Goal: Task Accomplishment & Management: Use online tool/utility

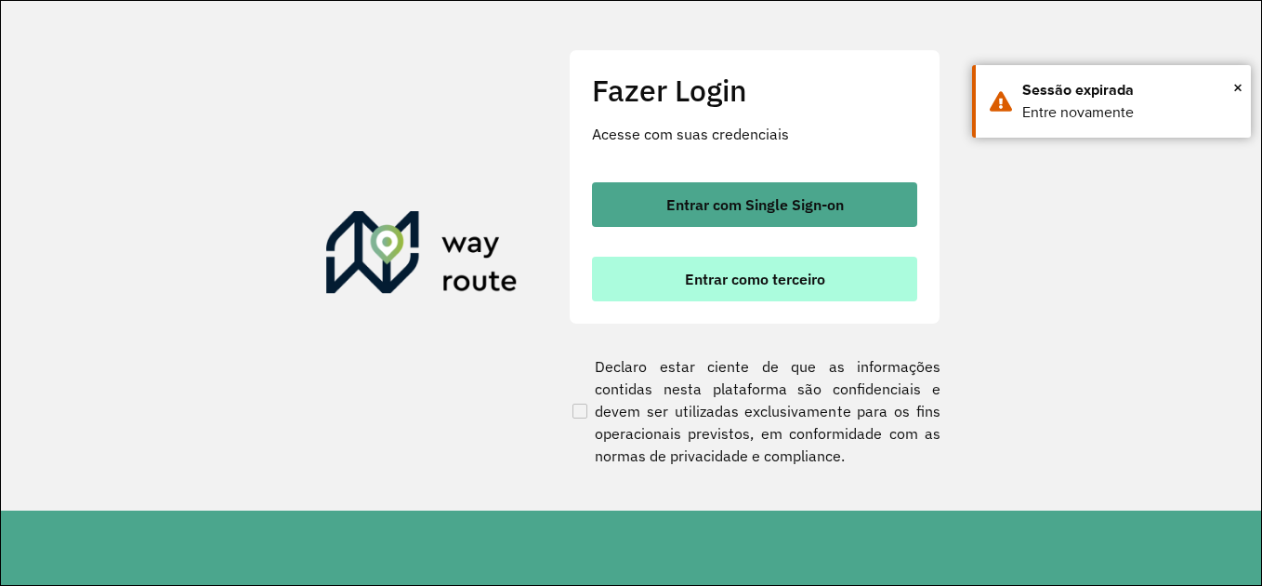
click at [745, 284] on span "Entrar como terceiro" at bounding box center [755, 278] width 140 height 15
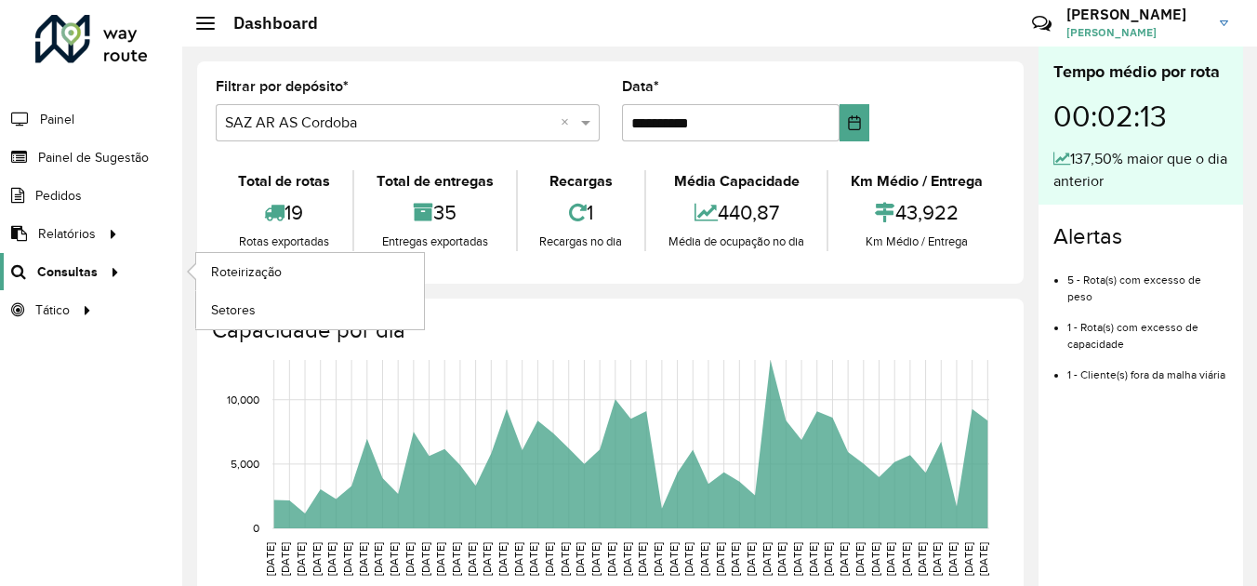
click at [100, 265] on div at bounding box center [112, 272] width 28 height 20
click at [237, 266] on span "Roteirização" at bounding box center [248, 272] width 75 height 20
click at [85, 283] on link "Consultas" at bounding box center [62, 271] width 125 height 37
click at [289, 276] on link "Roteirização" at bounding box center [310, 271] width 228 height 37
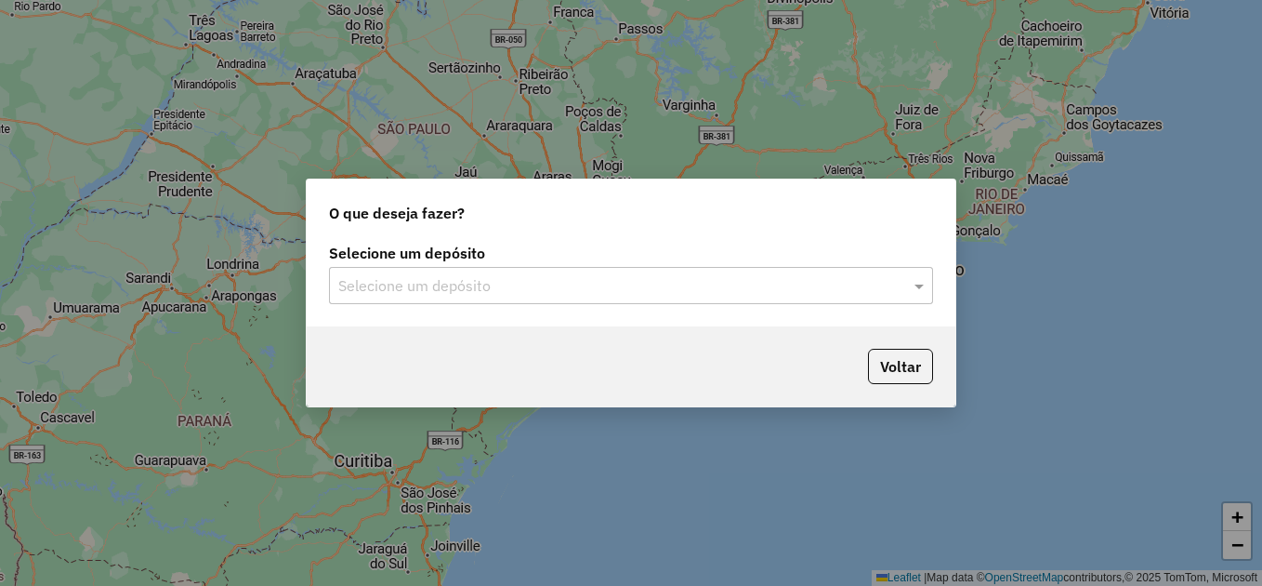
click at [523, 282] on input "text" at bounding box center [612, 286] width 548 height 22
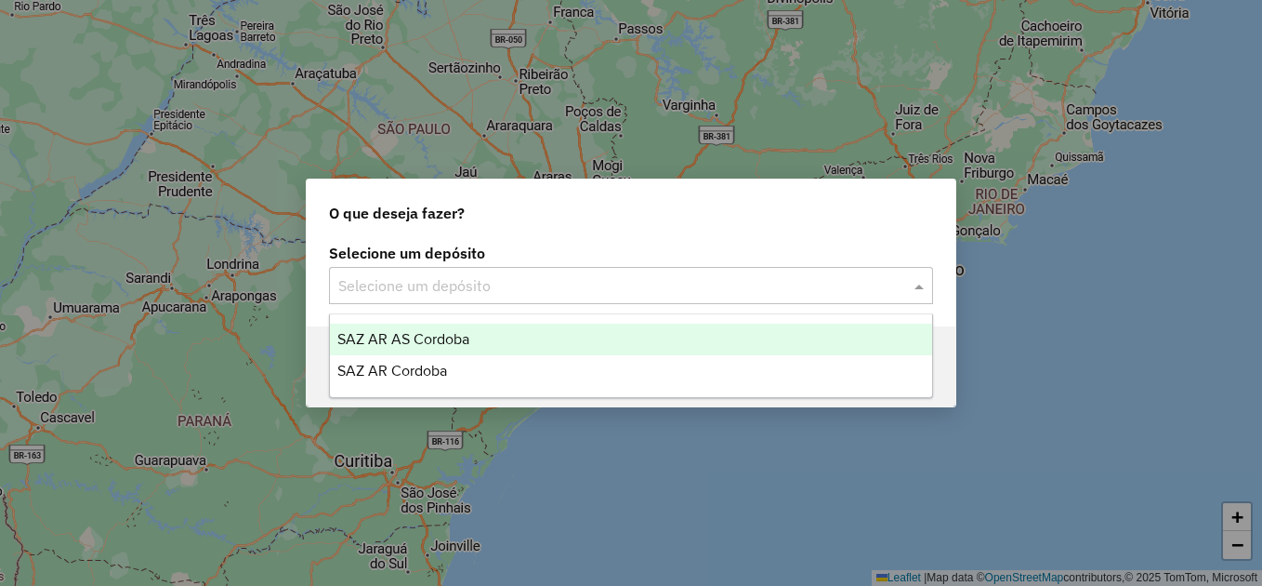
click at [454, 338] on span "SAZ AR AS Cordoba" at bounding box center [403, 339] width 132 height 16
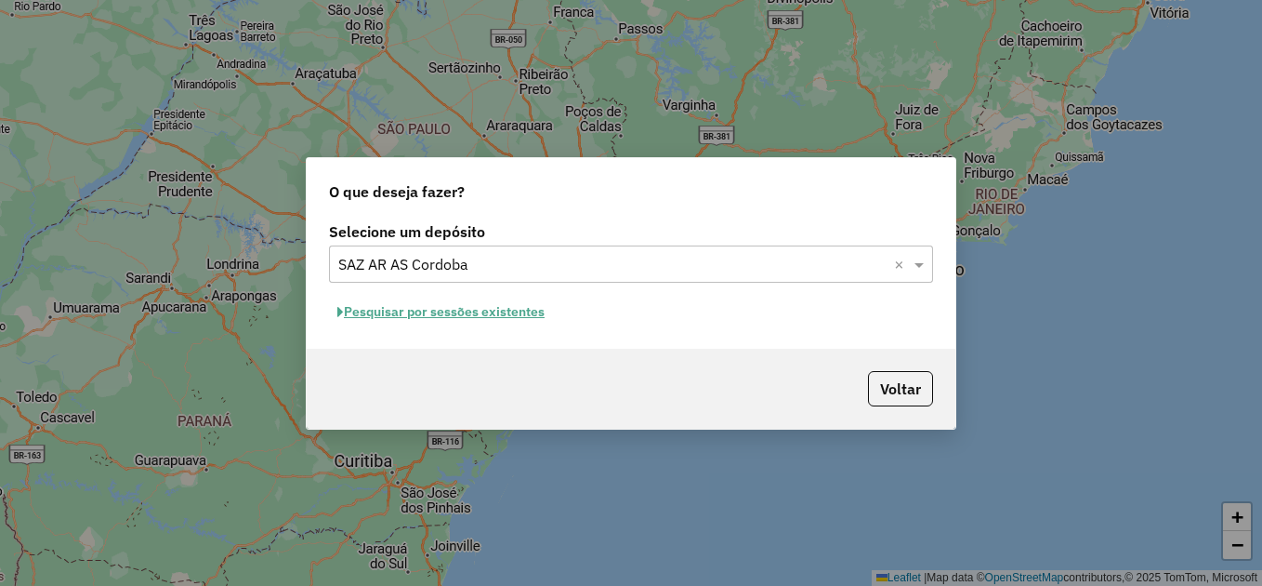
click at [498, 318] on button "Pesquisar por sessões existentes" at bounding box center [441, 311] width 224 height 29
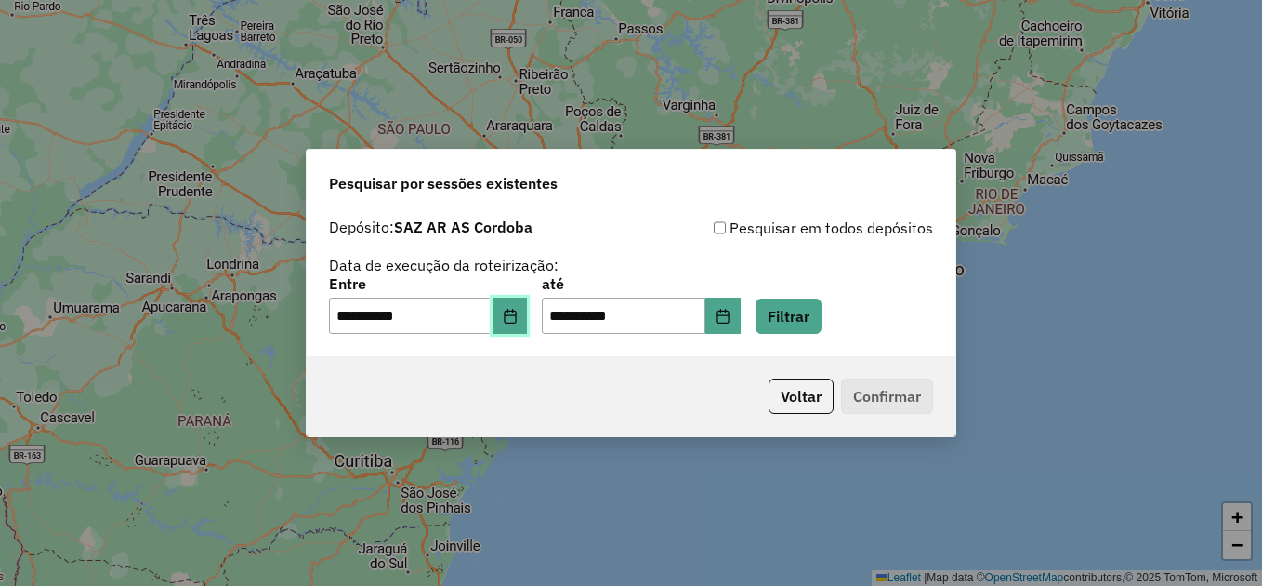
click at [518, 317] on icon "Choose Date" at bounding box center [510, 316] width 15 height 15
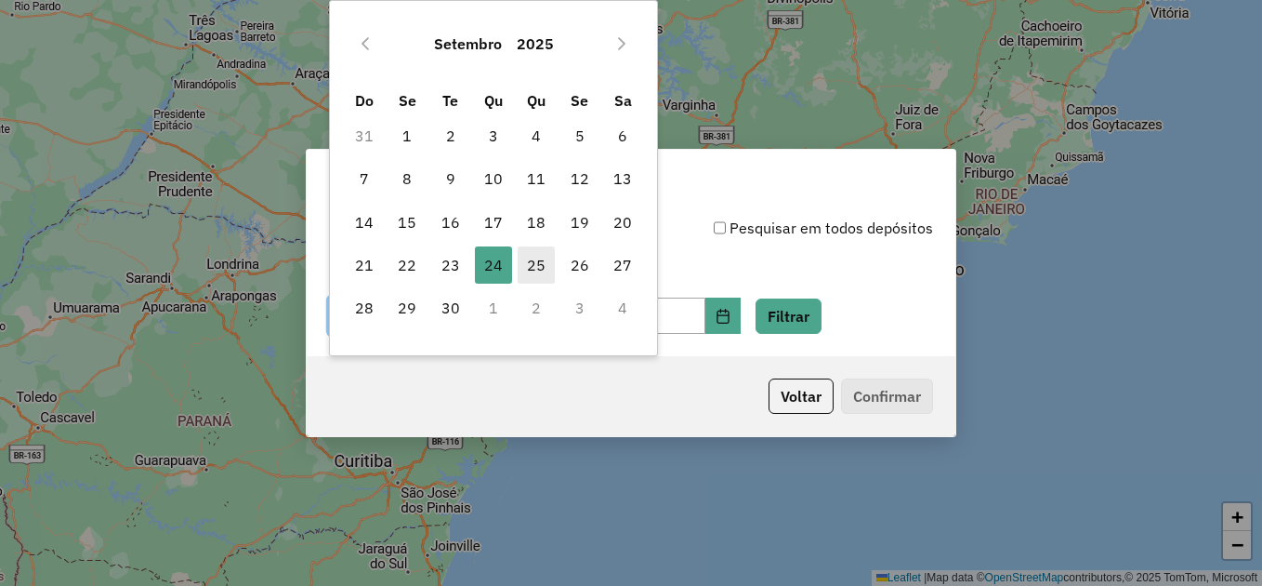
click at [542, 263] on span "25" at bounding box center [536, 264] width 37 height 37
type input "**********"
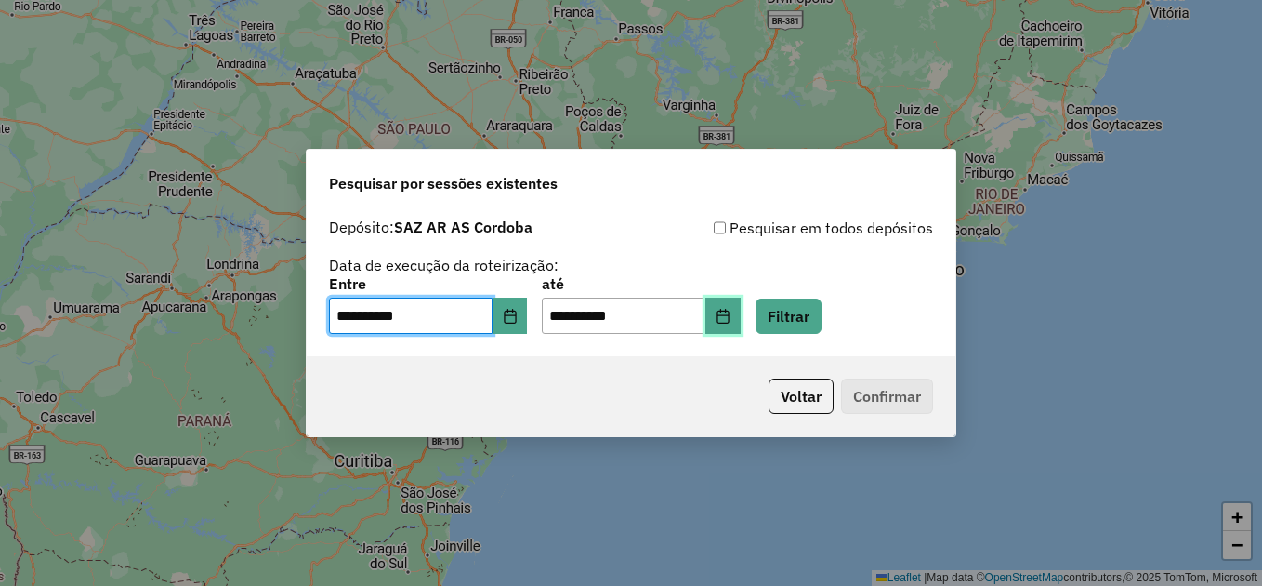
click at [739, 323] on button "Choose Date" at bounding box center [723, 315] width 35 height 37
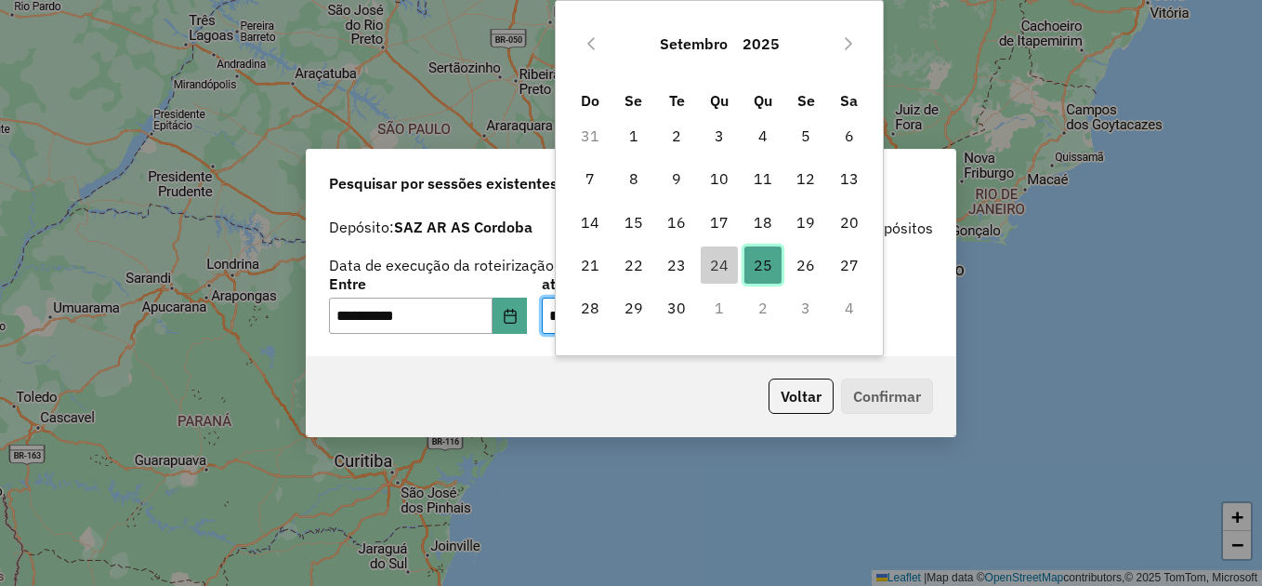
click at [767, 261] on span "25" at bounding box center [763, 264] width 37 height 37
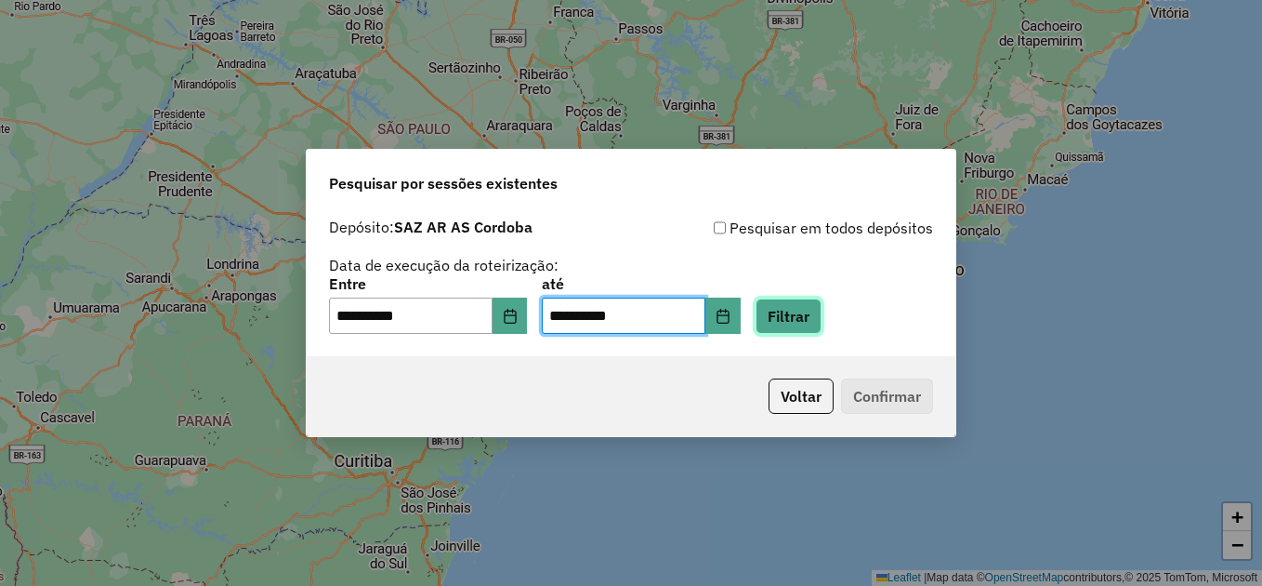
click at [822, 312] on button "Filtrar" at bounding box center [789, 315] width 66 height 35
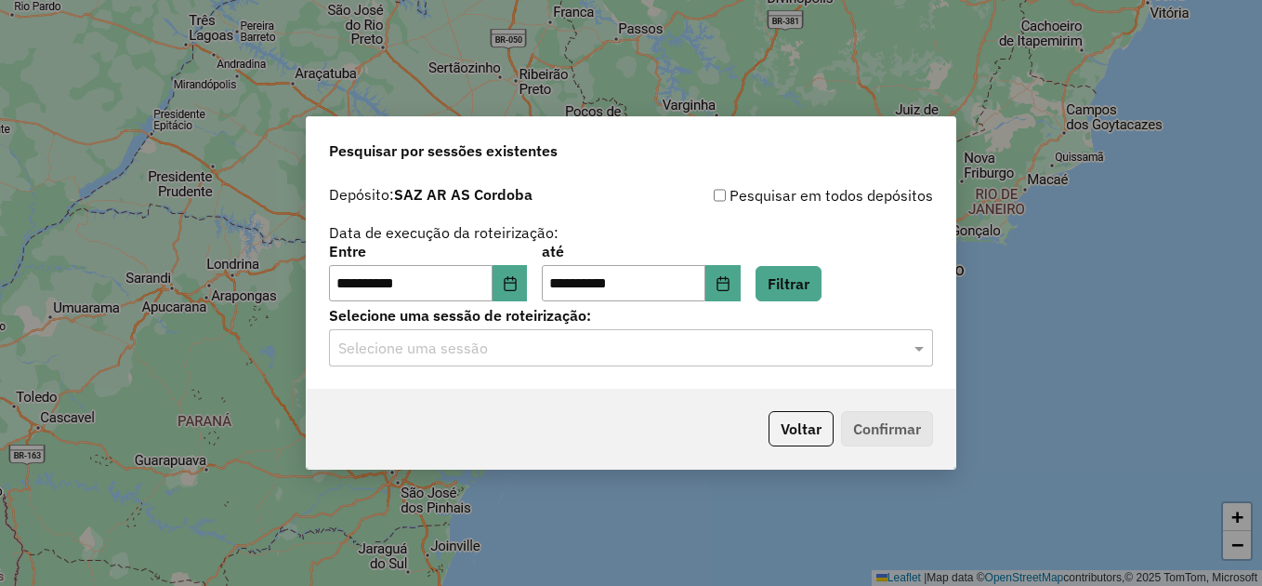
click at [548, 343] on input "text" at bounding box center [612, 348] width 548 height 22
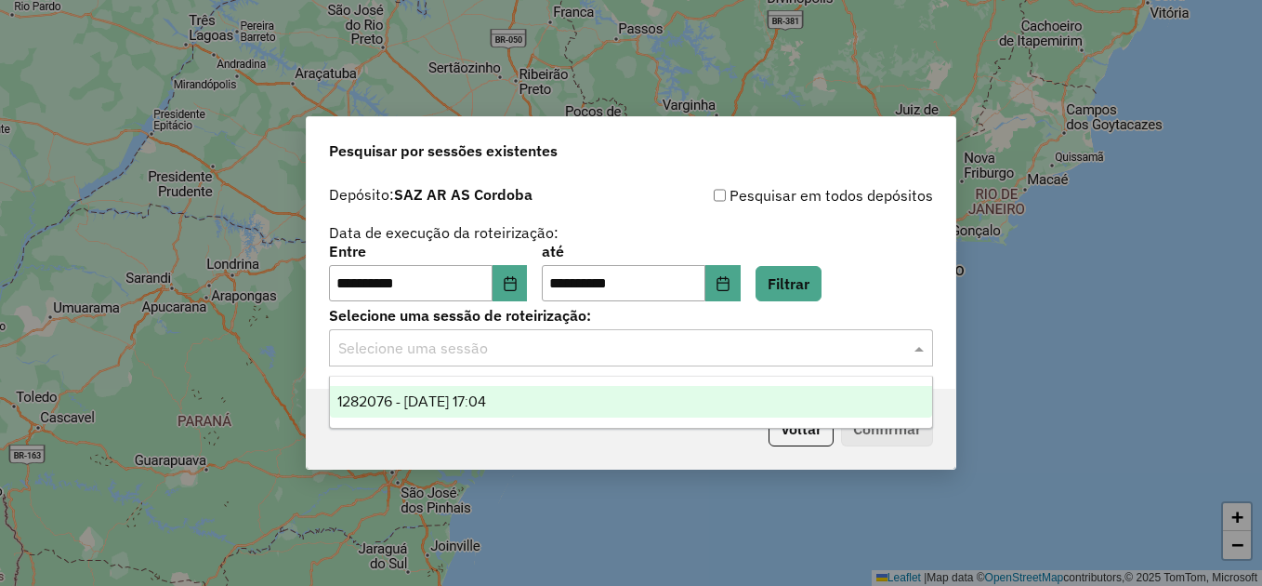
click at [486, 394] on span "1282076 - 25/09/2025 17:04" at bounding box center [411, 401] width 149 height 16
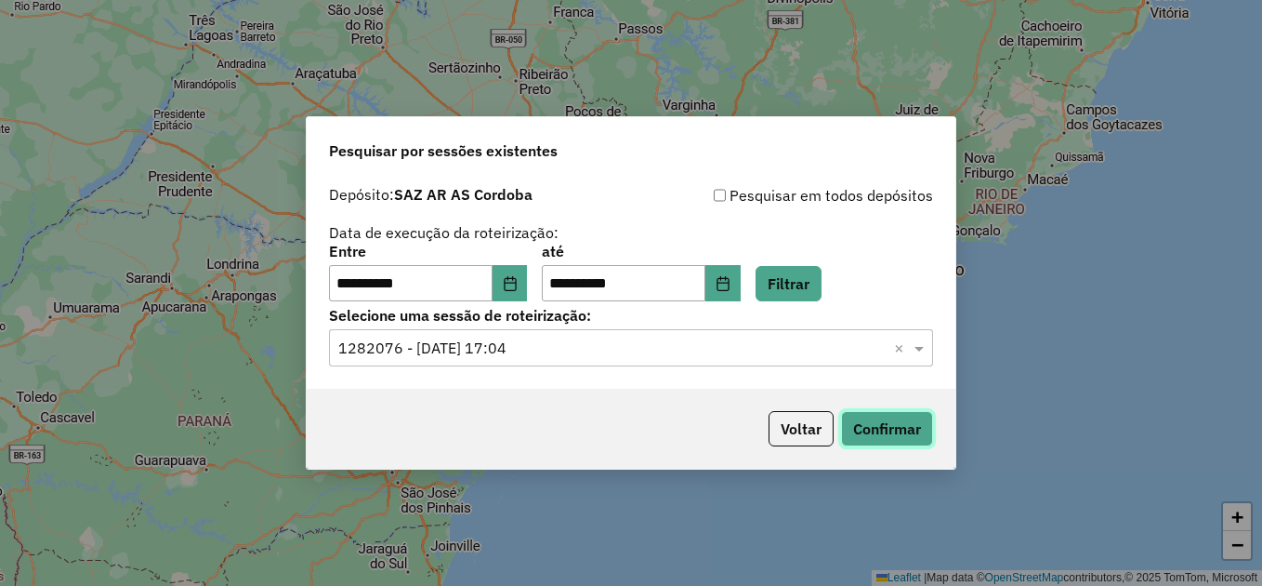
click at [878, 431] on button "Confirmar" at bounding box center [887, 428] width 92 height 35
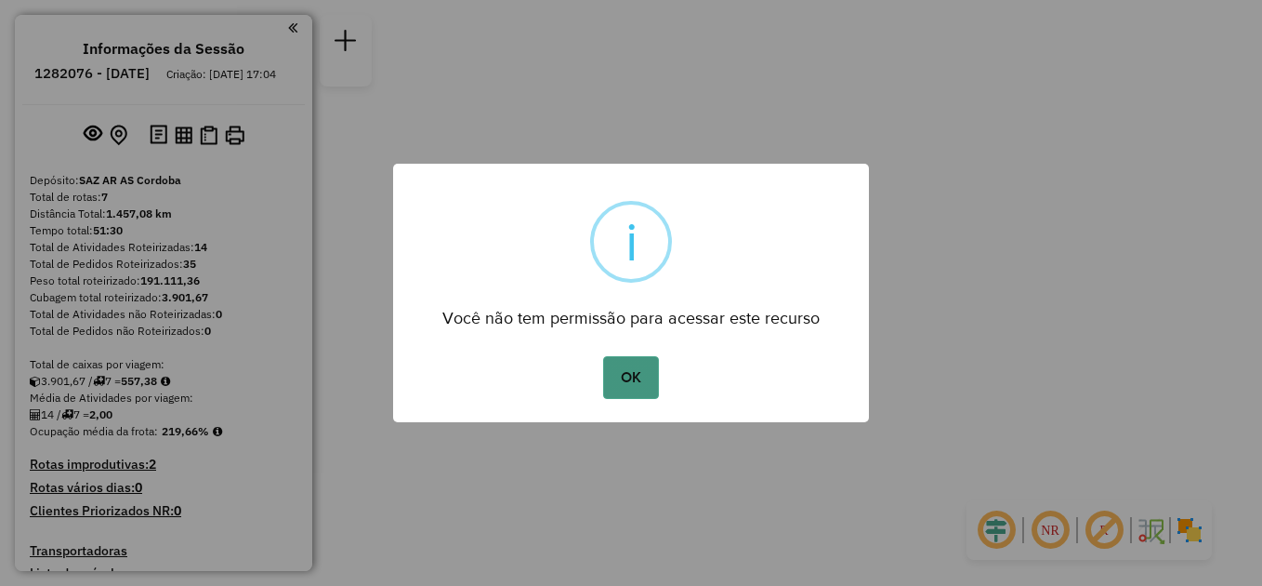
click at [625, 367] on button "OK" at bounding box center [630, 377] width 55 height 43
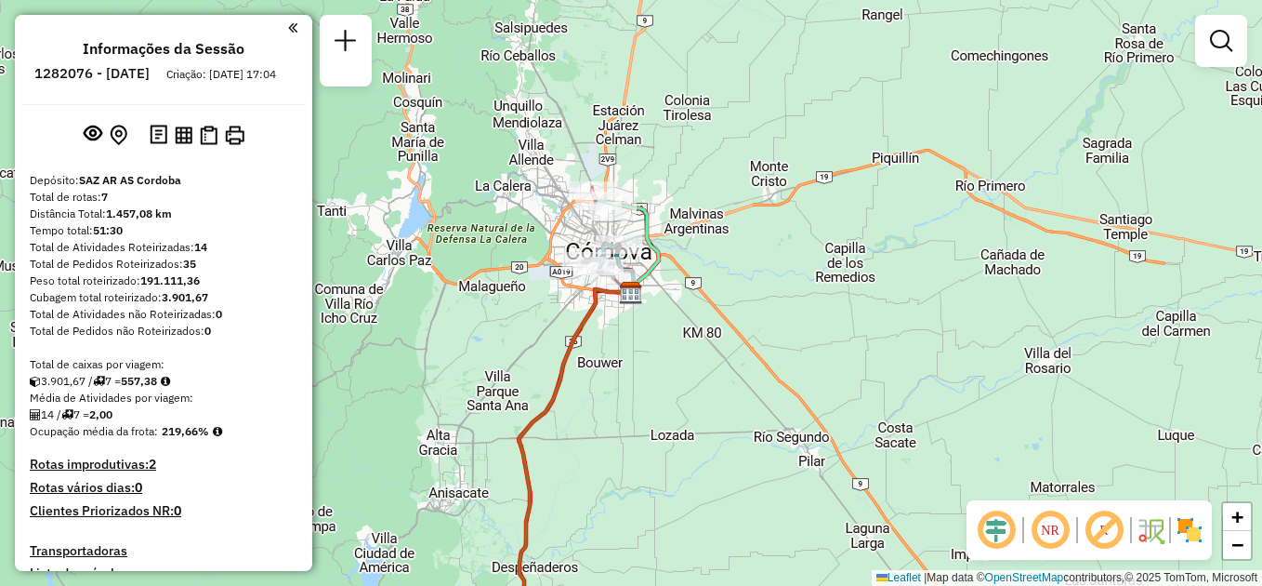
click at [288, 22] on em at bounding box center [292, 28] width 9 height 17
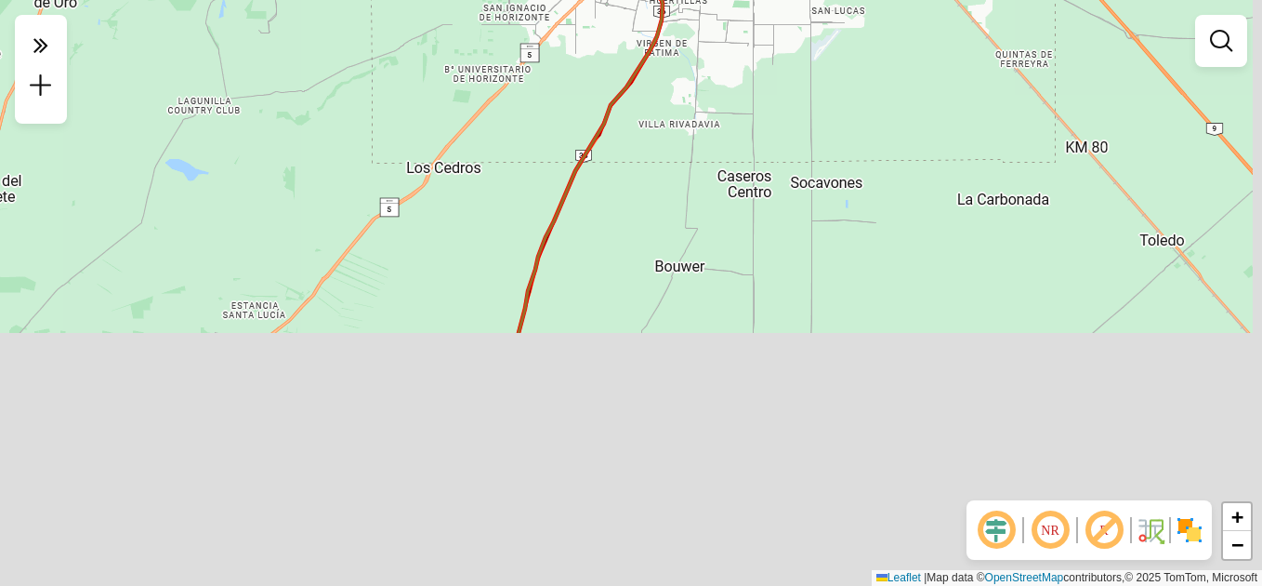
drag, startPoint x: 857, startPoint y: 521, endPoint x: 830, endPoint y: 211, distance: 311.6
click at [830, 211] on div "Janela de atendimento Grade de atendimento Capacidade Transportadoras Veículos …" at bounding box center [631, 293] width 1262 height 586
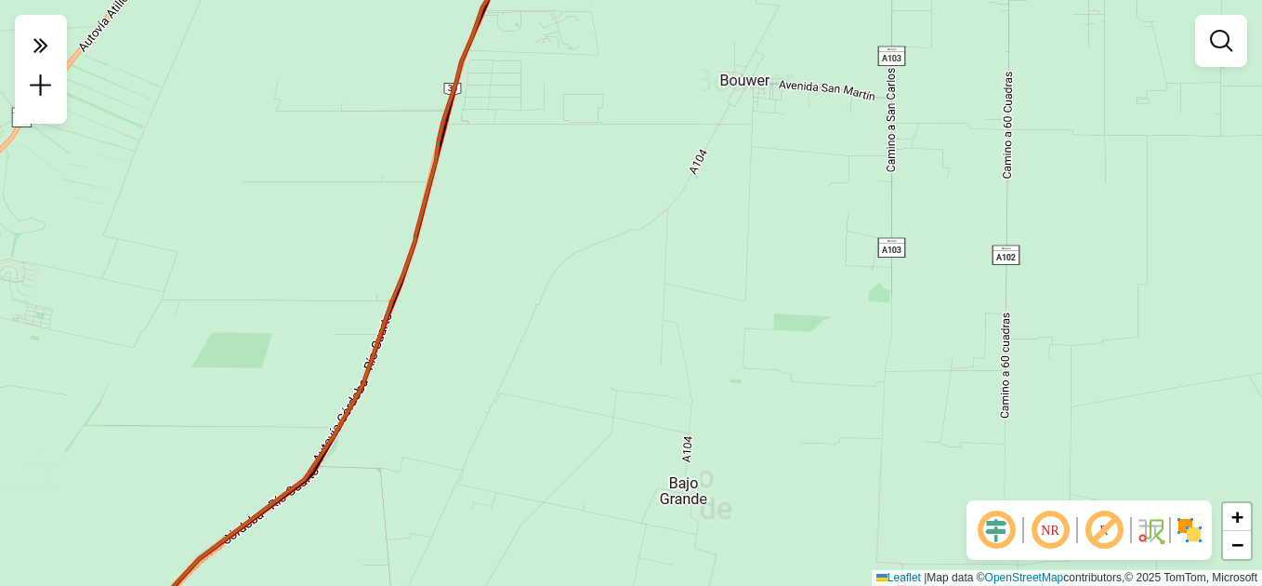
drag, startPoint x: 588, startPoint y: 440, endPoint x: 945, endPoint y: -33, distance: 592.7
click at [945, 0] on html "Aguarde... Pop-up bloqueado! Seu navegador bloqueou automáticamente a abertura …" at bounding box center [631, 293] width 1262 height 586
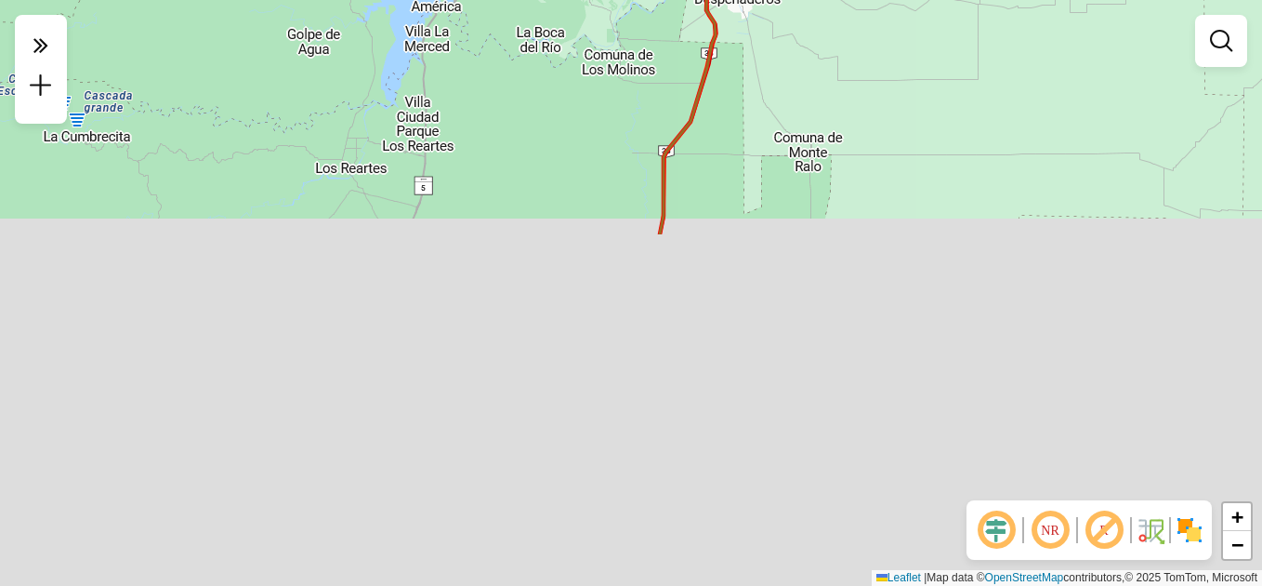
drag, startPoint x: 812, startPoint y: 433, endPoint x: 780, endPoint y: 49, distance: 385.3
click at [783, 36] on div "Janela de atendimento Grade de atendimento Capacidade Transportadoras Veículos …" at bounding box center [631, 293] width 1262 height 586
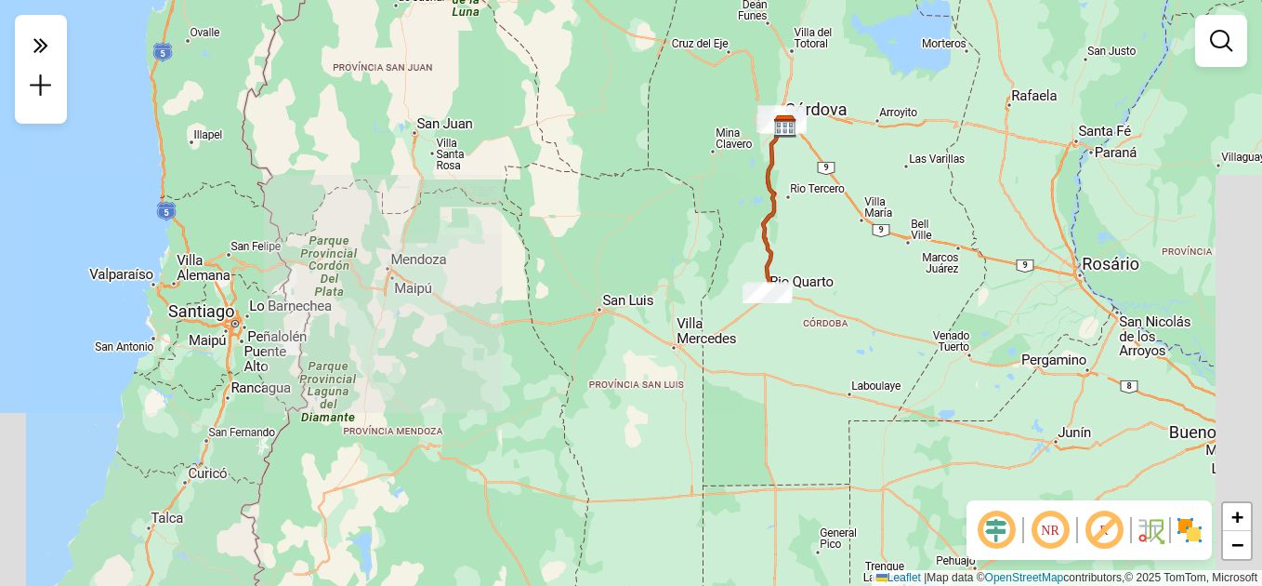
drag, startPoint x: 856, startPoint y: 311, endPoint x: 841, endPoint y: 277, distance: 37.5
click at [845, 277] on div "Janela de atendimento Grade de atendimento Capacidade Transportadoras Veículos …" at bounding box center [631, 293] width 1262 height 586
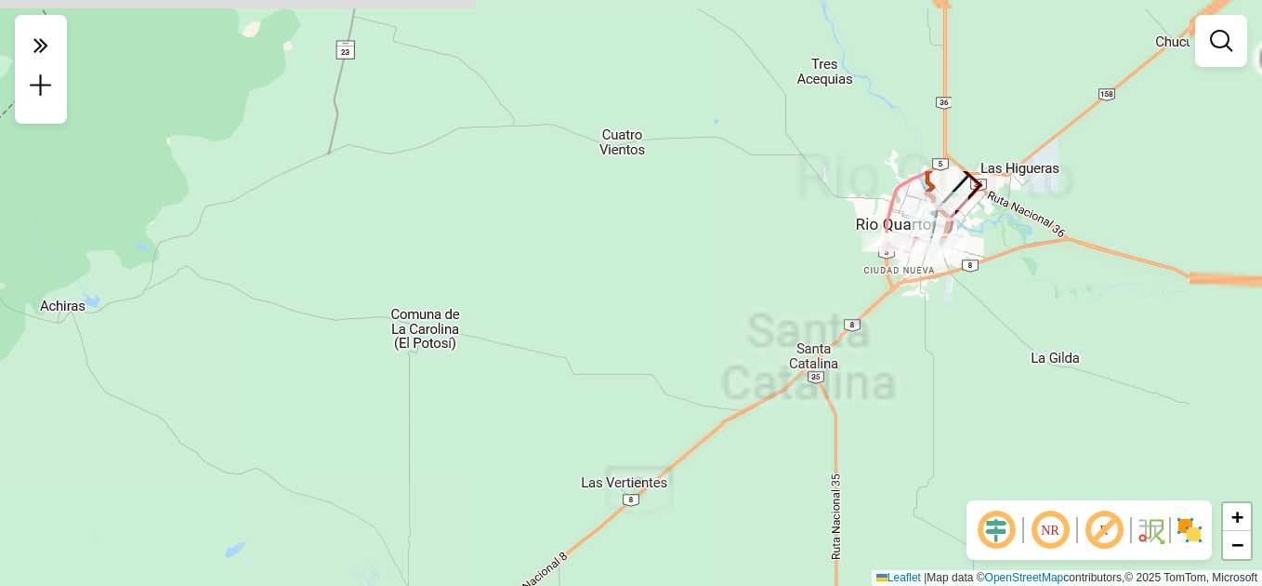
drag, startPoint x: 1103, startPoint y: 160, endPoint x: 947, endPoint y: 390, distance: 278.5
click at [947, 390] on div "Janela de atendimento Grade de atendimento Capacidade Transportadoras Veículos …" at bounding box center [631, 293] width 1262 height 586
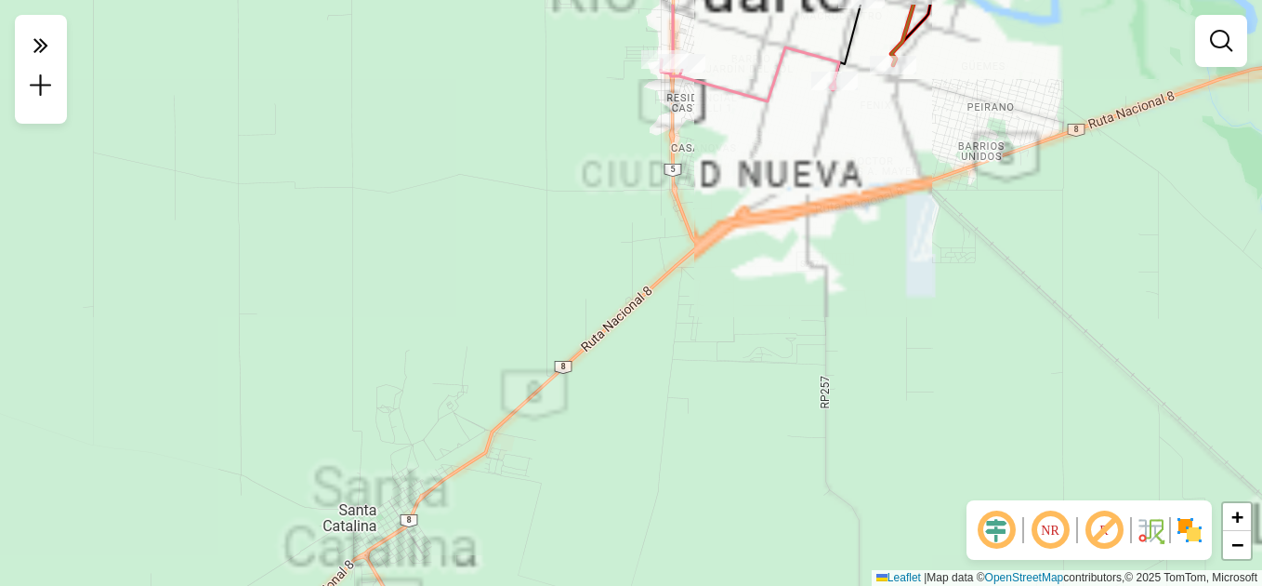
drag, startPoint x: 975, startPoint y: 193, endPoint x: 853, endPoint y: 421, distance: 258.3
click at [861, 422] on div "Janela de atendimento Grade de atendimento Capacidade Transportadoras Veículos …" at bounding box center [631, 293] width 1262 height 586
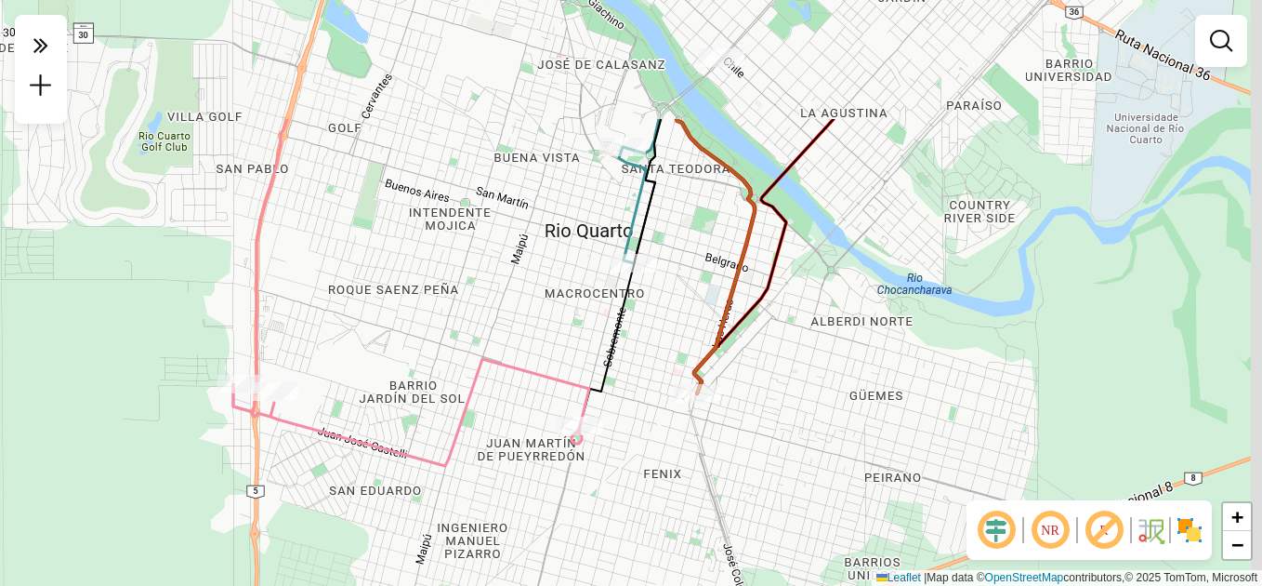
drag, startPoint x: 862, startPoint y: 280, endPoint x: 838, endPoint y: 420, distance: 142.3
click at [838, 418] on div "Janela de atendimento Grade de atendimento Capacidade Transportadoras Veículos …" at bounding box center [631, 293] width 1262 height 586
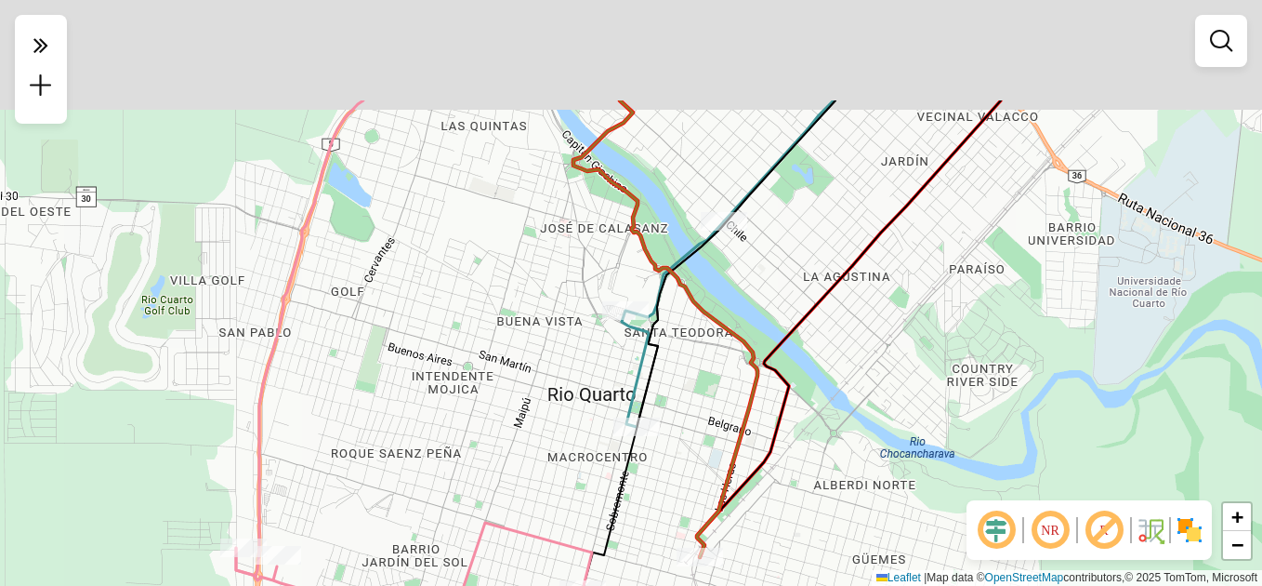
drag, startPoint x: 849, startPoint y: 231, endPoint x: 854, endPoint y: 372, distance: 140.5
click at [854, 372] on div "Janela de atendimento Grade de atendimento Capacidade Transportadoras Veículos …" at bounding box center [631, 293] width 1262 height 586
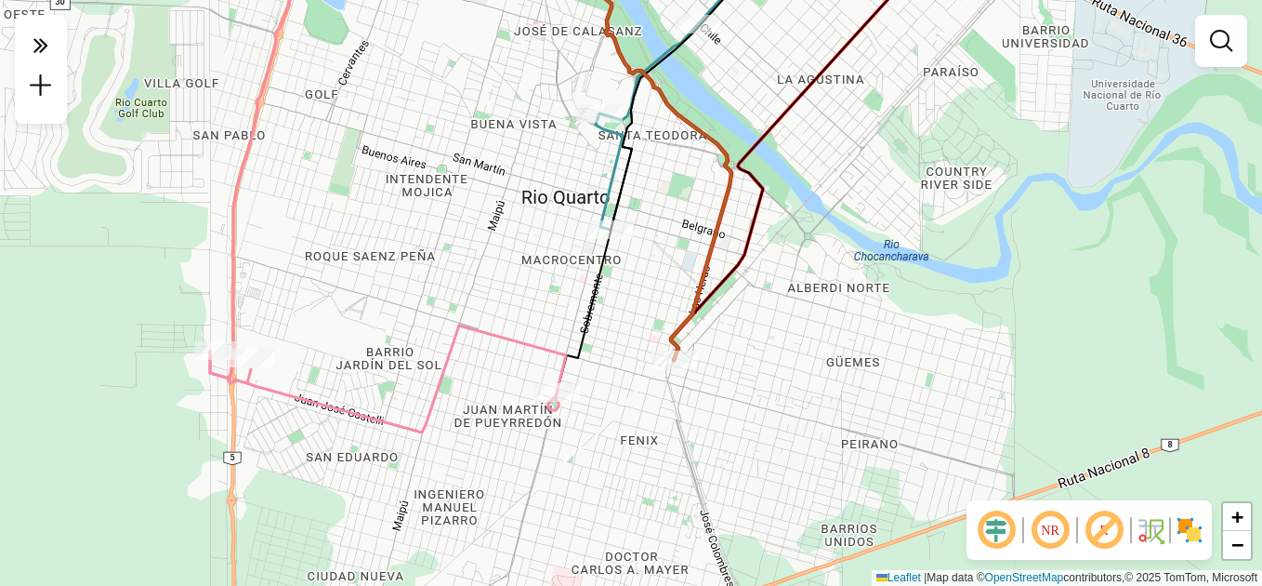
drag, startPoint x: 664, startPoint y: 465, endPoint x: 631, endPoint y: 241, distance: 226.4
click at [631, 241] on div "Janela de atendimento Grade de atendimento Capacidade Transportadoras Veículos …" at bounding box center [631, 293] width 1262 height 586
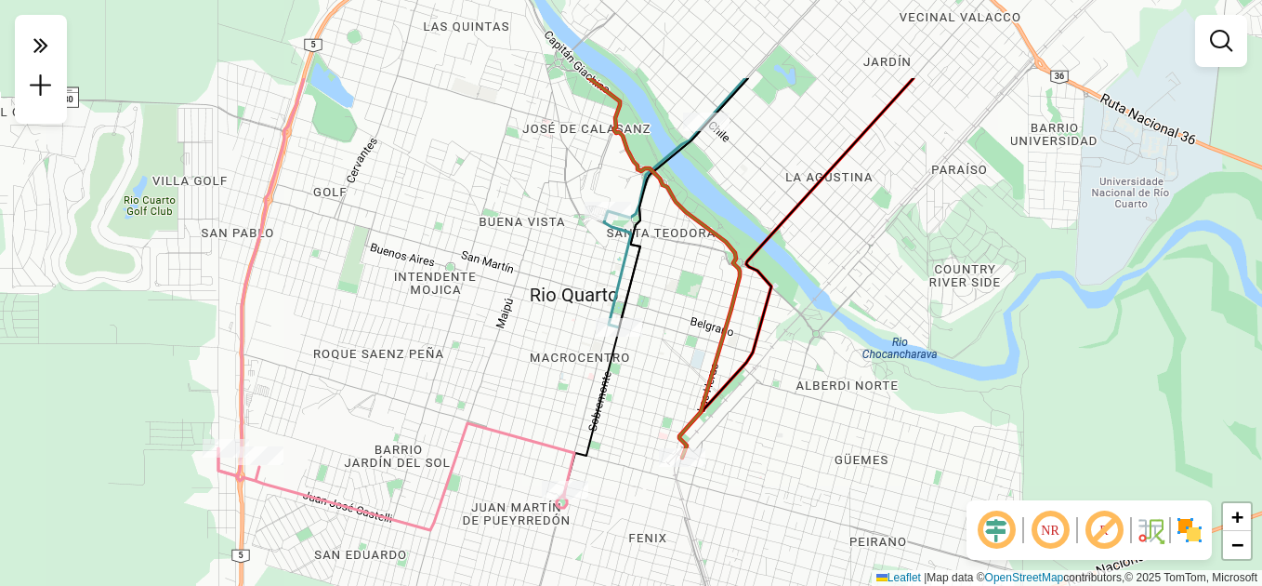
drag, startPoint x: 854, startPoint y: 283, endPoint x: 862, endPoint y: 411, distance: 128.5
click at [865, 418] on div "Janela de atendimento Grade de atendimento Capacidade Transportadoras Veículos …" at bounding box center [631, 293] width 1262 height 586
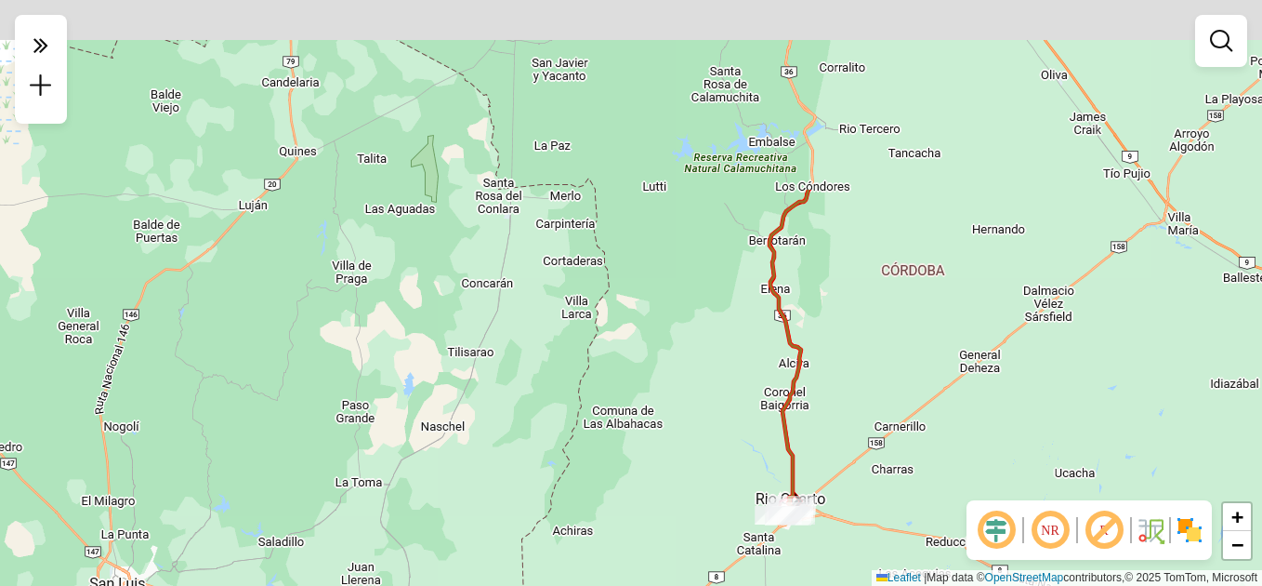
drag, startPoint x: 1010, startPoint y: 155, endPoint x: 832, endPoint y: 488, distance: 377.6
click at [851, 518] on div "Janela de atendimento Grade de atendimento Capacidade Transportadoras Veículos …" at bounding box center [631, 293] width 1262 height 586
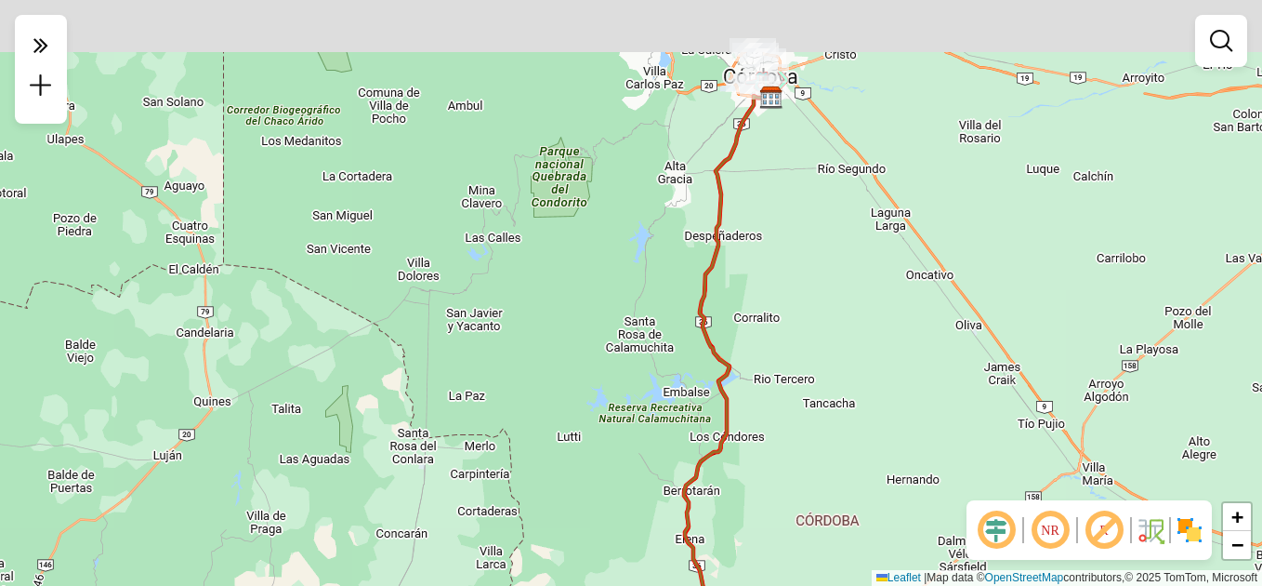
drag, startPoint x: 954, startPoint y: 138, endPoint x: 878, endPoint y: 542, distance: 411.5
click at [878, 540] on div "Janela de atendimento Grade de atendimento Capacidade Transportadoras Veículos …" at bounding box center [631, 293] width 1262 height 586
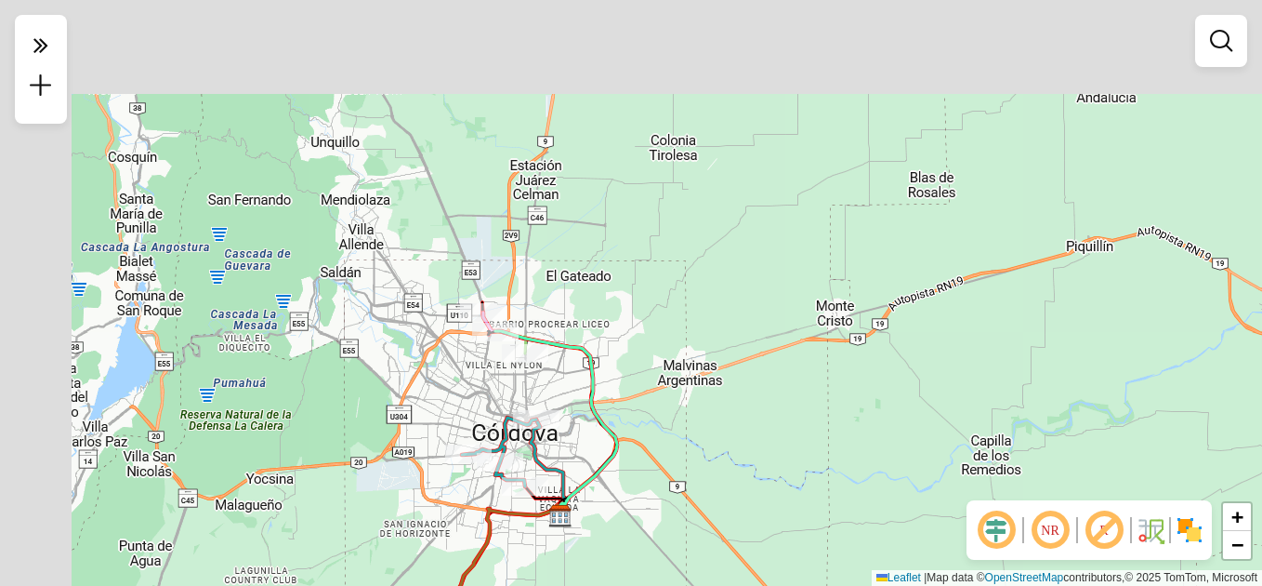
drag, startPoint x: 637, startPoint y: 434, endPoint x: 652, endPoint y: 444, distance: 18.0
click at [724, 542] on div "Janela de atendimento Grade de atendimento Capacidade Transportadoras Veículos …" at bounding box center [631, 293] width 1262 height 586
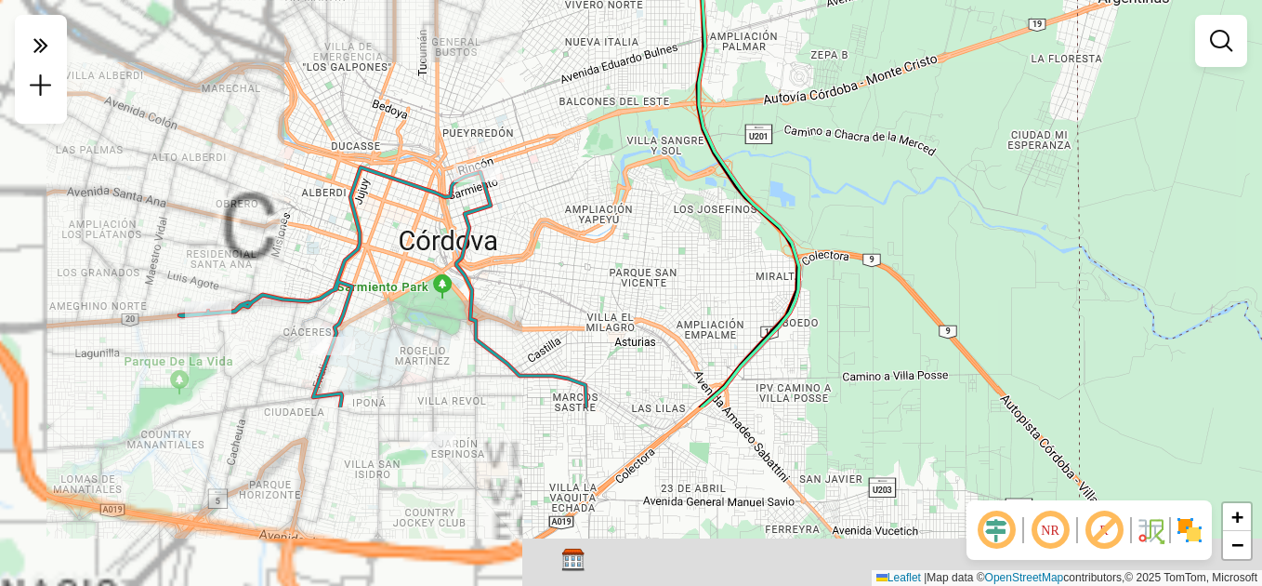
drag, startPoint x: 467, startPoint y: 472, endPoint x: 710, endPoint y: 235, distance: 339.9
click at [710, 235] on div "Janela de atendimento Grade de atendimento Capacidade Transportadoras Veículos …" at bounding box center [631, 293] width 1262 height 586
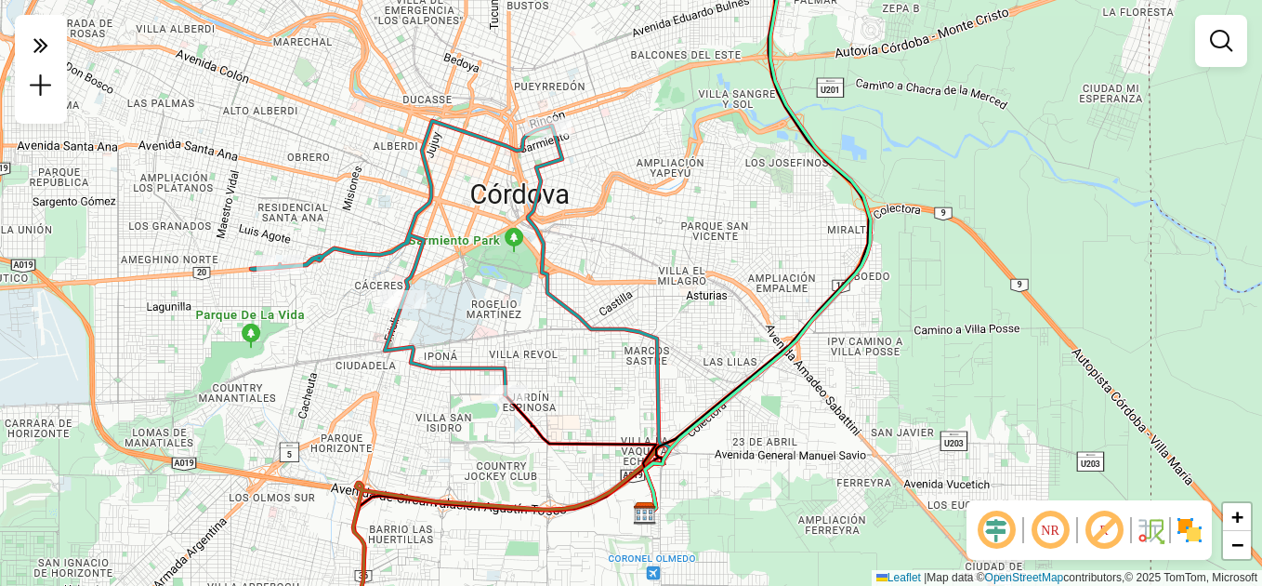
drag, startPoint x: 626, startPoint y: 292, endPoint x: 697, endPoint y: 245, distance: 85.3
click at [697, 245] on div "Janela de atendimento Grade de atendimento Capacidade Transportadoras Veículos …" at bounding box center [631, 293] width 1262 height 586
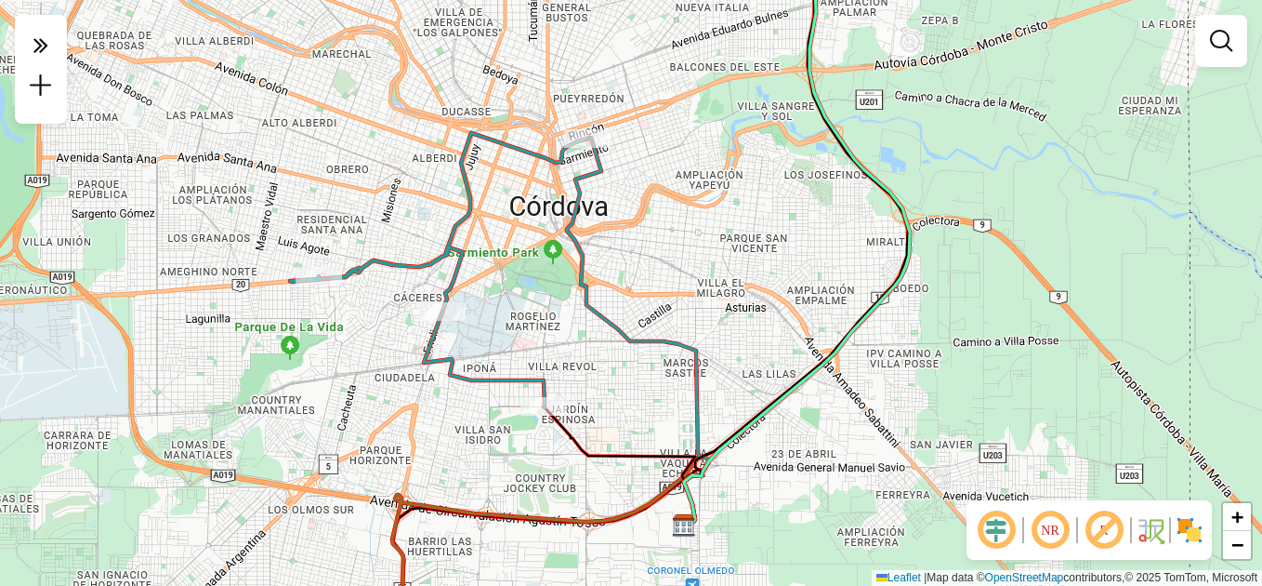
drag, startPoint x: 551, startPoint y: 399, endPoint x: 587, endPoint y: 353, distance: 58.2
click at [595, 419] on div "Janela de atendimento Grade de atendimento Capacidade Transportadoras Veículos …" at bounding box center [631, 293] width 1262 height 586
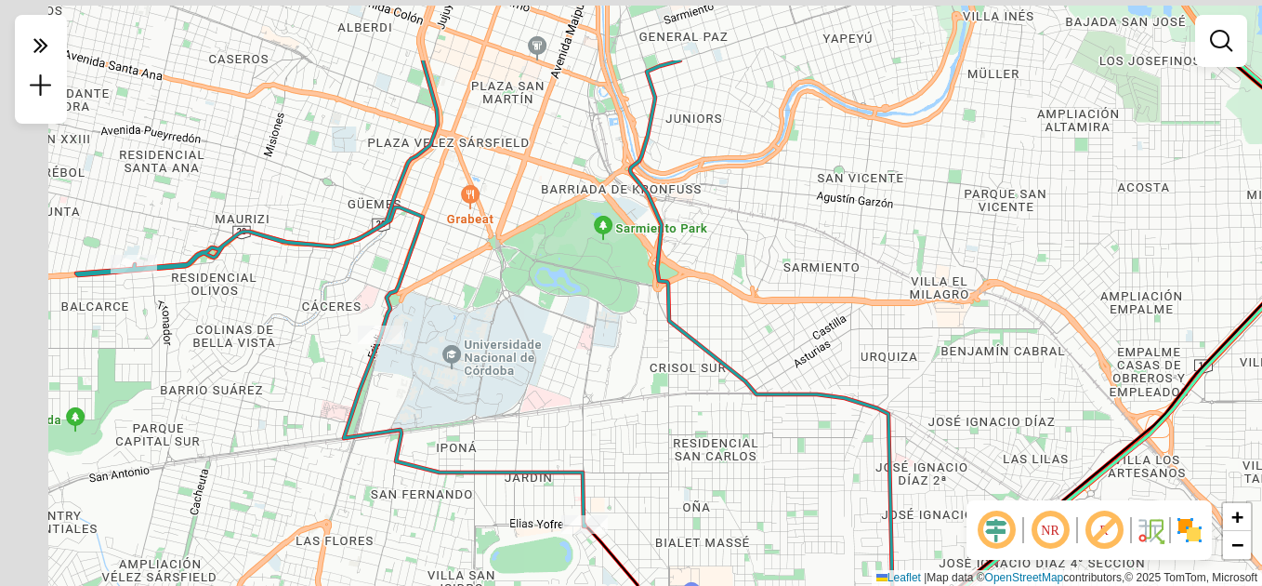
drag, startPoint x: 555, startPoint y: 268, endPoint x: 641, endPoint y: 443, distance: 195.8
click at [647, 442] on div "Janela de atendimento Grade de atendimento Capacidade Transportadoras Veículos …" at bounding box center [631, 293] width 1262 height 586
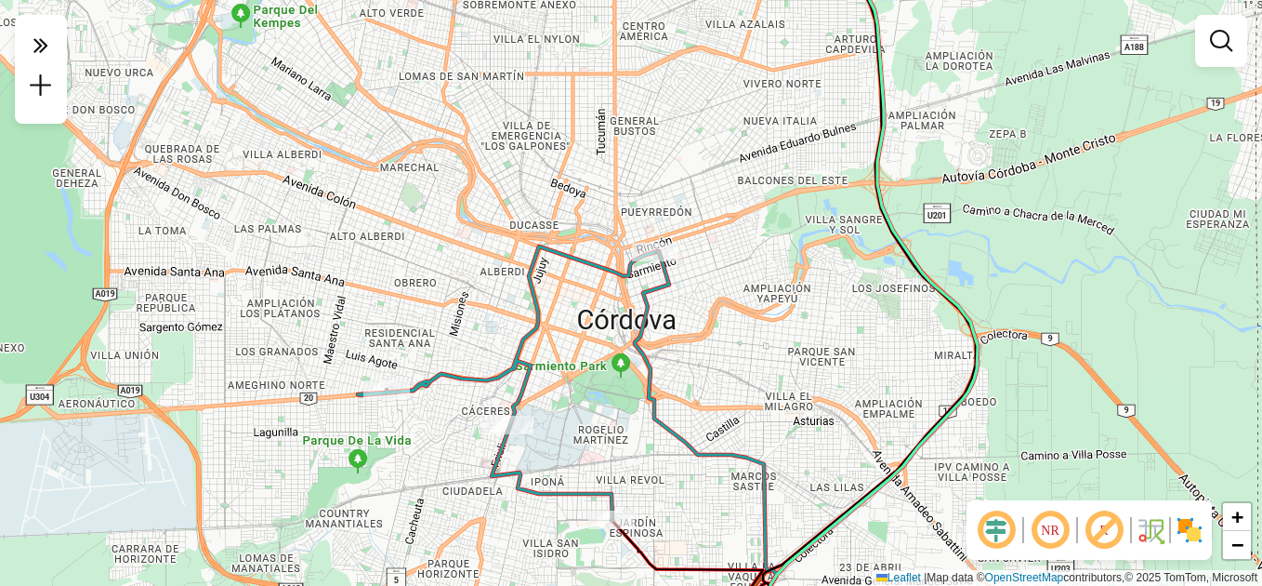
drag, startPoint x: 743, startPoint y: 303, endPoint x: 751, endPoint y: 357, distance: 54.6
click at [751, 357] on div "Janela de atendimento Grade de atendimento Capacidade Transportadoras Veículos …" at bounding box center [631, 293] width 1262 height 586
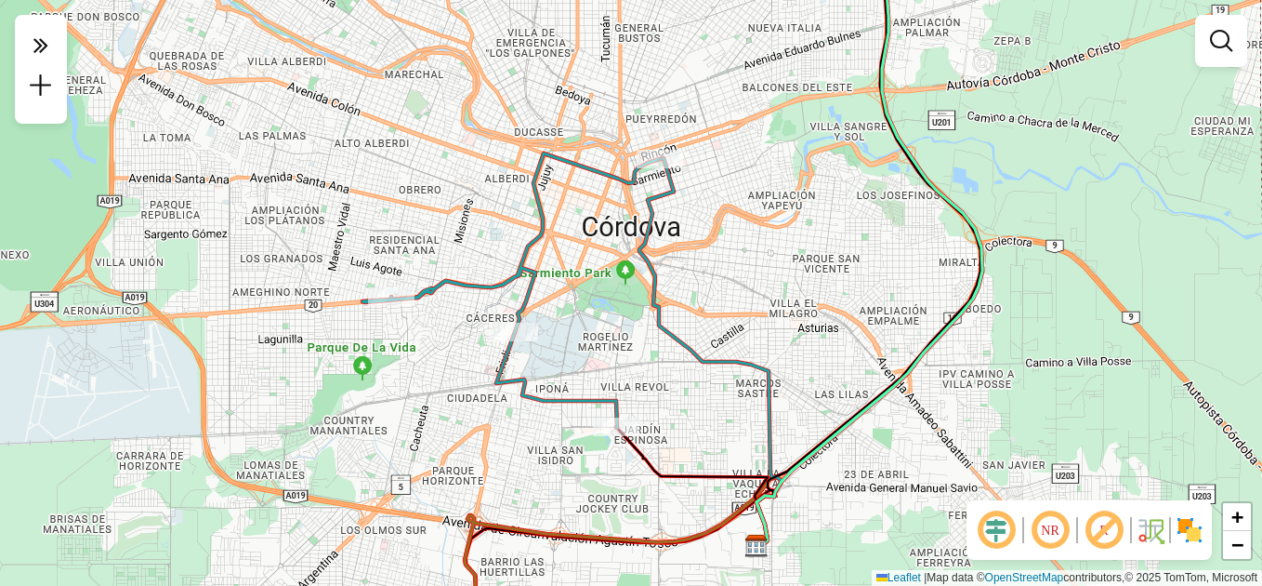
drag, startPoint x: 713, startPoint y: 373, endPoint x: 707, endPoint y: 333, distance: 40.4
click at [711, 325] on div "Janela de atendimento Grade de atendimento Capacidade Transportadoras Veículos …" at bounding box center [631, 293] width 1262 height 586
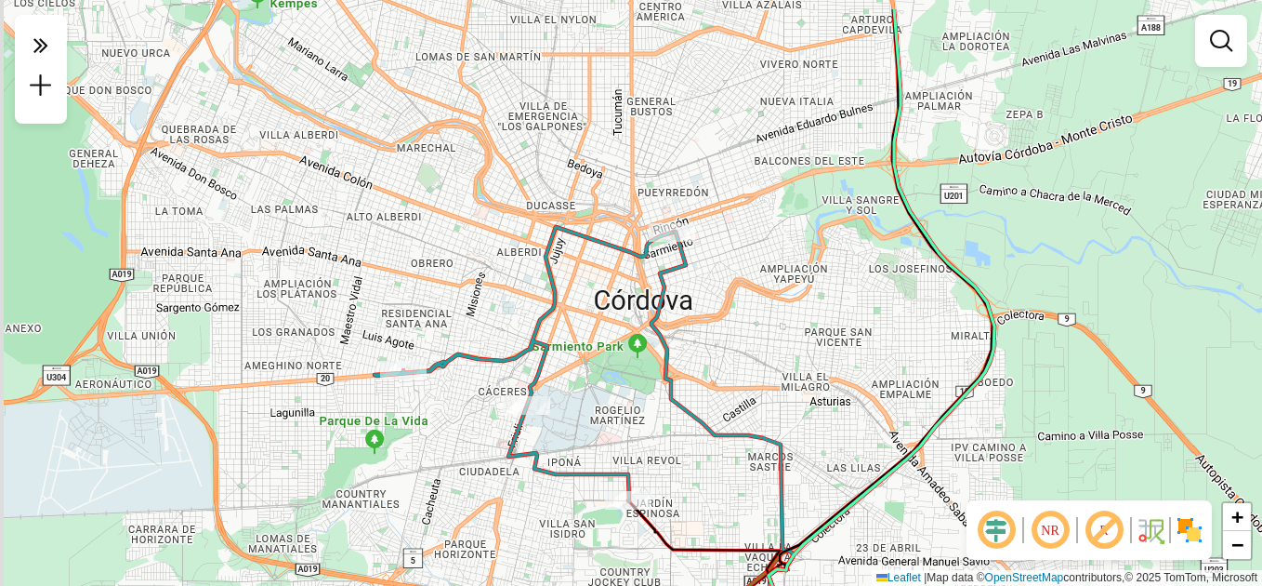
drag, startPoint x: 774, startPoint y: 158, endPoint x: 823, endPoint y: 512, distance: 357.5
click at [840, 519] on div "Janela de atendimento Grade de atendimento Capacidade Transportadoras Veículos …" at bounding box center [631, 293] width 1262 height 586
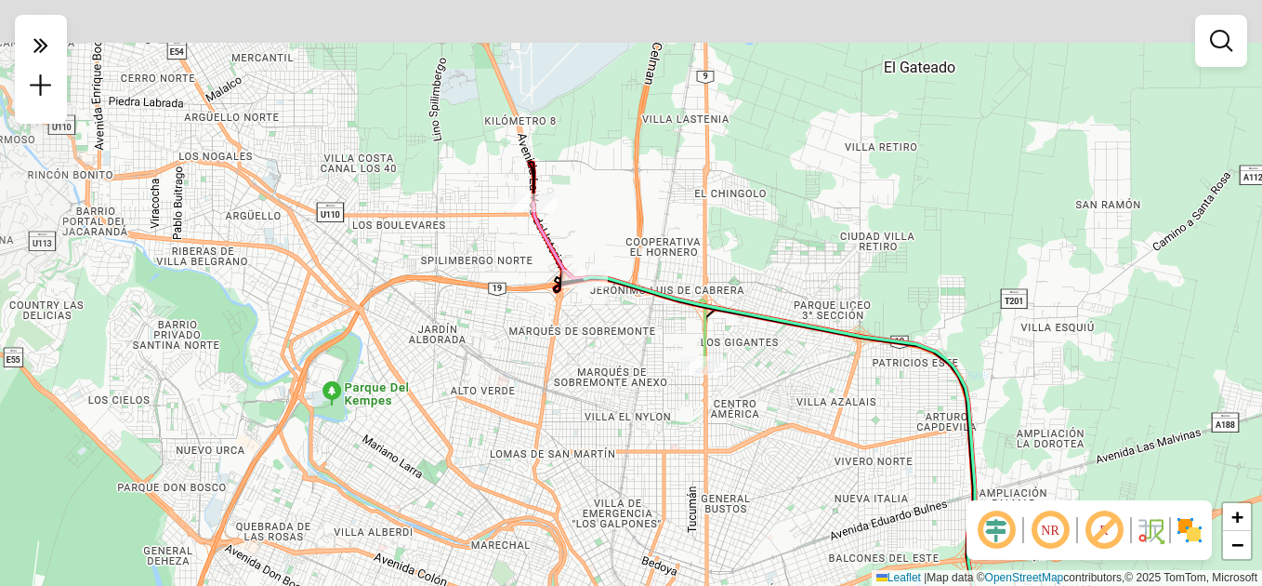
drag, startPoint x: 733, startPoint y: 385, endPoint x: 743, endPoint y: 435, distance: 51.2
click at [743, 435] on div "Janela de atendimento Grade de atendimento Capacidade Transportadoras Veículos …" at bounding box center [631, 293] width 1262 height 586
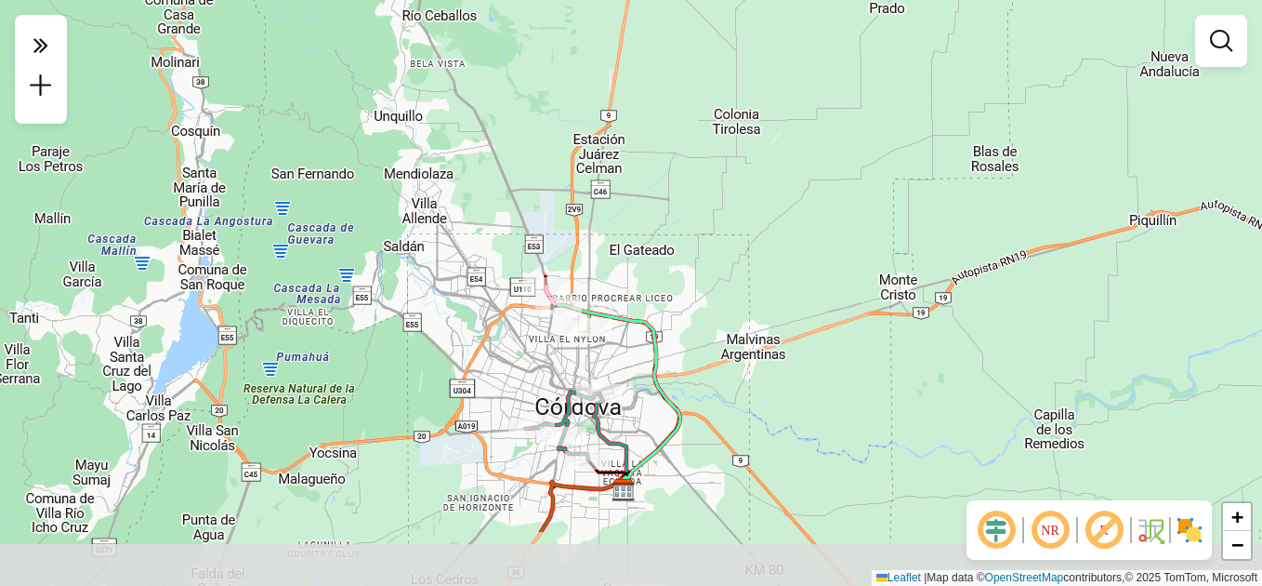
drag, startPoint x: 558, startPoint y: 469, endPoint x: 542, endPoint y: 359, distance: 111.7
click at [542, 359] on div "Janela de atendimento Grade de atendimento Capacidade Transportadoras Veículos …" at bounding box center [631, 293] width 1262 height 586
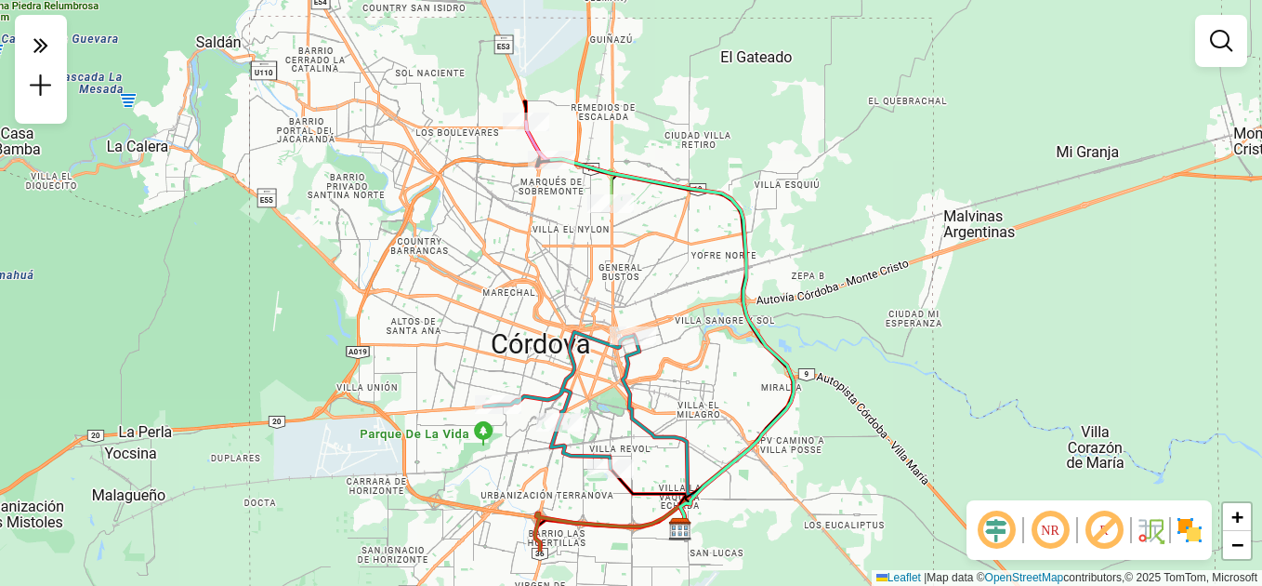
drag, startPoint x: 548, startPoint y: 385, endPoint x: 522, endPoint y: 292, distance: 96.3
click at [522, 292] on div "Janela de atendimento Grade de atendimento Capacidade Transportadoras Veículos …" at bounding box center [631, 293] width 1262 height 586
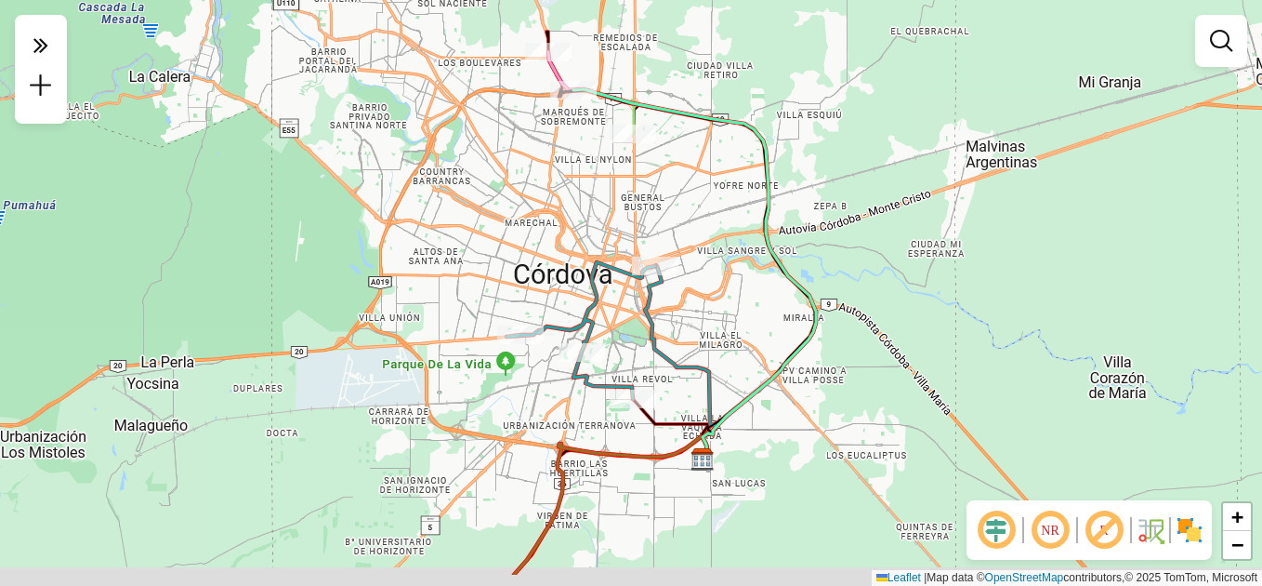
drag, startPoint x: 793, startPoint y: 297, endPoint x: 815, endPoint y: 227, distance: 73.2
click at [815, 227] on div "Janela de atendimento Grade de atendimento Capacidade Transportadoras Veículos …" at bounding box center [631, 293] width 1262 height 586
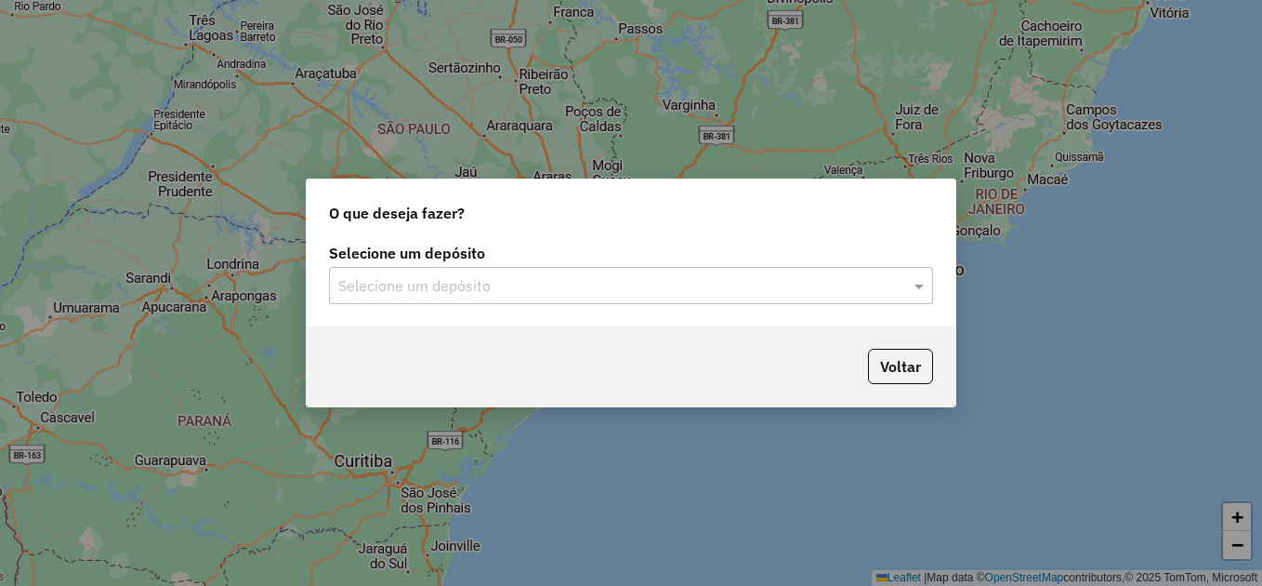
click at [530, 278] on input "text" at bounding box center [612, 286] width 548 height 22
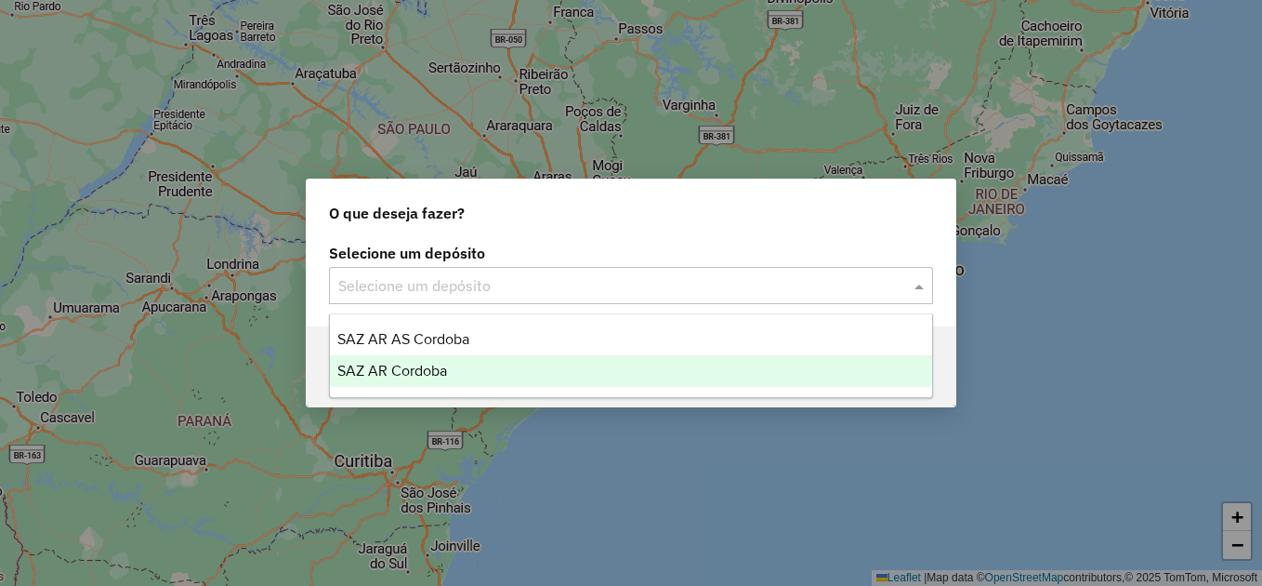
click at [458, 367] on div "SAZ AR Cordoba" at bounding box center [631, 371] width 602 height 32
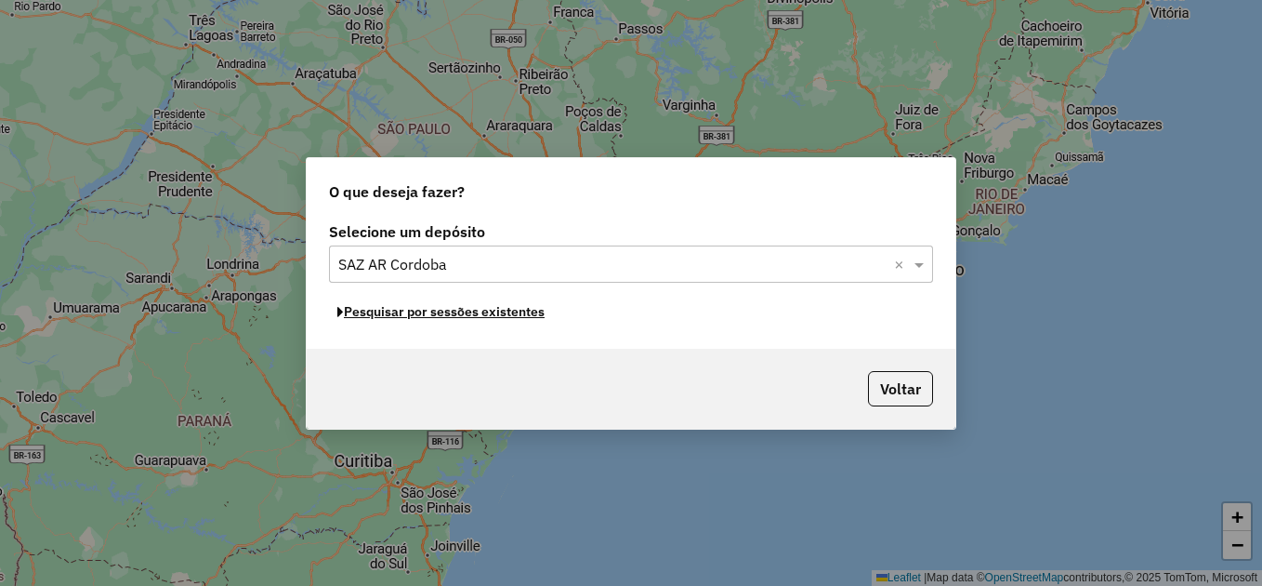
click at [483, 319] on button "Pesquisar por sessões existentes" at bounding box center [441, 311] width 224 height 29
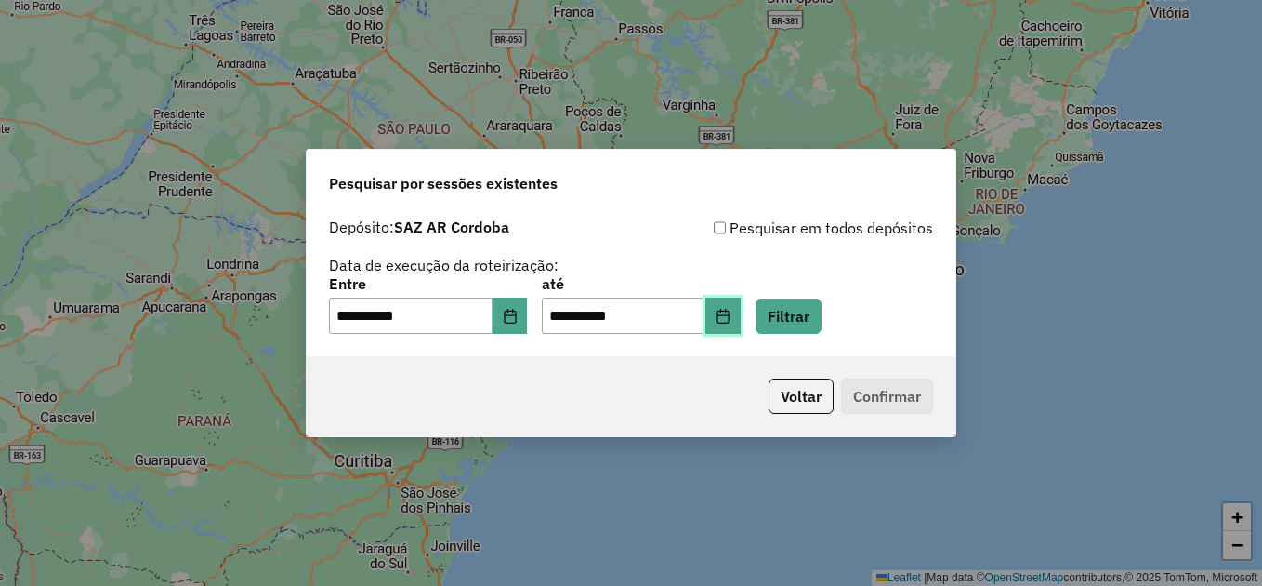
click at [741, 326] on button "Choose Date" at bounding box center [723, 315] width 35 height 37
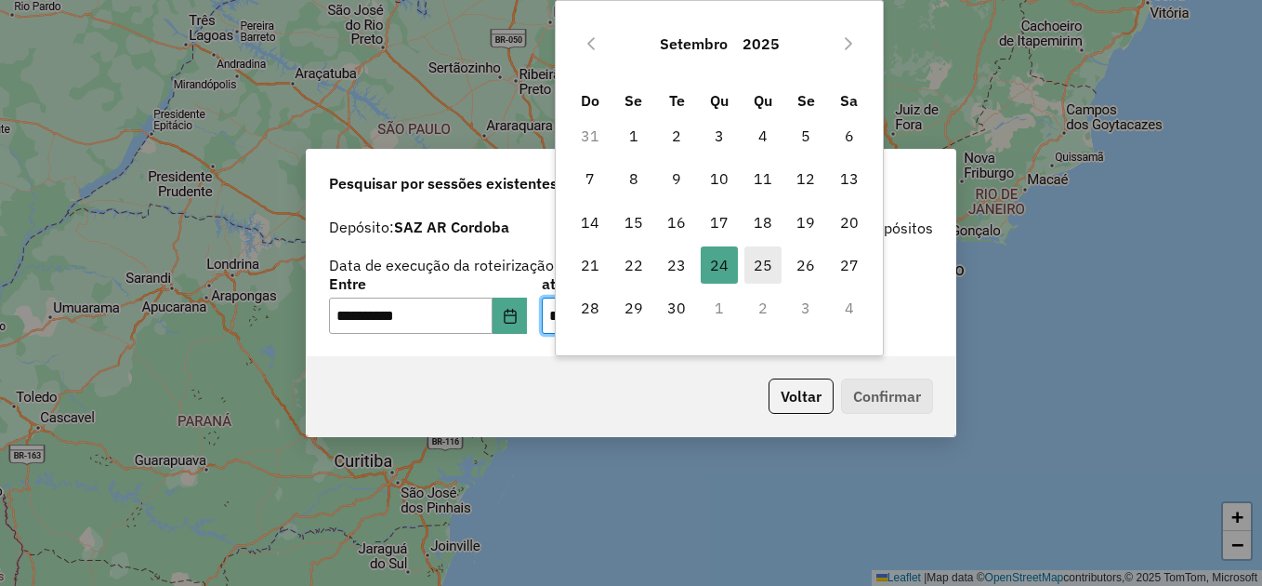
click at [759, 269] on span "25" at bounding box center [763, 264] width 37 height 37
type input "**********"
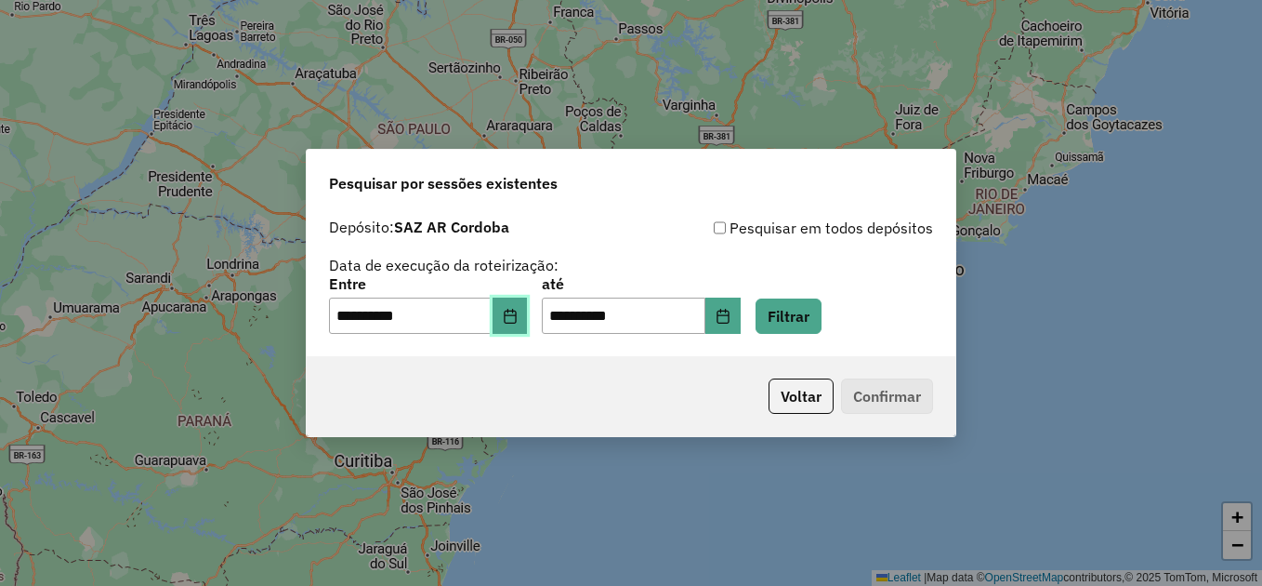
click at [518, 317] on icon "Choose Date" at bounding box center [510, 316] width 15 height 15
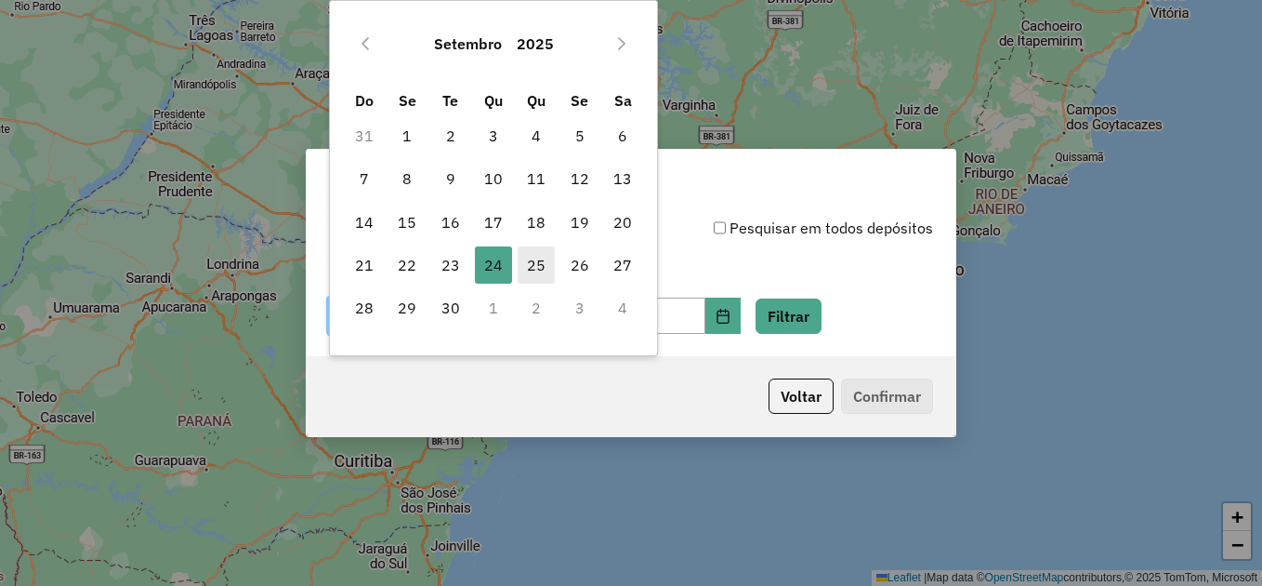
click at [546, 269] on span "25" at bounding box center [536, 264] width 37 height 37
type input "**********"
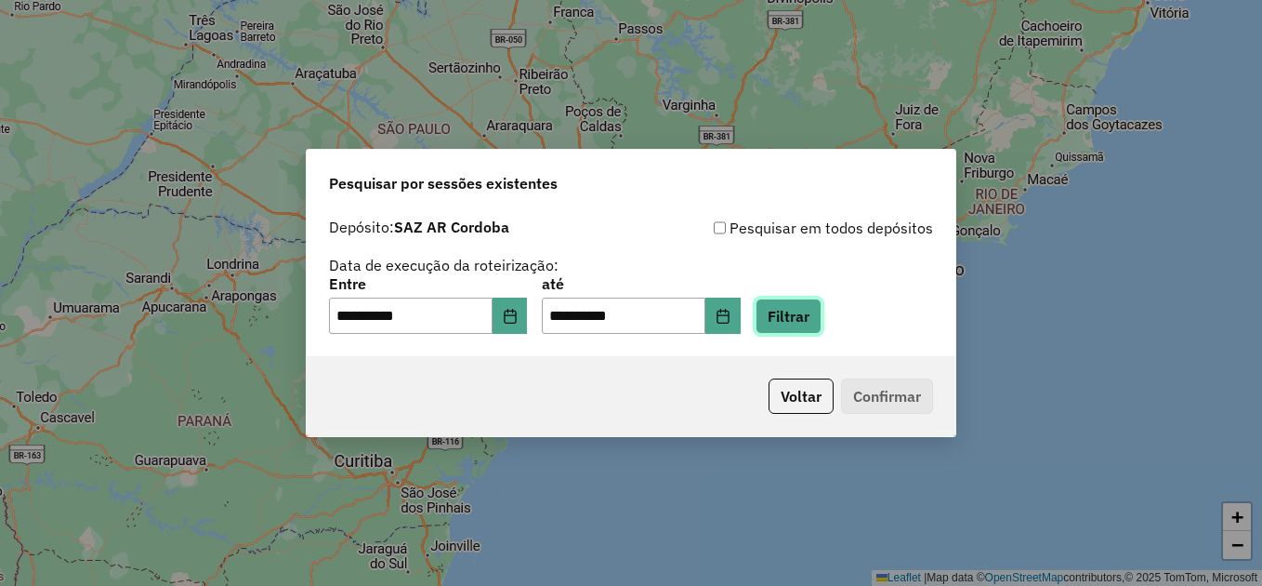
click at [813, 318] on button "Filtrar" at bounding box center [789, 315] width 66 height 35
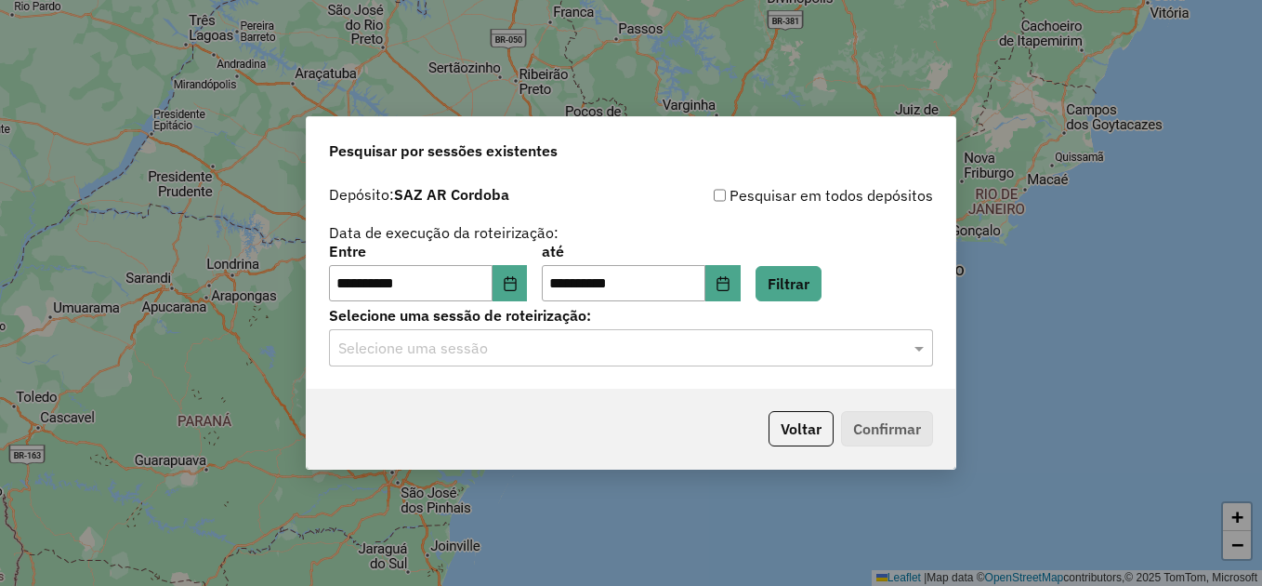
click at [429, 350] on input "text" at bounding box center [612, 348] width 548 height 22
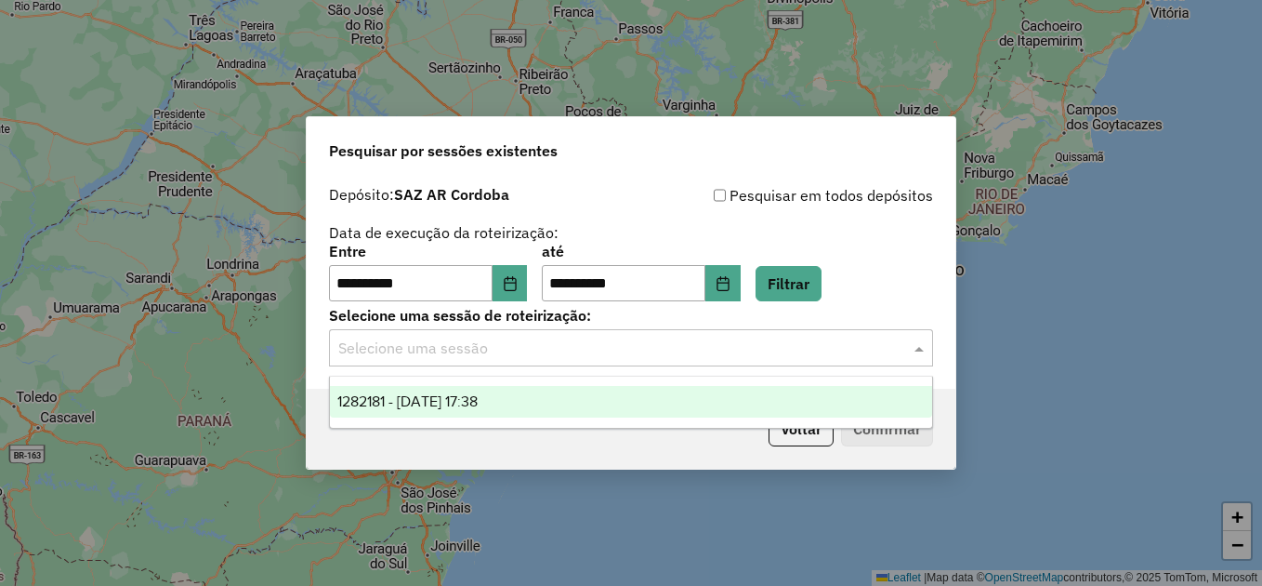
click at [421, 401] on span "1282181 - 25/09/2025 17:38" at bounding box center [407, 401] width 140 height 16
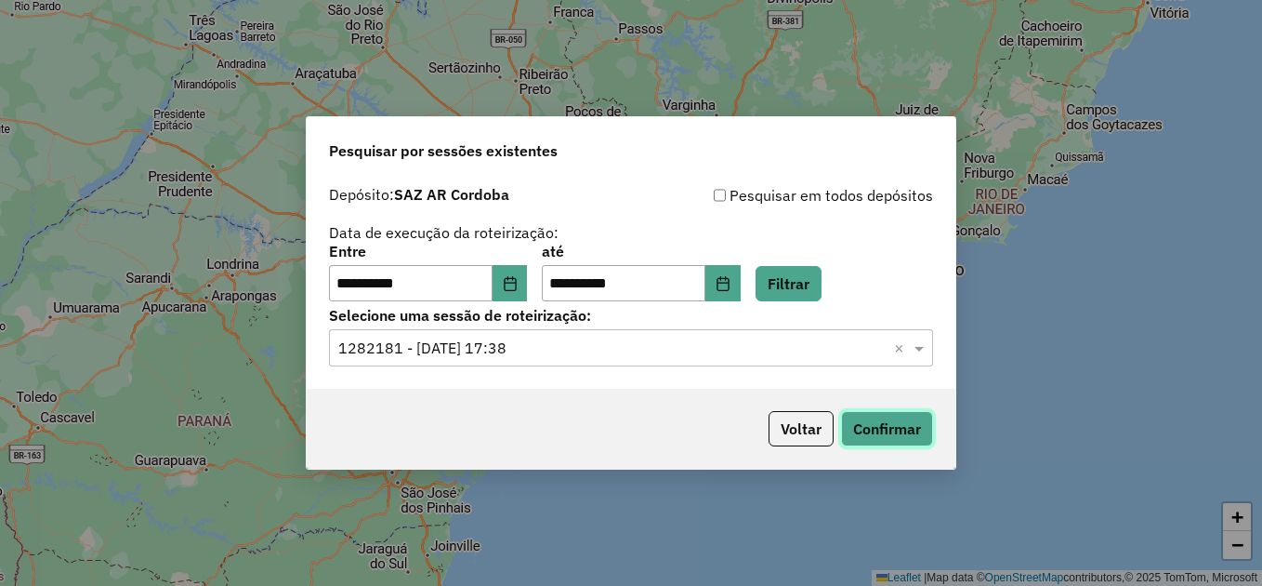
click at [873, 431] on button "Confirmar" at bounding box center [887, 428] width 92 height 35
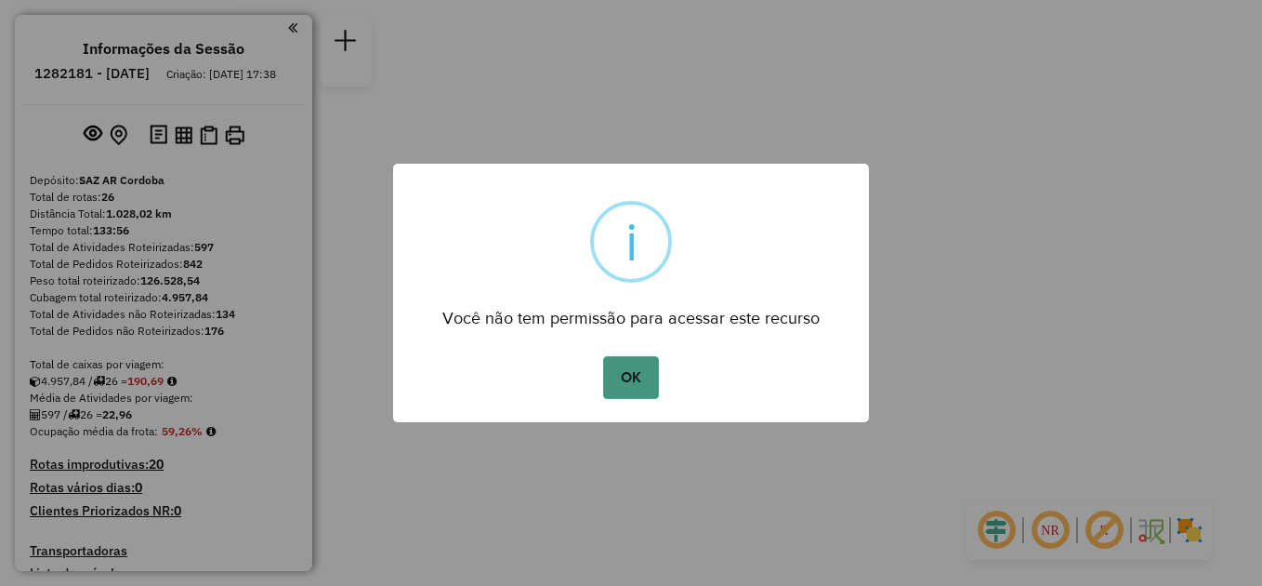
click at [620, 373] on button "OK" at bounding box center [630, 377] width 55 height 43
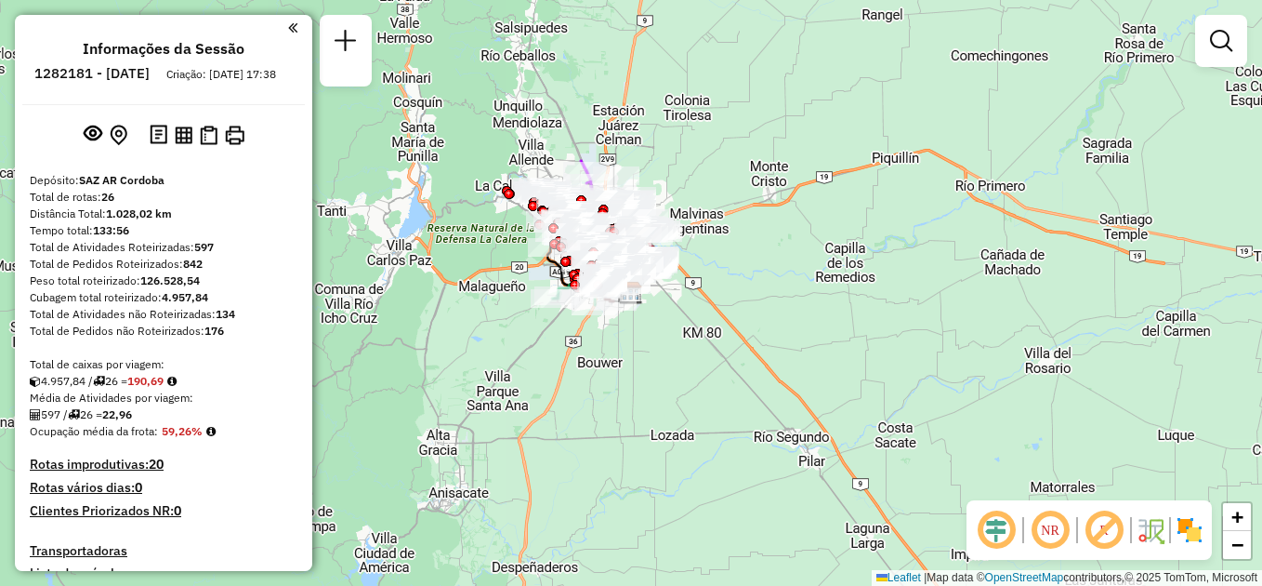
click at [281, 26] on div at bounding box center [159, 27] width 275 height 25
click at [289, 30] on em at bounding box center [292, 28] width 9 height 17
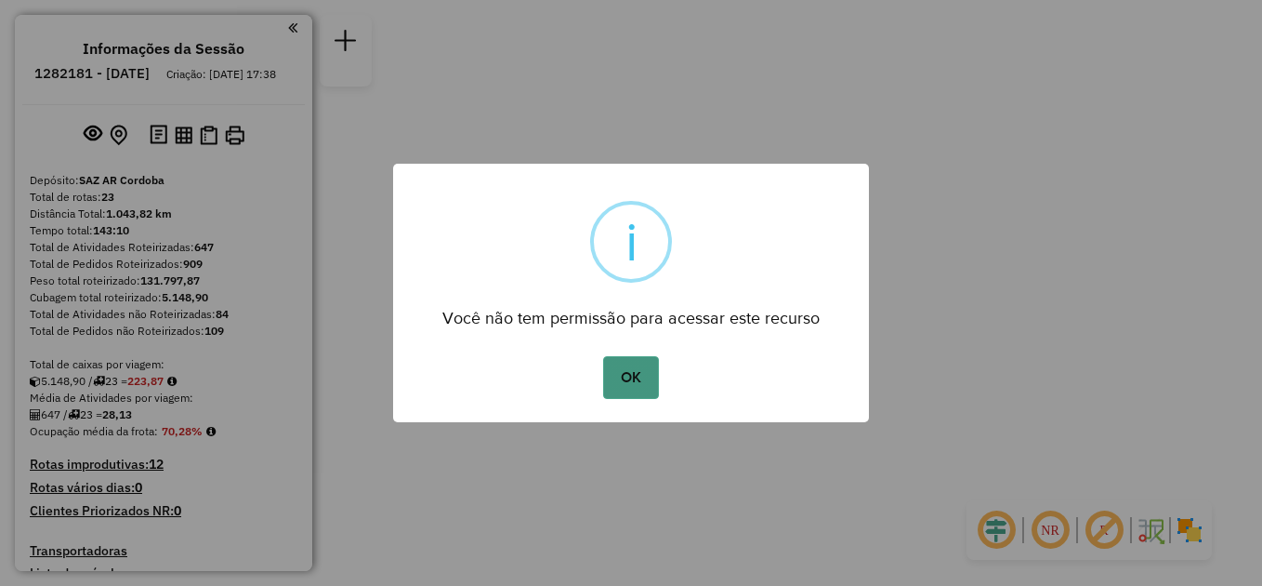
click at [643, 371] on button "OK" at bounding box center [630, 377] width 55 height 43
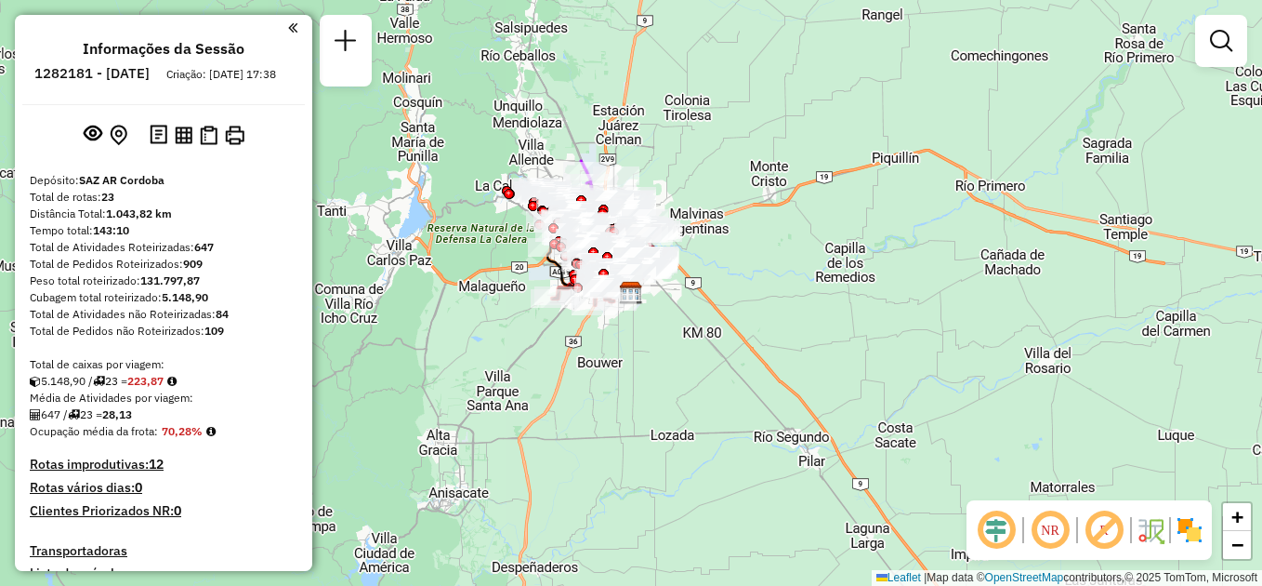
click at [286, 16] on div at bounding box center [159, 27] width 275 height 25
click at [288, 24] on em at bounding box center [292, 28] width 9 height 17
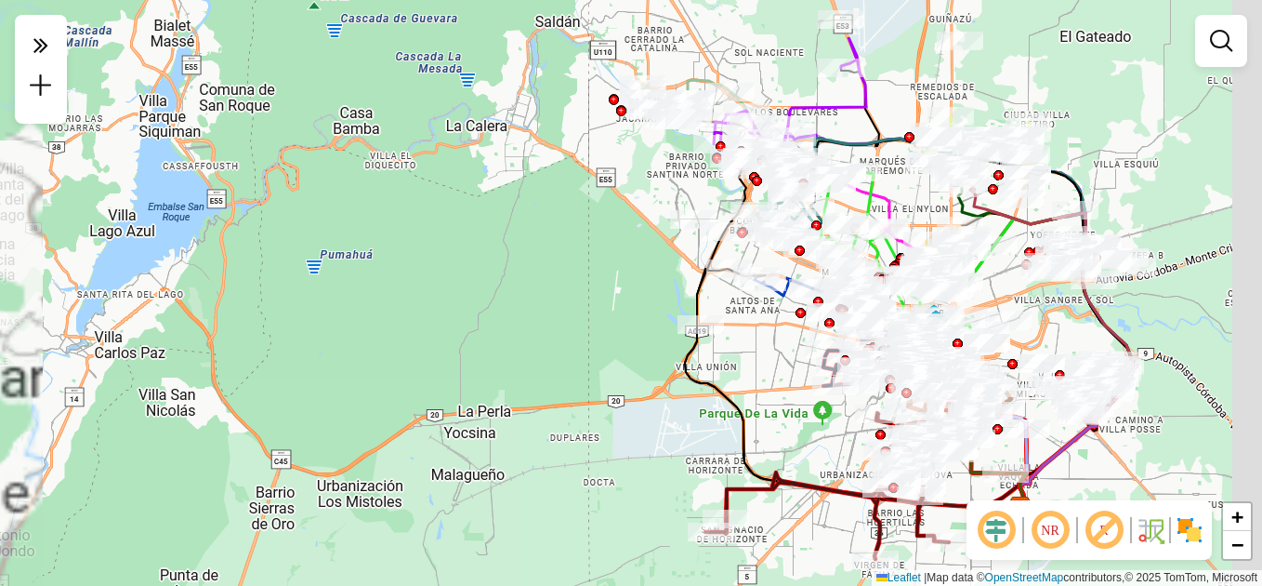
drag, startPoint x: 733, startPoint y: 255, endPoint x: 484, endPoint y: 416, distance: 297.0
click at [489, 418] on div "Janela de atendimento Grade de atendimento Capacidade Transportadoras Veículos …" at bounding box center [631, 293] width 1262 height 586
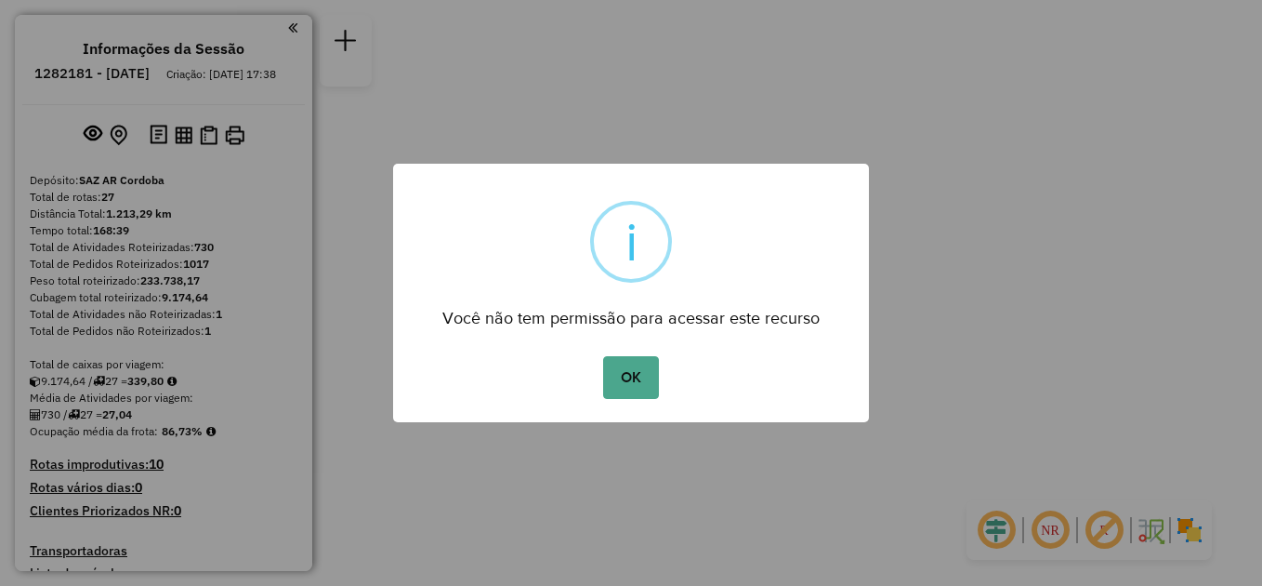
drag, startPoint x: 640, startPoint y: 375, endPoint x: 617, endPoint y: 362, distance: 25.8
click at [639, 374] on button "OK" at bounding box center [630, 377] width 55 height 43
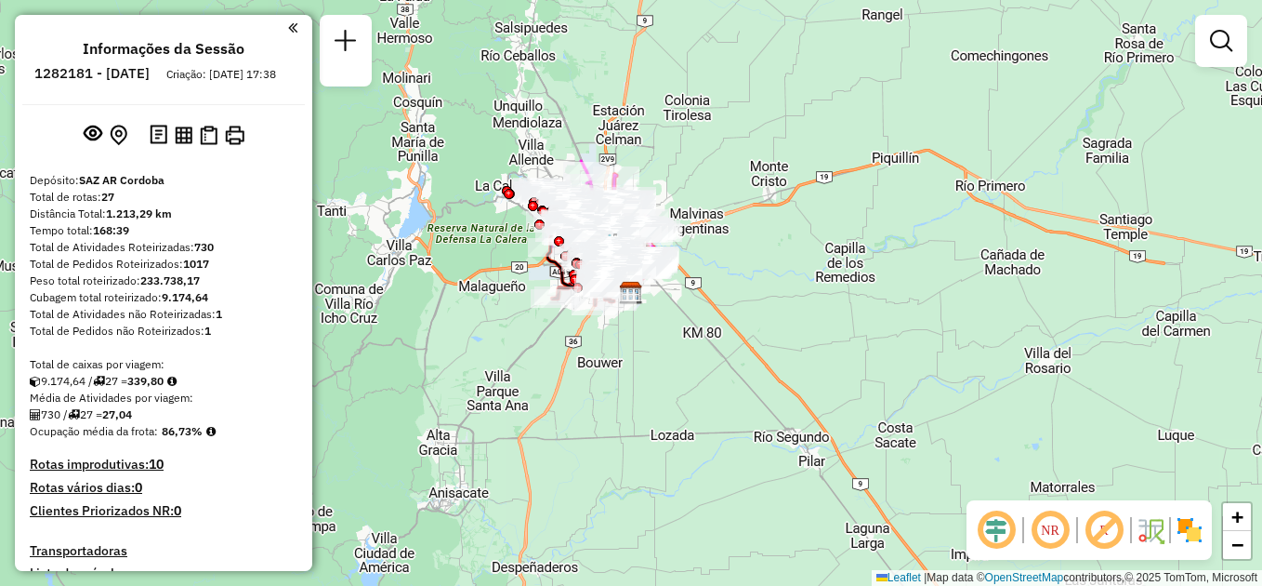
click at [288, 30] on em at bounding box center [292, 28] width 9 height 17
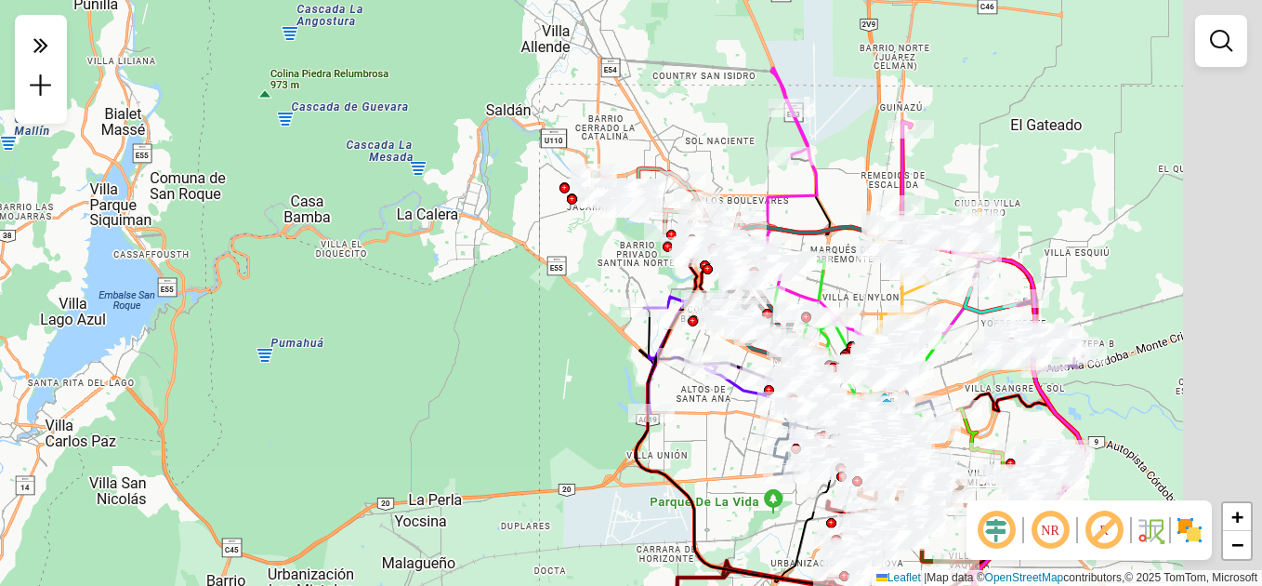
drag, startPoint x: 706, startPoint y: 291, endPoint x: 387, endPoint y: 358, distance: 325.8
click at [402, 382] on div "Janela de atendimento Grade de atendimento Capacidade Transportadoras Veículos …" at bounding box center [631, 293] width 1262 height 586
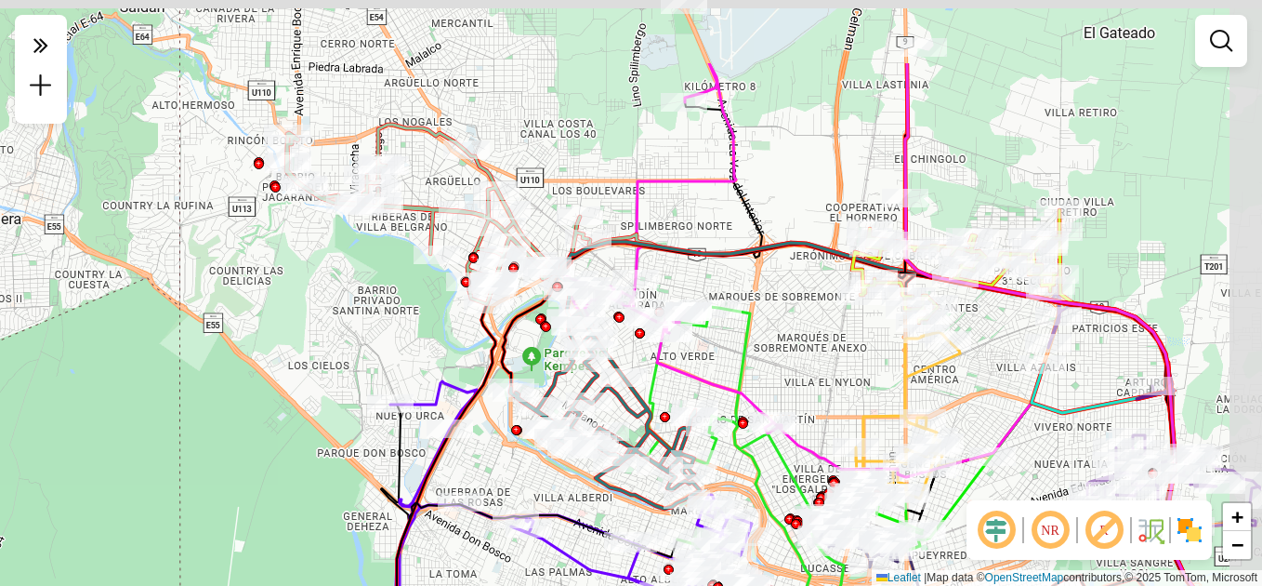
drag, startPoint x: 447, startPoint y: 267, endPoint x: 302, endPoint y: 402, distance: 198.0
click at [308, 402] on div "Janela de atendimento Grade de atendimento Capacidade Transportadoras Veículos …" at bounding box center [631, 293] width 1262 height 586
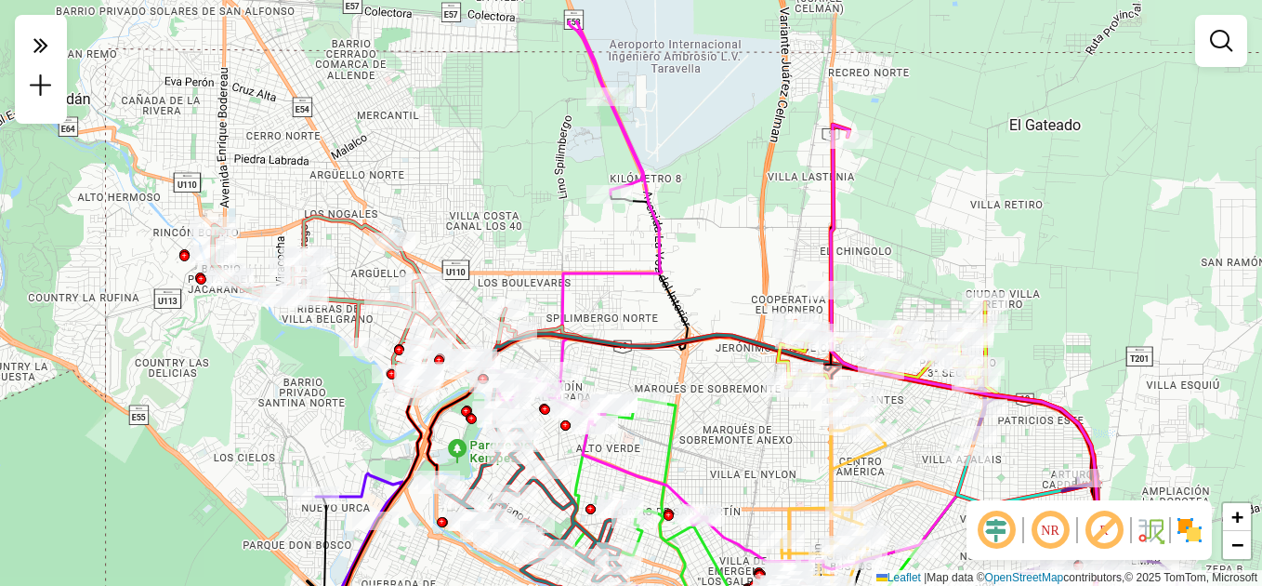
drag, startPoint x: 343, startPoint y: 335, endPoint x: 286, endPoint y: 404, distance: 89.9
click at [286, 404] on div "Janela de atendimento Grade de atendimento Capacidade Transportadoras Veículos …" at bounding box center [631, 293] width 1262 height 586
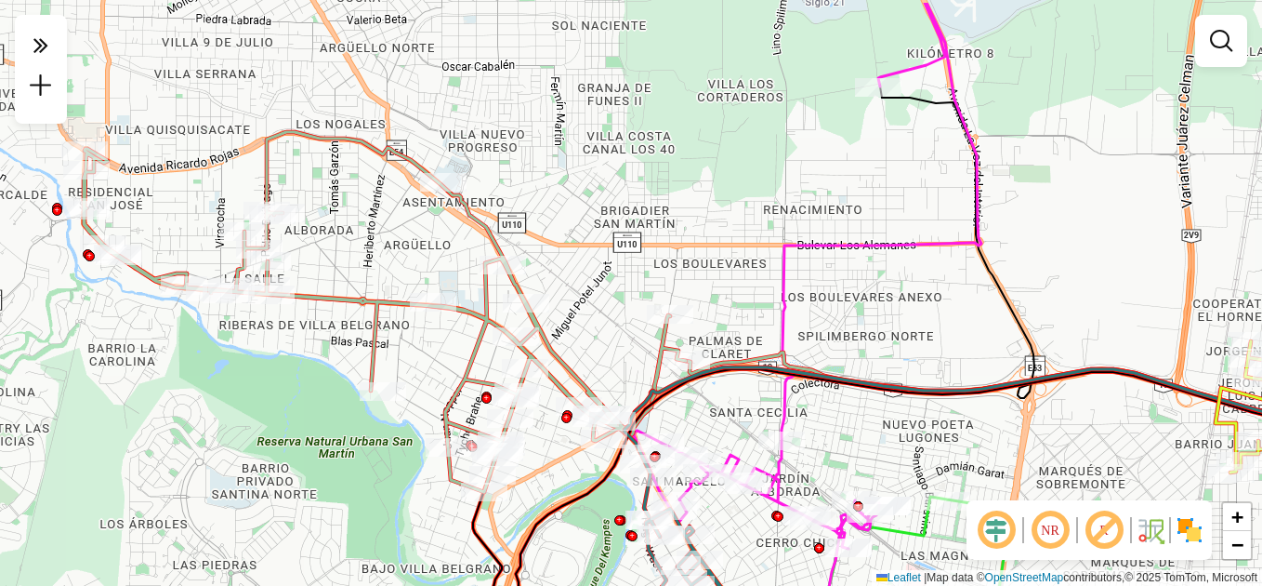
drag, startPoint x: 374, startPoint y: 363, endPoint x: 331, endPoint y: 424, distance: 74.8
click at [331, 424] on div "Janela de atendimento Grade de atendimento Capacidade Transportadoras Veículos …" at bounding box center [631, 293] width 1262 height 586
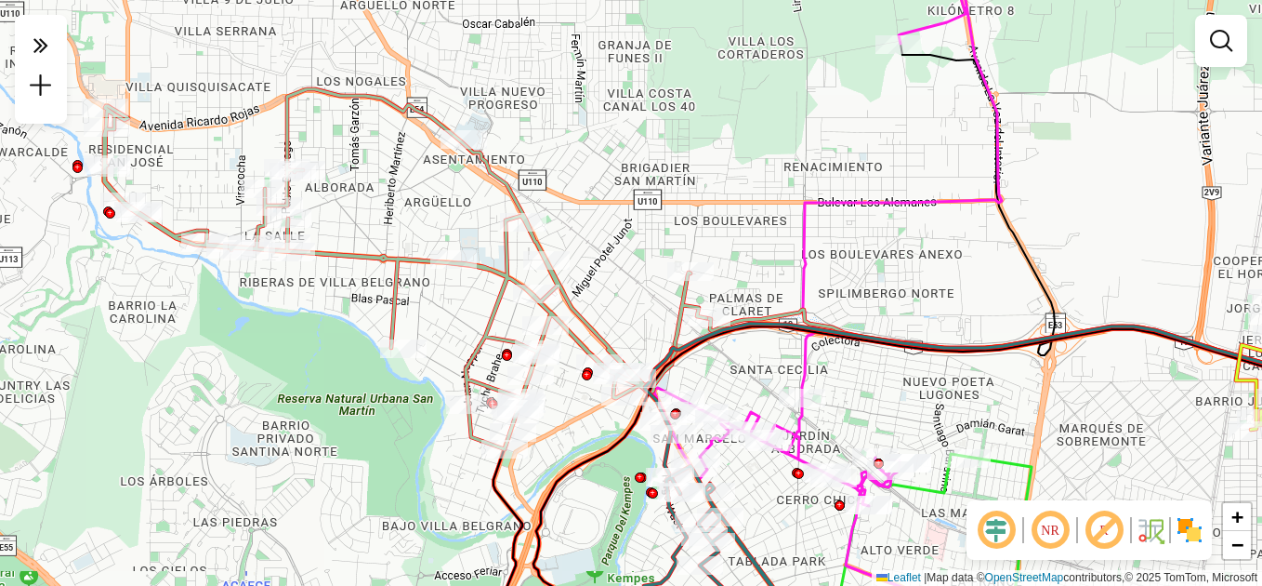
drag, startPoint x: 360, startPoint y: 243, endPoint x: 378, endPoint y: 189, distance: 57.0
click at [378, 191] on div "Janela de atendimento Grade de atendimento Capacidade Transportadoras Veículos …" at bounding box center [631, 293] width 1262 height 586
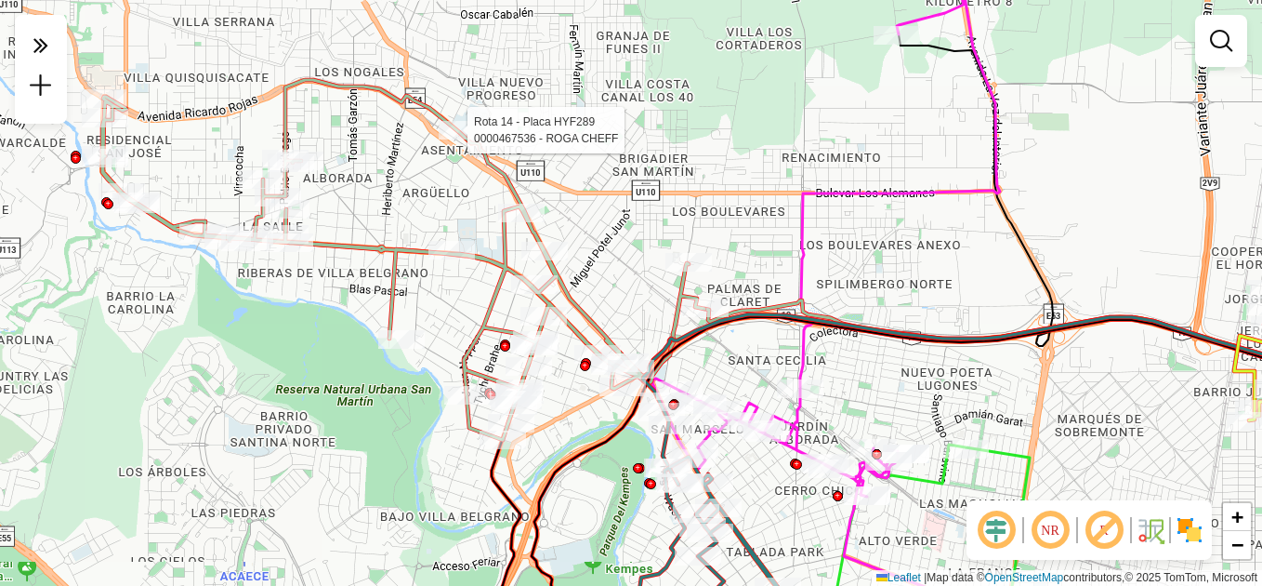
select select "**********"
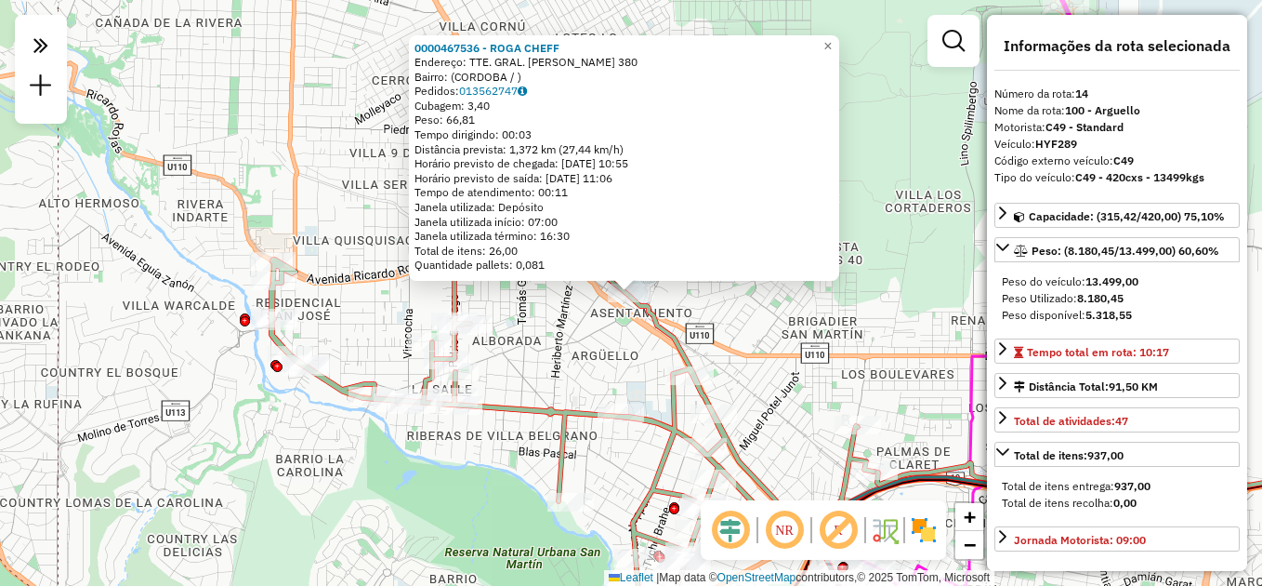
click at [521, 441] on div "0000467536 - ROGA CHEFF Endereço: TTE. GRAL. [PERSON_NAME] 380 Bairro: (CORDOBA…" at bounding box center [631, 293] width 1262 height 586
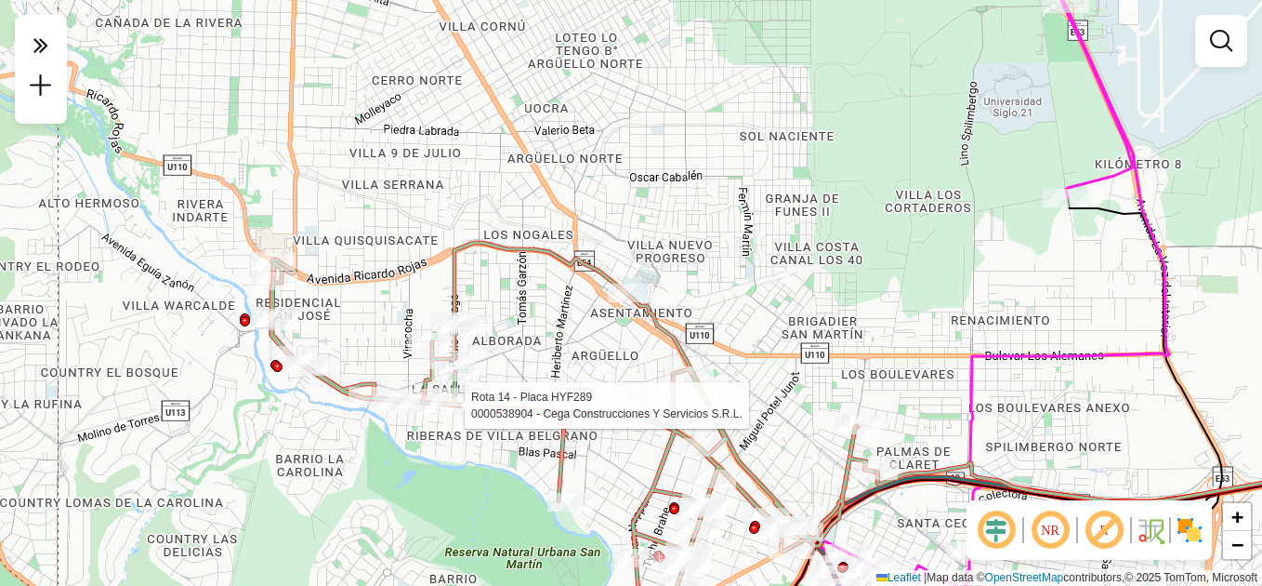
select select "**********"
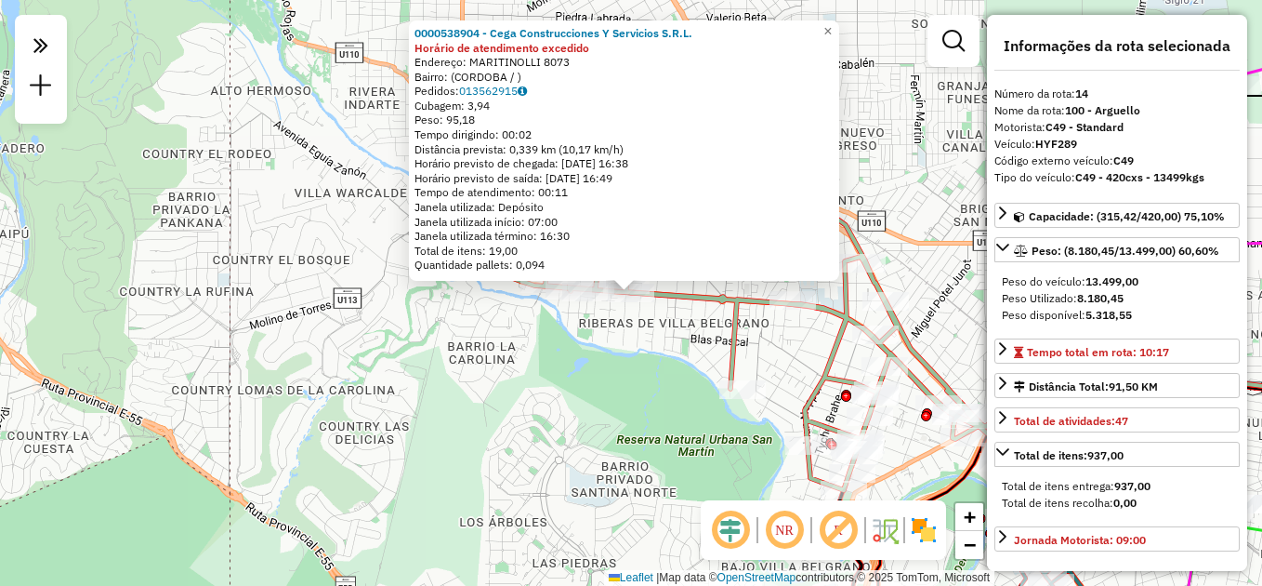
click at [588, 438] on div "0000538904 - Cega Construcciones Y Servicios S.R.L. Horário de atendimento exce…" at bounding box center [631, 293] width 1262 height 586
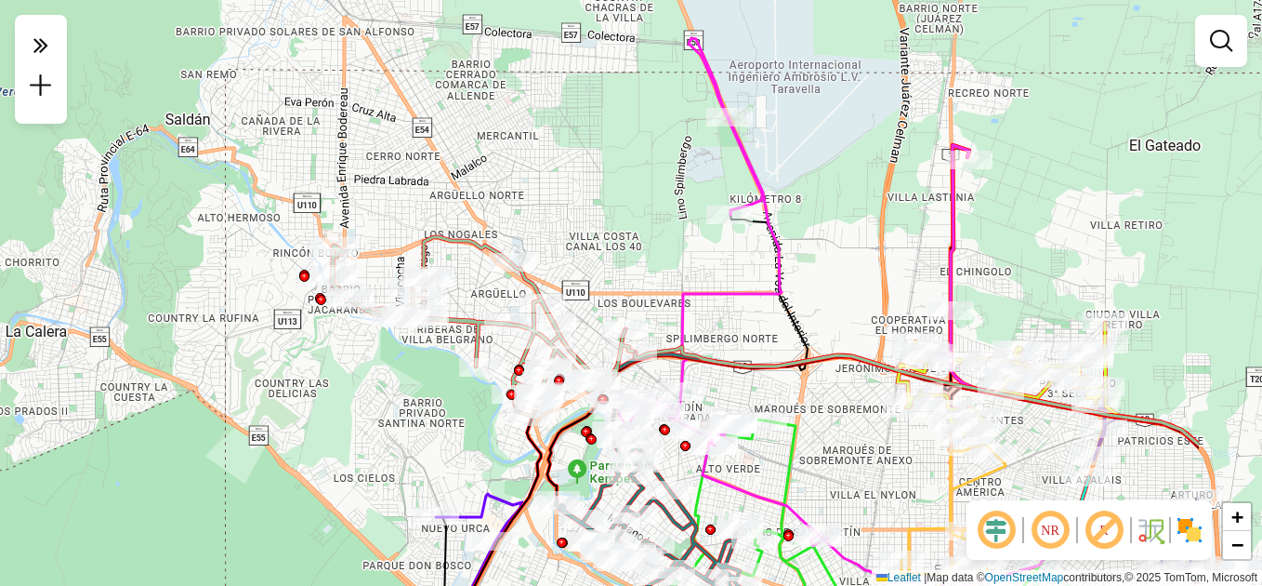
drag, startPoint x: 627, startPoint y: 439, endPoint x: 432, endPoint y: 383, distance: 202.1
click at [433, 388] on div "Janela de atendimento Grade de atendimento Capacidade Transportadoras Veículos …" at bounding box center [631, 293] width 1262 height 586
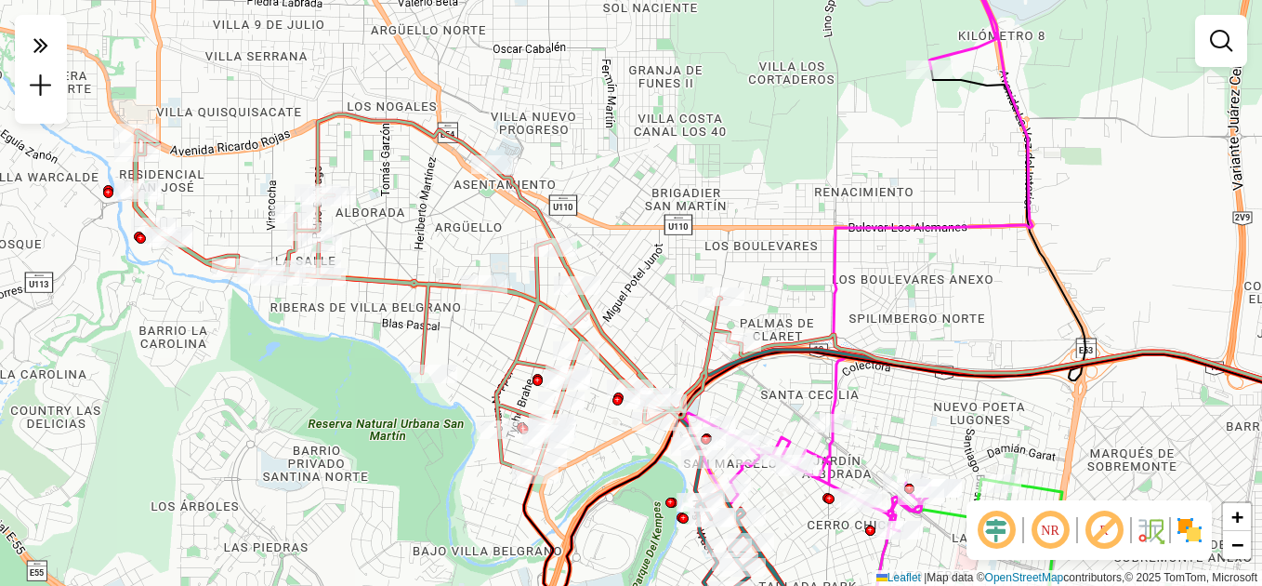
drag, startPoint x: 720, startPoint y: 247, endPoint x: 603, endPoint y: 147, distance: 154.3
click at [603, 147] on div "Janela de atendimento Grade de atendimento Capacidade Transportadoras Veículos …" at bounding box center [631, 293] width 1262 height 586
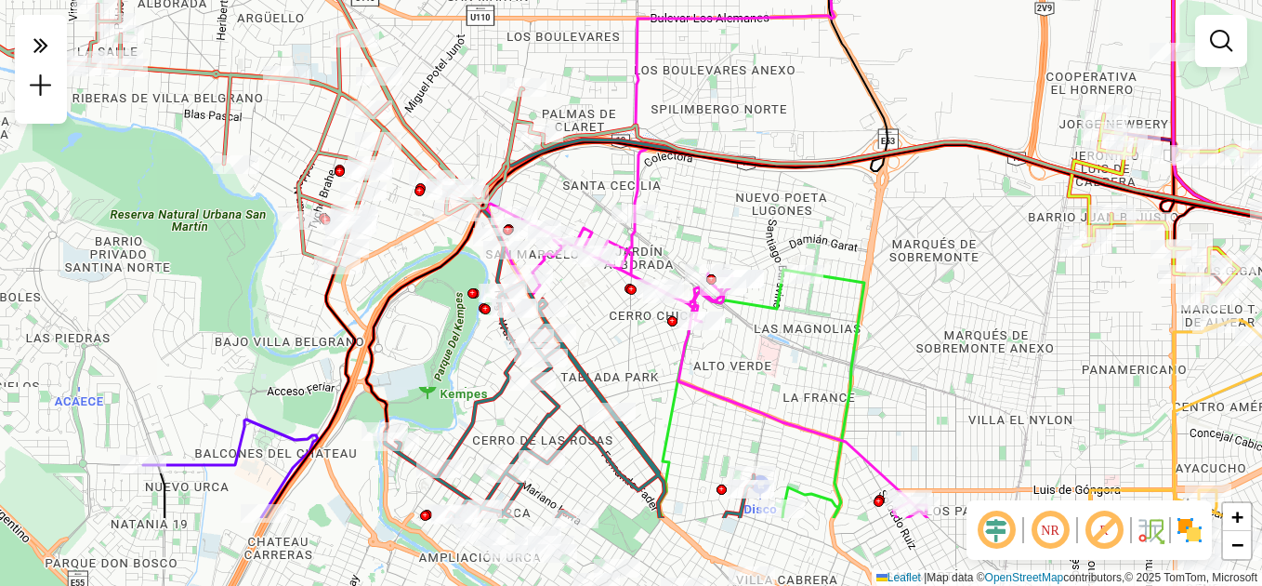
drag, startPoint x: 883, startPoint y: 326, endPoint x: 787, endPoint y: 211, distance: 149.8
click at [787, 211] on div "Janela de atendimento Grade de atendimento Capacidade Transportadoras Veículos …" at bounding box center [631, 293] width 1262 height 586
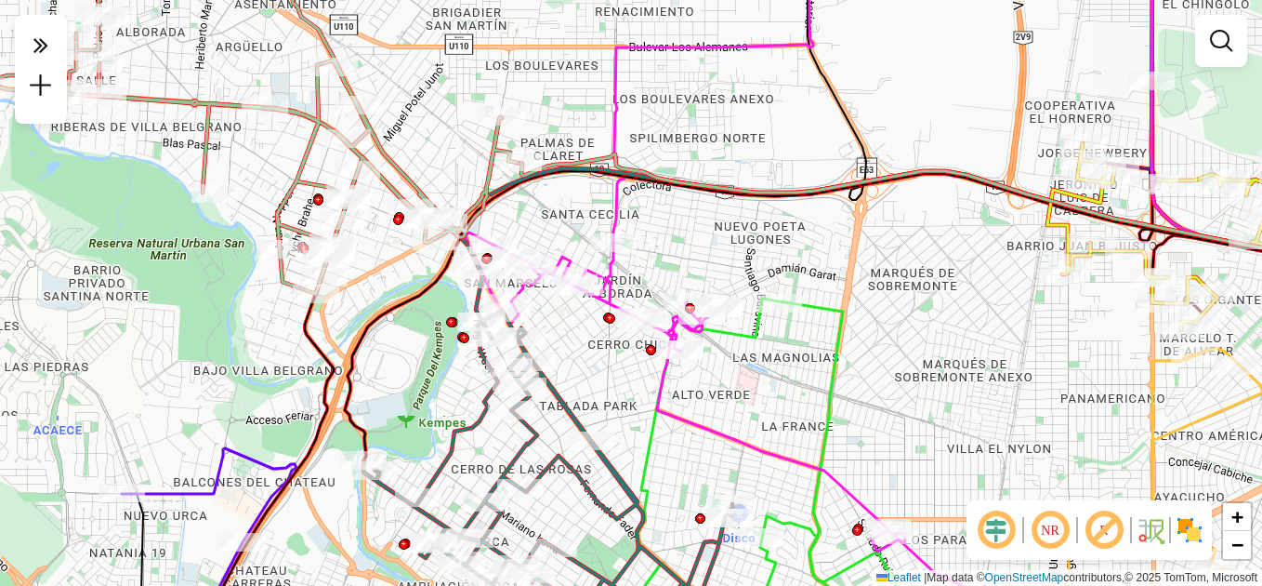
drag, startPoint x: 797, startPoint y: 218, endPoint x: 778, endPoint y: 243, distance: 30.5
click at [772, 242] on div "Janela de atendimento Grade de atendimento Capacidade Transportadoras Veículos …" at bounding box center [631, 293] width 1262 height 586
select select "**********"
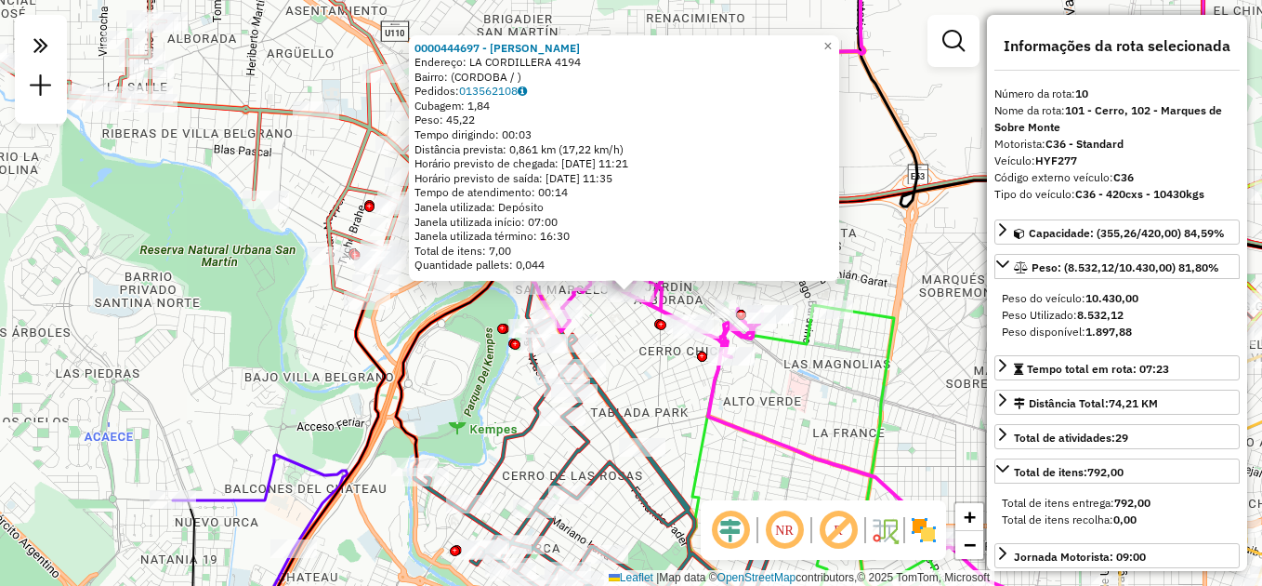
click at [636, 356] on div "Rota 15 - Placa KNA110 0000405792 - FAST FOOD SUDAMERICANA S.A. 0000444697 - To…" at bounding box center [631, 293] width 1262 height 586
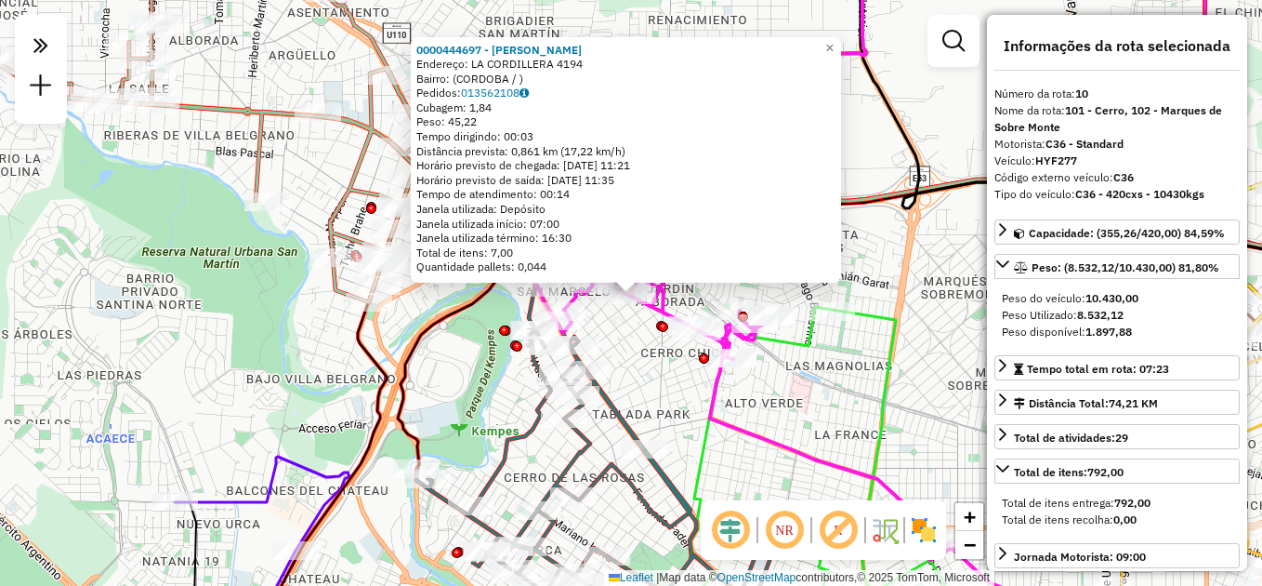
click at [643, 353] on div "Rota 10 - Placa HYF277 0000382018 - Gonzaliaz [PERSON_NAME] 10 - Placa HYF277 0…" at bounding box center [631, 293] width 1262 height 586
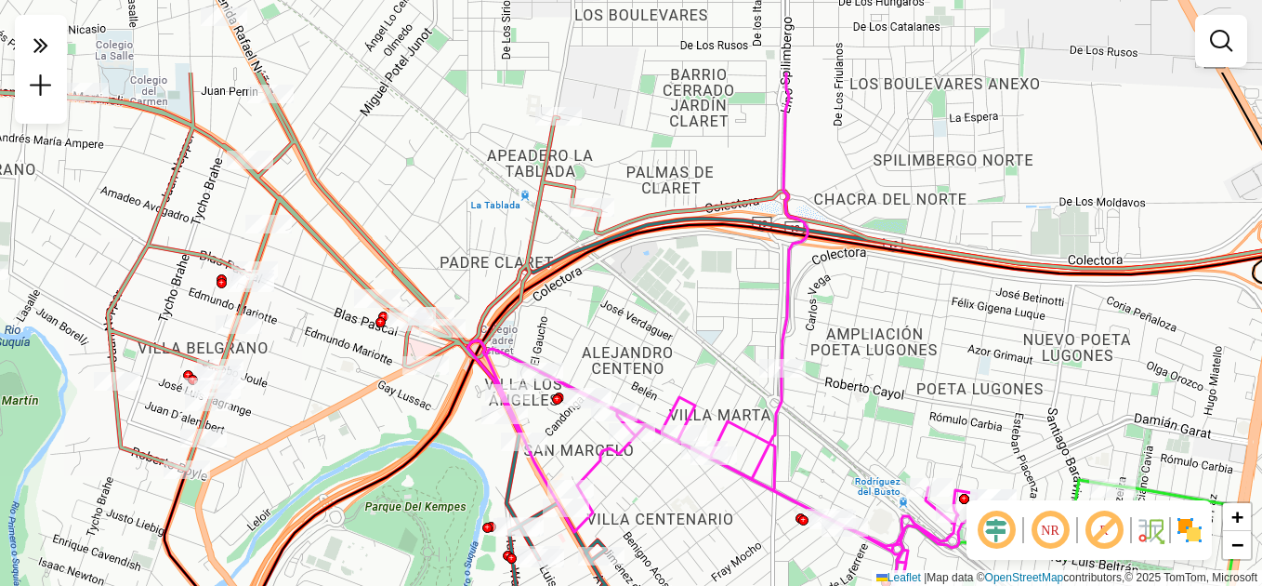
drag, startPoint x: 636, startPoint y: 240, endPoint x: 647, endPoint y: 309, distance: 69.7
click at [647, 309] on div "Janela de atendimento Grade de atendimento Capacidade Transportadoras Veículos …" at bounding box center [631, 293] width 1262 height 586
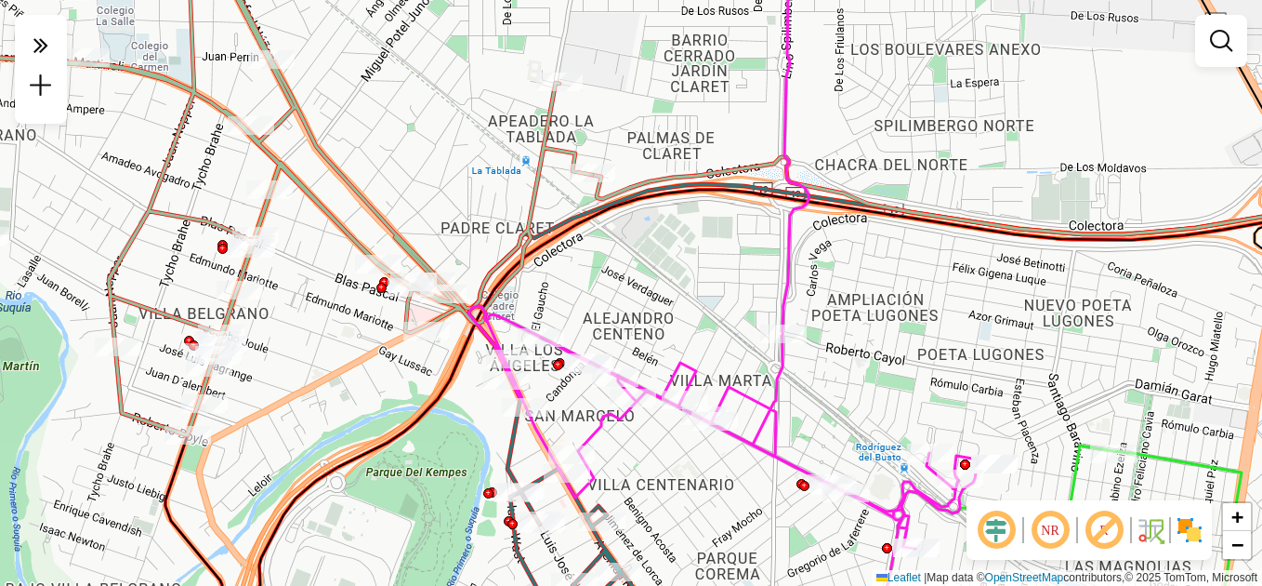
drag, startPoint x: 653, startPoint y: 295, endPoint x: 651, endPoint y: 279, distance: 16.0
click at [651, 279] on div "Janela de atendimento Grade de atendimento Capacidade Transportadoras Veículos …" at bounding box center [631, 293] width 1262 height 586
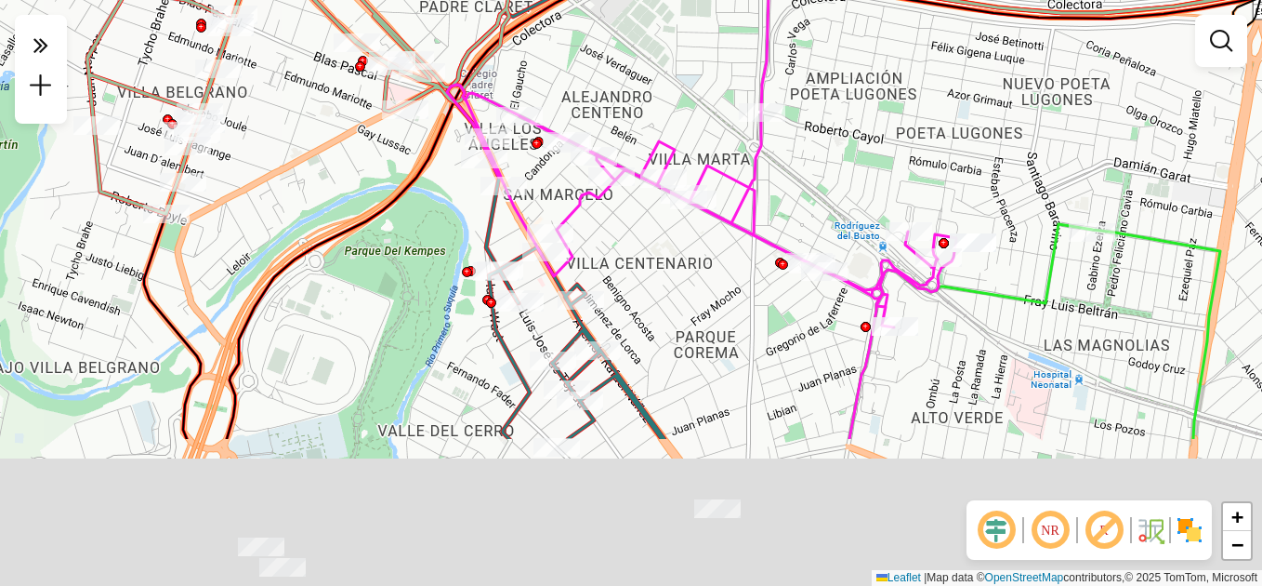
drag, startPoint x: 710, startPoint y: 289, endPoint x: 710, endPoint y: 264, distance: 25.1
click at [710, 264] on div "Janela de atendimento Grade de atendimento Capacidade Transportadoras Veículos …" at bounding box center [631, 293] width 1262 height 586
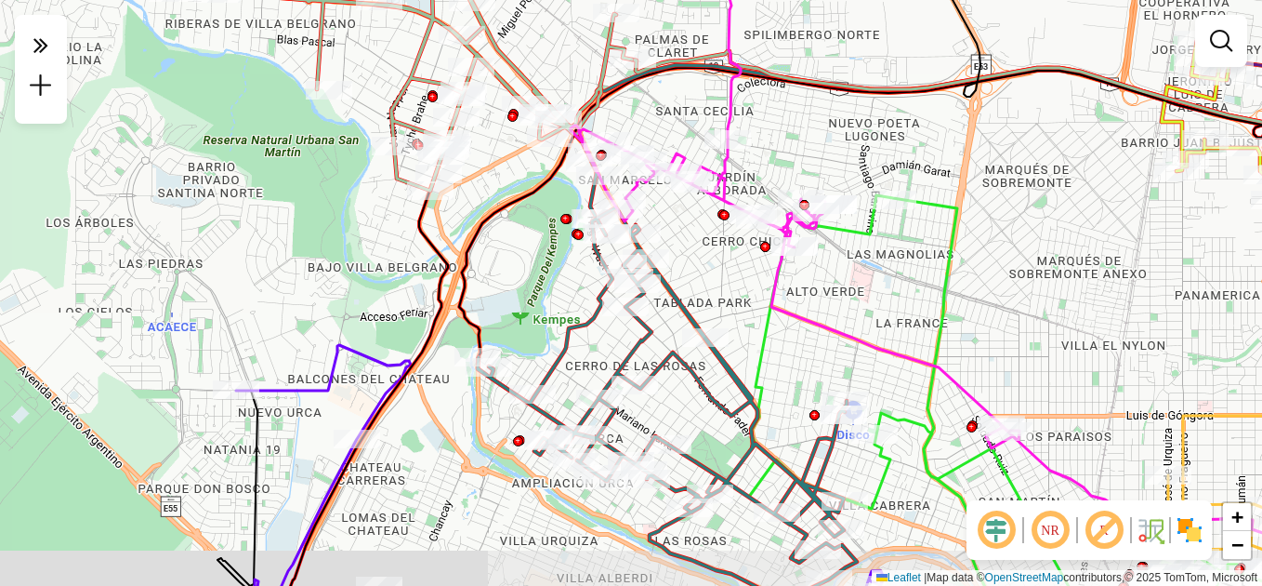
drag, startPoint x: 742, startPoint y: 339, endPoint x: 735, endPoint y: 295, distance: 45.1
click at [735, 295] on div "Janela de atendimento Grade de atendimento Capacidade Transportadoras Veículos …" at bounding box center [631, 293] width 1262 height 586
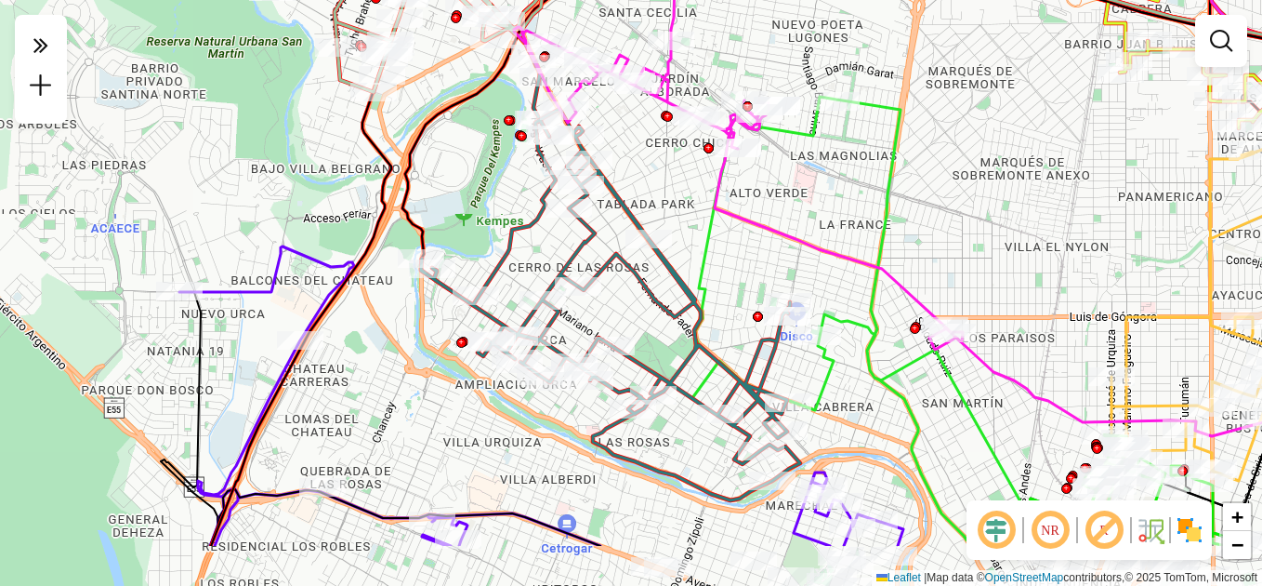
drag, startPoint x: 863, startPoint y: 309, endPoint x: 851, endPoint y: 168, distance: 140.8
click at [829, 239] on icon at bounding box center [738, 96] width 449 height 507
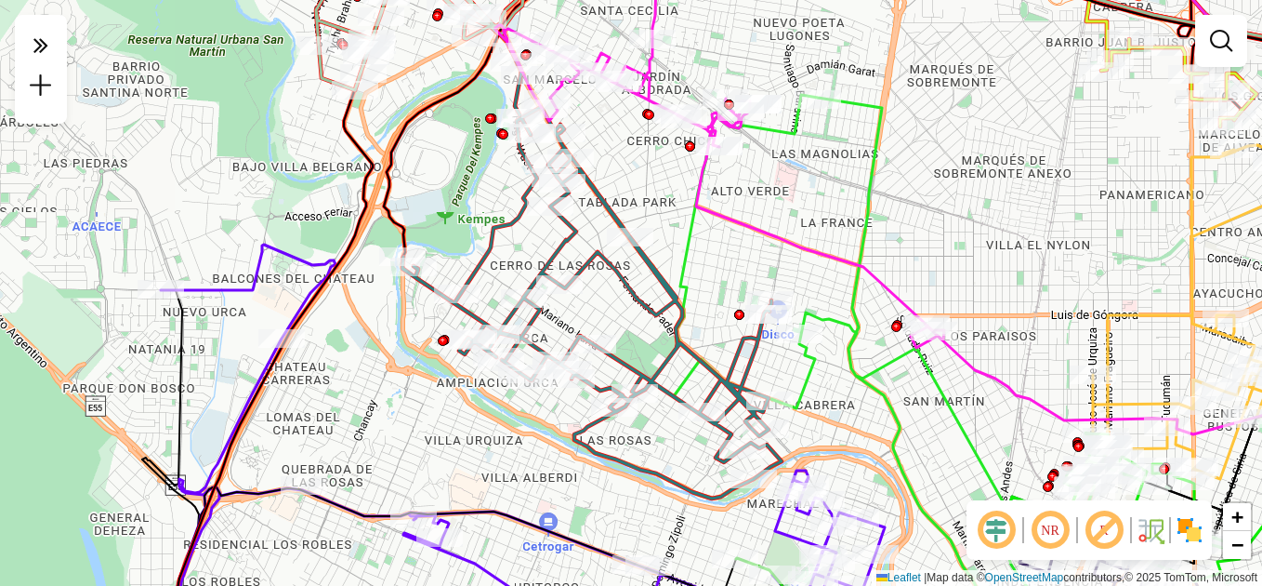
drag, startPoint x: 665, startPoint y: 195, endPoint x: 634, endPoint y: 172, distance: 38.5
click at [634, 172] on div "Janela de atendimento Grade de atendimento Capacidade Transportadoras Veículos …" at bounding box center [631, 293] width 1262 height 586
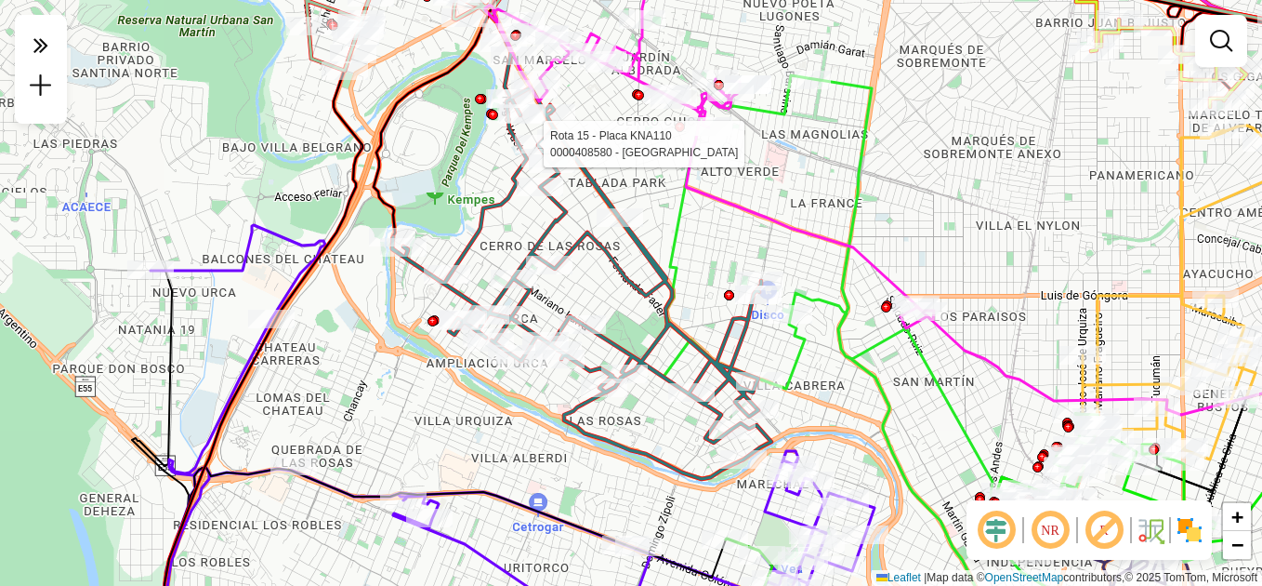
select select "**********"
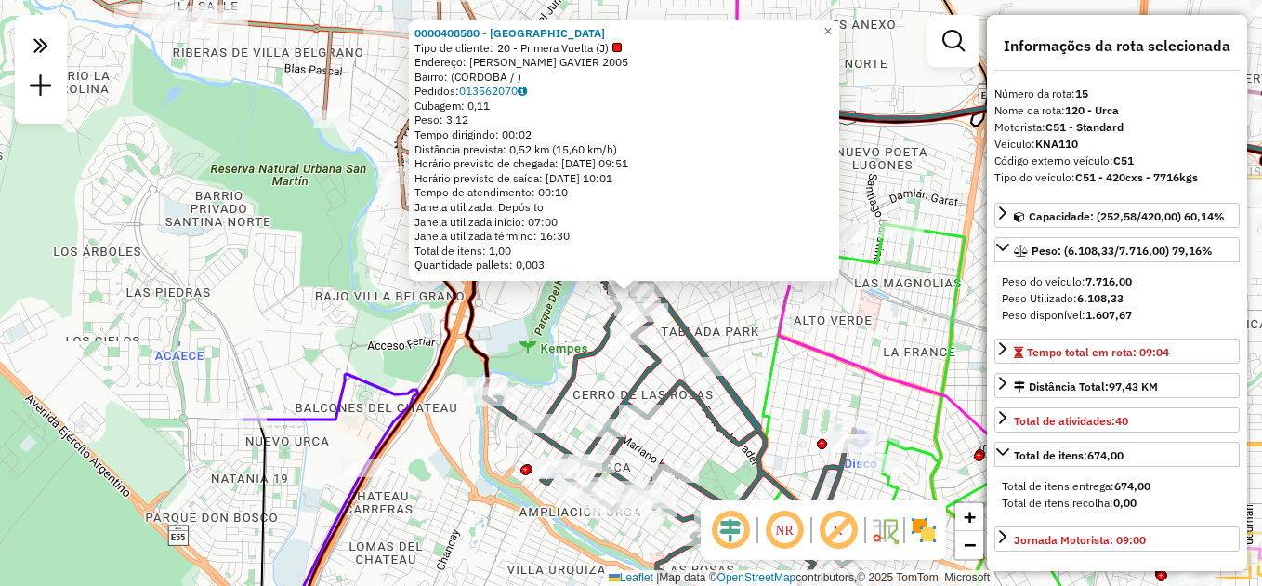
click at [783, 376] on div "0000408580 - Alto Tejeda Sa Tipo de cliente: 20 - Primera Vuelta (J) Endereço: …" at bounding box center [631, 293] width 1262 height 586
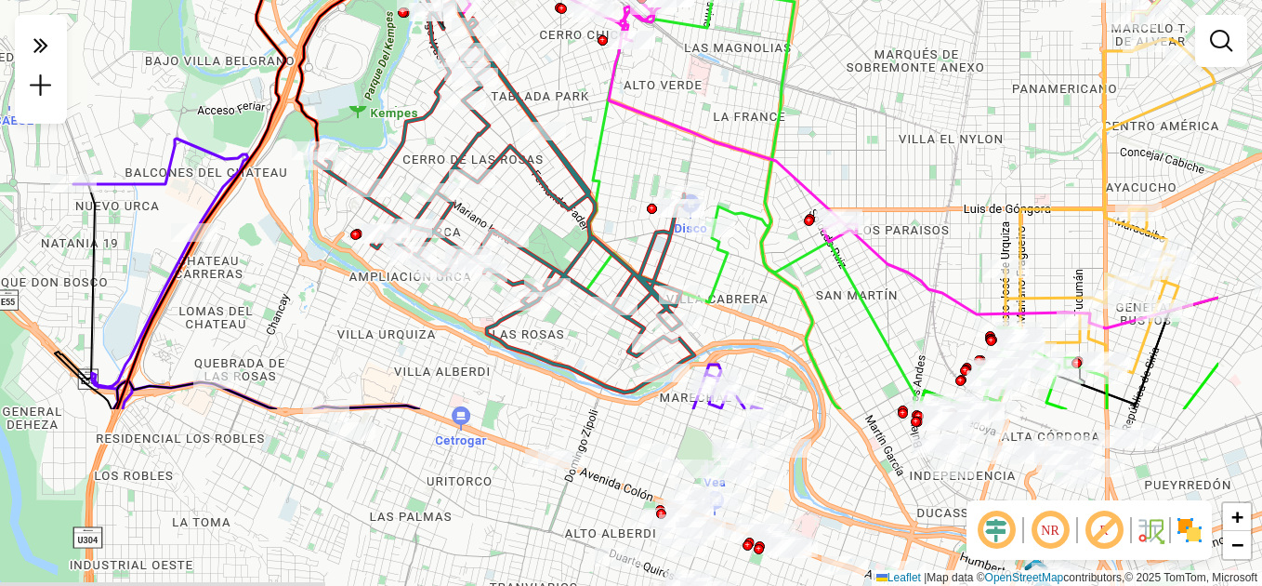
drag, startPoint x: 799, startPoint y: 427, endPoint x: 629, endPoint y: 191, distance: 290.3
click at [629, 191] on div "Janela de atendimento Grade de atendimento Capacidade Transportadoras Veículos …" at bounding box center [631, 293] width 1262 height 586
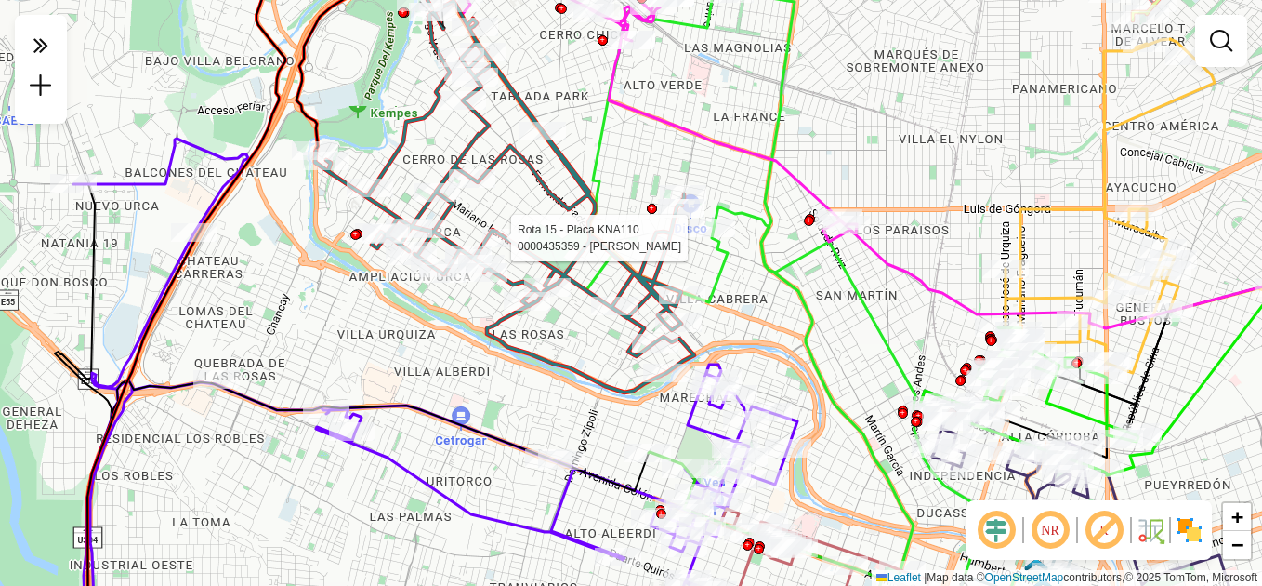
select select "**********"
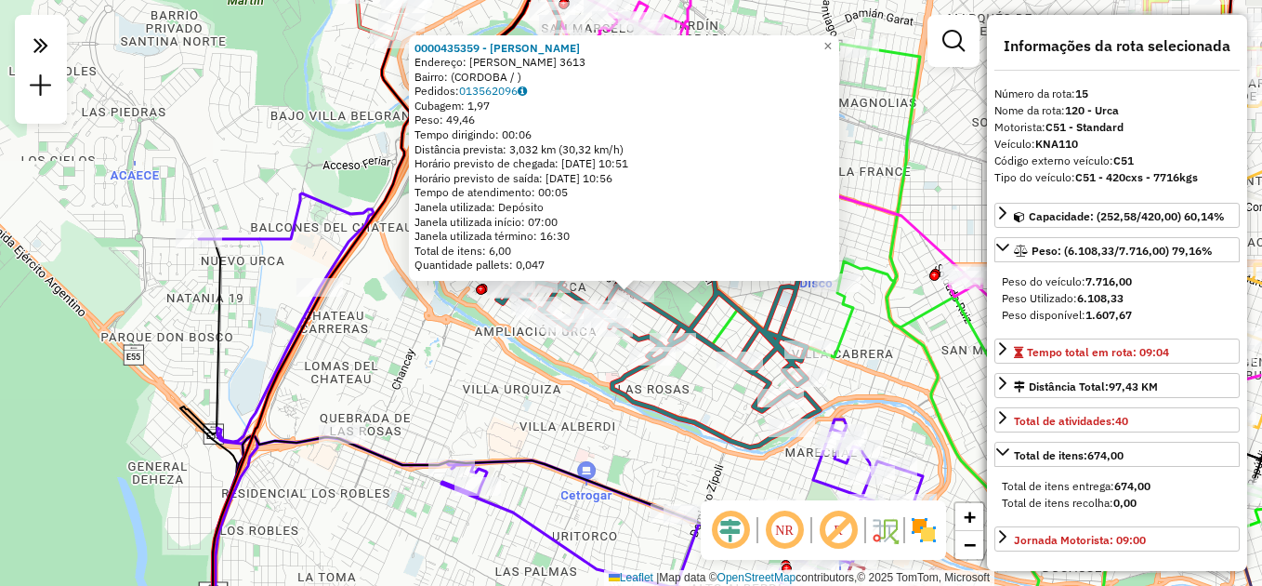
click at [497, 398] on div "0000435359 - [PERSON_NAME]: [PERSON_NAME] 3613 Bairro: ([GEOGRAPHIC_DATA] / ) P…" at bounding box center [631, 293] width 1262 height 586
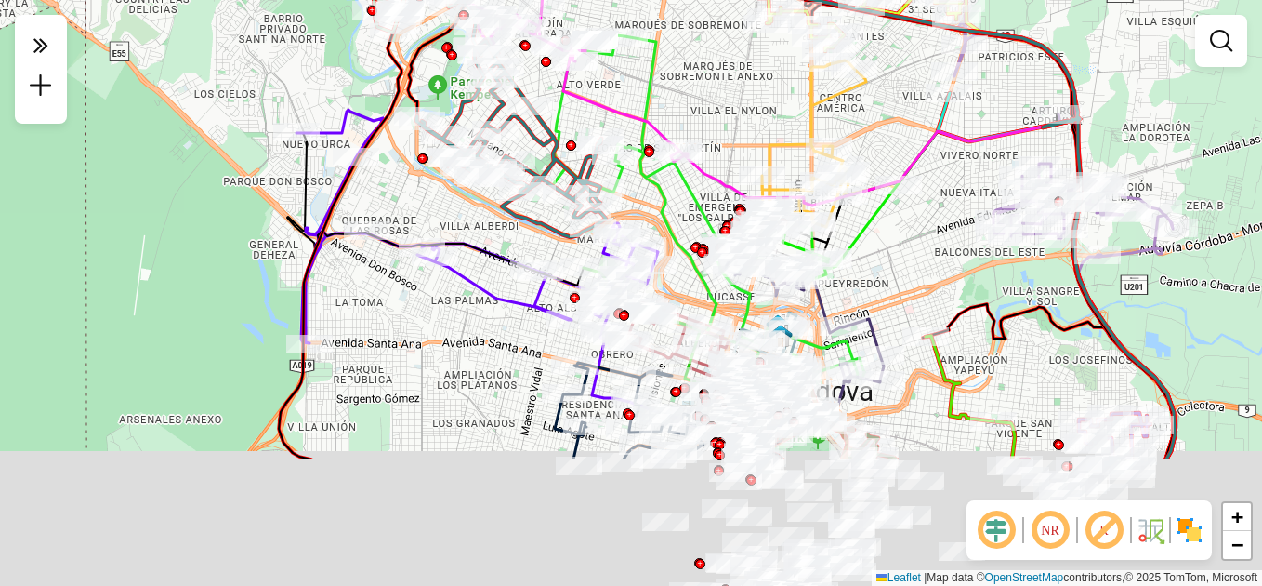
drag, startPoint x: 492, startPoint y: 493, endPoint x: 437, endPoint y: 311, distance: 189.4
click at [438, 310] on div "Janela de atendimento Grade de atendimento Capacidade Transportadoras Veículos …" at bounding box center [631, 293] width 1262 height 586
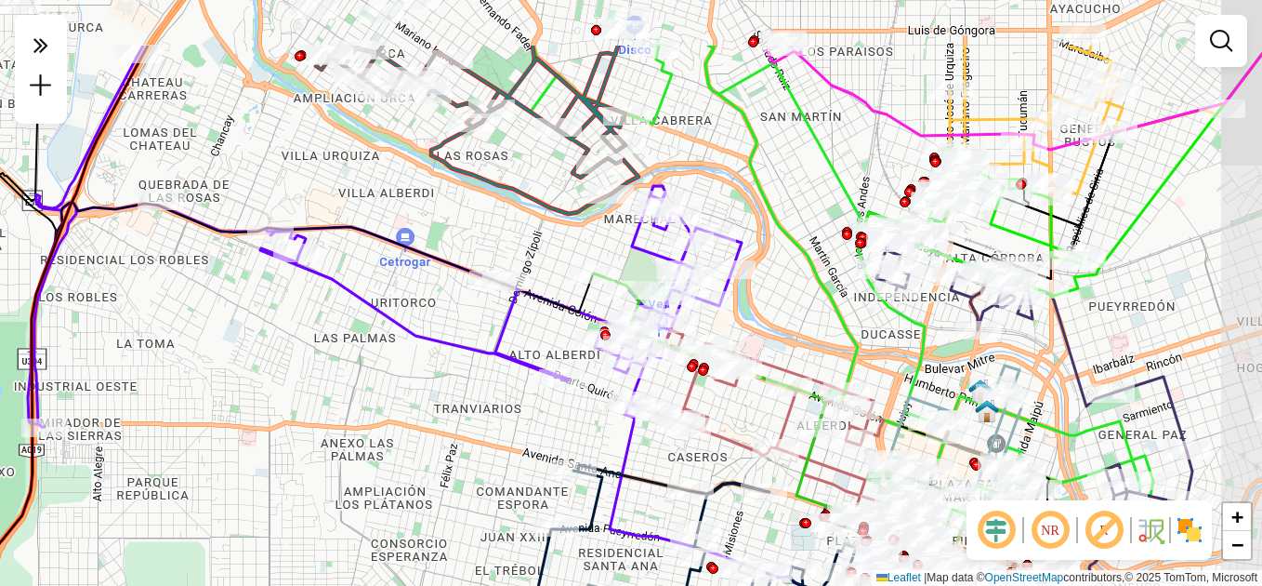
drag, startPoint x: 507, startPoint y: 326, endPoint x: 389, endPoint y: 430, distance: 157.4
click at [389, 430] on div "Janela de atendimento Grade de atendimento Capacidade Transportadoras Veículos …" at bounding box center [631, 293] width 1262 height 586
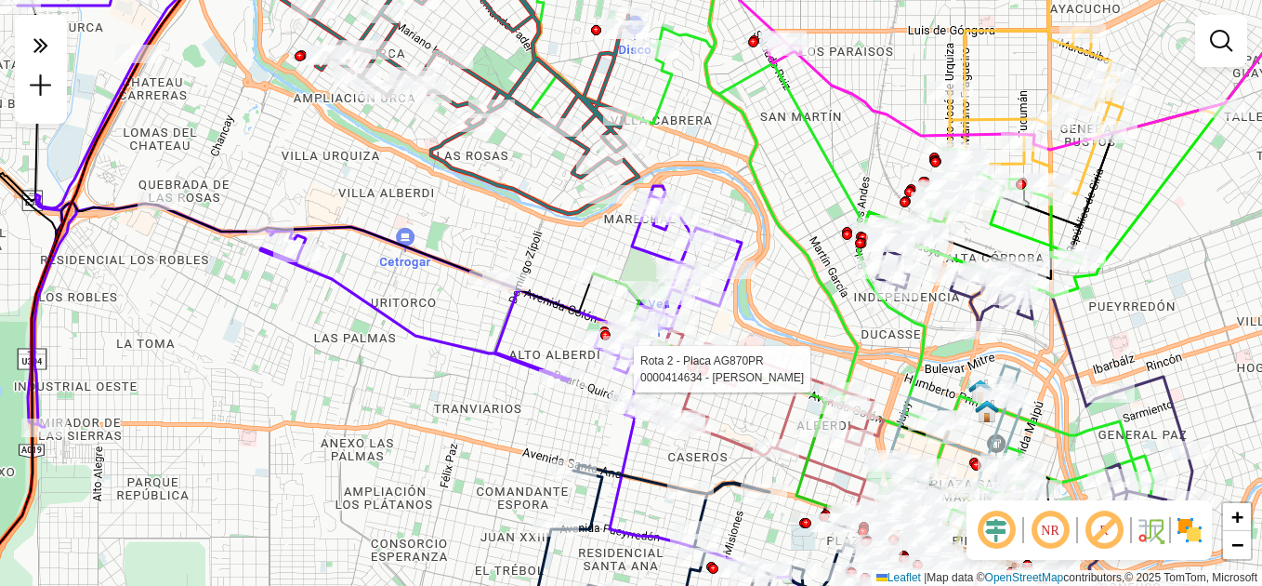
select select "**********"
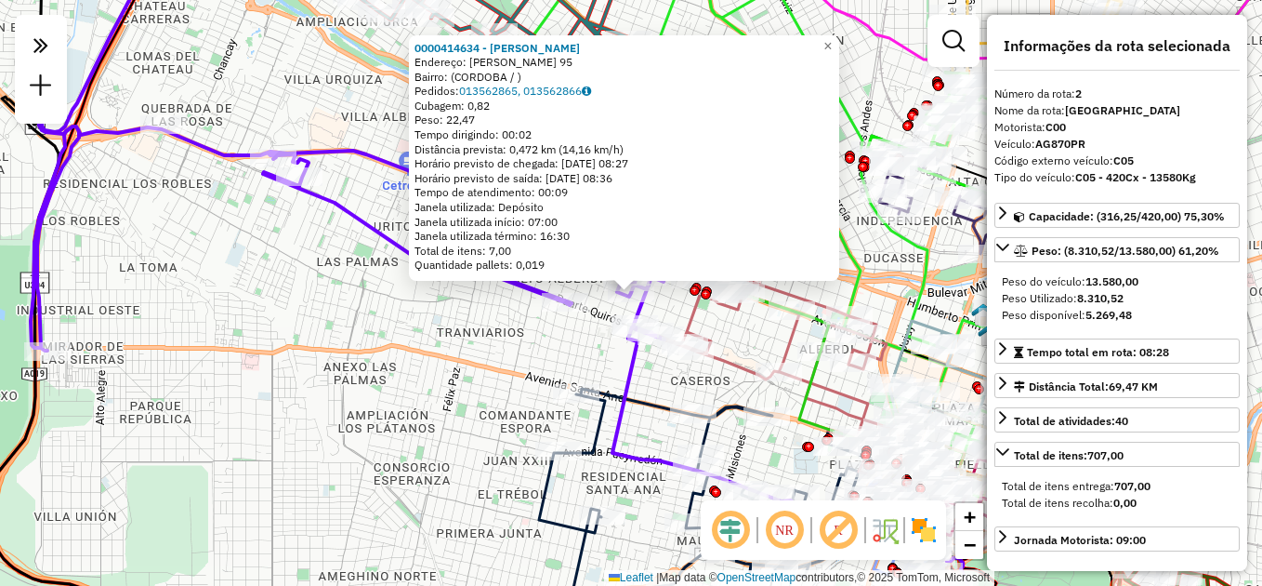
click at [553, 349] on div "0000414634 - [PERSON_NAME]: [PERSON_NAME] 95 Bairro: (CORDOBA / ) Pedidos: 0135…" at bounding box center [631, 293] width 1262 height 586
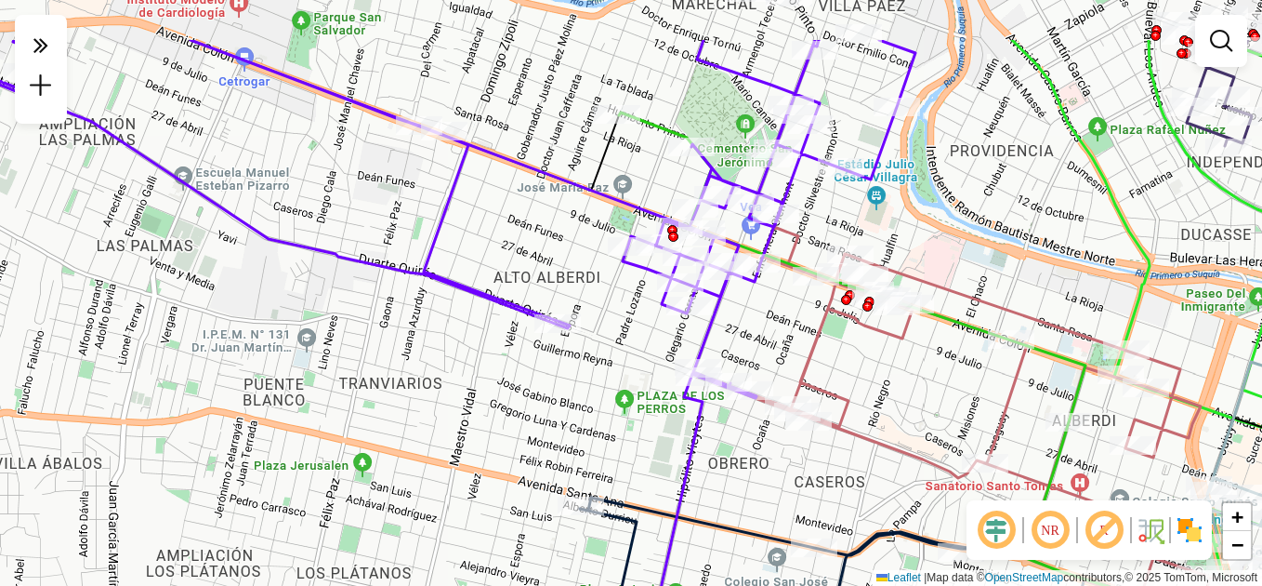
drag, startPoint x: 639, startPoint y: 349, endPoint x: 591, endPoint y: 439, distance: 101.9
click at [590, 462] on div "Janela de atendimento Grade de atendimento Capacidade Transportadoras Veículos …" at bounding box center [631, 293] width 1262 height 586
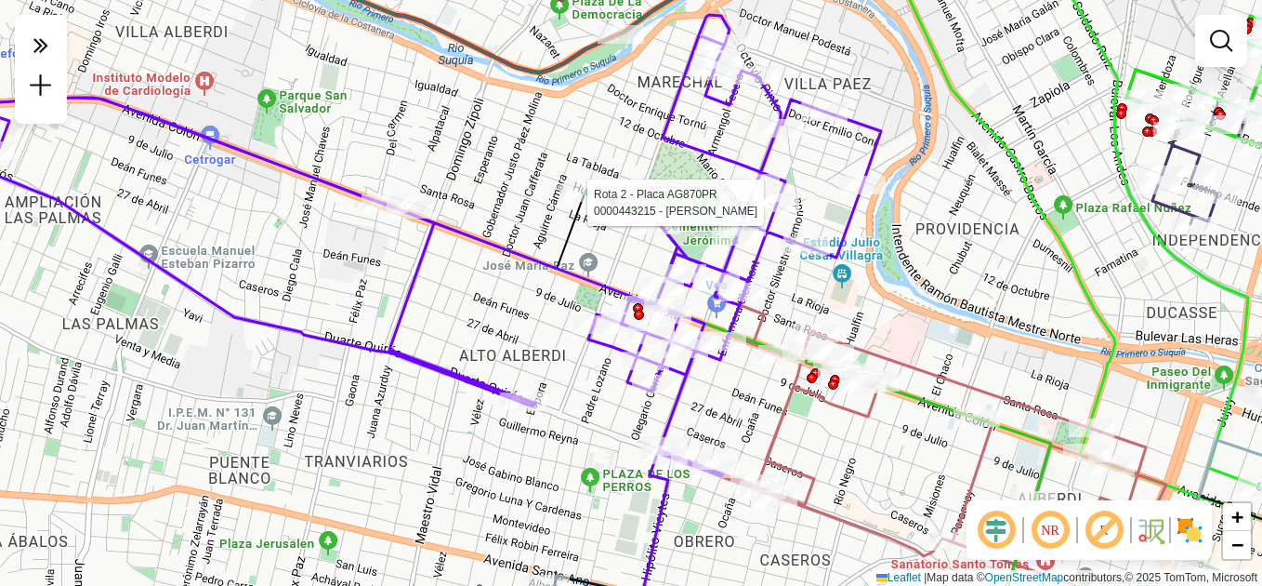
select select "**********"
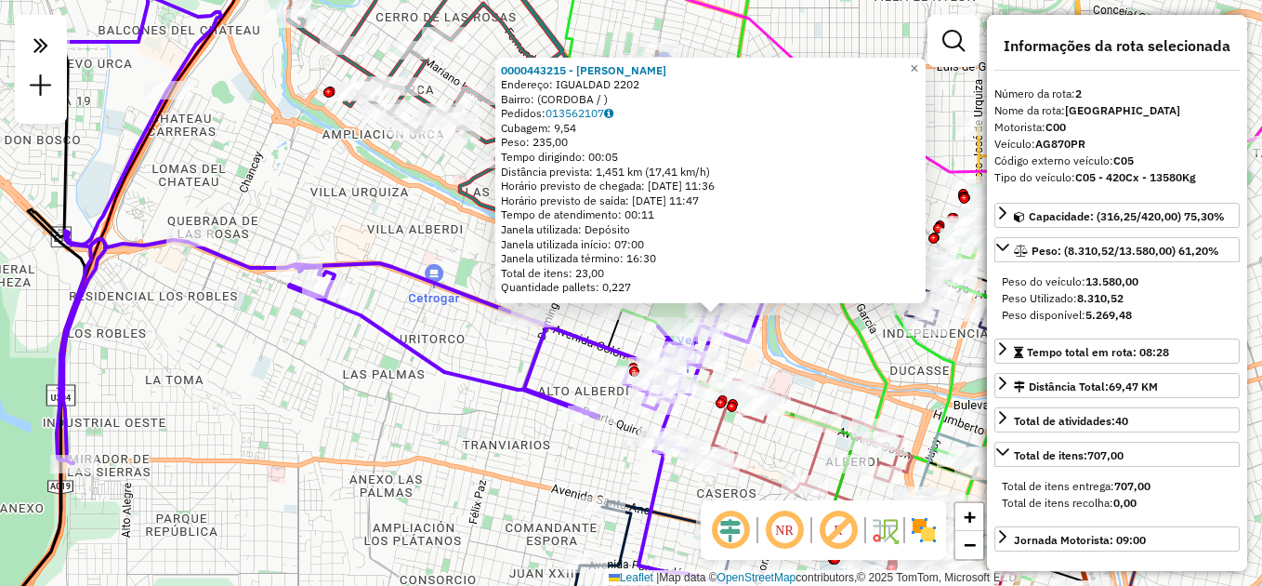
click at [808, 368] on div "0000443215 - Godoy [PERSON_NAME]: IGUALDAD 2202 Bairro: ([GEOGRAPHIC_DATA] / ) …" at bounding box center [631, 293] width 1262 height 586
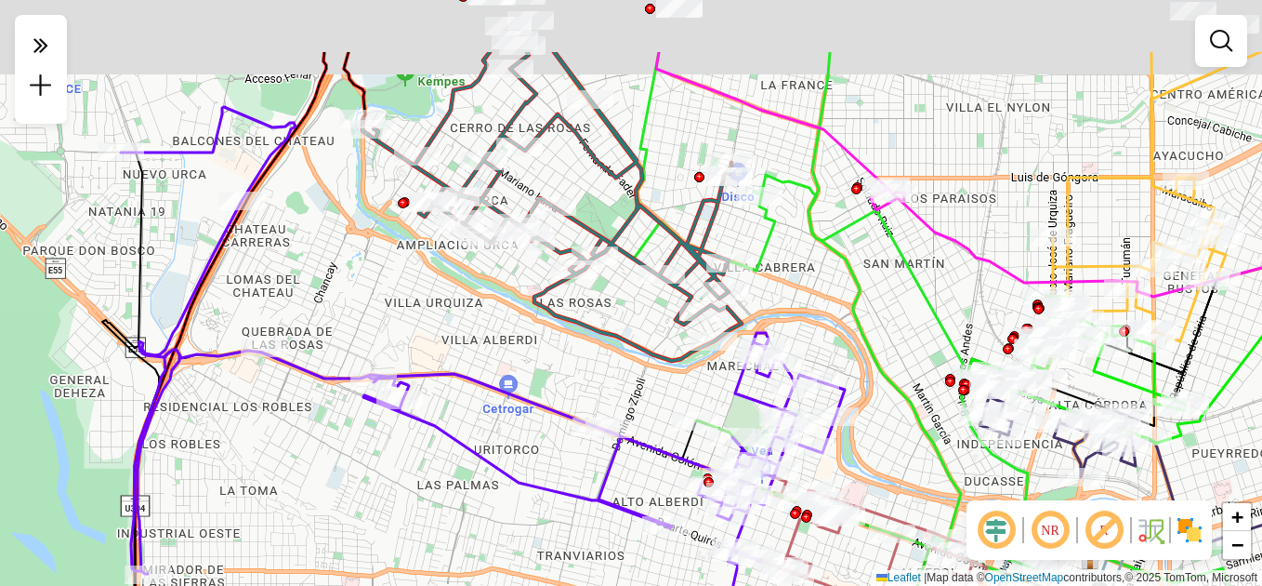
drag, startPoint x: 458, startPoint y: 403, endPoint x: 479, endPoint y: 426, distance: 30.3
click at [479, 429] on div "Janela de atendimento Grade de atendimento Capacidade Transportadoras Veículos …" at bounding box center [631, 293] width 1262 height 586
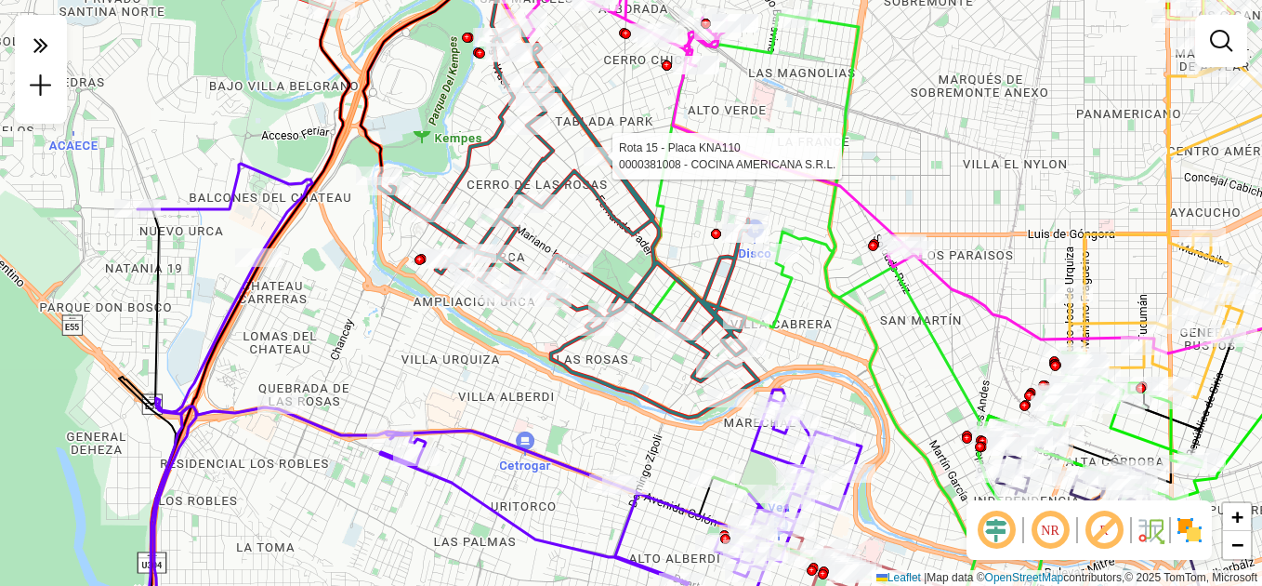
select select "**********"
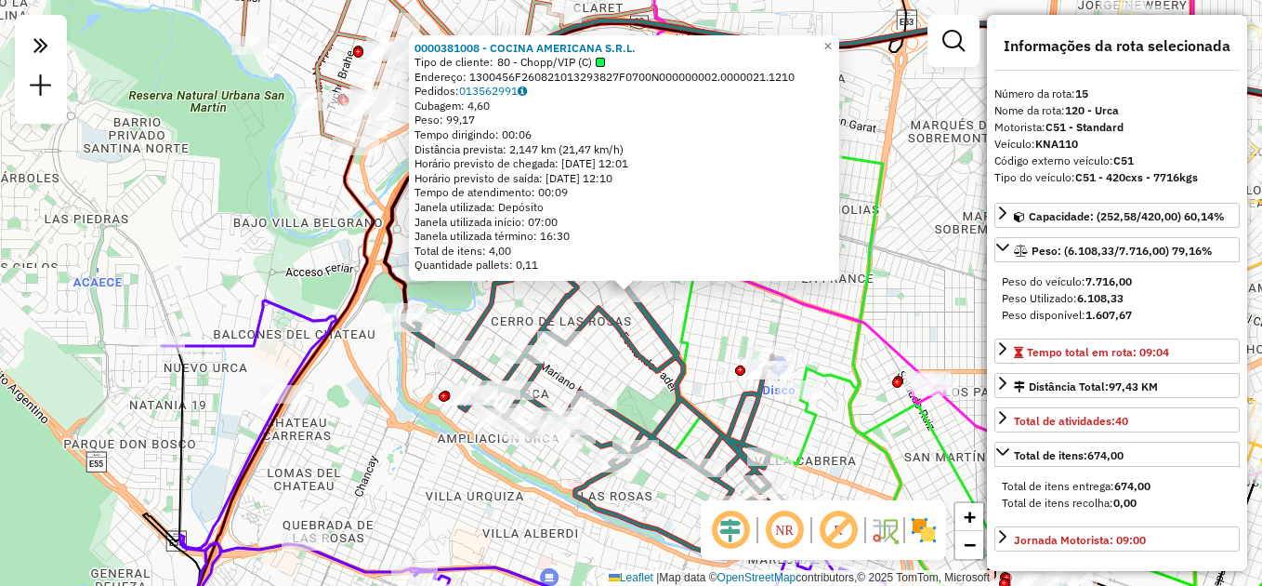
click at [497, 505] on div "0000381008 - COCINA AMERICANA S.R.L. Tipo de cliente: 80 - Chopp/VIP (C) Endere…" at bounding box center [631, 293] width 1262 height 586
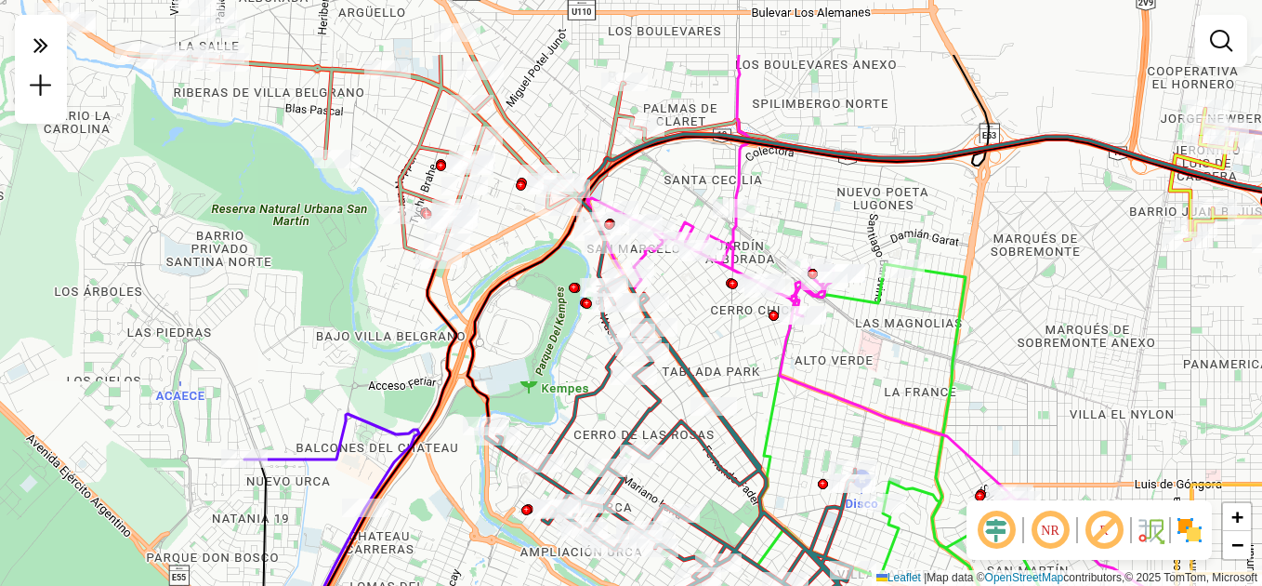
drag, startPoint x: 773, startPoint y: 286, endPoint x: 854, endPoint y: 398, distance: 137.8
click at [854, 398] on icon at bounding box center [803, 286] width 449 height 462
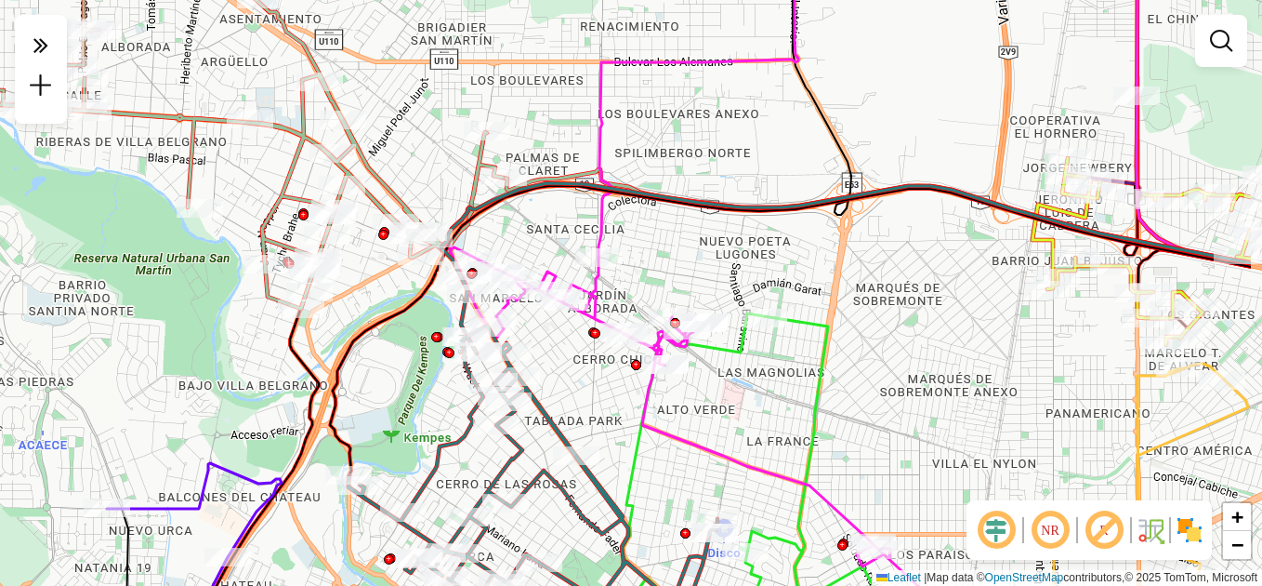
drag, startPoint x: 894, startPoint y: 184, endPoint x: 759, endPoint y: 218, distance: 140.0
click at [759, 218] on div "Janela de atendimento Grade de atendimento Capacidade Transportadoras Veículos …" at bounding box center [631, 293] width 1262 height 586
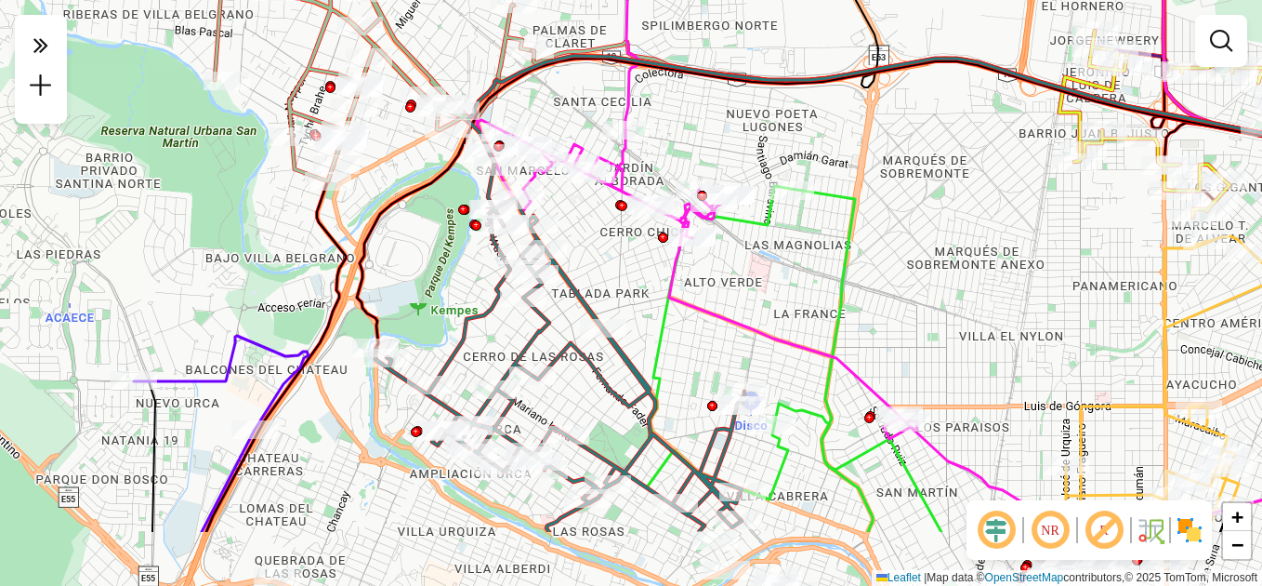
drag, startPoint x: 671, startPoint y: 426, endPoint x: 707, endPoint y: 216, distance: 213.2
click at [708, 217] on icon at bounding box center [693, 134] width 449 height 610
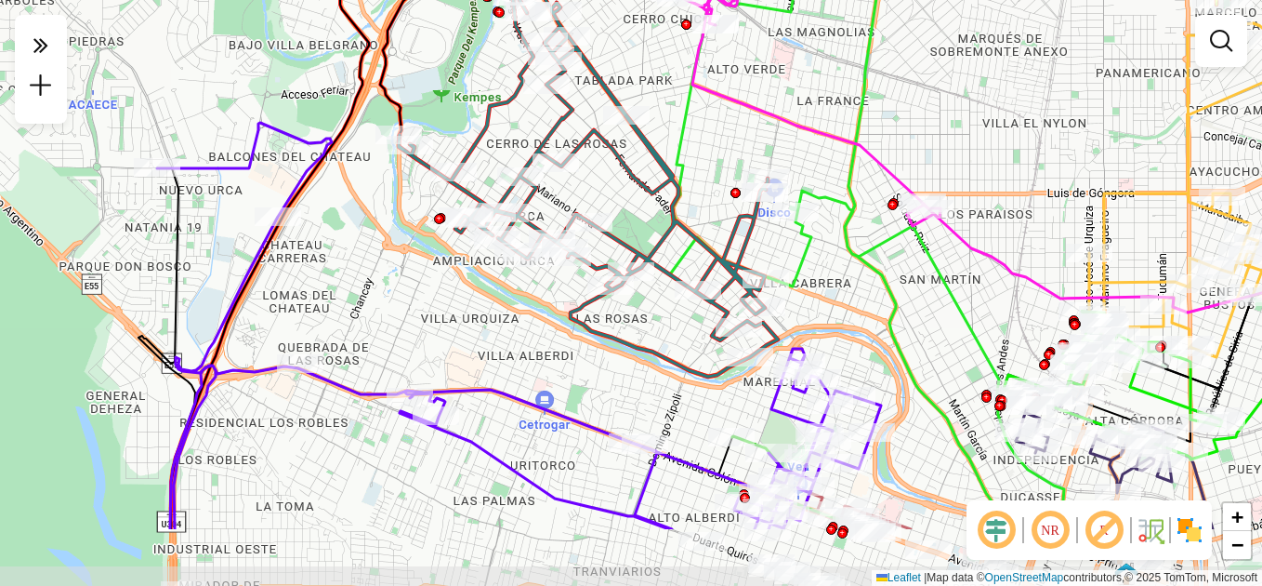
drag, startPoint x: 626, startPoint y: 442, endPoint x: 636, endPoint y: 327, distance: 115.7
click at [636, 327] on div "Janela de atendimento Grade de atendimento Capacidade Transportadoras Veículos …" at bounding box center [631, 293] width 1262 height 586
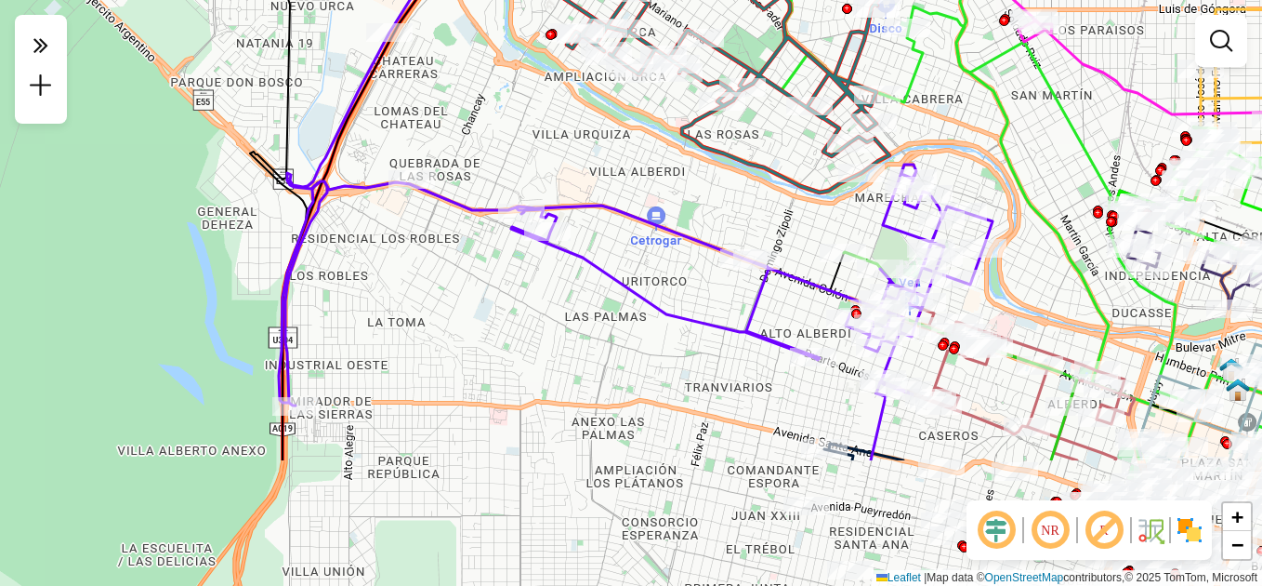
drag, startPoint x: 588, startPoint y: 404, endPoint x: 699, endPoint y: 231, distance: 205.3
click at [700, 231] on icon at bounding box center [631, 172] width 724 height 467
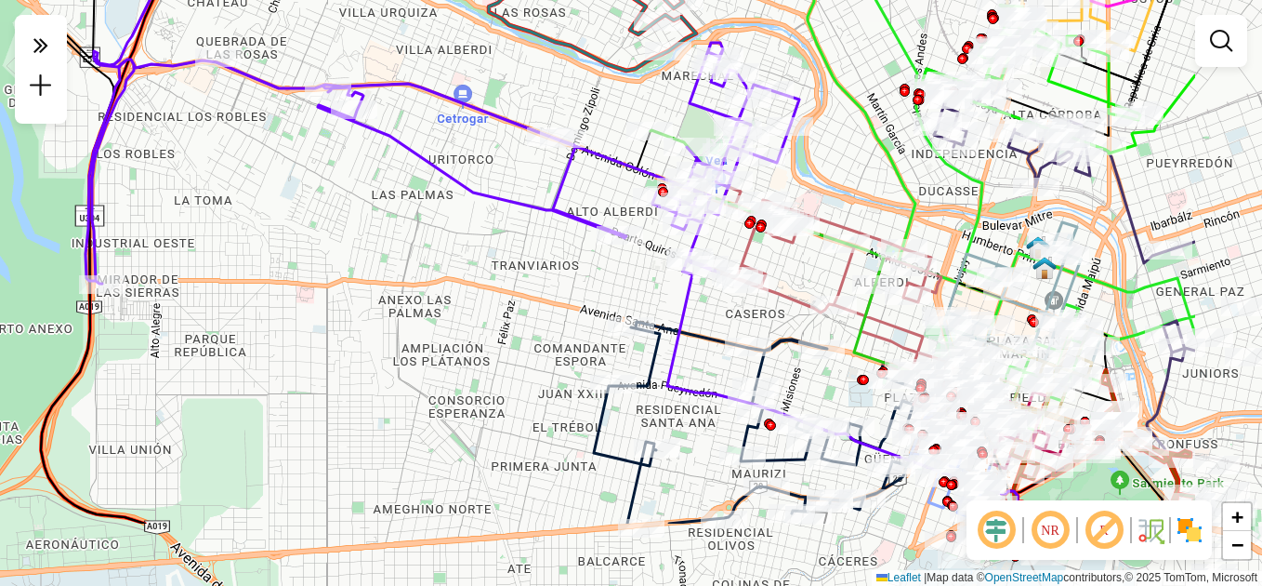
drag, startPoint x: 626, startPoint y: 368, endPoint x: 428, endPoint y: 253, distance: 229.1
click at [428, 257] on div "Janela de atendimento Grade de atendimento Capacidade Transportadoras Veículos …" at bounding box center [631, 293] width 1262 height 586
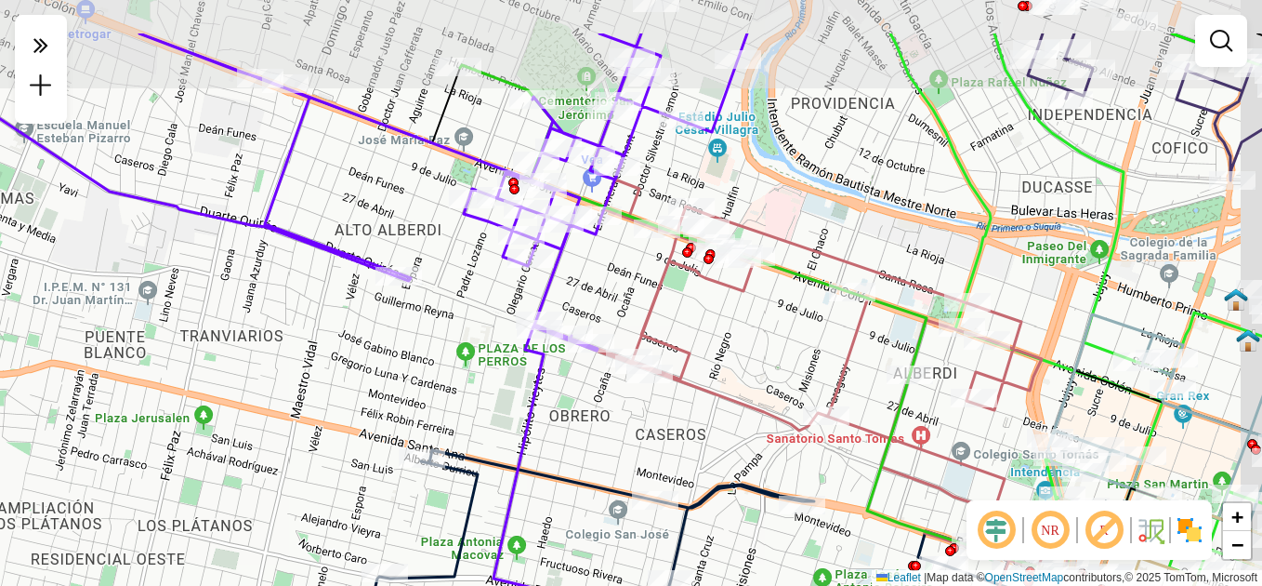
drag, startPoint x: 831, startPoint y: 235, endPoint x: 645, endPoint y: 377, distance: 234.1
click at [650, 383] on div "Janela de atendimento Grade de atendimento Capacidade Transportadoras Veículos …" at bounding box center [631, 293] width 1262 height 586
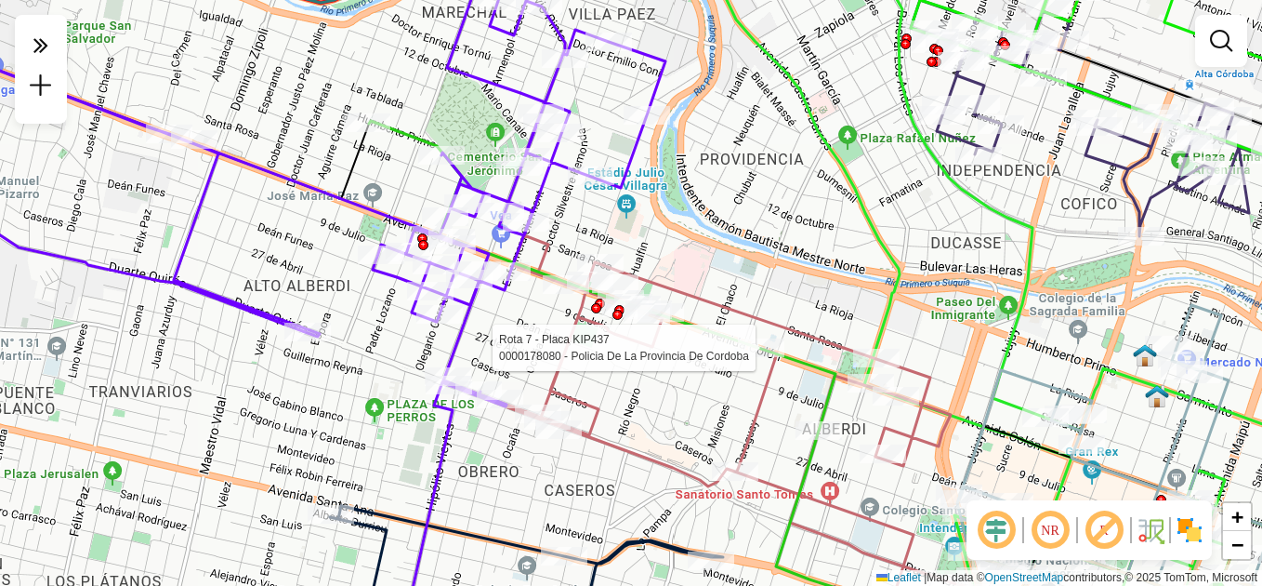
select select "**********"
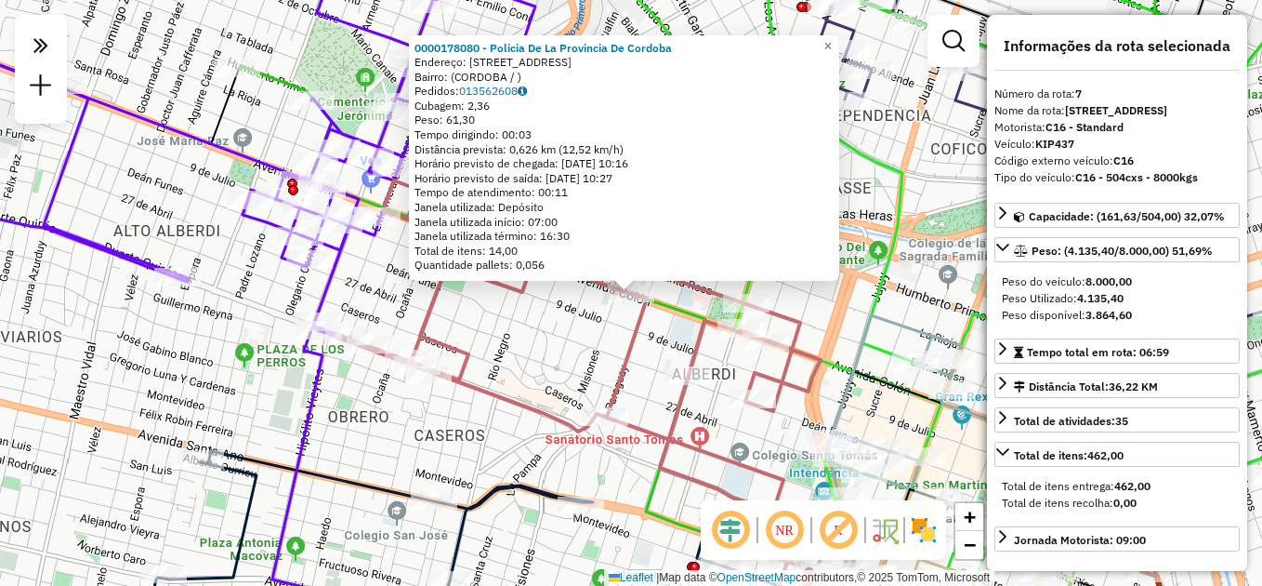
click at [612, 352] on div "0000178080 - Policia De La Provincia De Cordoba Endereço: [STREET_ADDRESS] Pedi…" at bounding box center [631, 293] width 1262 height 586
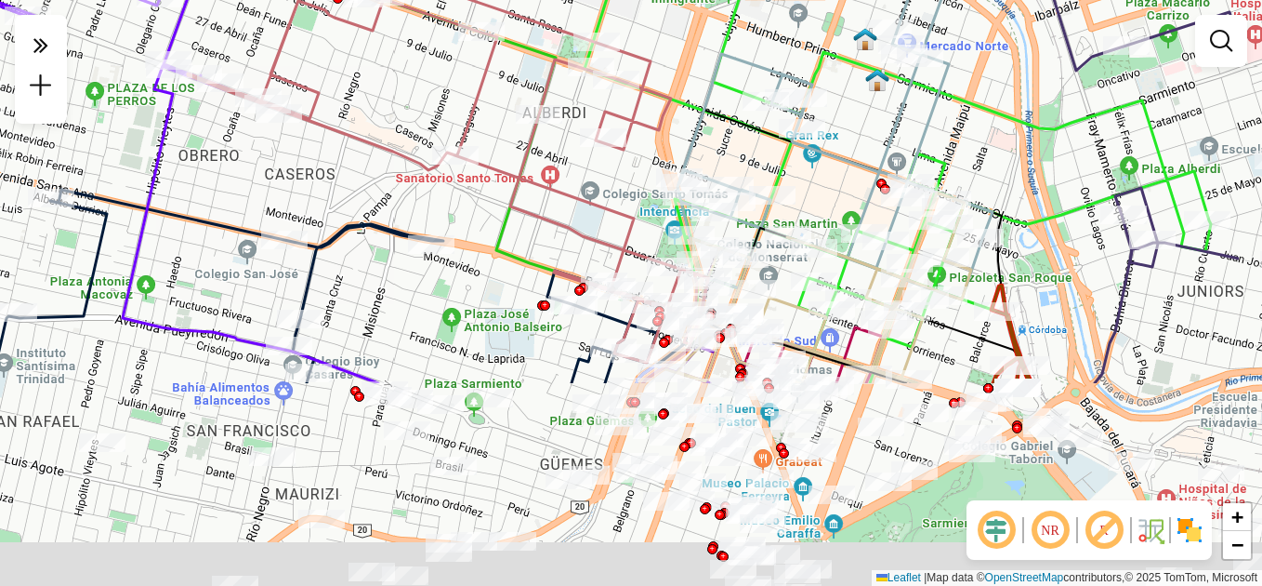
drag, startPoint x: 712, startPoint y: 491, endPoint x: 562, endPoint y: 231, distance: 299.4
click at [562, 231] on icon at bounding box center [448, 140] width 521 height 443
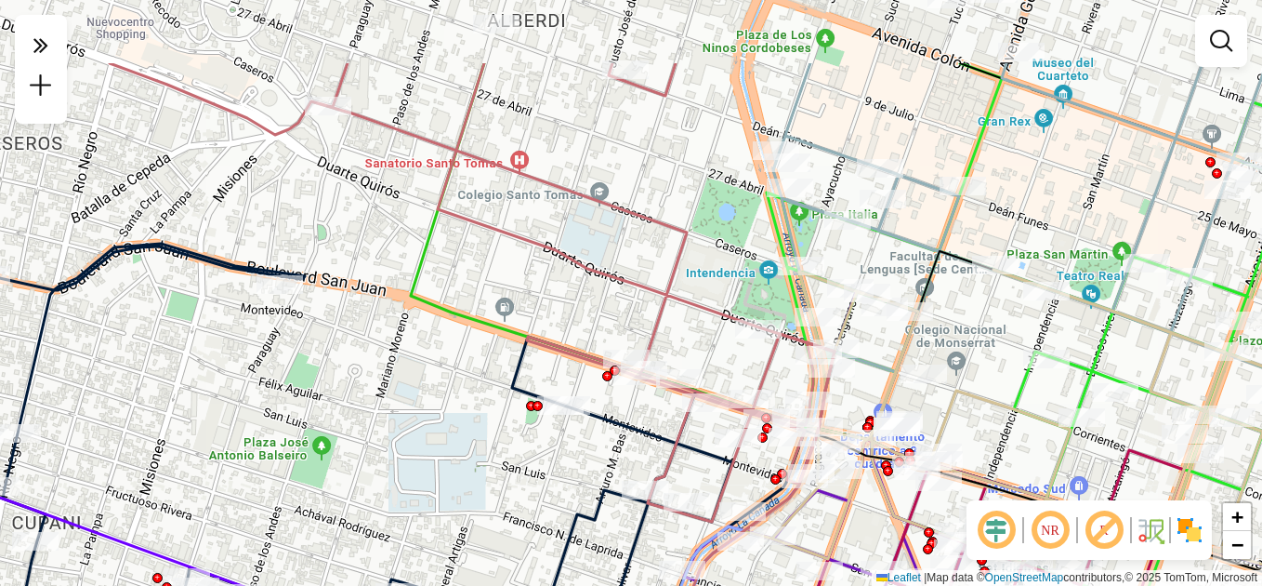
drag, startPoint x: 586, startPoint y: 160, endPoint x: 637, endPoint y: 277, distance: 127.8
click at [637, 277] on icon at bounding box center [472, 292] width 725 height 458
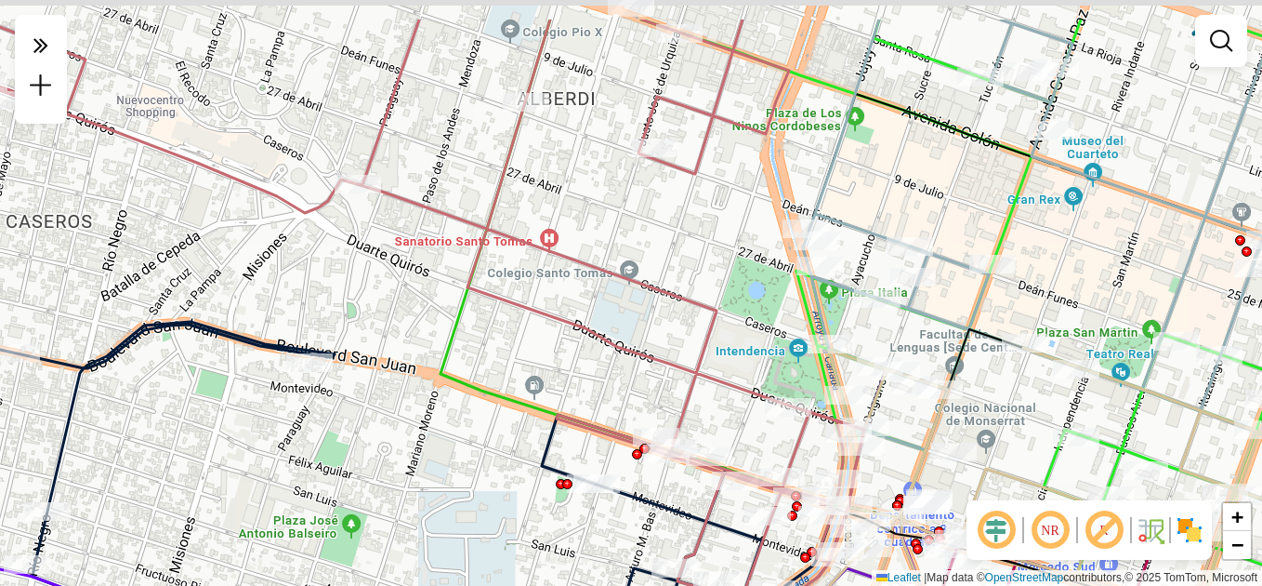
drag, startPoint x: 606, startPoint y: 192, endPoint x: 702, endPoint y: 383, distance: 213.3
click at [702, 385] on div "Janela de atendimento Grade de atendimento Capacidade Transportadoras Veículos …" at bounding box center [631, 293] width 1262 height 586
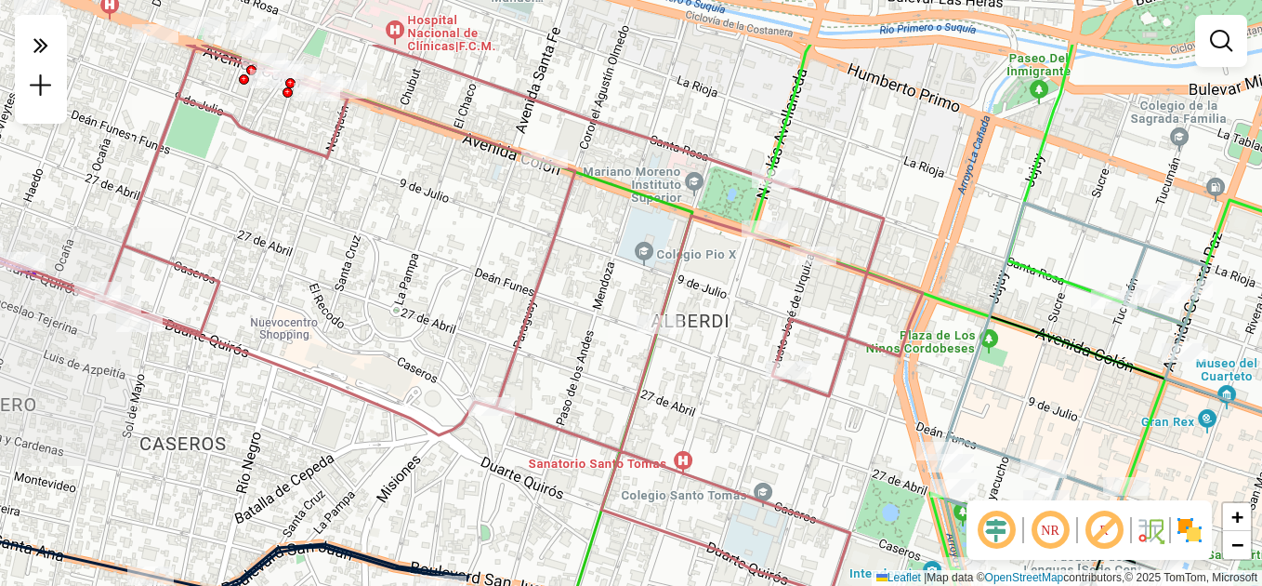
drag, startPoint x: 628, startPoint y: 358, endPoint x: 675, endPoint y: 426, distance: 82.3
click at [681, 439] on div "Janela de atendimento Grade de atendimento Capacidade Transportadoras Veículos …" at bounding box center [631, 293] width 1262 height 586
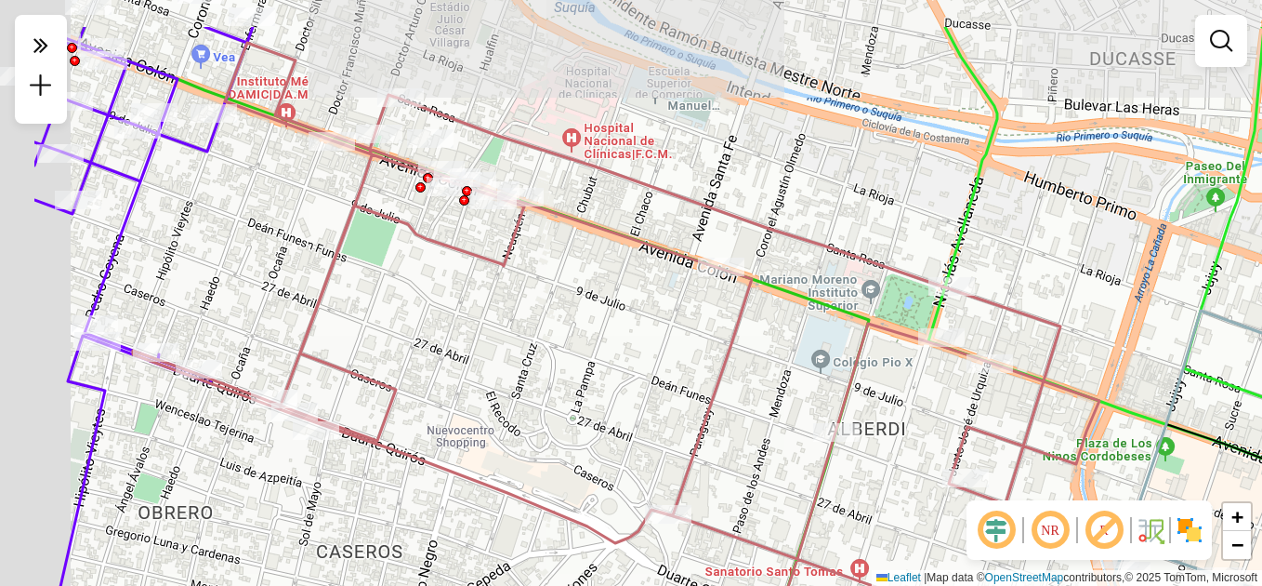
drag, startPoint x: 463, startPoint y: 303, endPoint x: 623, endPoint y: 388, distance: 180.9
click at [624, 389] on div "Janela de atendimento Grade de atendimento Capacidade Transportadoras Veículos …" at bounding box center [631, 293] width 1262 height 586
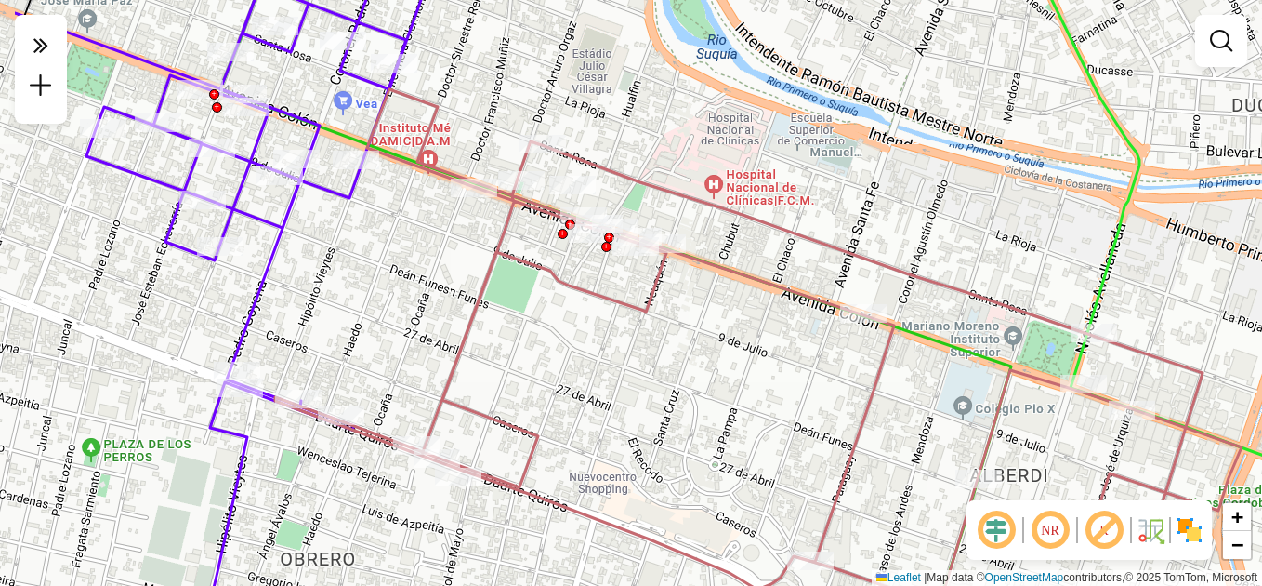
drag, startPoint x: 536, startPoint y: 352, endPoint x: 646, endPoint y: 376, distance: 112.1
click at [653, 381] on div "Janela de atendimento Grade de atendimento Capacidade Transportadoras Veículos …" at bounding box center [631, 293] width 1262 height 586
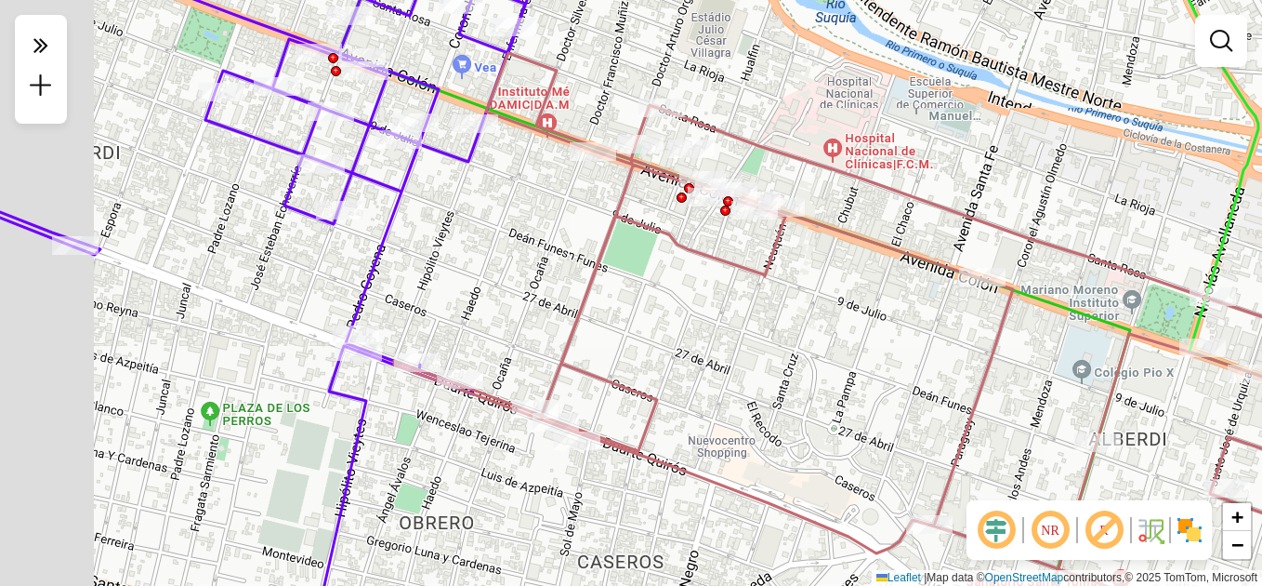
drag, startPoint x: 445, startPoint y: 335, endPoint x: 580, endPoint y: 292, distance: 141.4
click at [580, 292] on div "Janela de atendimento Grade de atendimento Capacidade Transportadoras Veículos …" at bounding box center [631, 293] width 1262 height 586
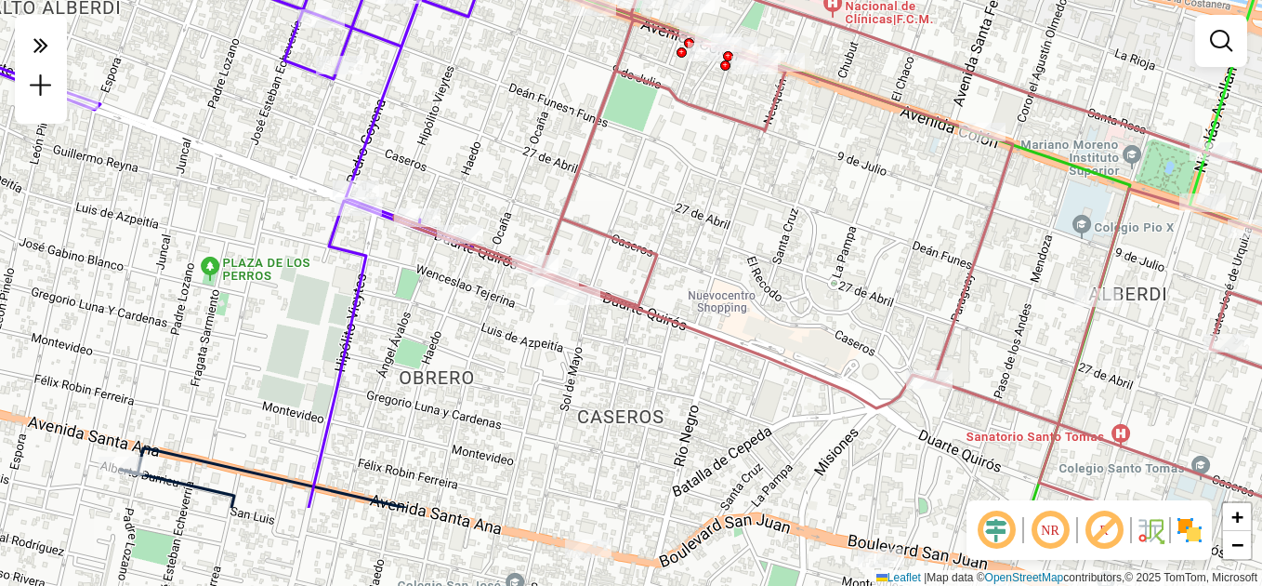
drag, startPoint x: 701, startPoint y: 394, endPoint x: 685, endPoint y: 257, distance: 137.6
click at [685, 257] on div "Janela de atendimento Grade de atendimento Capacidade Transportadoras Veículos …" at bounding box center [631, 293] width 1262 height 586
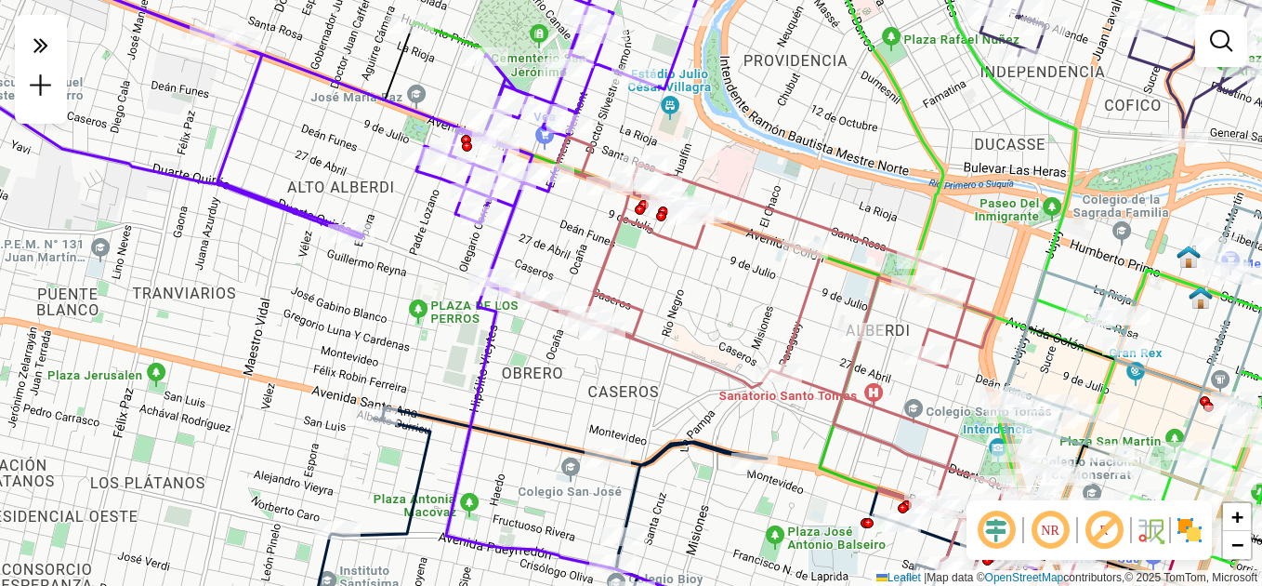
drag, startPoint x: 667, startPoint y: 368, endPoint x: 635, endPoint y: 415, distance: 56.7
click at [635, 415] on div "Janela de atendimento Grade de atendimento Capacidade Transportadoras Veículos …" at bounding box center [631, 293] width 1262 height 586
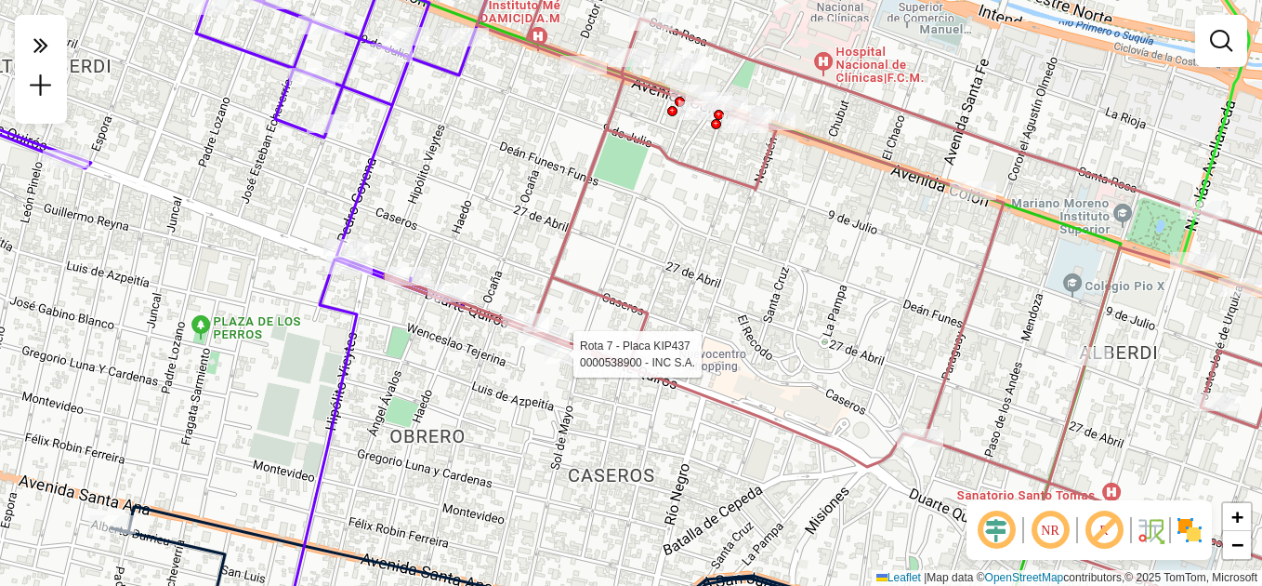
select select "**********"
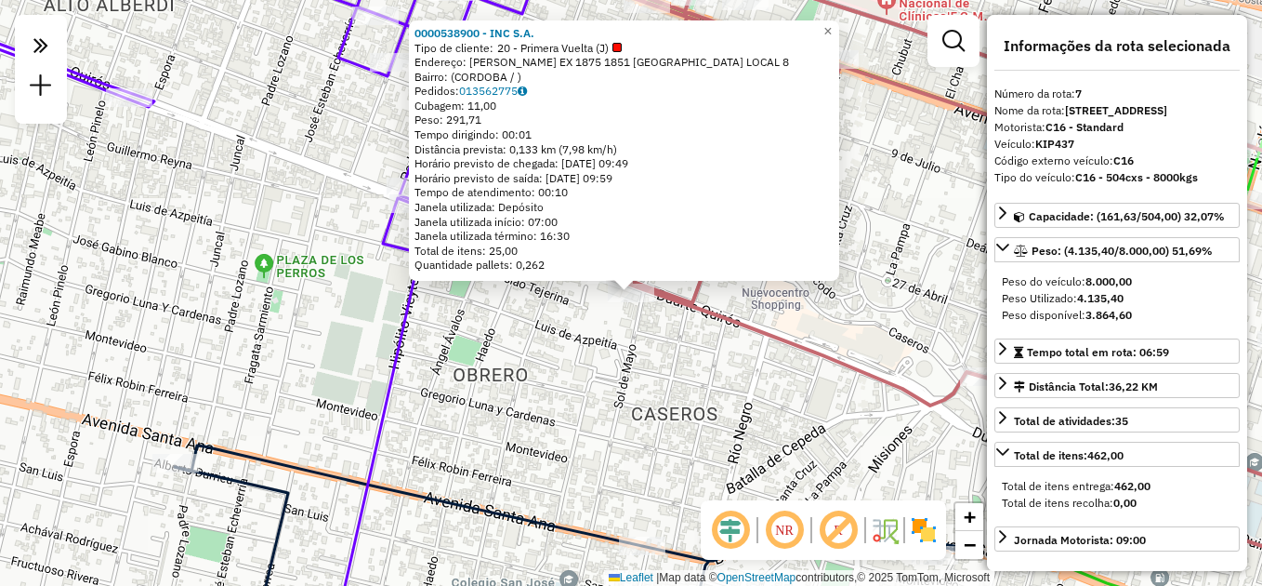
click at [604, 399] on div "0000538900 - INC S.A. Tipo de cliente: 20 - Primera Vuelta (J) Endereço: [PERSO…" at bounding box center [631, 293] width 1262 height 586
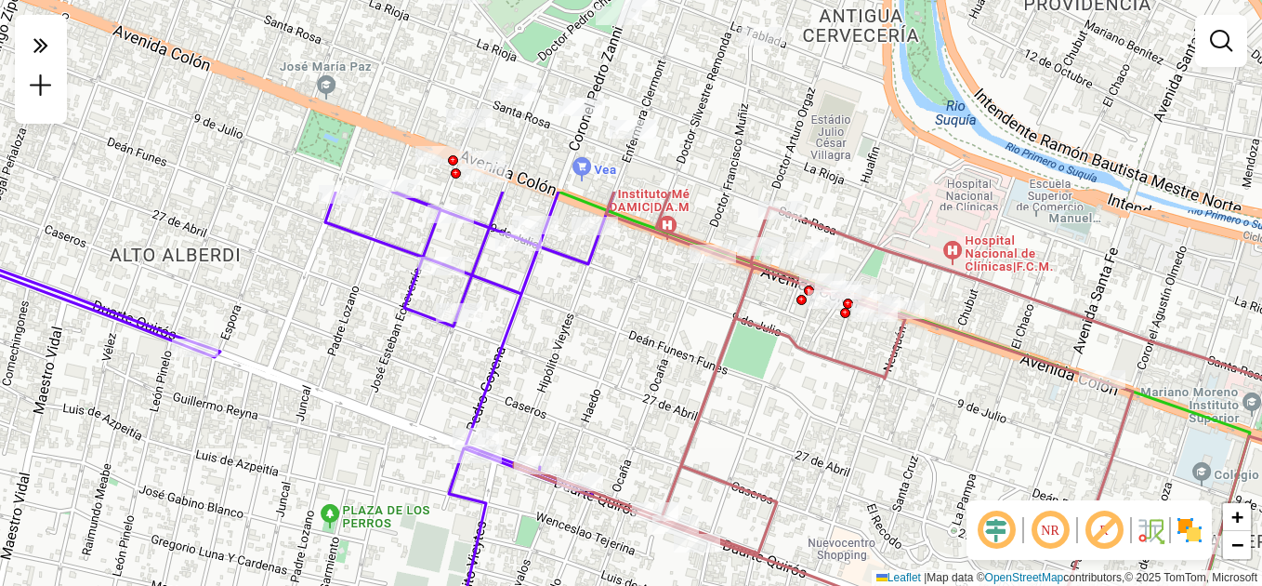
drag, startPoint x: 760, startPoint y: 193, endPoint x: 826, endPoint y: 443, distance: 258.6
click at [826, 443] on div "Janela de atendimento Grade de atendimento Capacidade Transportadoras Veículos …" at bounding box center [631, 293] width 1262 height 586
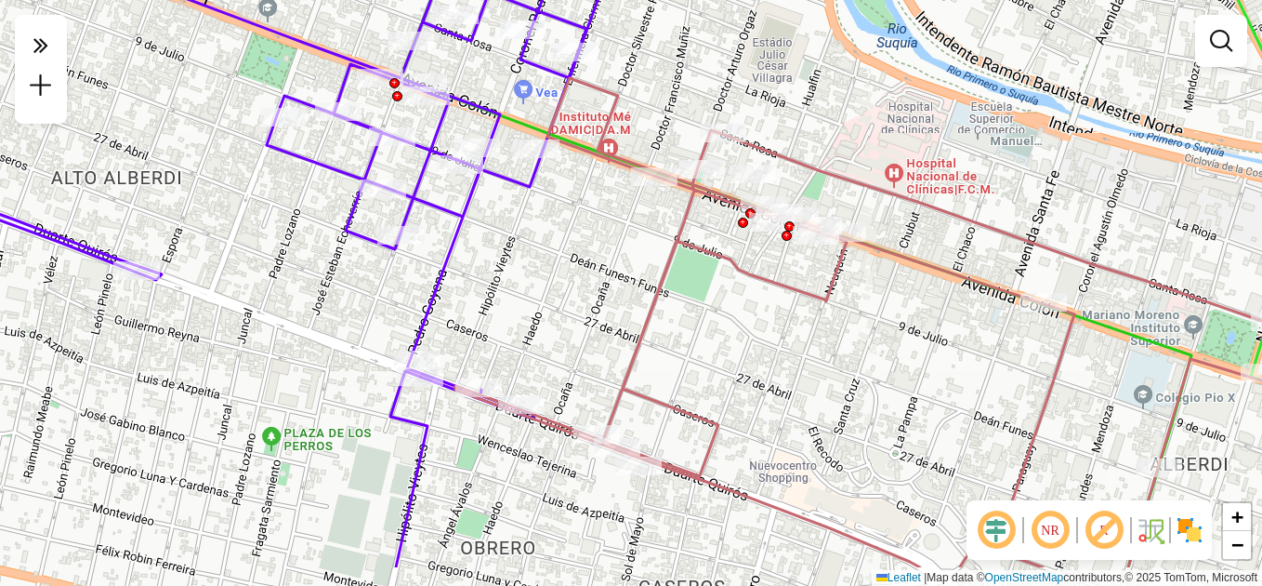
drag, startPoint x: 671, startPoint y: 335, endPoint x: 613, endPoint y: 257, distance: 96.9
click at [613, 257] on div "Janela de atendimento Grade de atendimento Capacidade Transportadoras Veículos …" at bounding box center [631, 293] width 1262 height 586
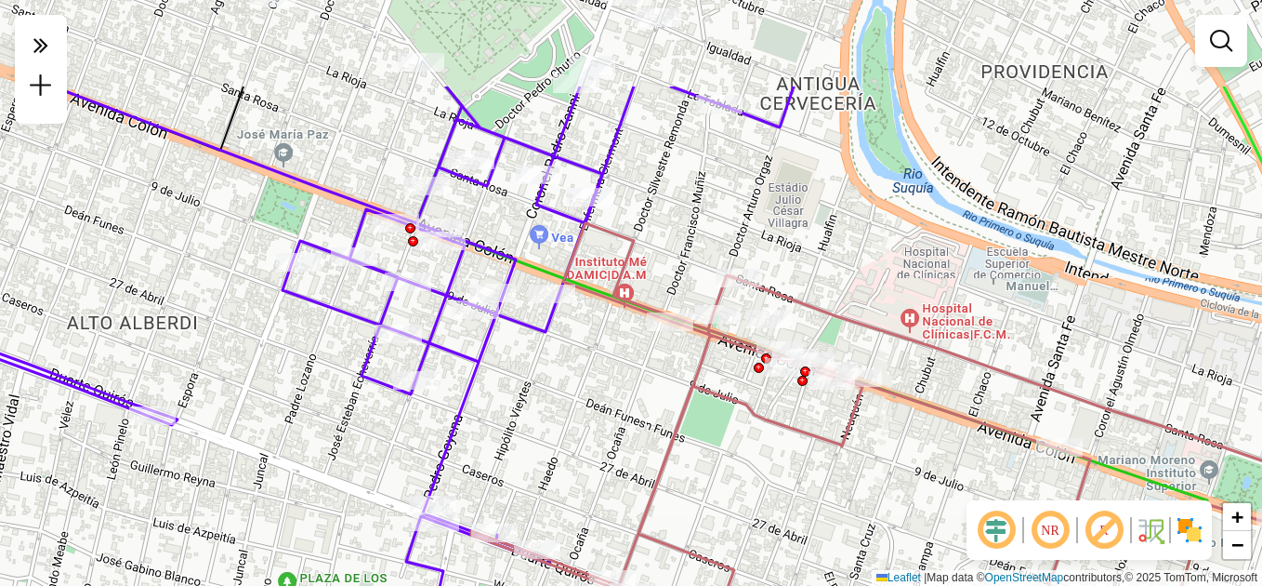
drag, startPoint x: 623, startPoint y: 270, endPoint x: 644, endPoint y: 442, distance: 173.3
click at [644, 442] on div "Janela de atendimento Grade de atendimento Capacidade Transportadoras Veículos …" at bounding box center [631, 293] width 1262 height 586
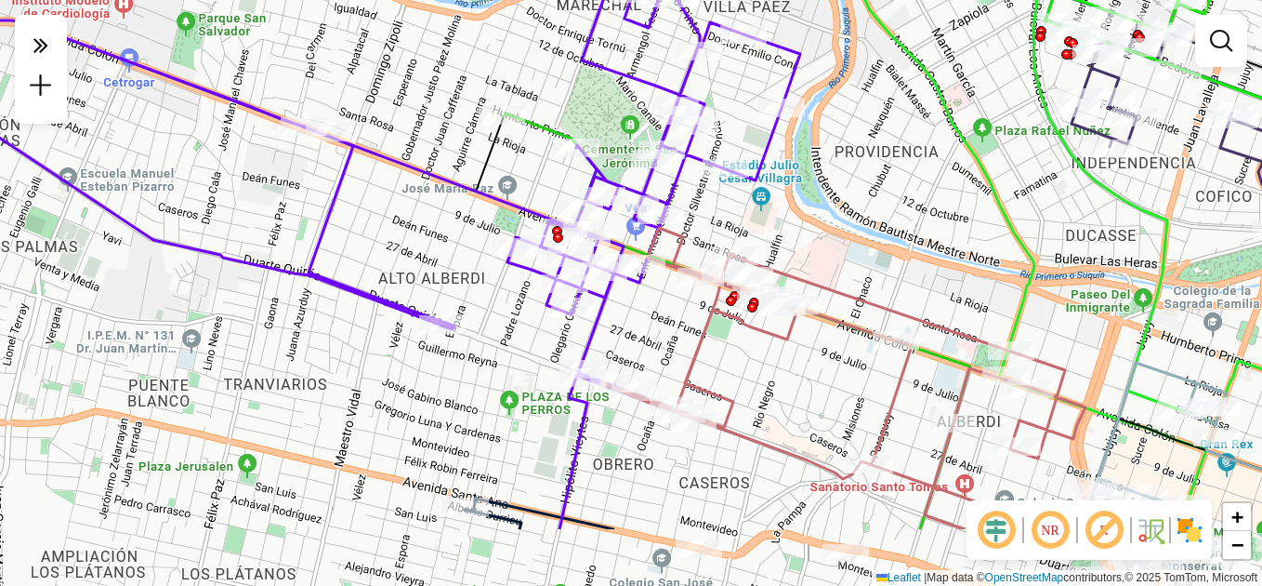
drag, startPoint x: 627, startPoint y: 451, endPoint x: 668, endPoint y: 336, distance: 122.6
click at [668, 336] on div "Janela de atendimento Grade de atendimento Capacidade Transportadoras Veículos …" at bounding box center [631, 293] width 1262 height 586
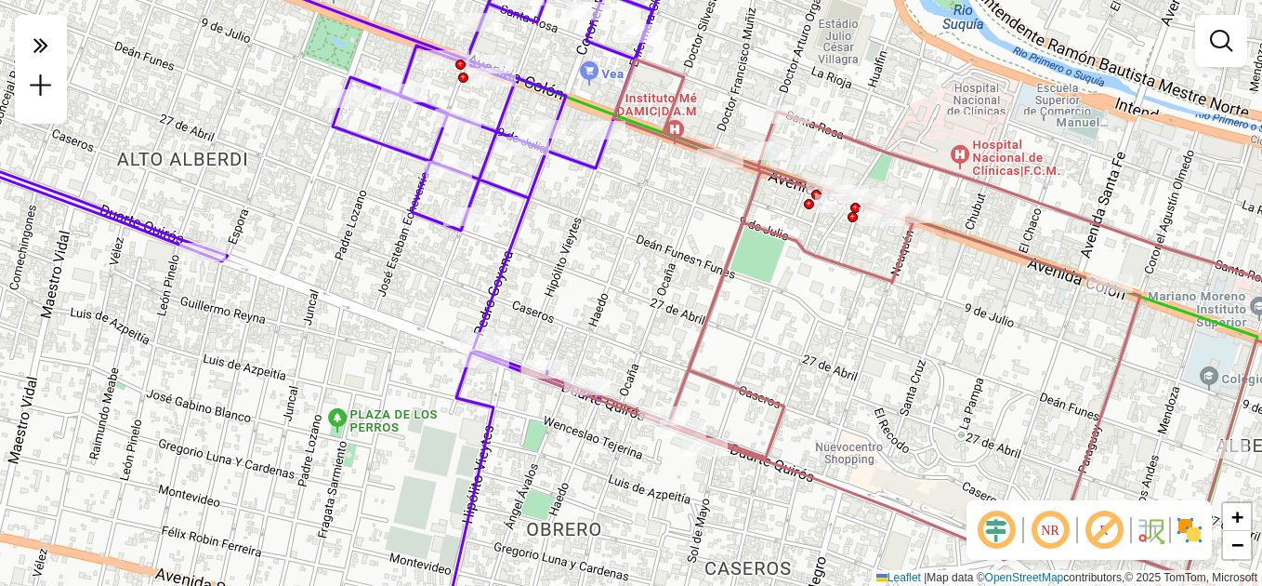
click at [664, 328] on div "Janela de atendimento Grade de atendimento Capacidade Transportadoras Veículos …" at bounding box center [631, 293] width 1262 height 586
select select "**********"
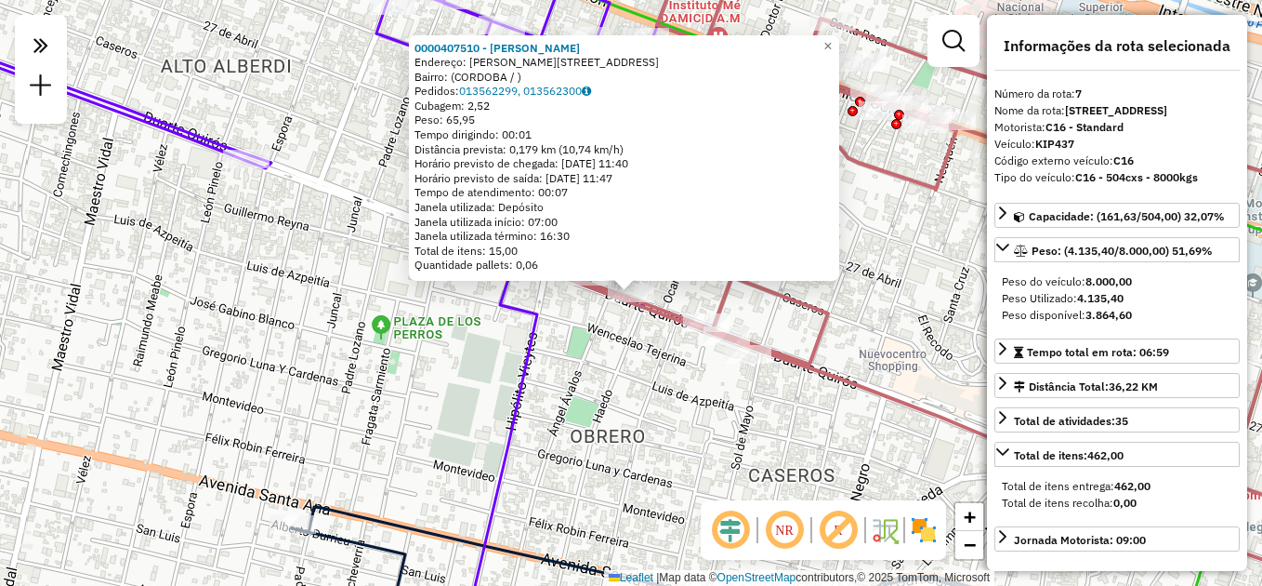
click at [617, 429] on div "0000407510 - [PERSON_NAME]: [PERSON_NAME] QUIROS 2052 Bairro: (CORDOBA / ) Pedi…" at bounding box center [631, 293] width 1262 height 586
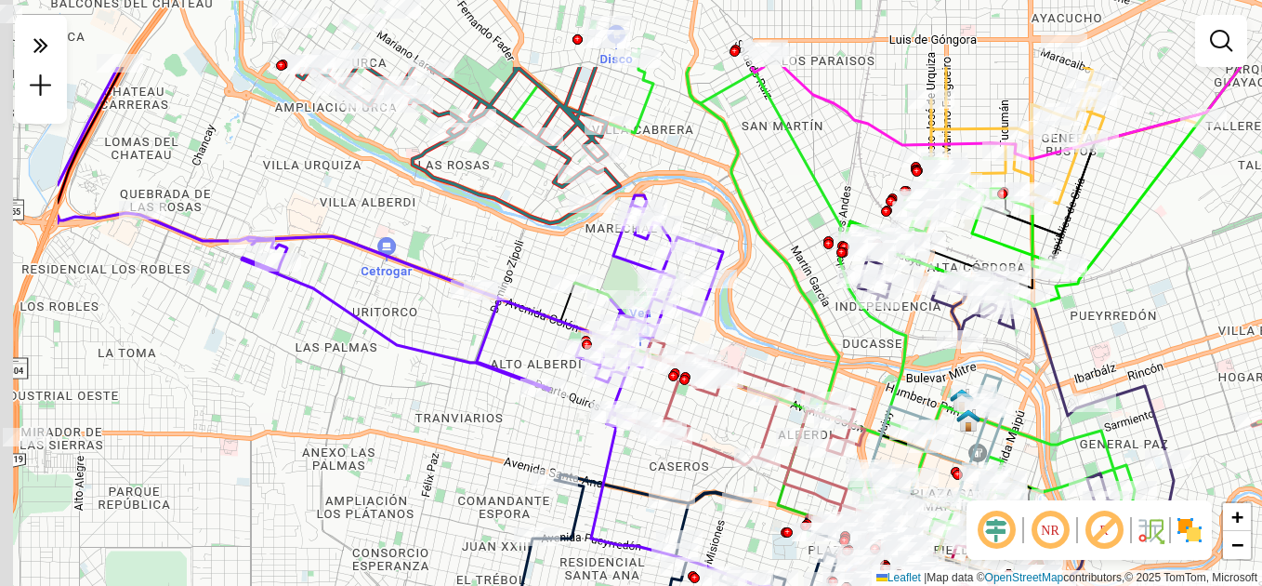
drag, startPoint x: 439, startPoint y: 333, endPoint x: 483, endPoint y: 374, distance: 60.5
click at [601, 432] on div "Janela de atendimento Grade de atendimento Capacidade Transportadoras Veículos …" at bounding box center [631, 293] width 1262 height 586
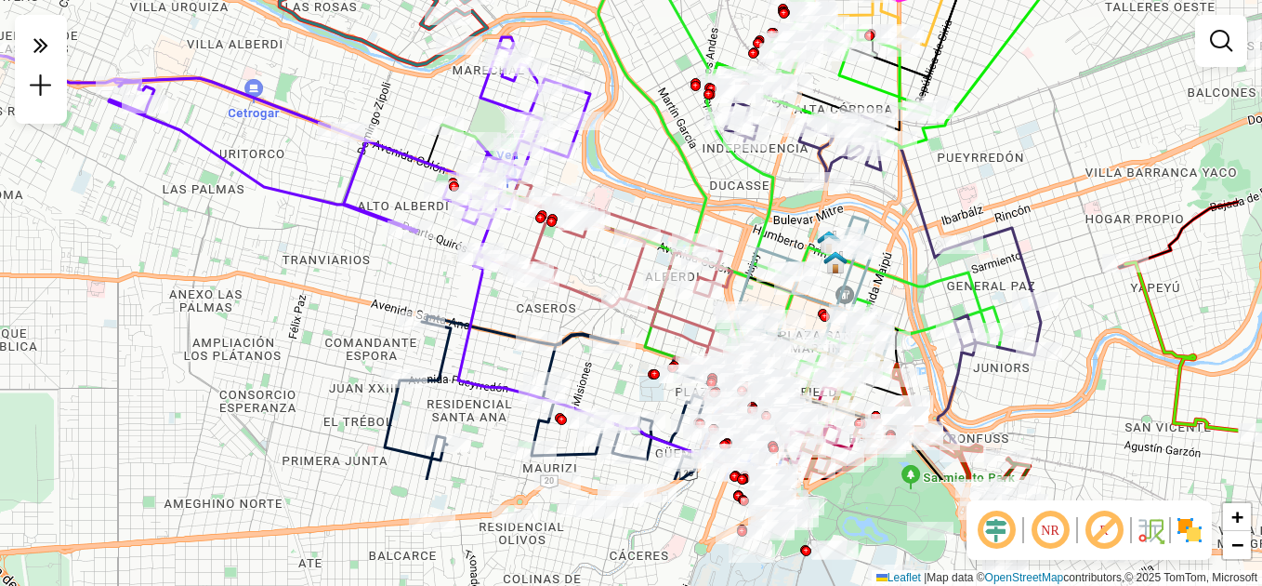
drag, startPoint x: 758, startPoint y: 438, endPoint x: 575, endPoint y: 248, distance: 263.0
click at [575, 248] on div "Janela de atendimento Grade de atendimento Capacidade Transportadoras Veículos …" at bounding box center [631, 293] width 1262 height 586
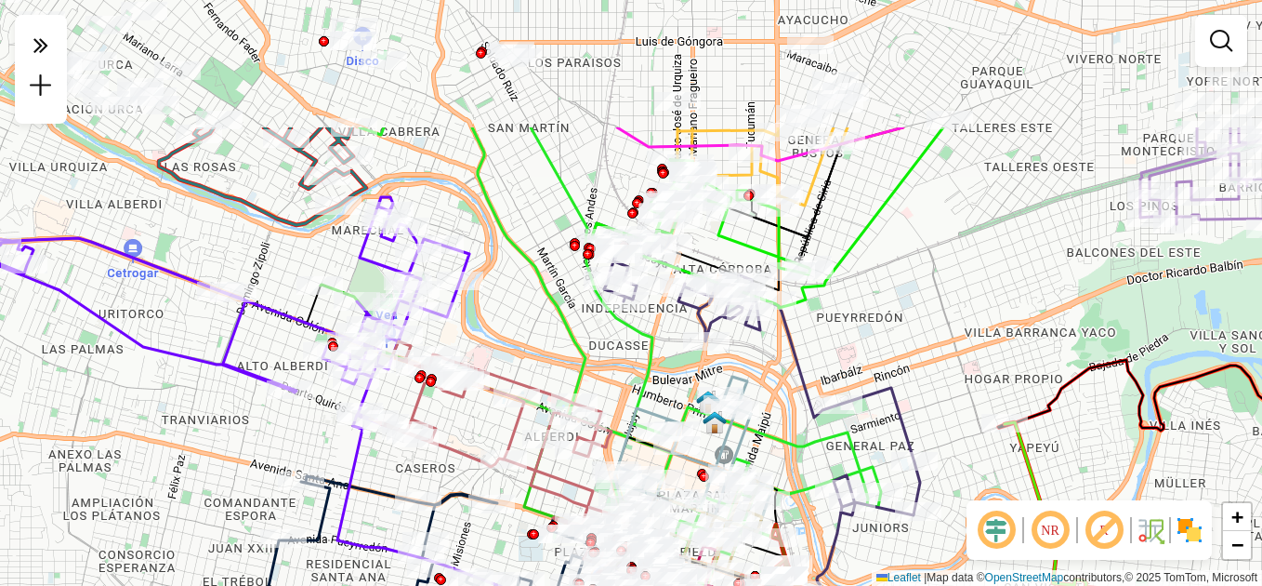
drag, startPoint x: 924, startPoint y: 269, endPoint x: 806, endPoint y: 442, distance: 209.4
click at [821, 469] on div "Janela de atendimento Grade de atendimento Capacidade Transportadoras Veículos …" at bounding box center [631, 293] width 1262 height 586
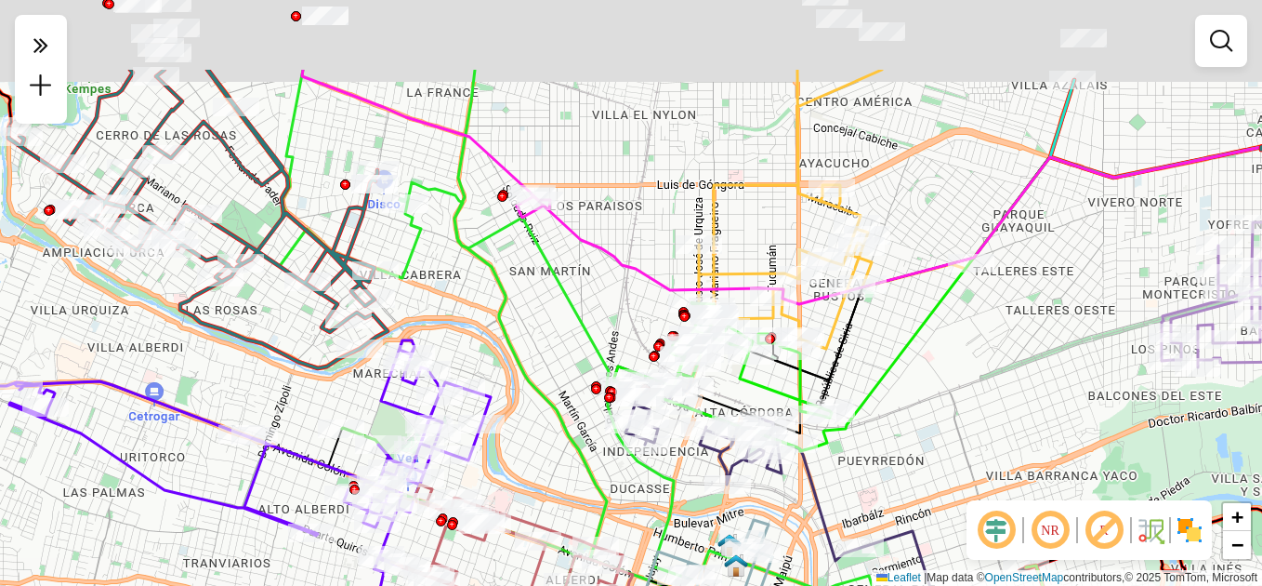
drag, startPoint x: 921, startPoint y: 402, endPoint x: 933, endPoint y: 455, distance: 54.3
click at [933, 455] on div "Rota 6 - Placa AG870SC 0000443809 - [GEOGRAPHIC_DATA] [PERSON_NAME] de atendime…" at bounding box center [631, 293] width 1262 height 586
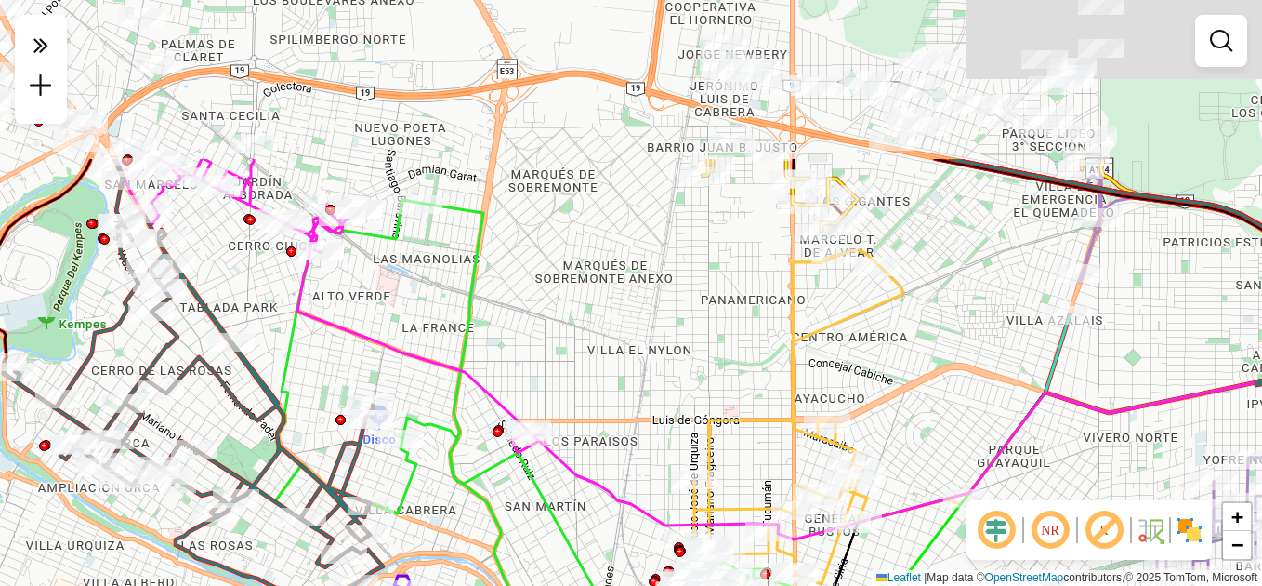
drag, startPoint x: 951, startPoint y: 198, endPoint x: 944, endPoint y: 416, distance: 217.6
click at [944, 416] on div "Rota 6 - Placa AG870SC 0000443809 - [GEOGRAPHIC_DATA] [PERSON_NAME] de atendime…" at bounding box center [631, 293] width 1262 height 586
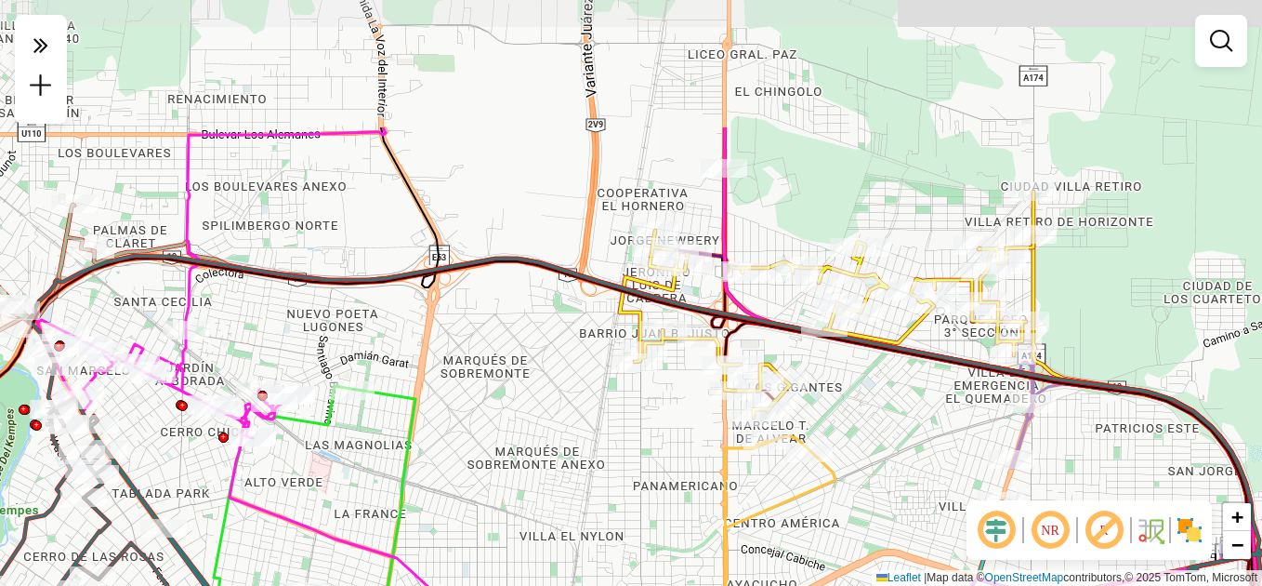
drag, startPoint x: 968, startPoint y: 295, endPoint x: 883, endPoint y: 456, distance: 182.5
click at [901, 469] on div "Rota 6 - Placa AG870SC 0000443809 - [GEOGRAPHIC_DATA] [PERSON_NAME] de atendime…" at bounding box center [631, 293] width 1262 height 586
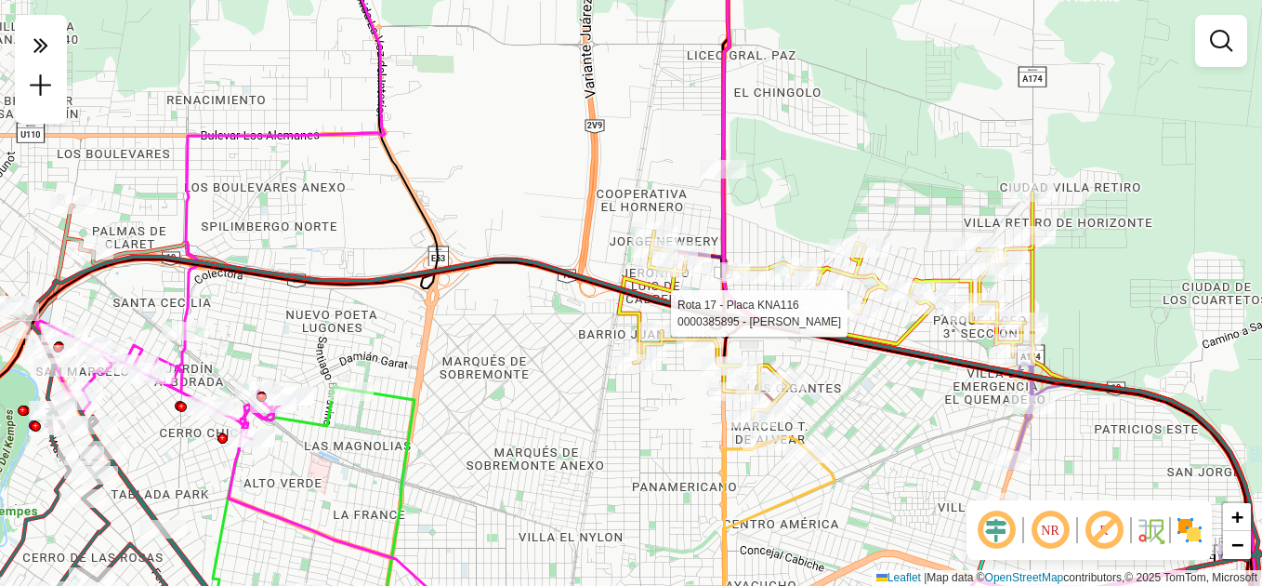
select select "**********"
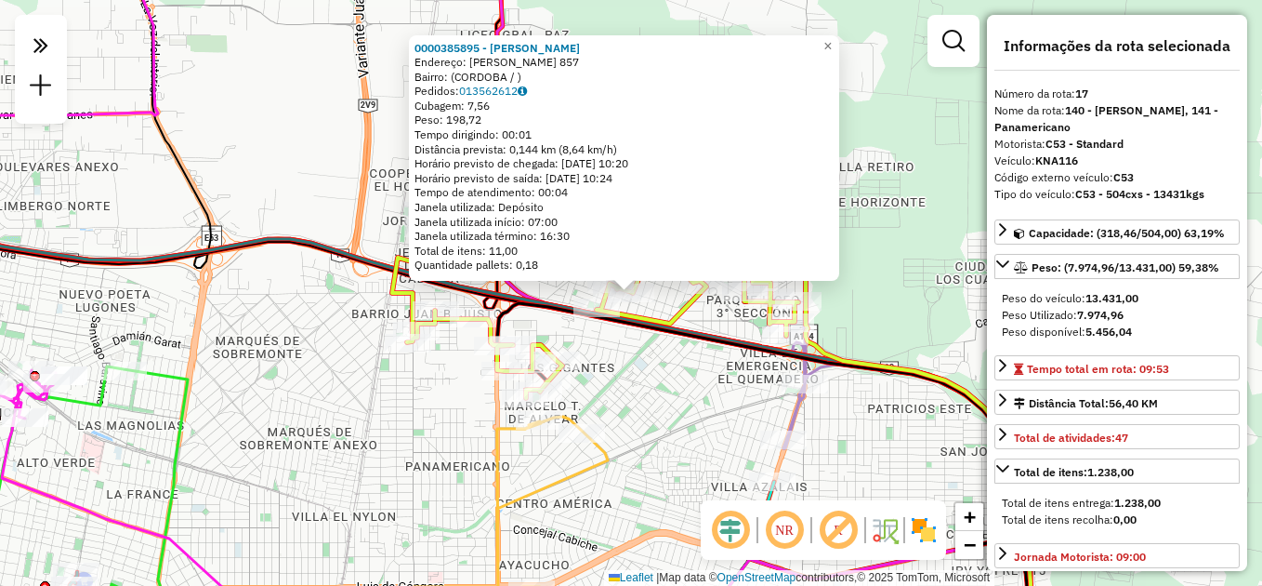
click at [720, 390] on div "0000385895 - Espejo [PERSON_NAME]: [PERSON_NAME] NAJERA 857 Bairro: ([GEOGRAPHI…" at bounding box center [631, 293] width 1262 height 586
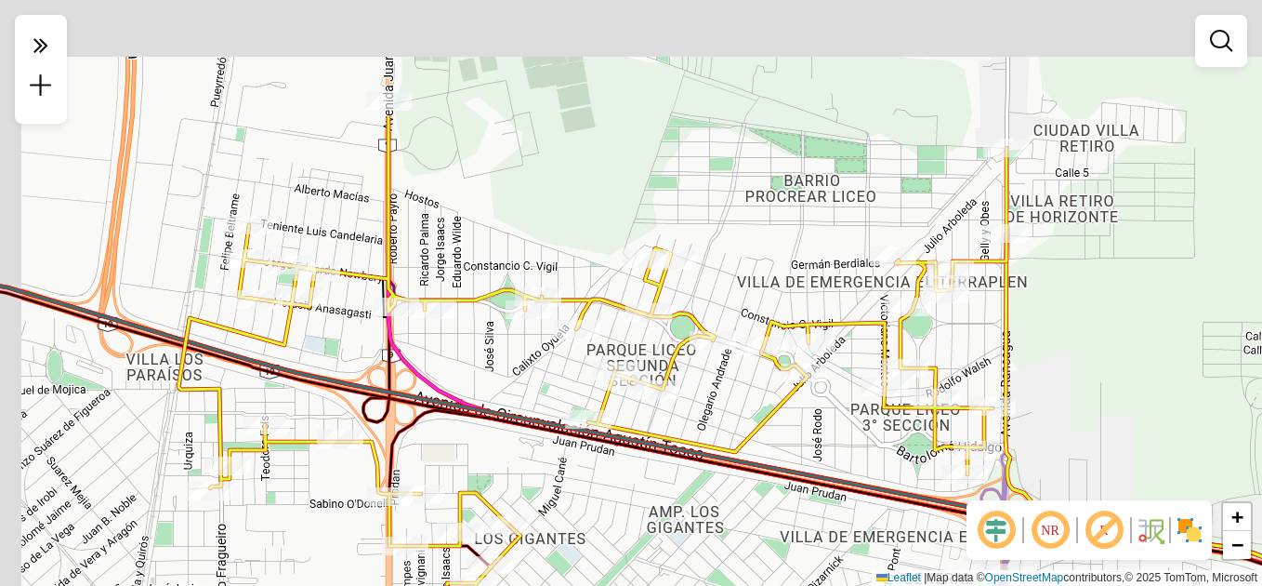
drag, startPoint x: 676, startPoint y: 336, endPoint x: 733, endPoint y: 513, distance: 186.4
click at [733, 515] on div "Janela de atendimento Grade de atendimento Capacidade Transportadoras Veículos …" at bounding box center [631, 293] width 1262 height 586
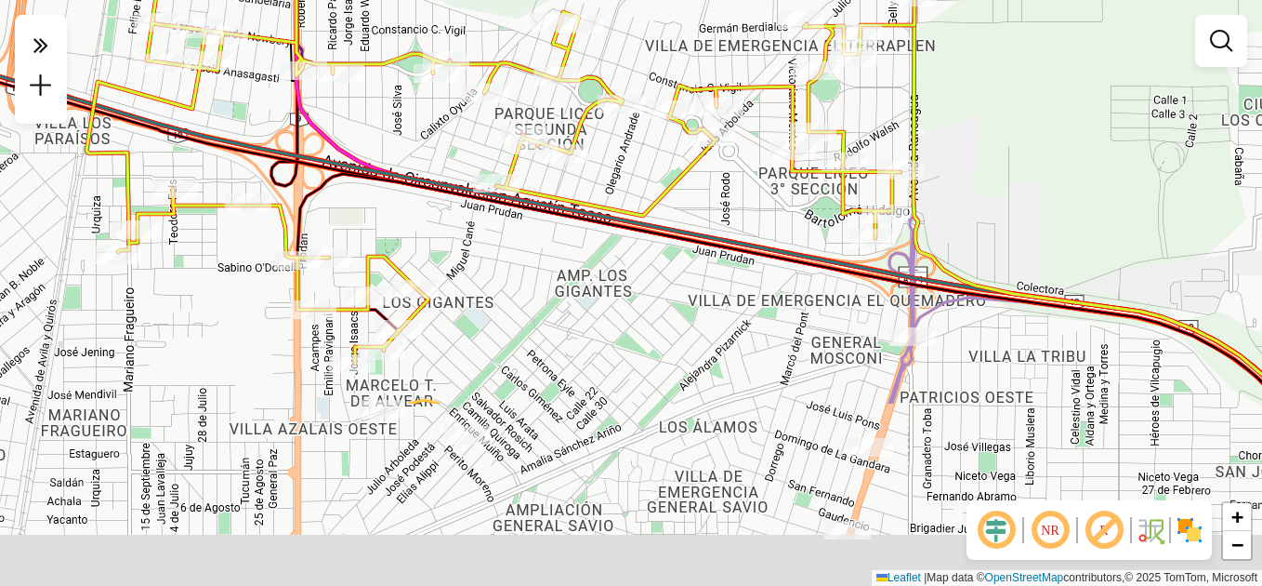
drag, startPoint x: 695, startPoint y: 472, endPoint x: 613, endPoint y: 262, distance: 225.8
click at [613, 262] on div "Janela de atendimento Grade de atendimento Capacidade Transportadoras Veículos …" at bounding box center [631, 293] width 1262 height 586
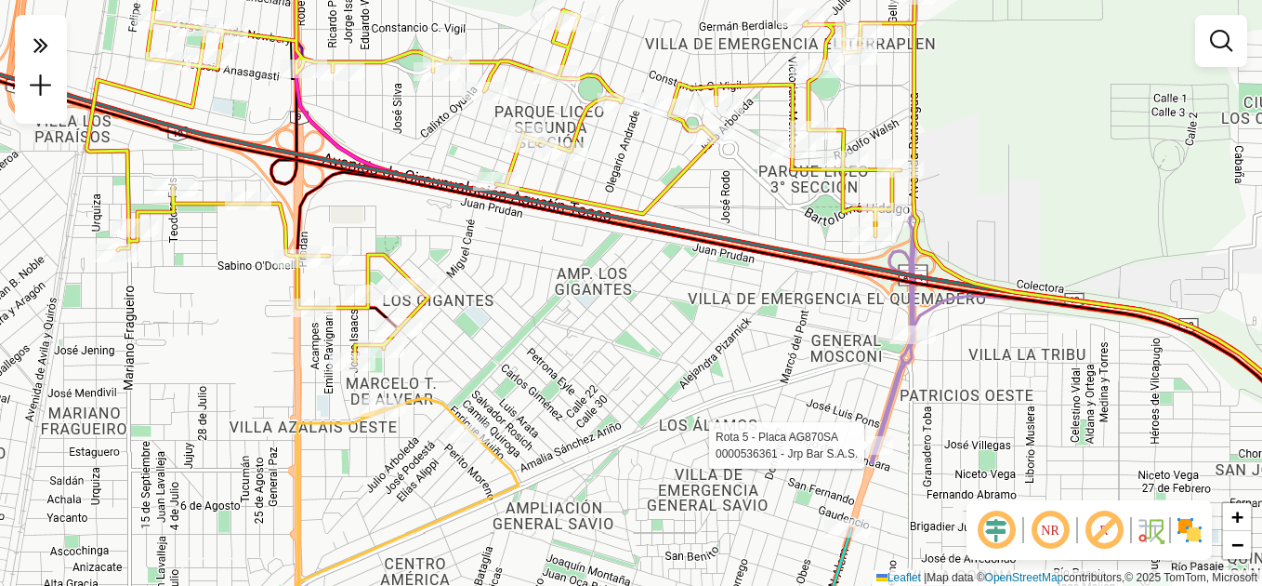
select select "**********"
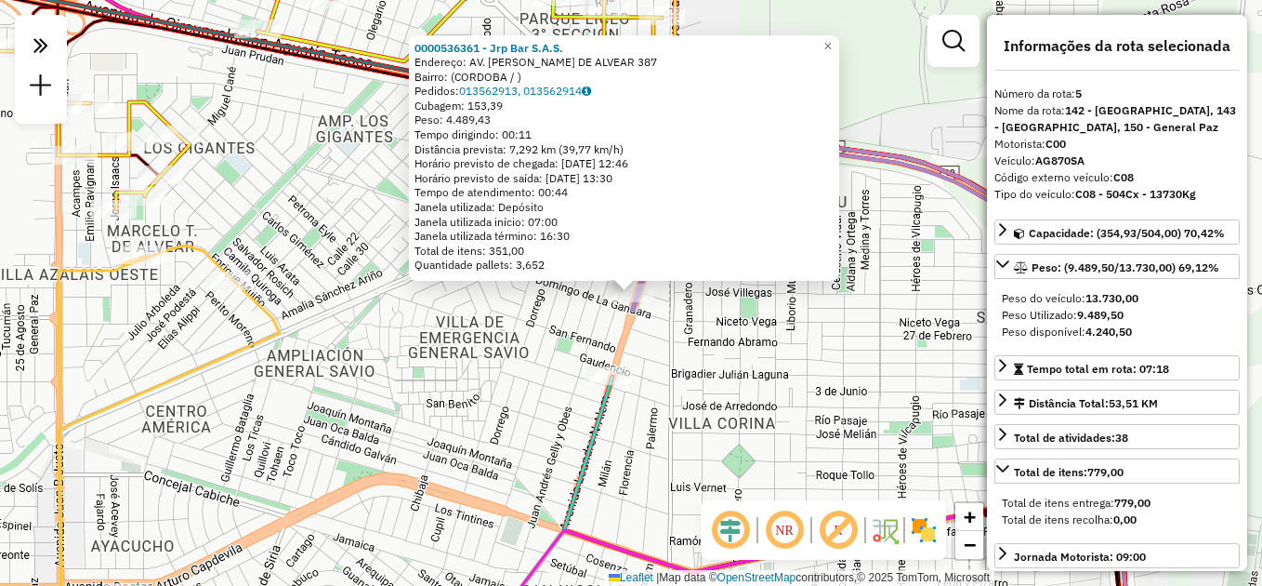
click at [787, 432] on div "0000536361 - Jrp Bar S.A.S. Endereço: AV. [PERSON_NAME] DE ALVEAR 387 Bairro: (…" at bounding box center [631, 293] width 1262 height 586
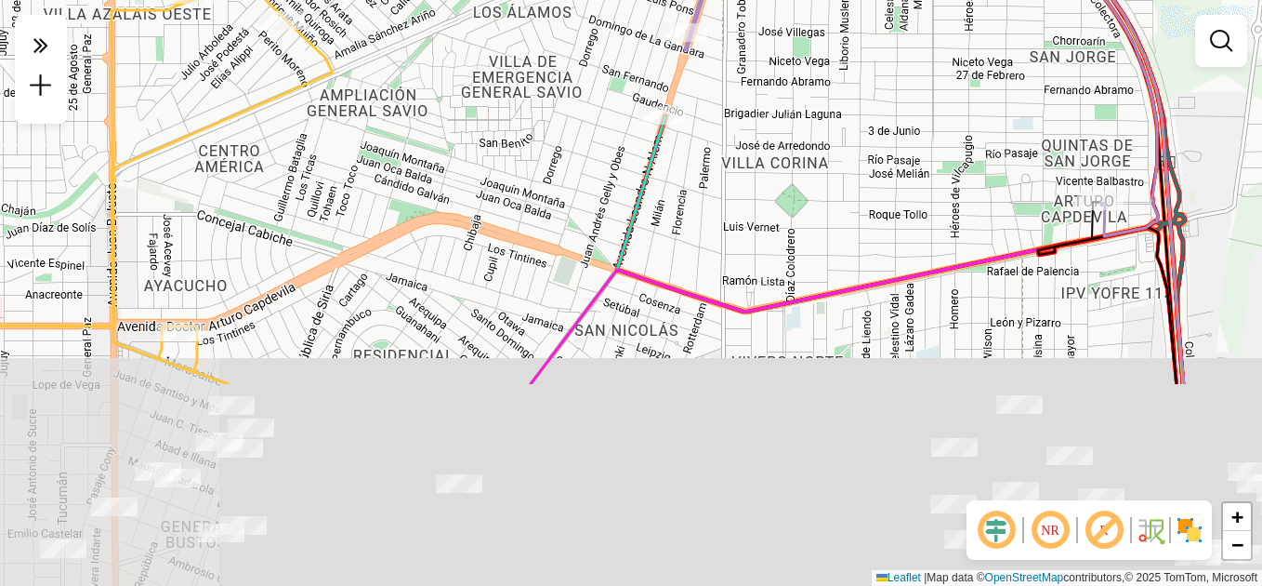
drag, startPoint x: 733, startPoint y: 460, endPoint x: 777, endPoint y: 205, distance: 259.3
click at [786, 195] on div "Janela de atendimento Grade de atendimento Capacidade Transportadoras Veículos …" at bounding box center [631, 293] width 1262 height 586
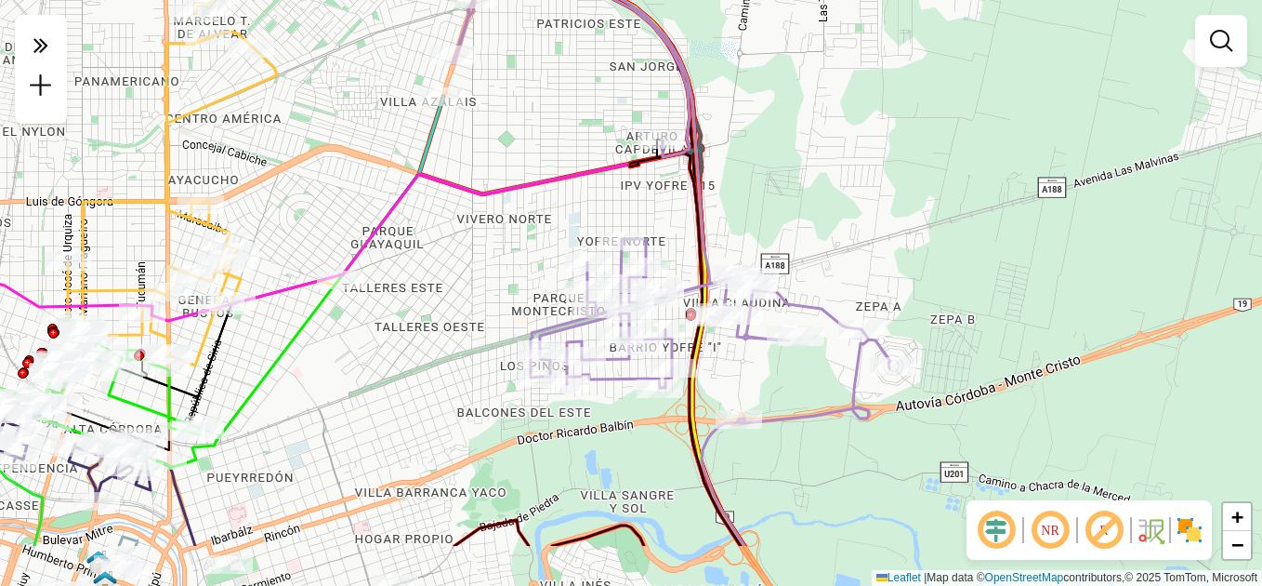
drag, startPoint x: 758, startPoint y: 347, endPoint x: 508, endPoint y: 260, distance: 263.7
click at [508, 260] on div "Janela de atendimento Grade de atendimento Capacidade Transportadoras Veículos …" at bounding box center [631, 293] width 1262 height 586
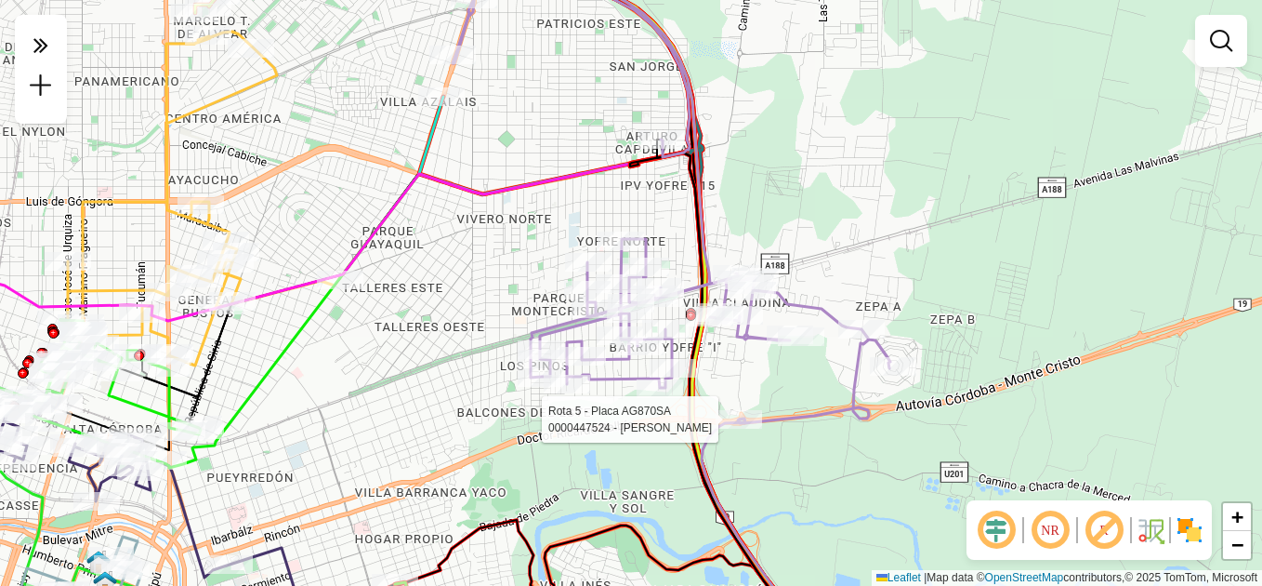
select select "**********"
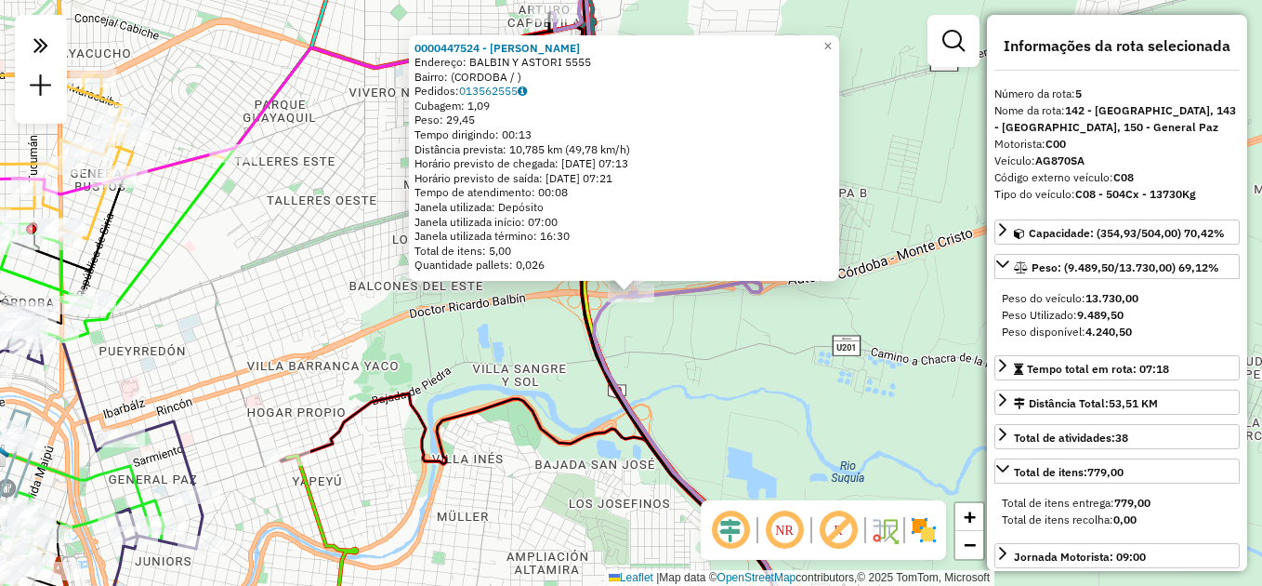
click at [752, 405] on div "0000447524 - [PERSON_NAME]: BALBIN Y ASTORI 5555 Bairro: (CORDOBA / ) Pedidos: …" at bounding box center [631, 293] width 1262 height 586
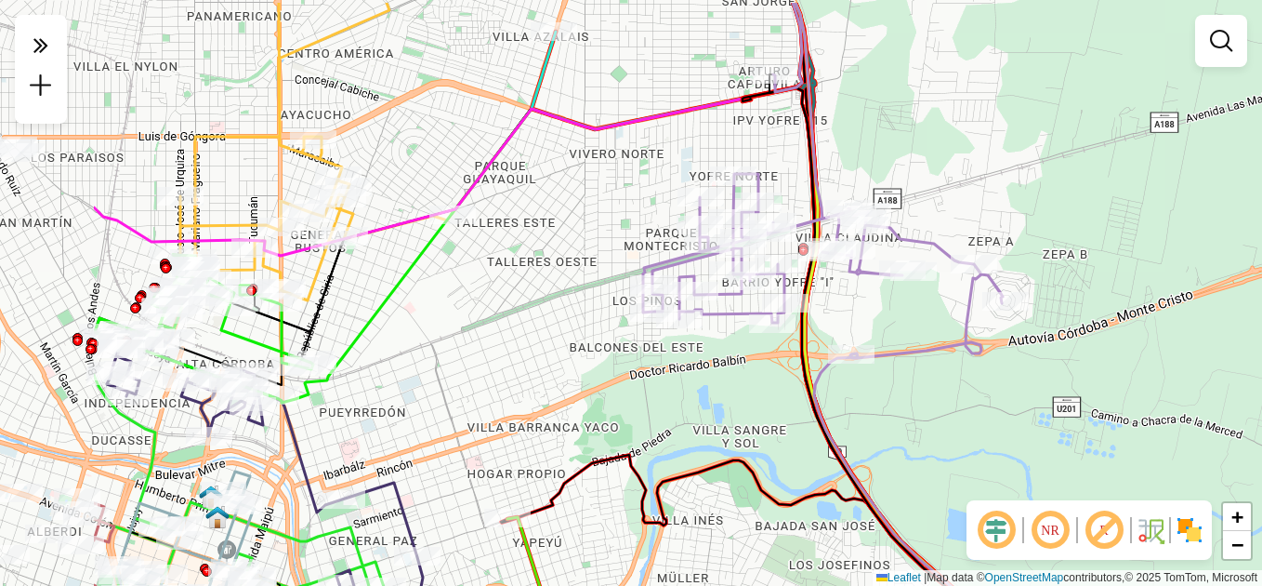
drag, startPoint x: 399, startPoint y: 323, endPoint x: 638, endPoint y: 361, distance: 241.9
click at [672, 388] on div "Janela de atendimento Grade de atendimento Capacidade Transportadoras Veículos …" at bounding box center [631, 293] width 1262 height 586
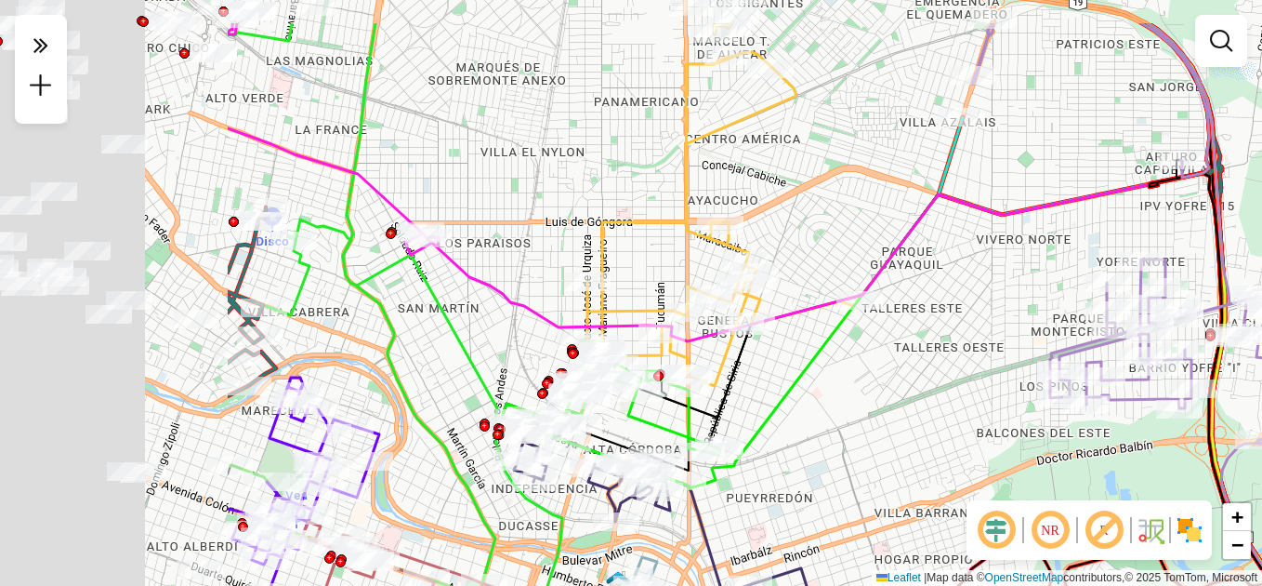
drag, startPoint x: 733, startPoint y: 385, endPoint x: 843, endPoint y: 350, distance: 115.2
click at [897, 409] on div "Janela de atendimento Grade de atendimento Capacidade Transportadoras Veículos …" at bounding box center [631, 293] width 1262 height 586
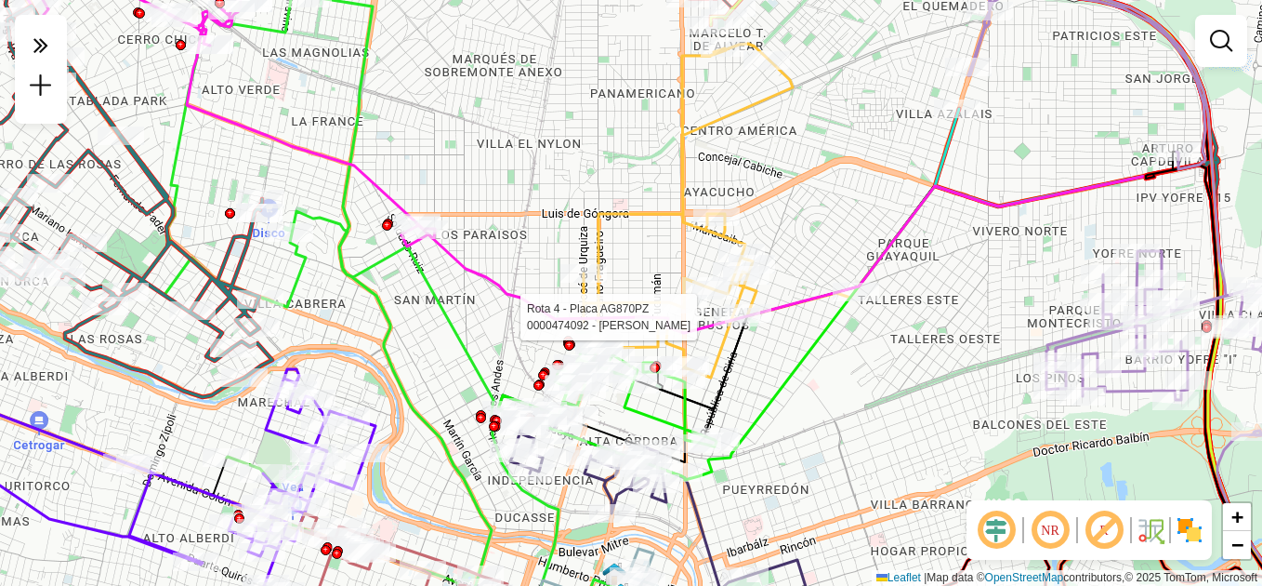
select select "**********"
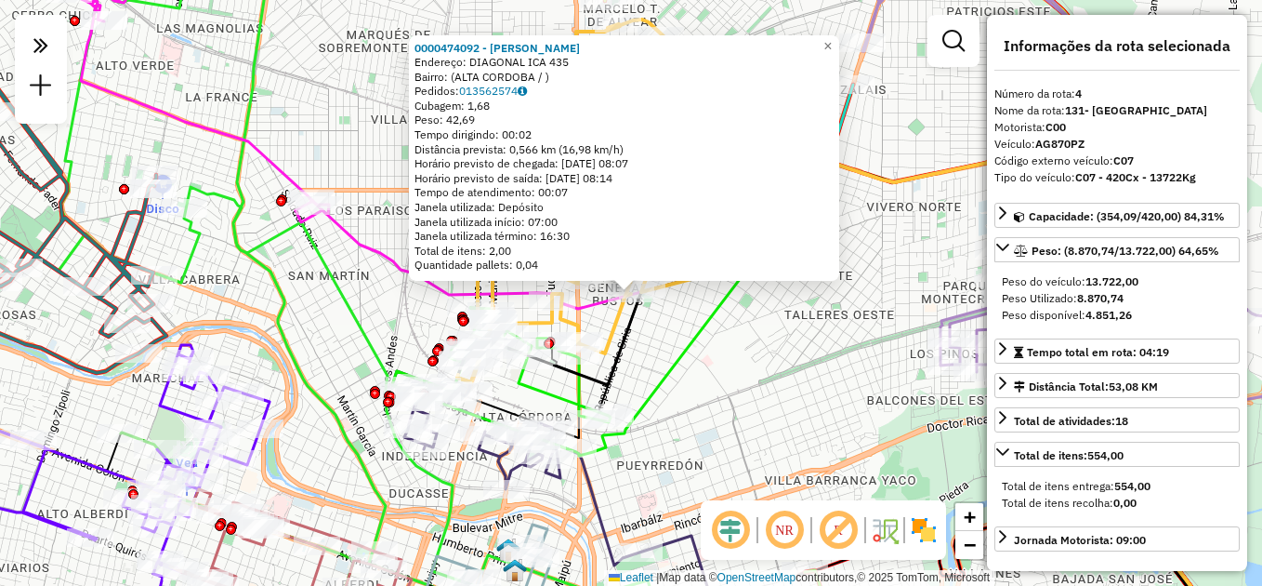
click at [720, 379] on div "0000474092 - [PERSON_NAME]: DIAGONAL ICA 435 Bairro: ([GEOGRAPHIC_DATA] / ) Ped…" at bounding box center [631, 293] width 1262 height 586
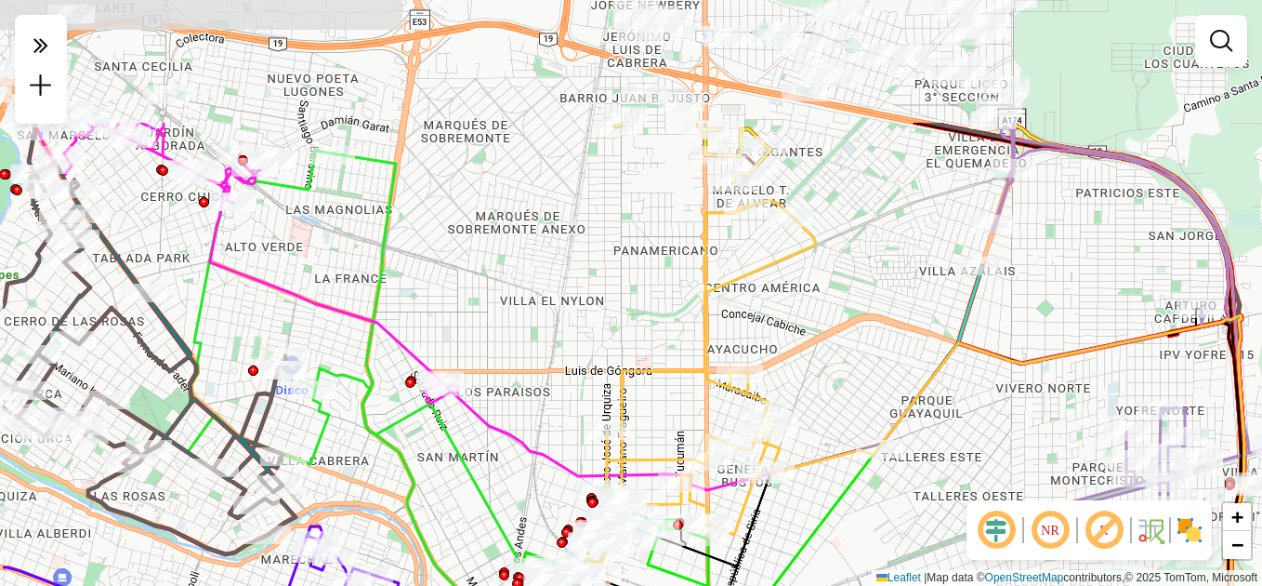
drag, startPoint x: 662, startPoint y: 335, endPoint x: 777, endPoint y: 497, distance: 199.4
click at [790, 517] on div "Janela de atendimento Grade de atendimento Capacidade Transportadoras Veículos …" at bounding box center [631, 293] width 1262 height 586
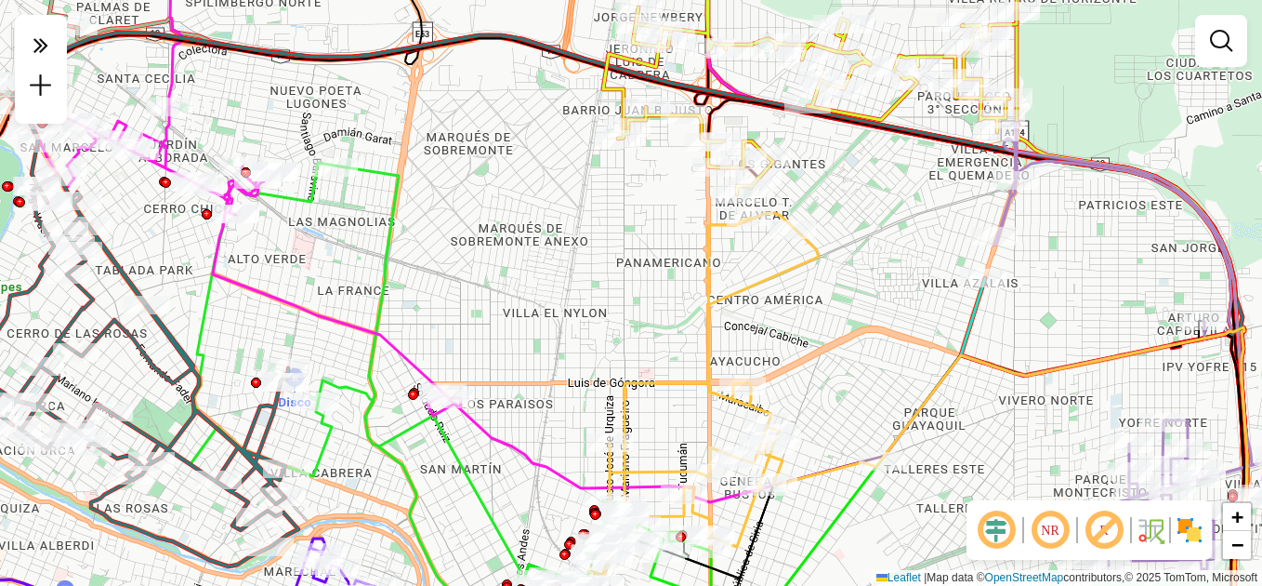
drag, startPoint x: 798, startPoint y: 275, endPoint x: 804, endPoint y: 338, distance: 63.5
click at [812, 344] on div "Janela de atendimento Grade de atendimento Capacidade Transportadoras Veículos …" at bounding box center [631, 293] width 1262 height 586
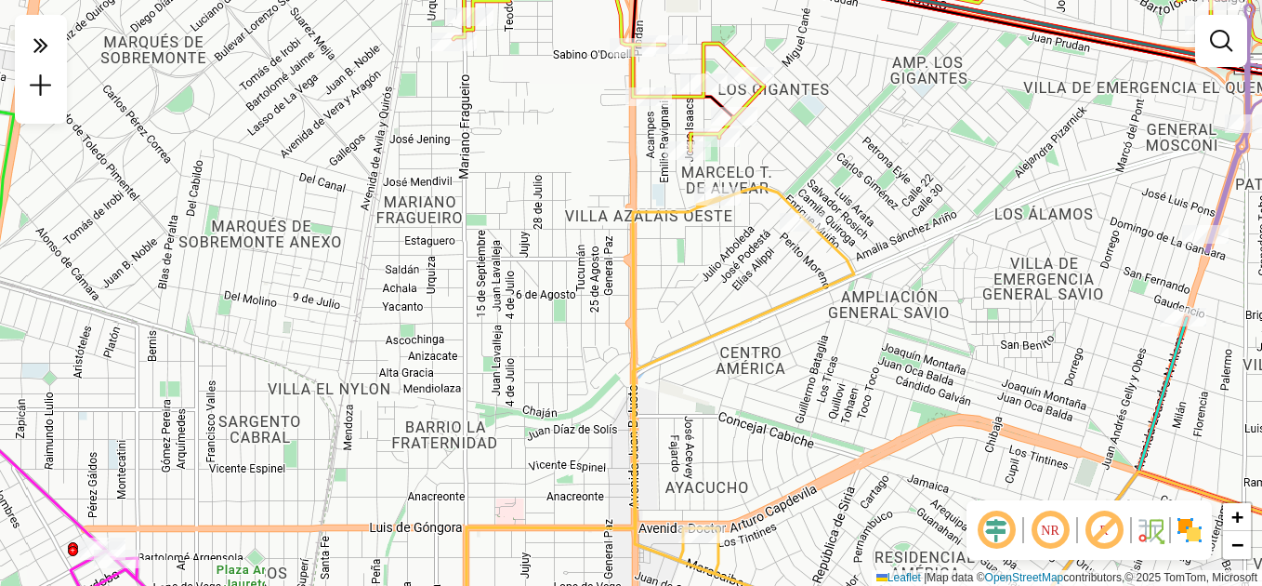
drag, startPoint x: 760, startPoint y: 439, endPoint x: 757, endPoint y: 302, distance: 136.7
click at [757, 302] on div "Janela de atendimento Grade de atendimento Capacidade Transportadoras Veículos …" at bounding box center [631, 293] width 1262 height 586
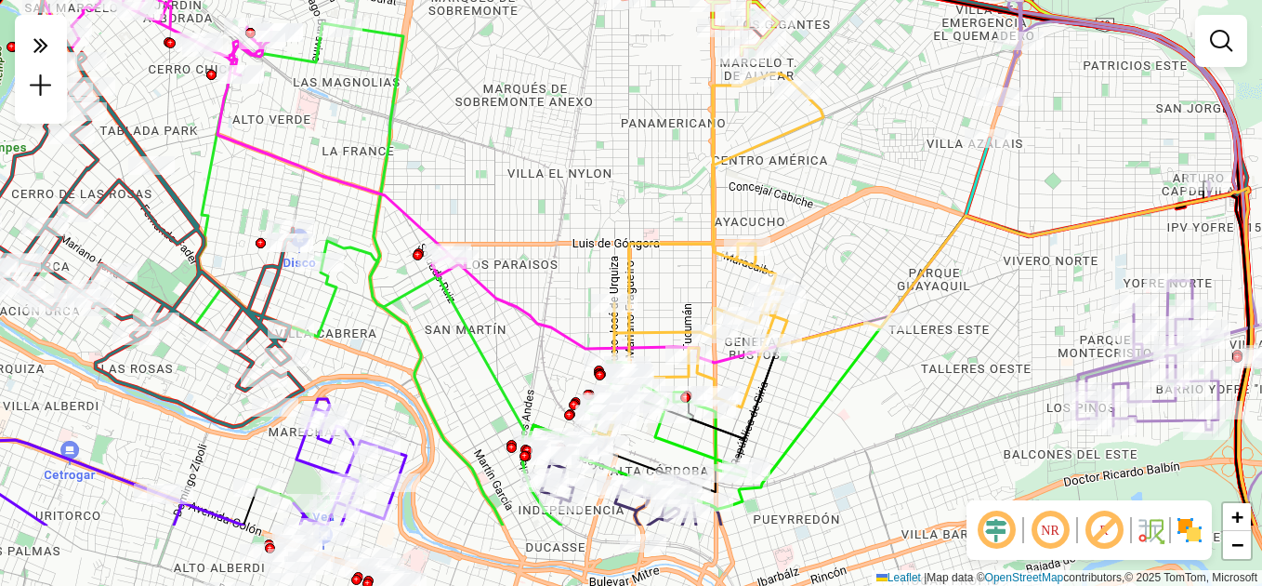
drag, startPoint x: 817, startPoint y: 314, endPoint x: 821, endPoint y: 285, distance: 29.1
click at [821, 285] on div "Janela de atendimento Grade de atendimento Capacidade Transportadoras Veículos …" at bounding box center [631, 293] width 1262 height 586
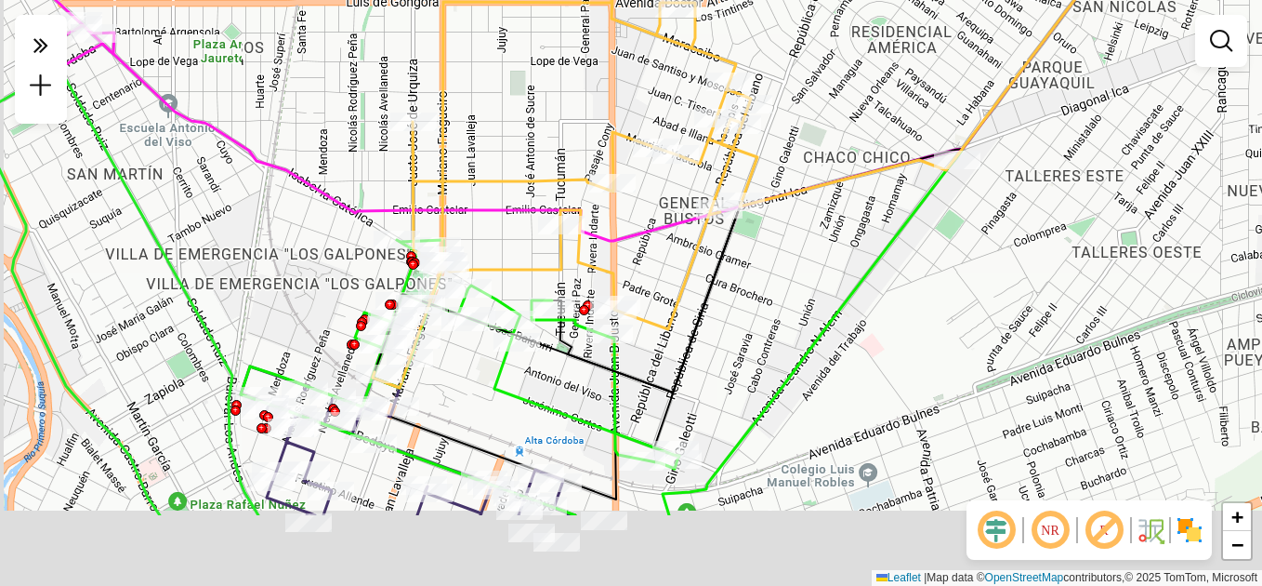
drag, startPoint x: 746, startPoint y: 375, endPoint x: 807, endPoint y: 256, distance: 133.9
click at [807, 254] on div "Janela de atendimento Grade de atendimento Capacidade Transportadoras Veículos …" at bounding box center [631, 293] width 1262 height 586
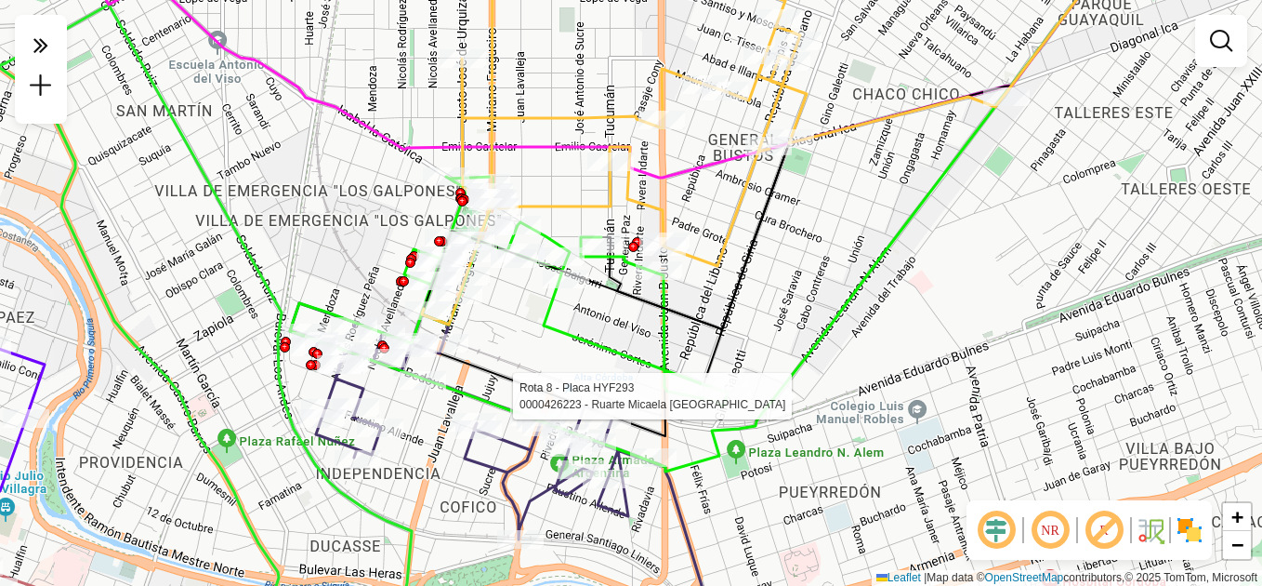
select select "**********"
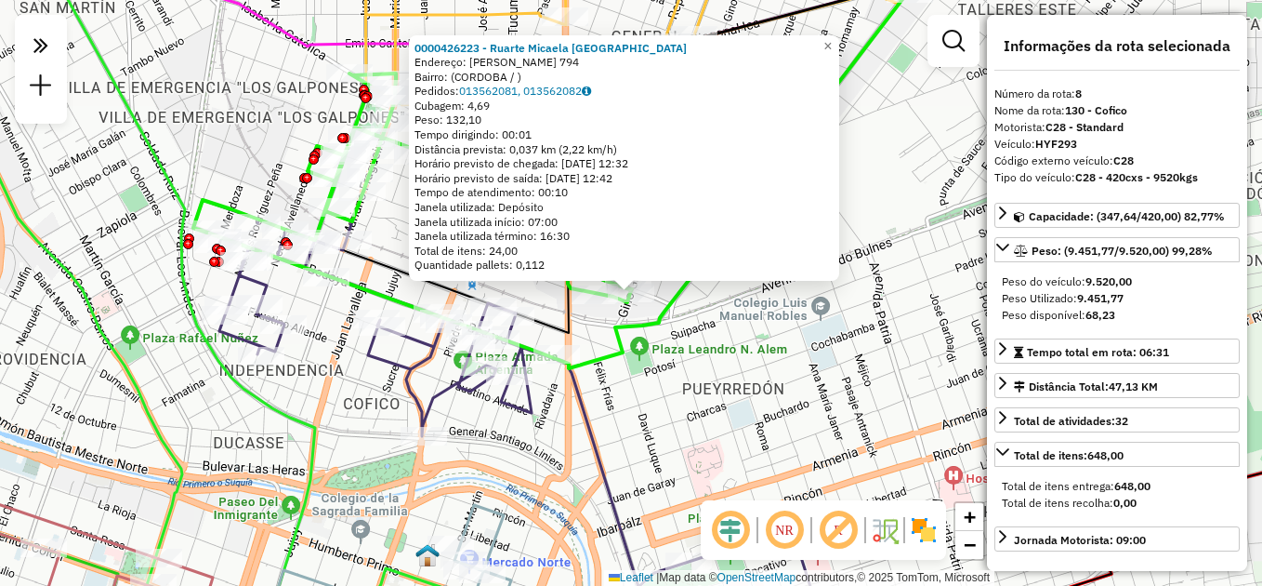
click at [784, 392] on div "0000426223 - Ruarte Micaela [GEOGRAPHIC_DATA][PERSON_NAME]: [PERSON_NAME][STREE…" at bounding box center [631, 293] width 1262 height 586
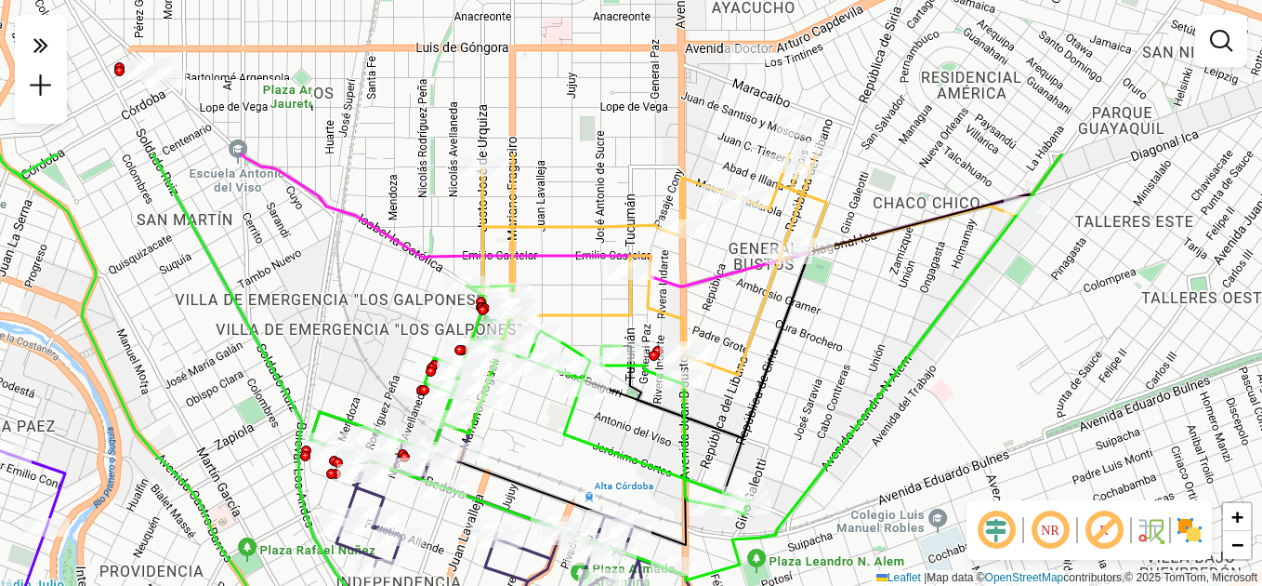
drag, startPoint x: 526, startPoint y: 258, endPoint x: 618, endPoint y: 342, distance: 124.4
click at [615, 445] on icon at bounding box center [529, 399] width 439 height 229
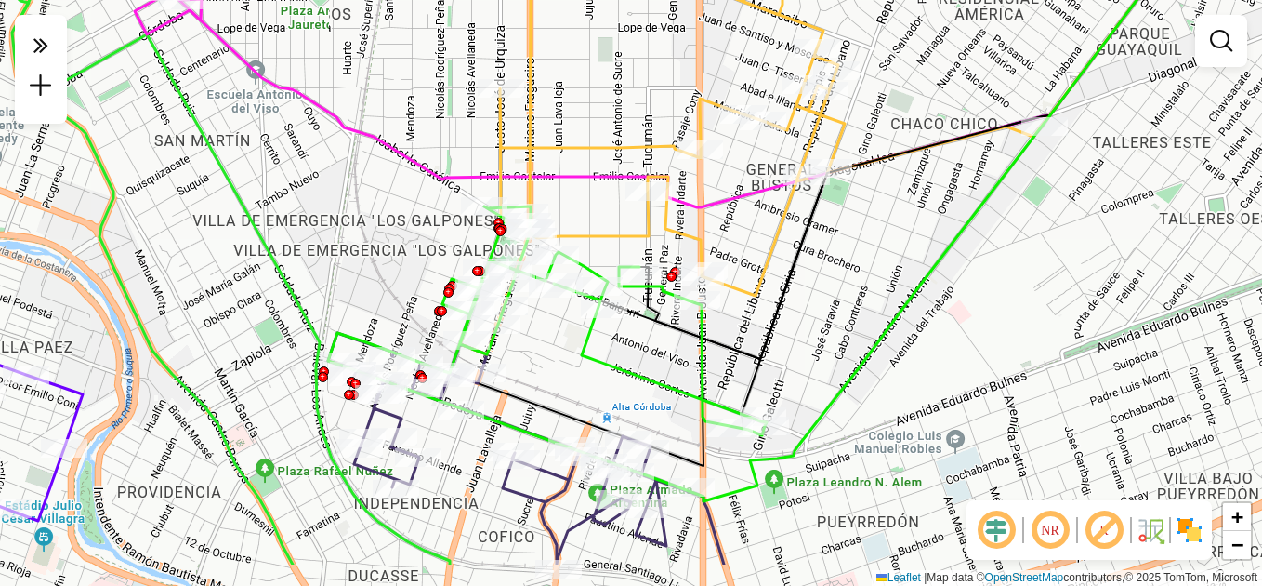
drag, startPoint x: 835, startPoint y: 381, endPoint x: 850, endPoint y: 237, distance: 144.9
click at [851, 238] on div "Janela de atendimento Grade de atendimento Capacidade Transportadoras Veículos …" at bounding box center [631, 293] width 1262 height 586
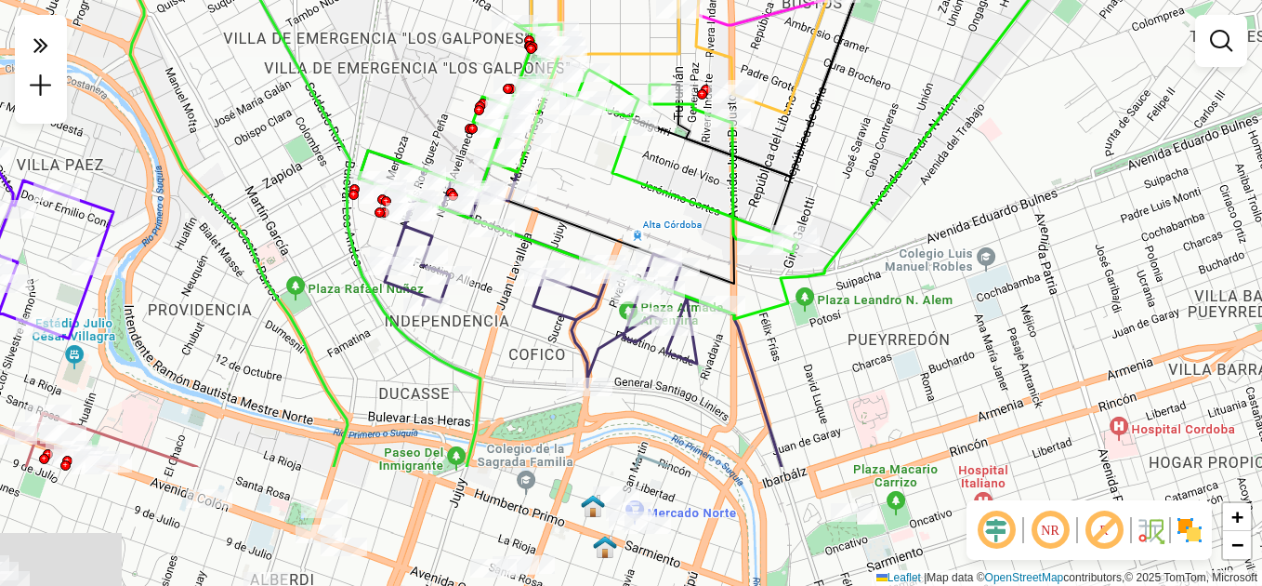
drag, startPoint x: 654, startPoint y: 393, endPoint x: 680, endPoint y: 187, distance: 208.0
click at [680, 187] on div "Janela de atendimento Grade de atendimento Capacidade Transportadoras Veículos …" at bounding box center [631, 293] width 1262 height 586
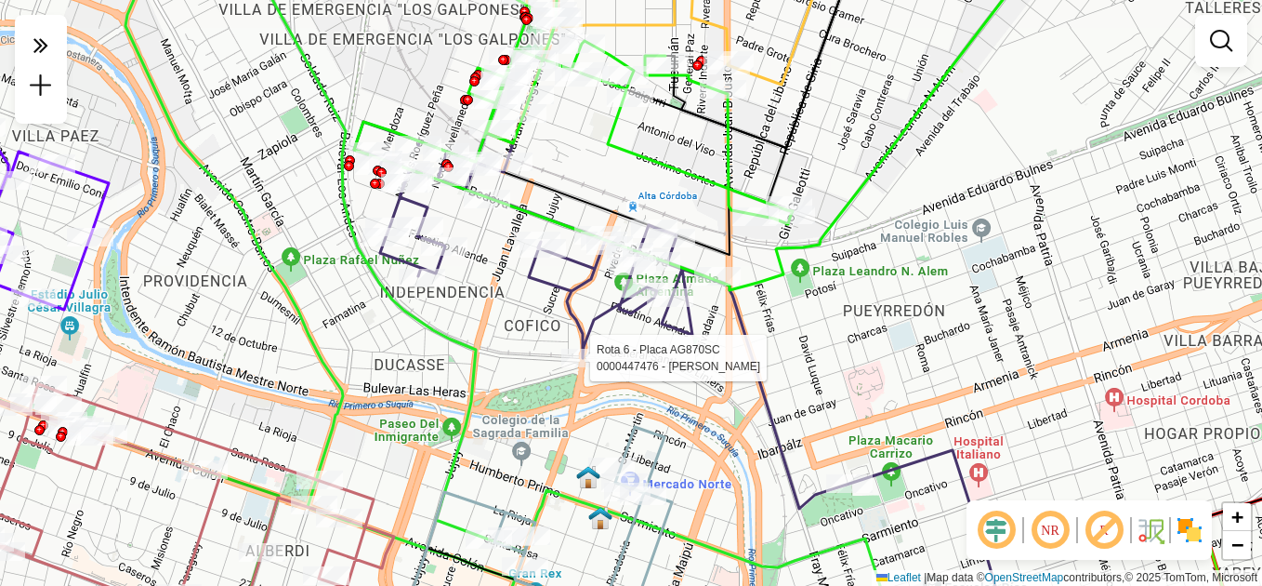
select select "**********"
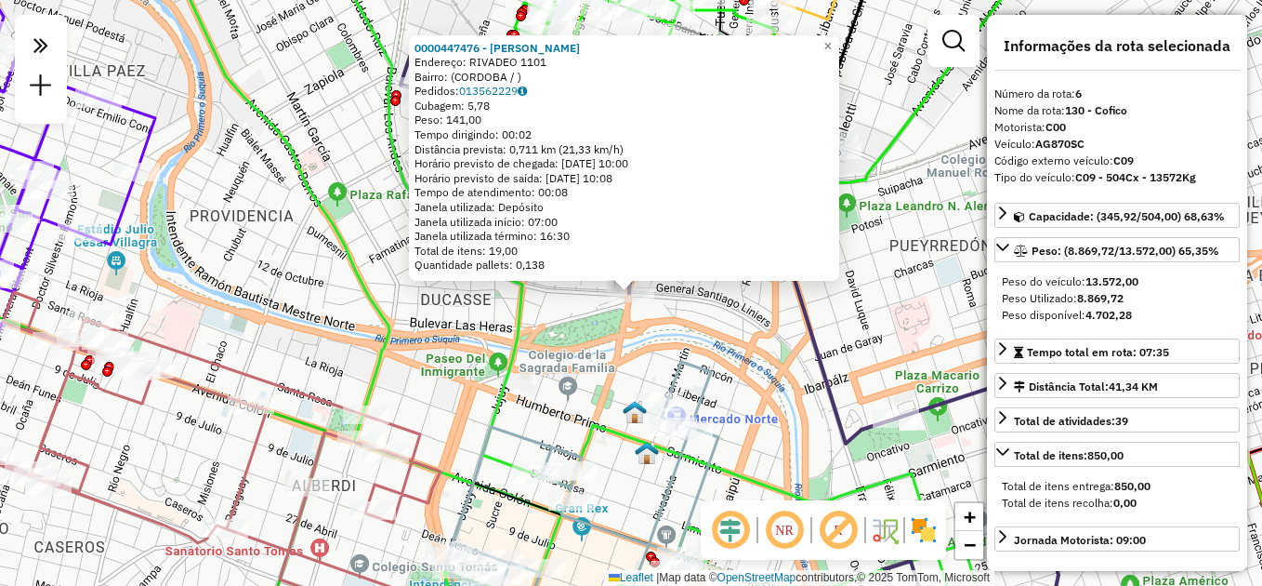
click at [849, 355] on div "0000447476 - [PERSON_NAME]: RIVADEO 1101 Bairro: ([GEOGRAPHIC_DATA] / ) Pedidos…" at bounding box center [631, 293] width 1262 height 586
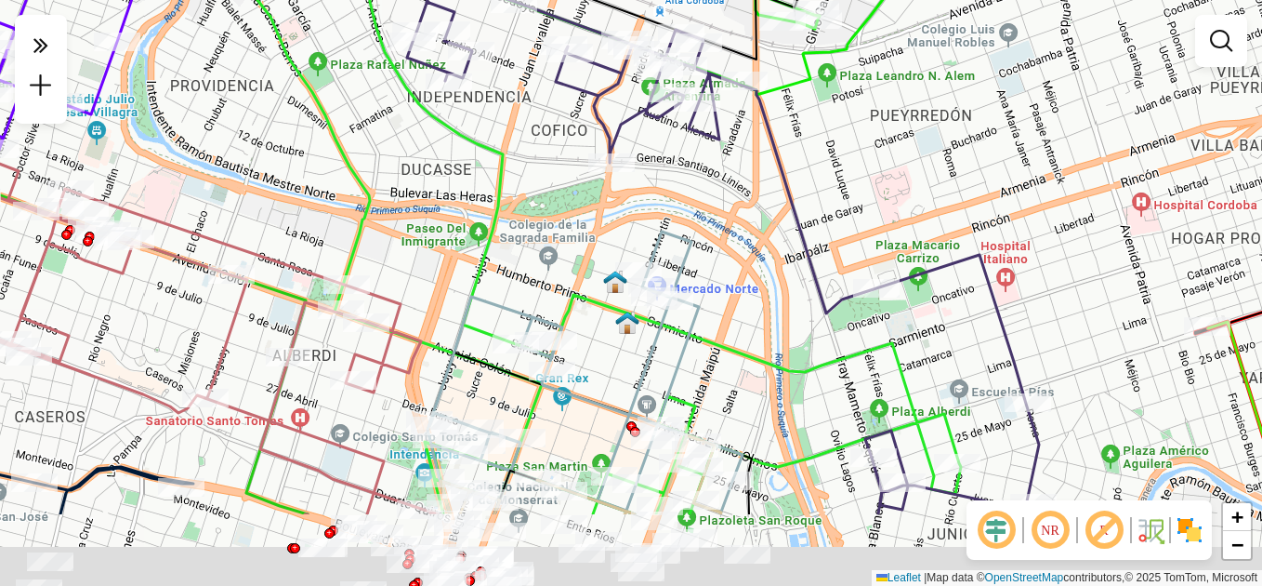
drag, startPoint x: 818, startPoint y: 364, endPoint x: 818, endPoint y: 204, distance: 160.8
click at [818, 204] on icon at bounding box center [710, 218] width 658 height 583
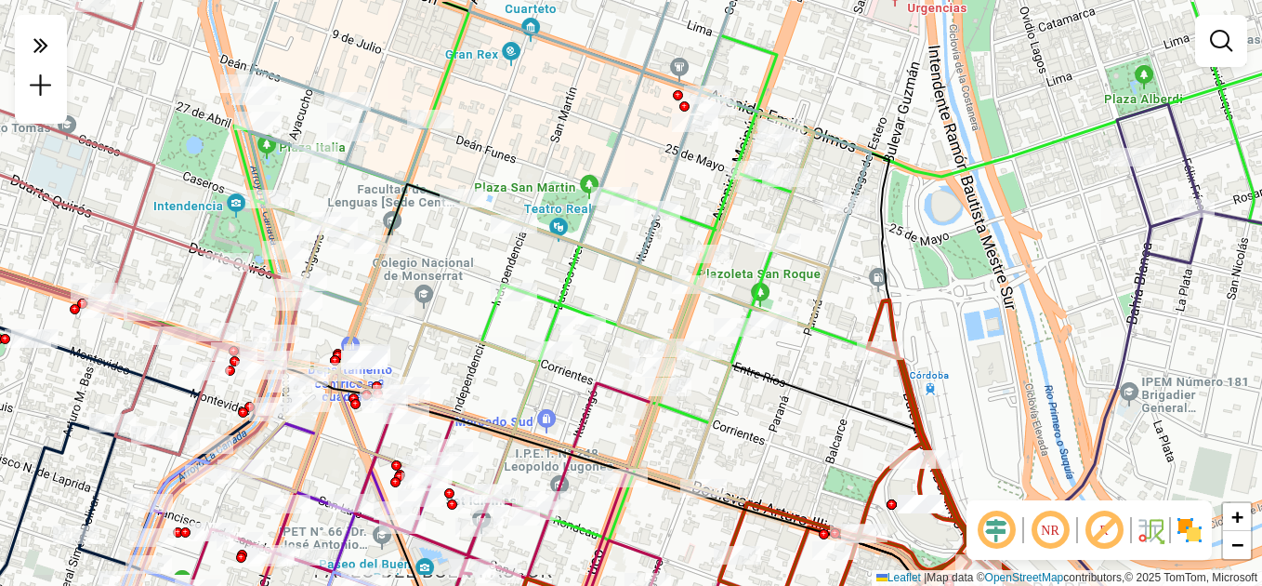
drag, startPoint x: 750, startPoint y: 362, endPoint x: 776, endPoint y: 414, distance: 58.2
click at [776, 414] on div "Janela de atendimento Grade de atendimento Capacidade Transportadoras Veículos …" at bounding box center [631, 293] width 1262 height 586
select select "**********"
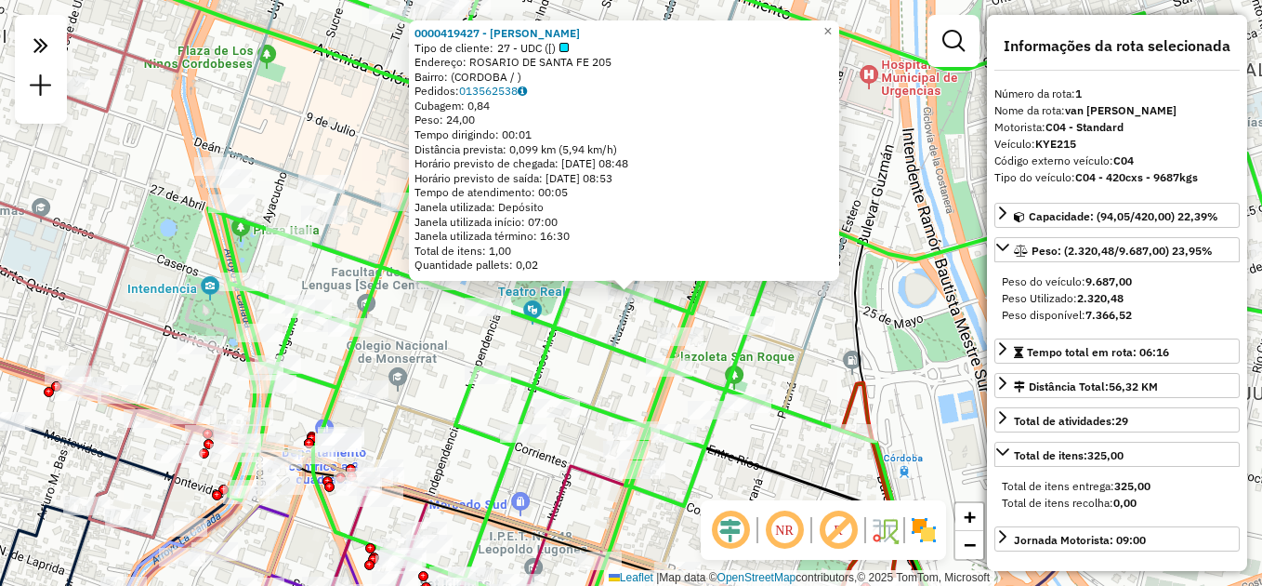
drag, startPoint x: 752, startPoint y: 444, endPoint x: 764, endPoint y: 447, distance: 12.4
click at [753, 444] on div "0000419427 - [PERSON_NAME] Tipo de cliente: 27 - UDC ([) Endereço: ROSARIO DE S…" at bounding box center [631, 293] width 1262 height 586
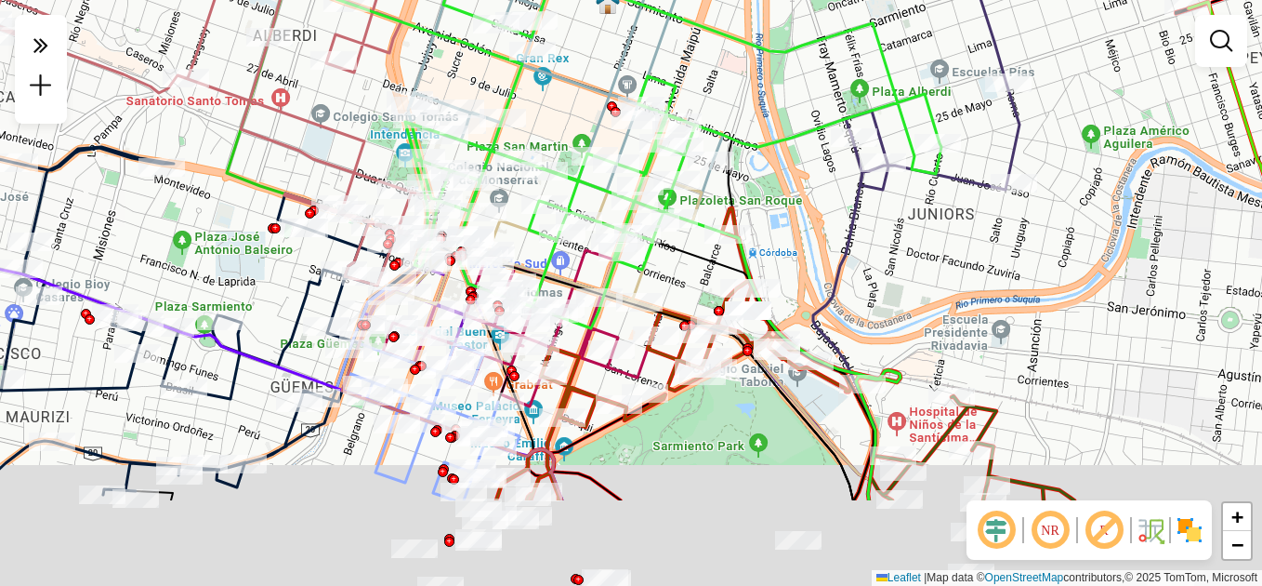
drag, startPoint x: 561, startPoint y: 396, endPoint x: 611, endPoint y: 169, distance: 232.3
click at [611, 244] on icon at bounding box center [518, 325] width 270 height 162
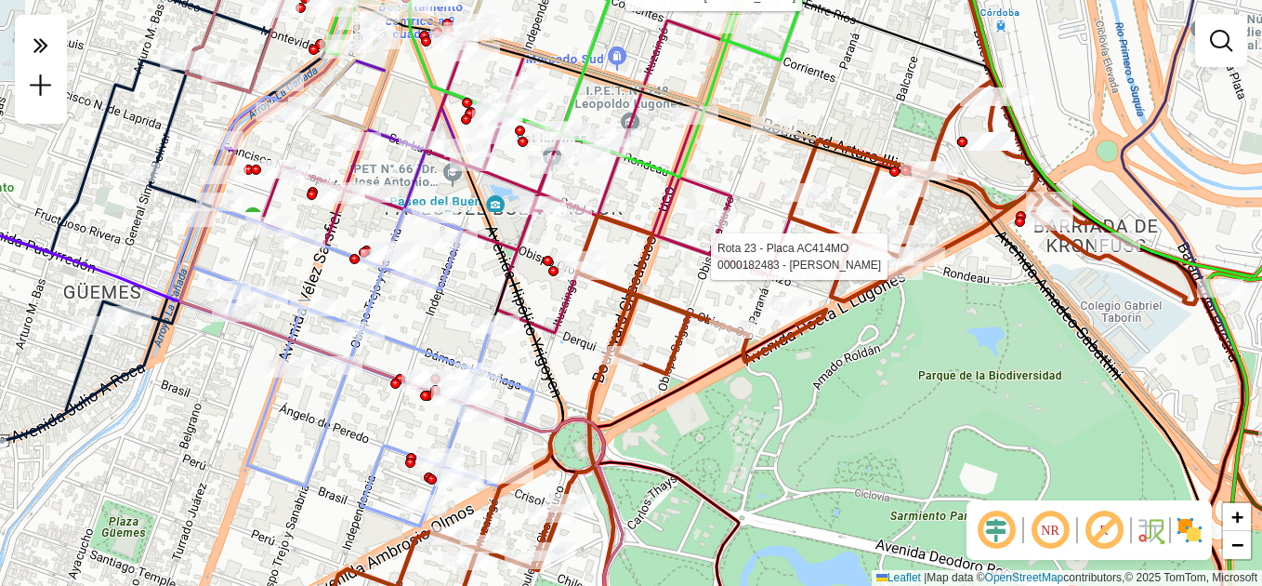
select select "**********"
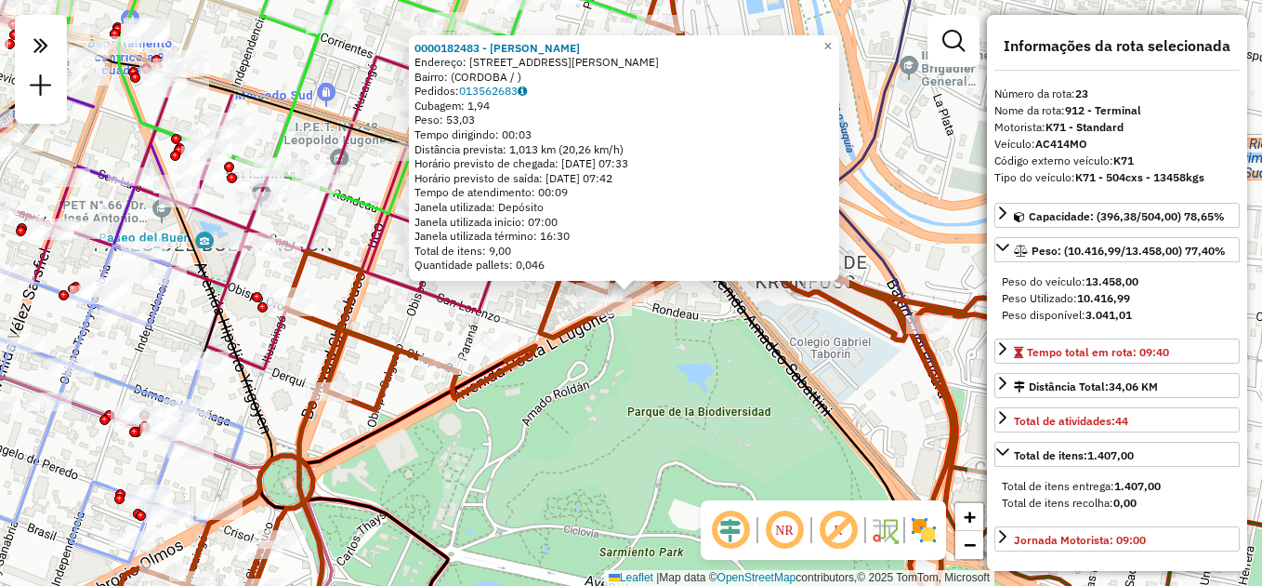
click at [605, 406] on div "0000182483 - [PERSON_NAME]: [STREET_ADDRESS][PERSON_NAME] Pedidos: 013562683 Cu…" at bounding box center [631, 293] width 1262 height 586
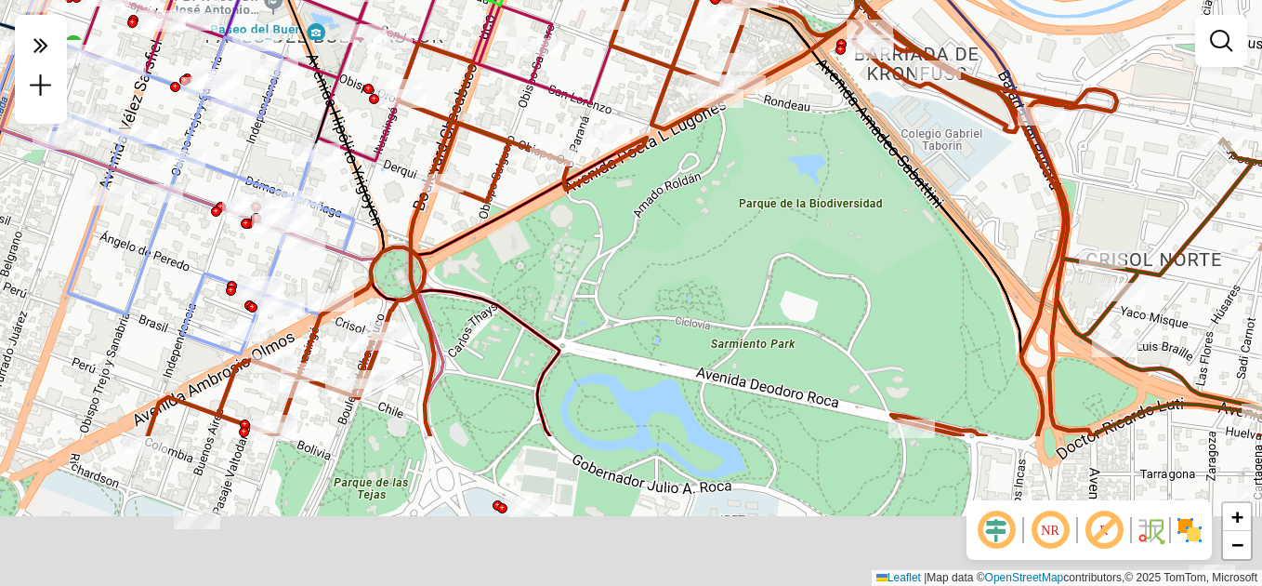
drag, startPoint x: 574, startPoint y: 452, endPoint x: 688, endPoint y: 212, distance: 265.7
click at [688, 212] on div "Janela de atendimento Grade de atendimento Capacidade Transportadoras Veículos …" at bounding box center [631, 293] width 1262 height 586
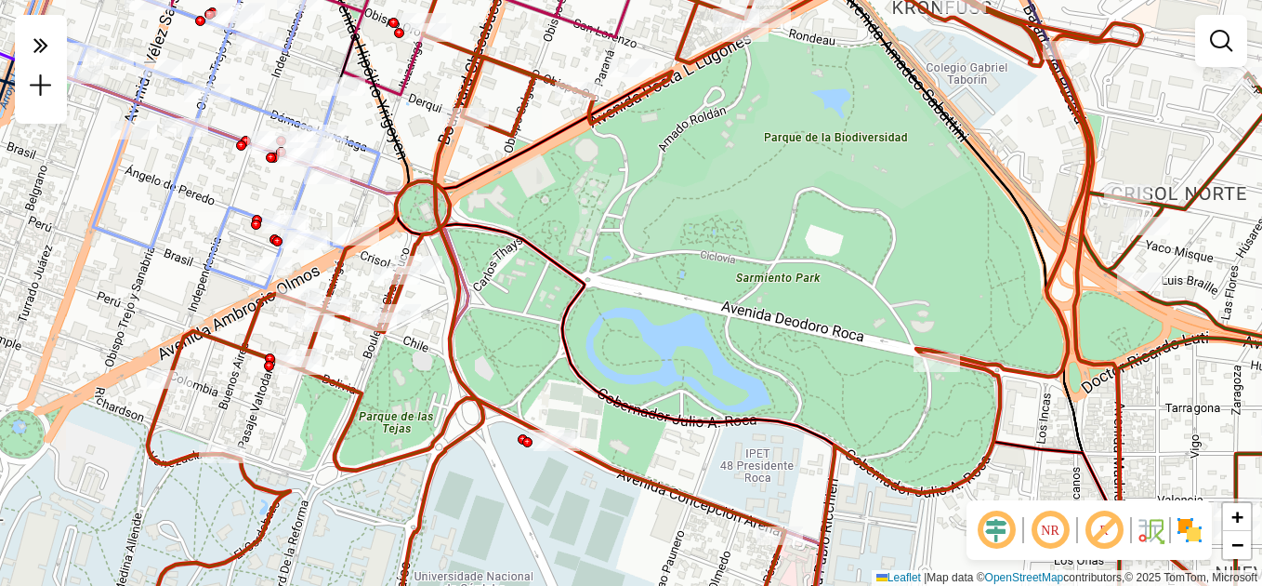
drag, startPoint x: 714, startPoint y: 296, endPoint x: 744, endPoint y: 165, distance: 133.5
click at [746, 171] on div "Janela de atendimento Grade de atendimento Capacidade Transportadoras Veículos …" at bounding box center [631, 293] width 1262 height 586
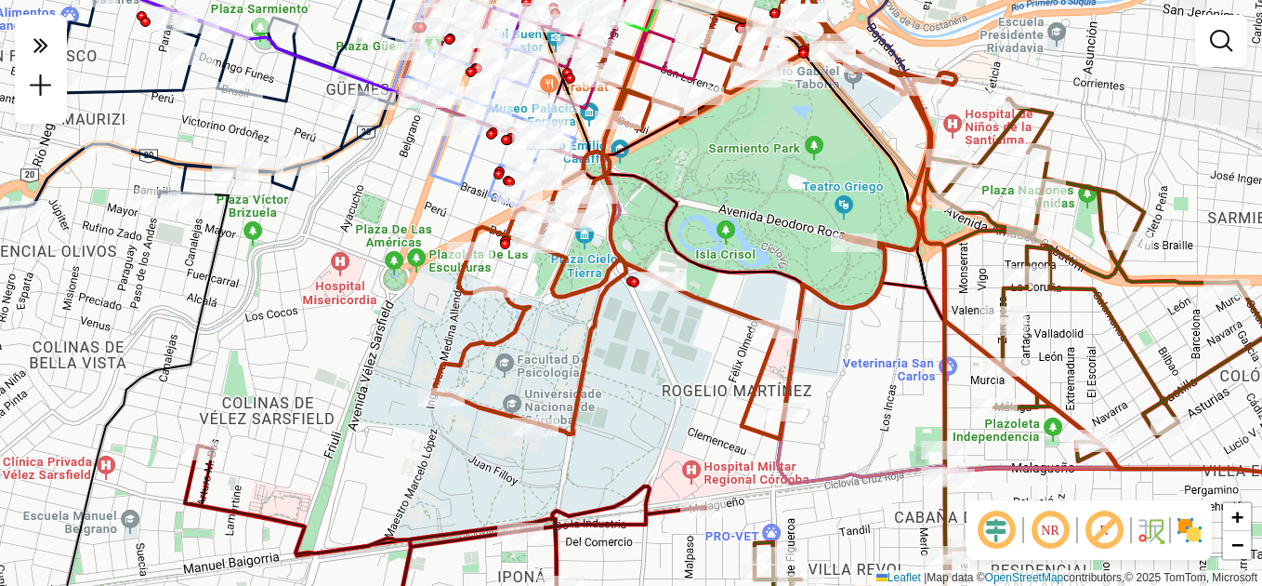
drag, startPoint x: 680, startPoint y: 342, endPoint x: 672, endPoint y: 367, distance: 26.2
click at [672, 367] on div "Janela de atendimento Grade de atendimento Capacidade Transportadoras Veículos …" at bounding box center [631, 293] width 1262 height 586
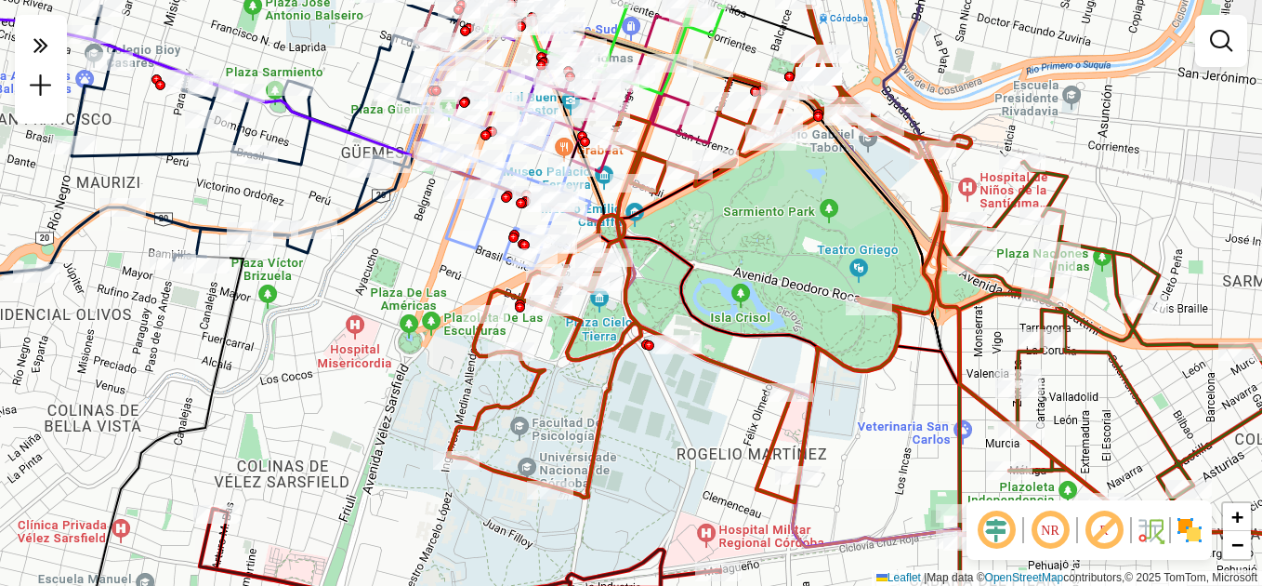
drag, startPoint x: 742, startPoint y: 227, endPoint x: 755, endPoint y: 319, distance: 92.9
click at [759, 324] on div "Janela de atendimento Grade de atendimento Capacidade Transportadoras Veículos …" at bounding box center [631, 293] width 1262 height 586
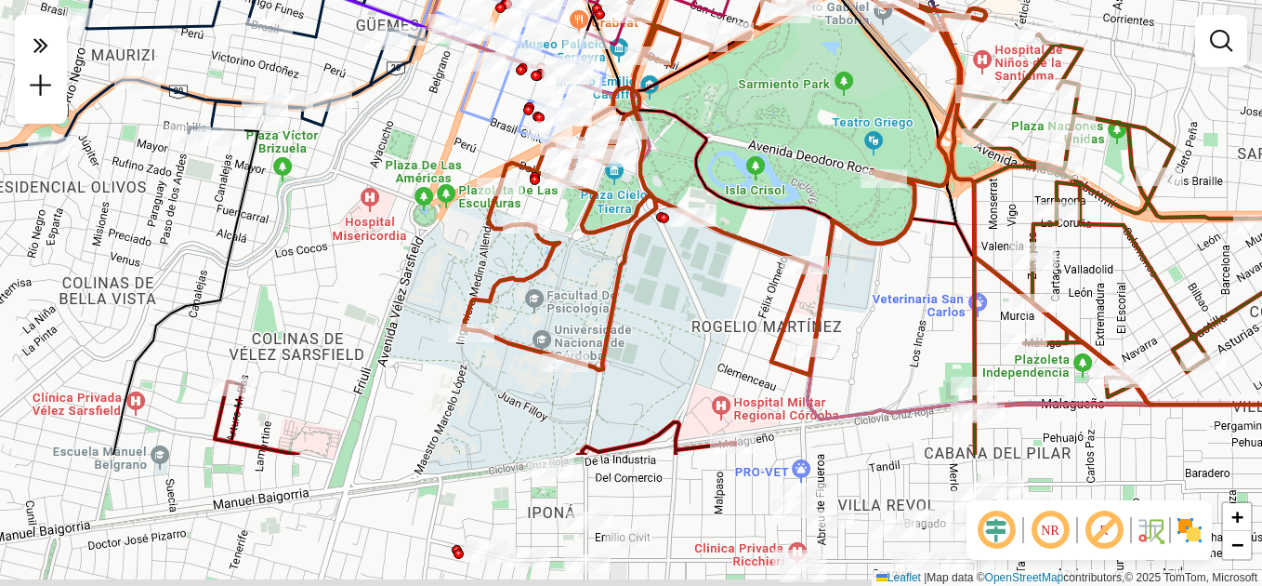
drag, startPoint x: 734, startPoint y: 356, endPoint x: 724, endPoint y: 191, distance: 164.9
click at [727, 191] on icon at bounding box center [1004, 237] width 780 height 392
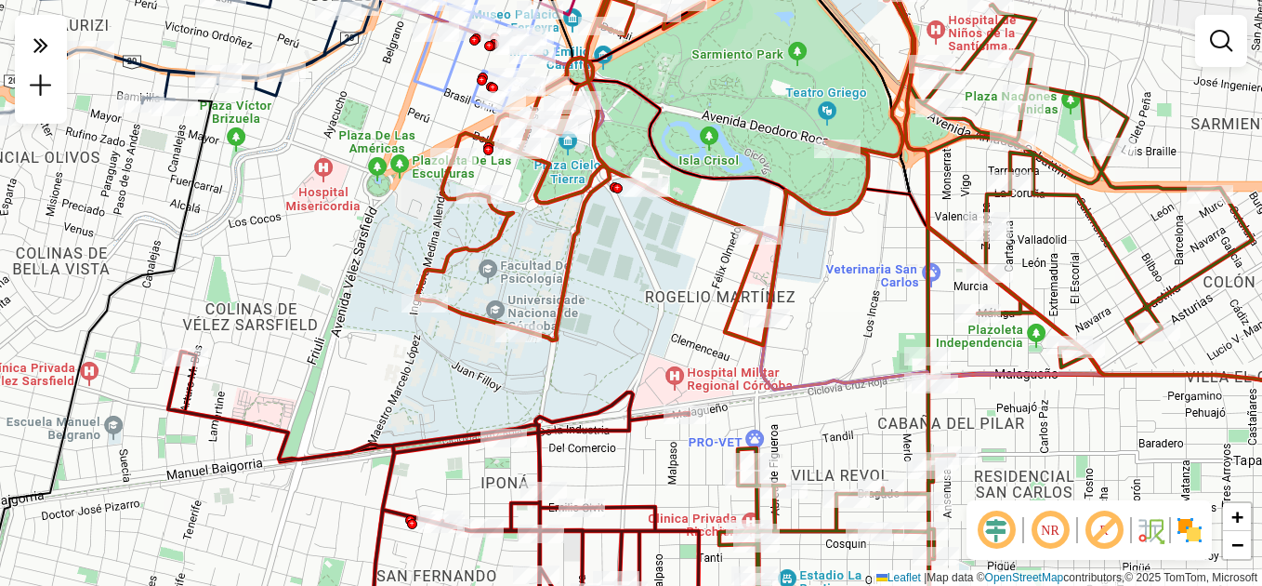
drag, startPoint x: 734, startPoint y: 325, endPoint x: 520, endPoint y: 312, distance: 215.1
click at [525, 314] on div "Janela de atendimento Grade de atendimento Capacidade Transportadoras Veículos …" at bounding box center [631, 293] width 1262 height 586
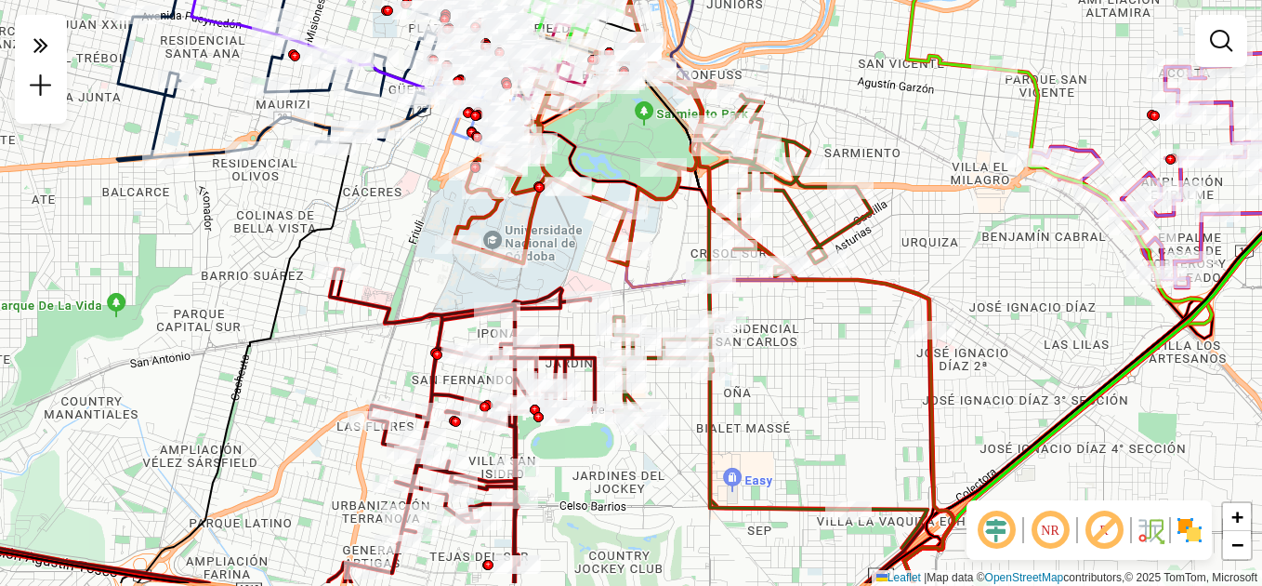
drag, startPoint x: 887, startPoint y: 389, endPoint x: 755, endPoint y: 312, distance: 152.4
click at [756, 310] on div "Janela de atendimento Grade de atendimento Capacidade Transportadoras Veículos …" at bounding box center [631, 293] width 1262 height 586
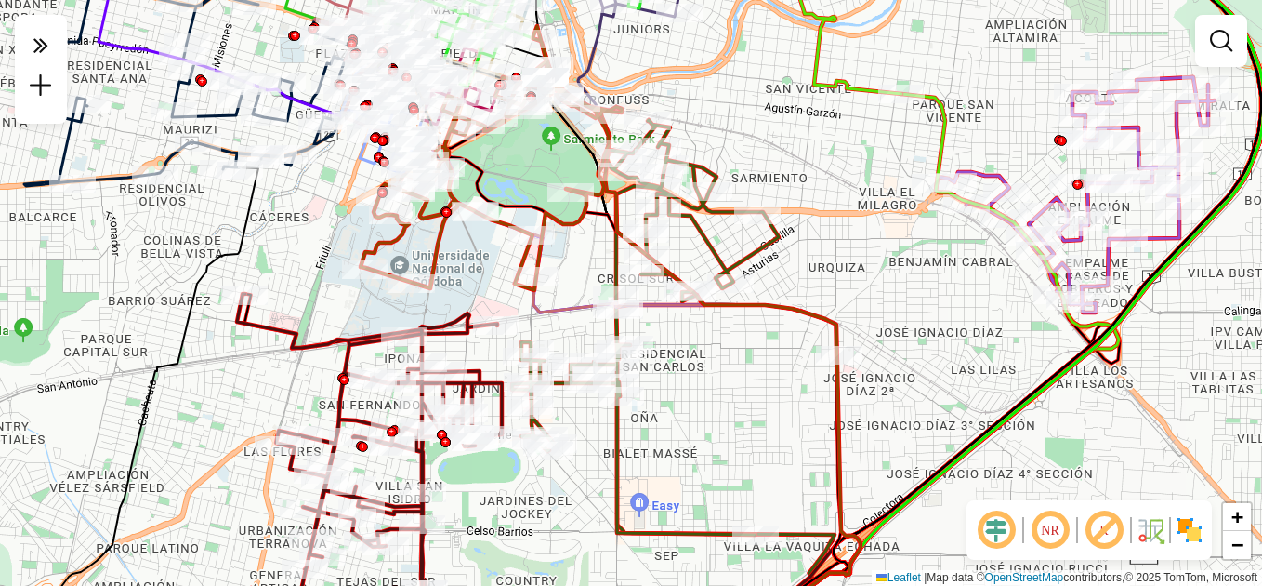
click at [752, 389] on div "Janela de atendimento Grade de atendimento Capacidade Transportadoras Veículos …" at bounding box center [631, 293] width 1262 height 586
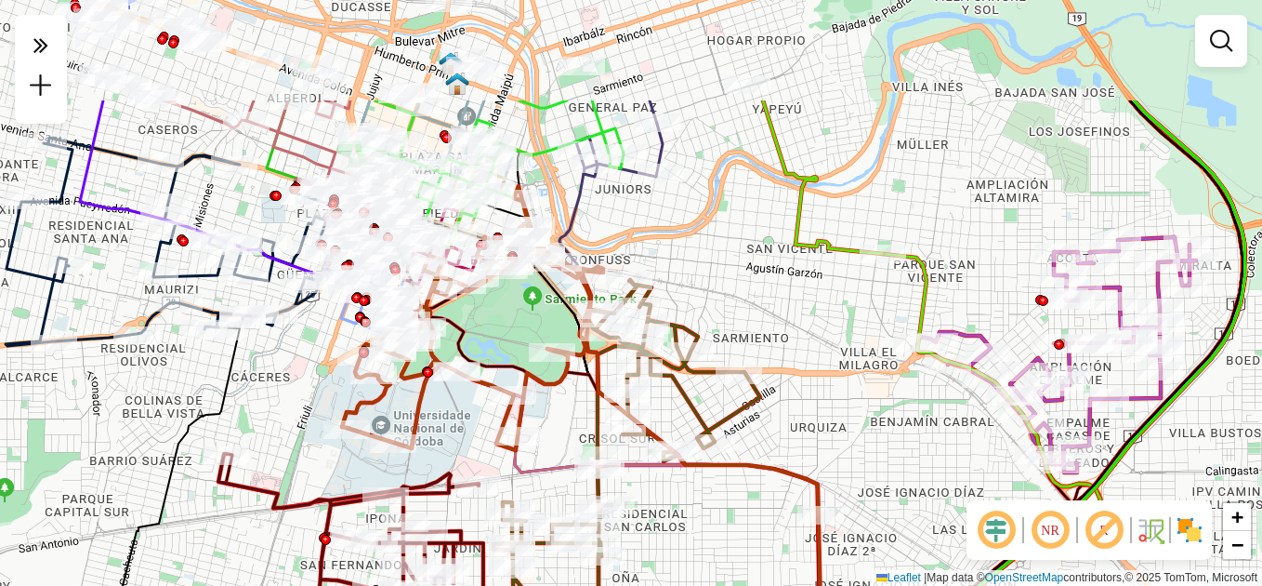
drag, startPoint x: 851, startPoint y: 281, endPoint x: 838, endPoint y: 417, distance: 137.2
click at [838, 417] on div "Janela de atendimento Grade de atendimento Capacidade Transportadoras Veículos …" at bounding box center [631, 293] width 1262 height 586
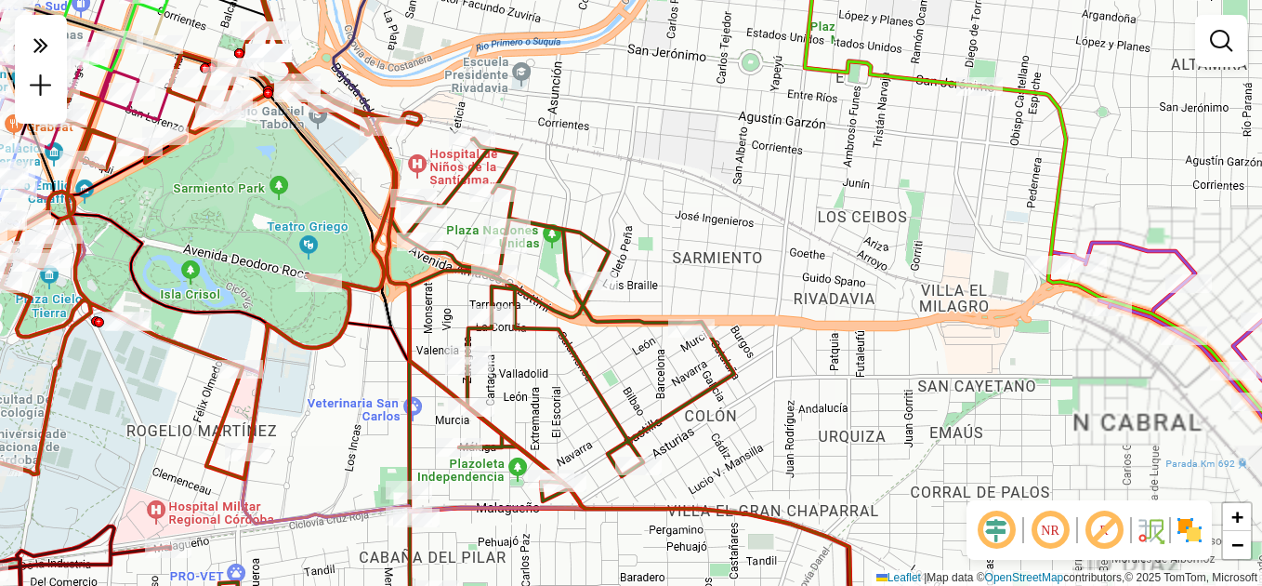
drag, startPoint x: 872, startPoint y: 401, endPoint x: 963, endPoint y: 302, distance: 134.2
click at [963, 308] on div "Janela de atendimento Grade de atendimento Capacidade Transportadoras Veículos …" at bounding box center [631, 293] width 1262 height 586
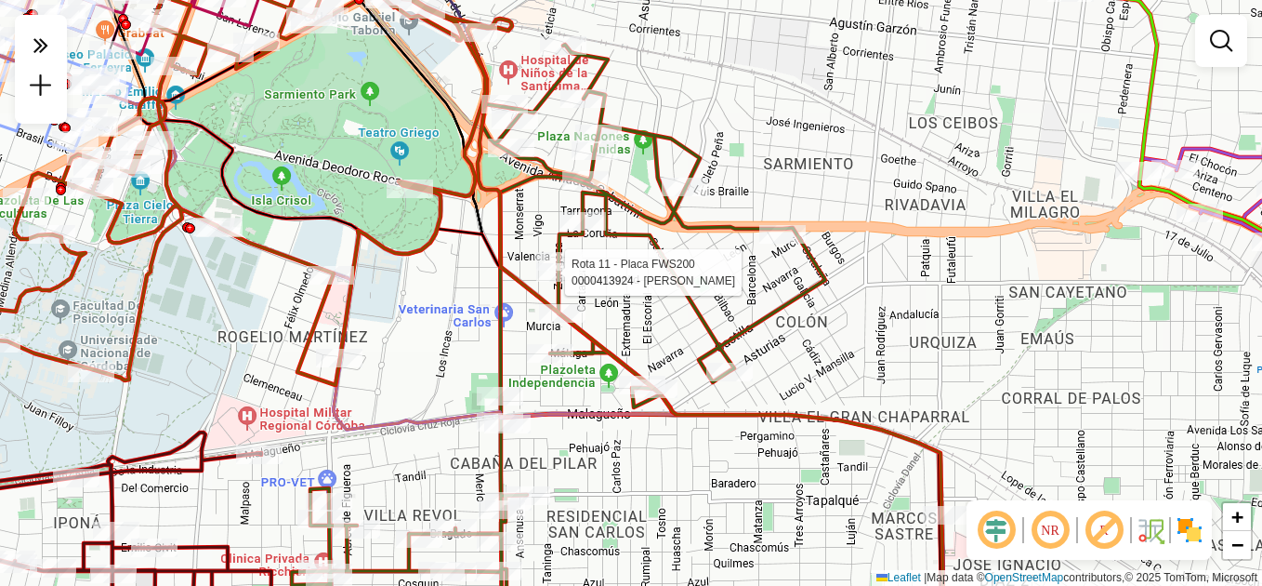
select select "**********"
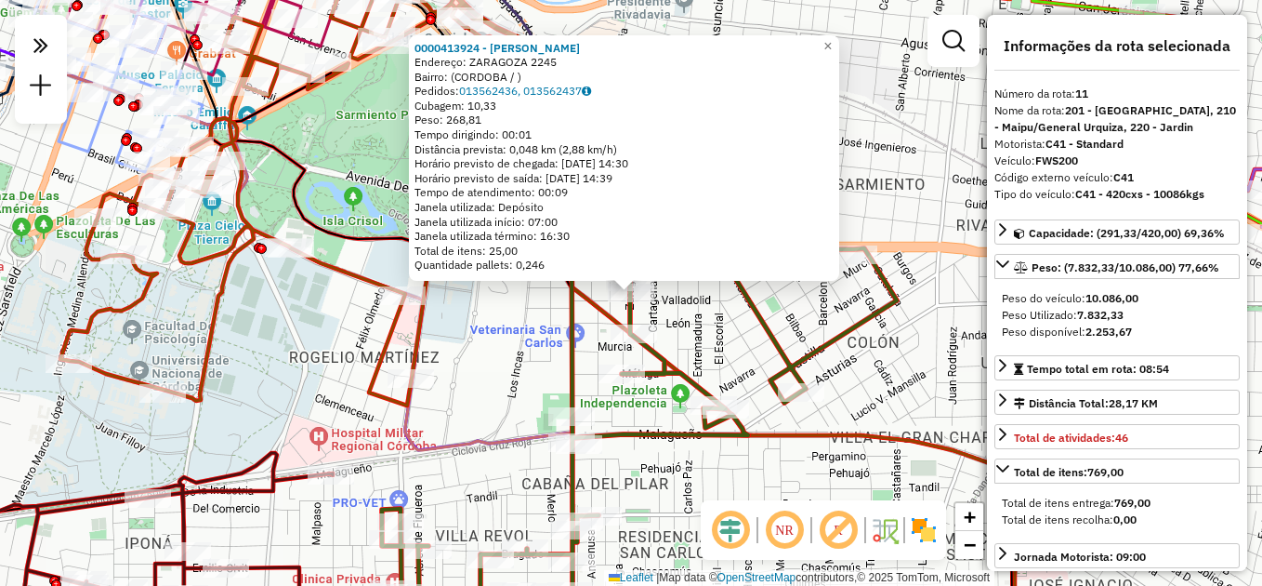
click at [707, 471] on div "0000413924 - [PERSON_NAME]: ZARAGOZA 2245 Bairro: (CORDOBA / ) Pedidos: 0135624…" at bounding box center [631, 293] width 1262 height 586
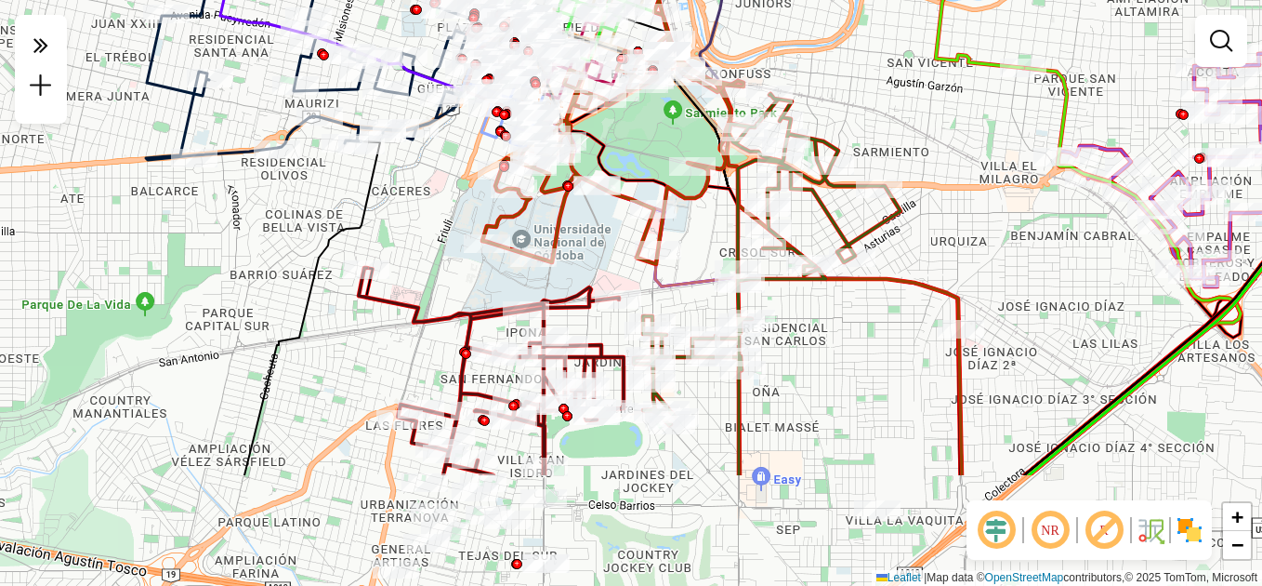
drag, startPoint x: 727, startPoint y: 489, endPoint x: 862, endPoint y: 241, distance: 282.4
click at [862, 241] on div "Janela de atendimento Grade de atendimento Capacidade Transportadoras Veículos …" at bounding box center [631, 293] width 1262 height 586
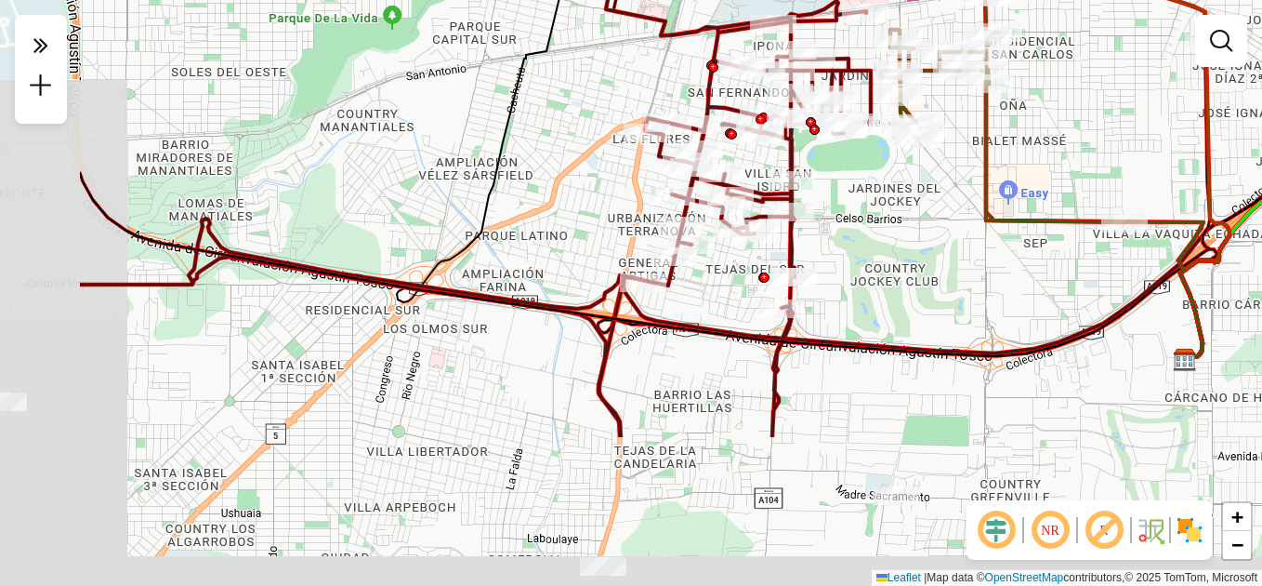
drag, startPoint x: 680, startPoint y: 423, endPoint x: 886, endPoint y: 216, distance: 292.5
click at [886, 216] on div "Janela de atendimento Grade de atendimento Capacidade Transportadoras Veículos …" at bounding box center [631, 293] width 1262 height 586
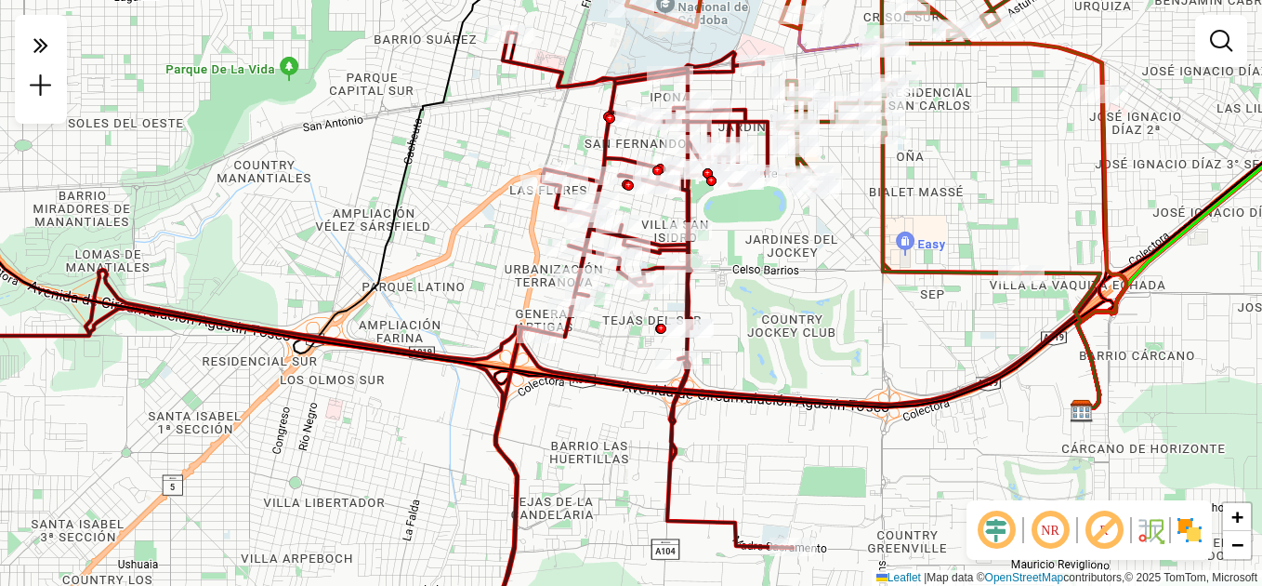
drag, startPoint x: 882, startPoint y: 344, endPoint x: 777, endPoint y: 457, distance: 154.6
click at [777, 411] on icon at bounding box center [521, 202] width 1188 height 418
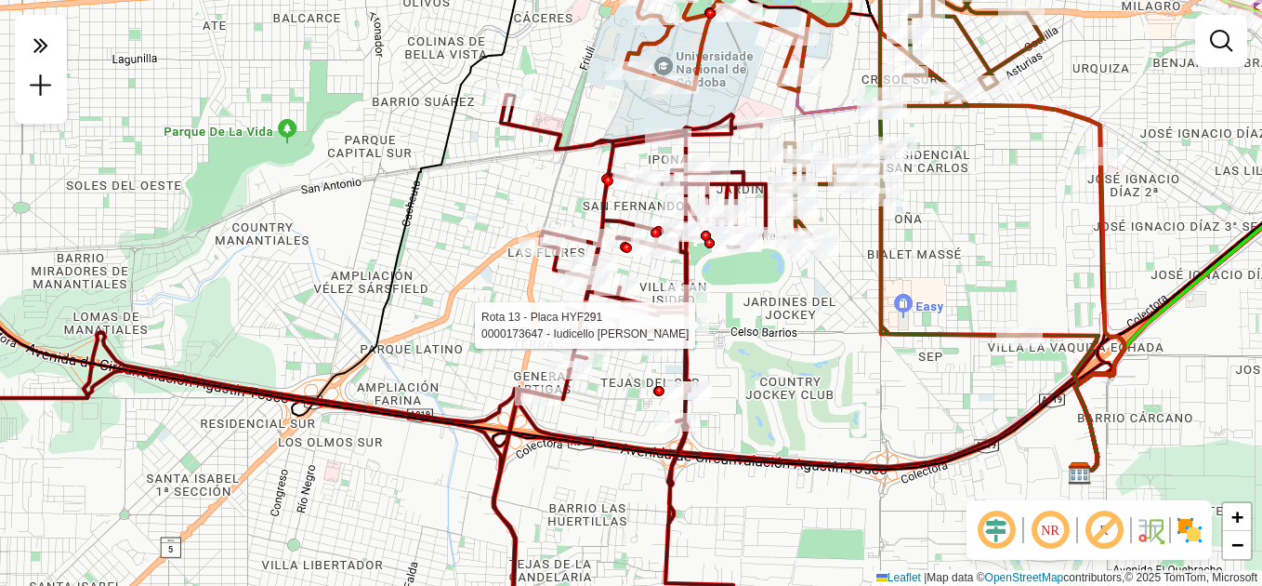
select select "**********"
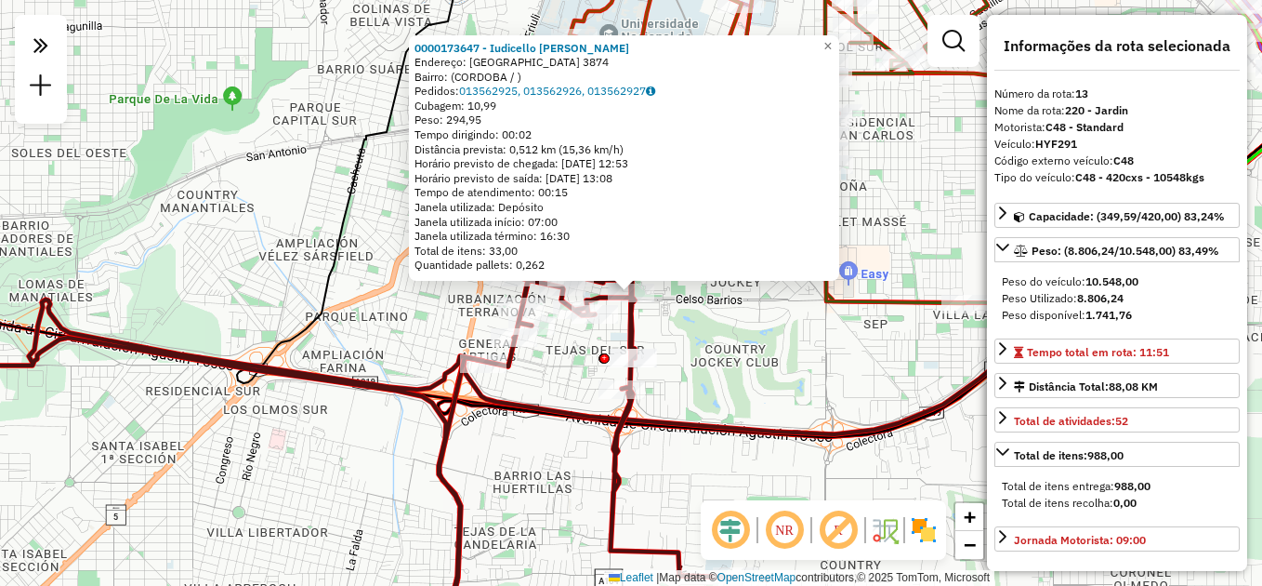
click at [763, 350] on div "0000173647 - Iudicello [PERSON_NAME]: [GEOGRAPHIC_DATA] 3874 Bairro: ([GEOGRAPH…" at bounding box center [631, 293] width 1262 height 586
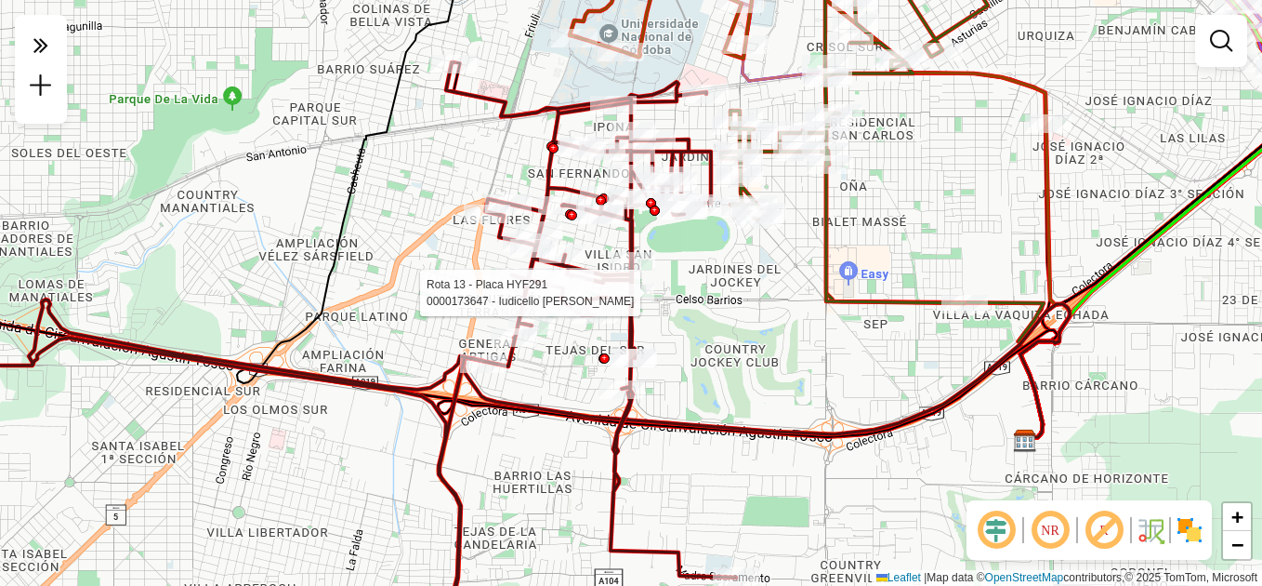
select select "**********"
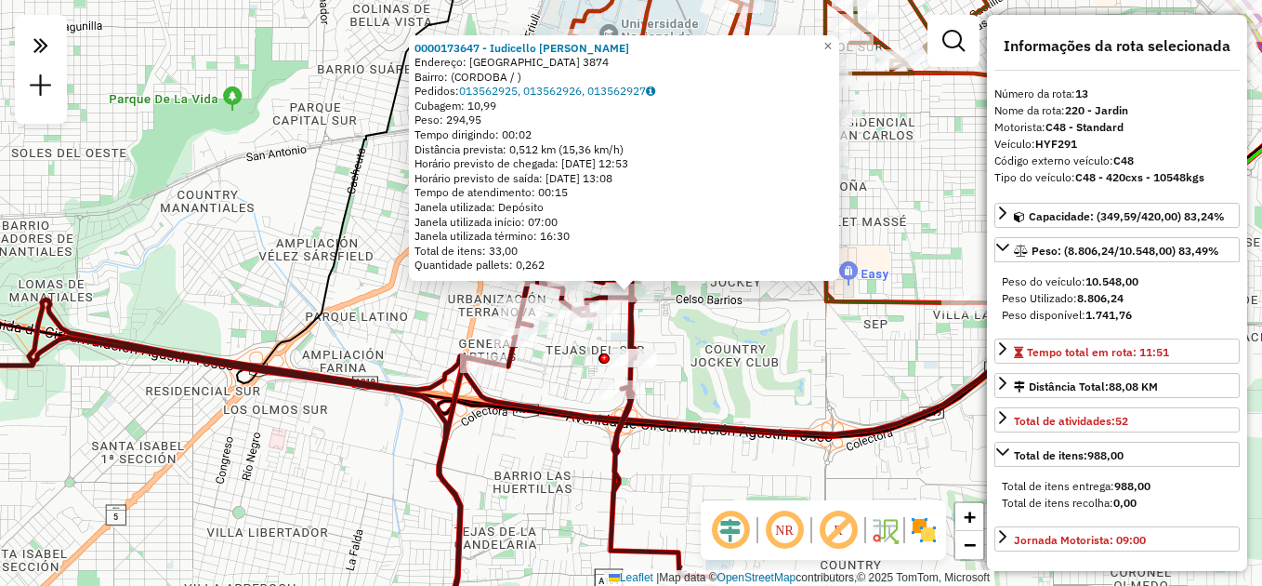
click at [799, 374] on div "0000173647 - Iudicello [PERSON_NAME]: [GEOGRAPHIC_DATA] 3874 Bairro: ([GEOGRAPH…" at bounding box center [631, 293] width 1262 height 586
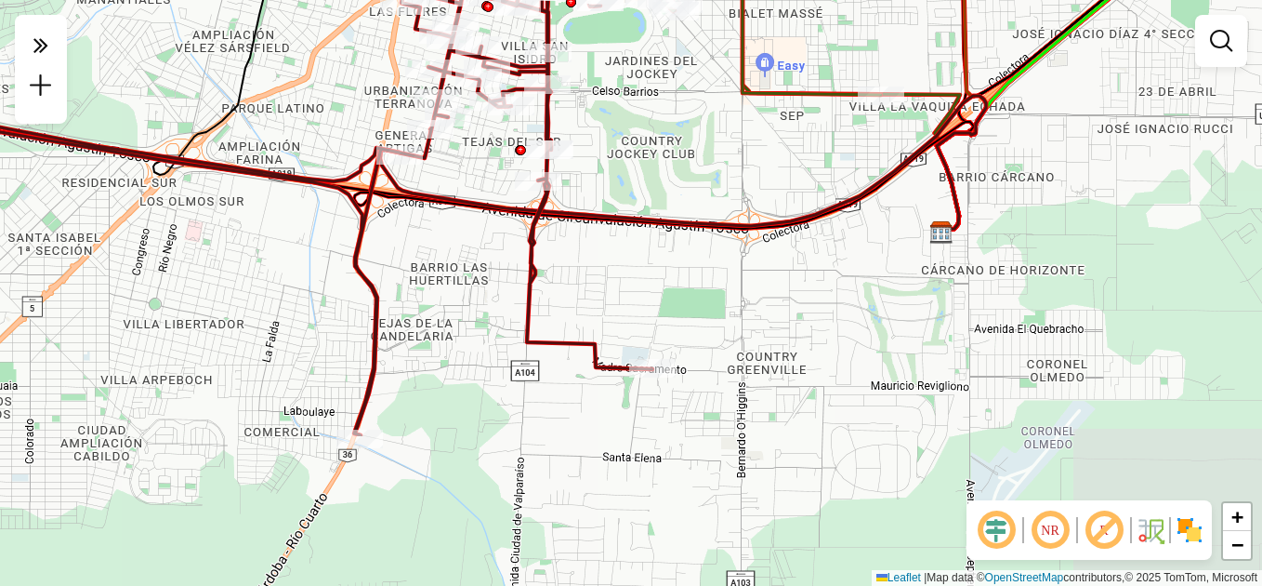
drag, startPoint x: 777, startPoint y: 389, endPoint x: 695, endPoint y: 188, distance: 217.7
click at [695, 188] on div "Janela de atendimento Grade de atendimento Capacidade Transportadoras Veículos …" at bounding box center [631, 293] width 1262 height 586
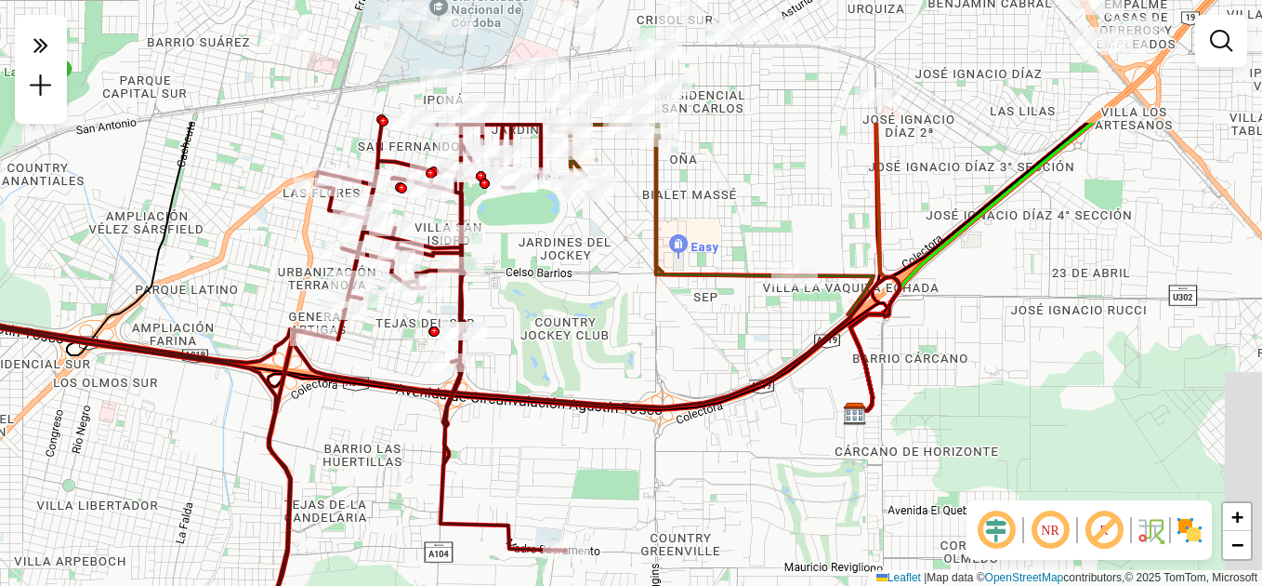
drag, startPoint x: 757, startPoint y: 177, endPoint x: 643, endPoint y: 310, distance: 174.7
click at [670, 359] on div "Janela de atendimento Grade de atendimento Capacidade Transportadoras Veículos …" at bounding box center [631, 293] width 1262 height 586
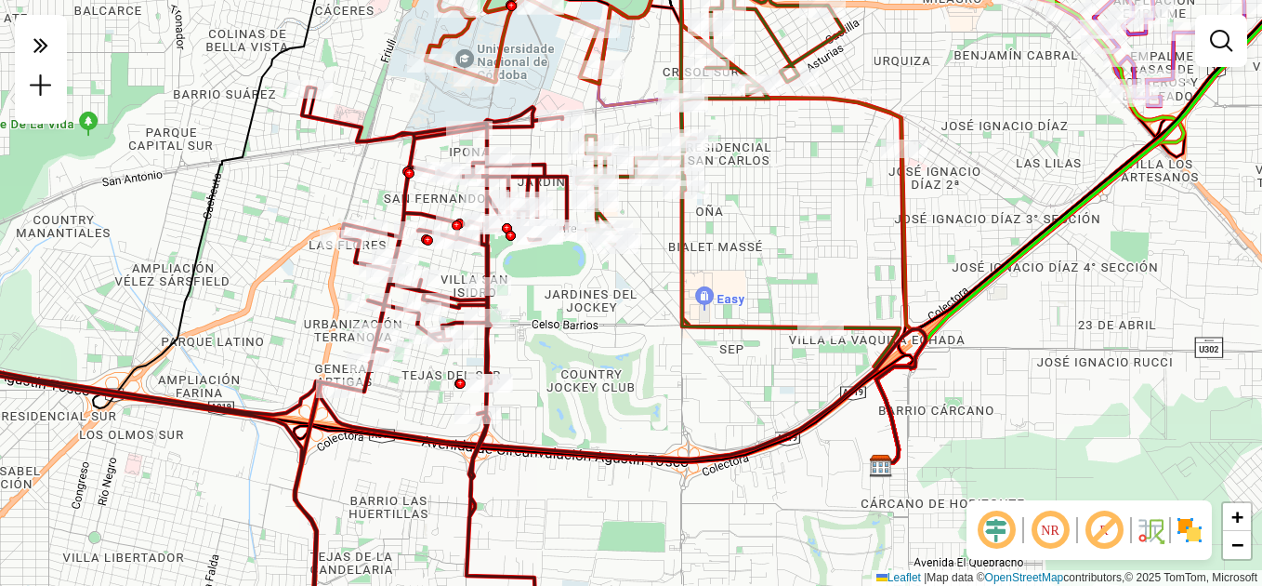
drag, startPoint x: 759, startPoint y: 207, endPoint x: 785, endPoint y: 261, distance: 59.9
click at [785, 261] on div "Janela de atendimento Grade de atendimento Capacidade Transportadoras Veículos …" at bounding box center [631, 293] width 1262 height 586
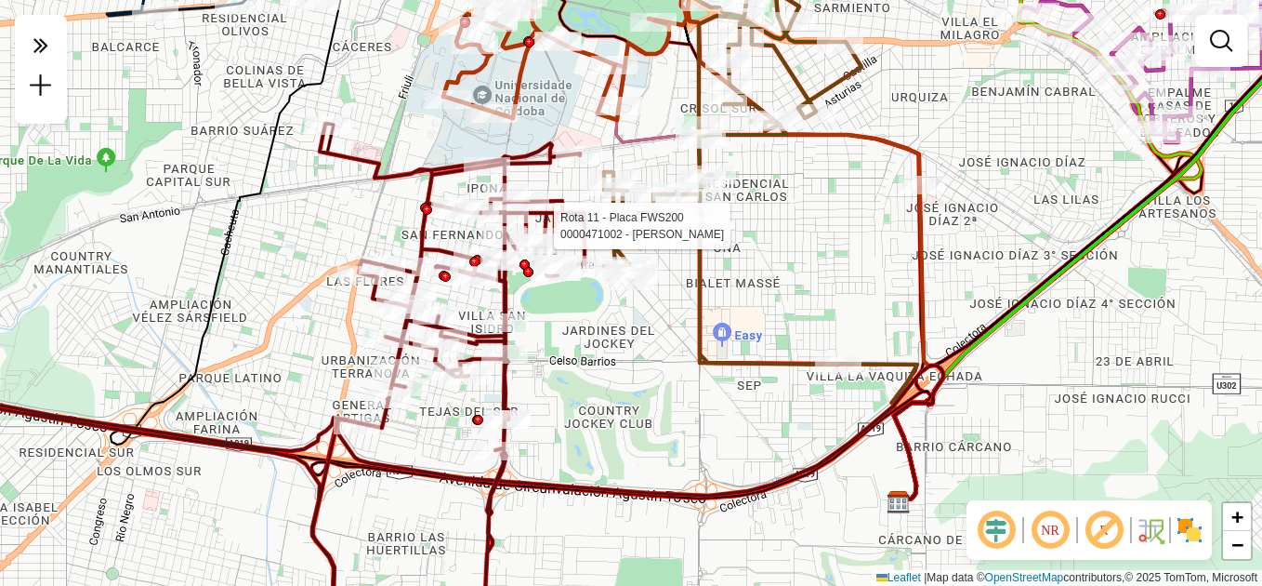
select select "**********"
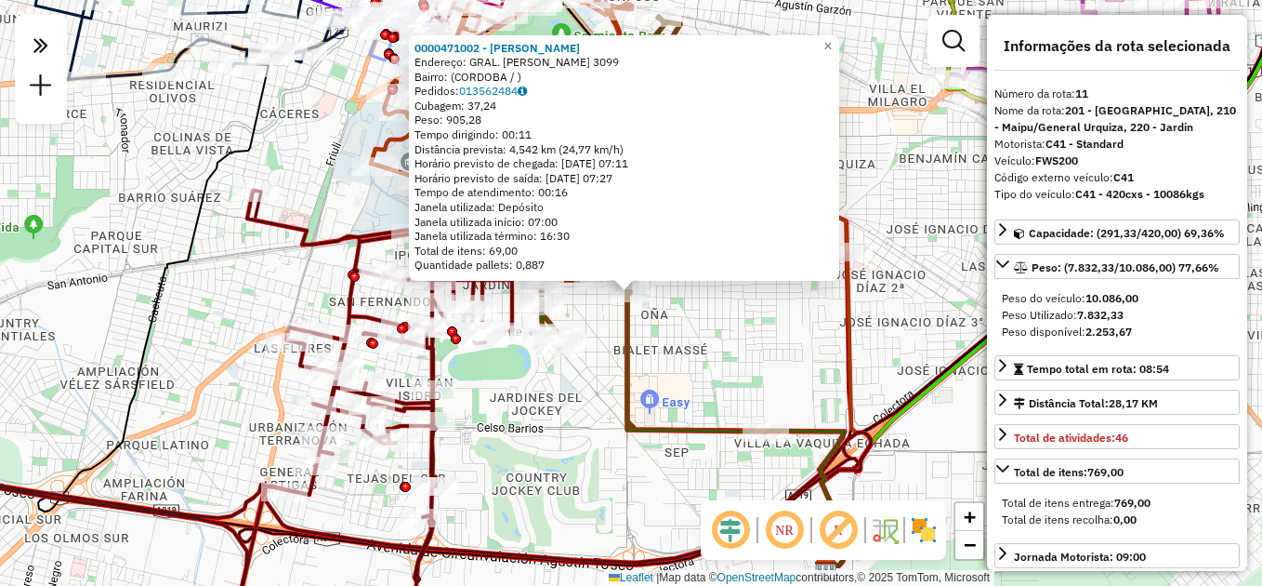
click at [624, 431] on icon at bounding box center [655, 224] width 267 height 415
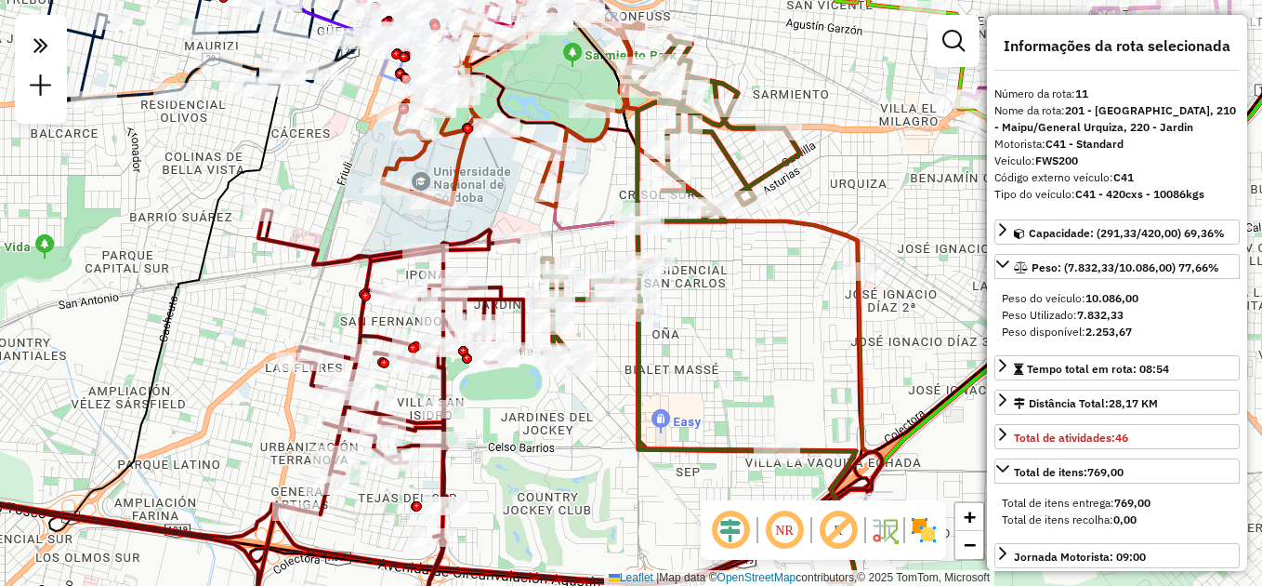
drag, startPoint x: 706, startPoint y: 344, endPoint x: 779, endPoint y: 442, distance: 121.6
click at [779, 442] on div "Janela de atendimento Grade de atendimento Capacidade Transportadoras Veículos …" at bounding box center [631, 293] width 1262 height 586
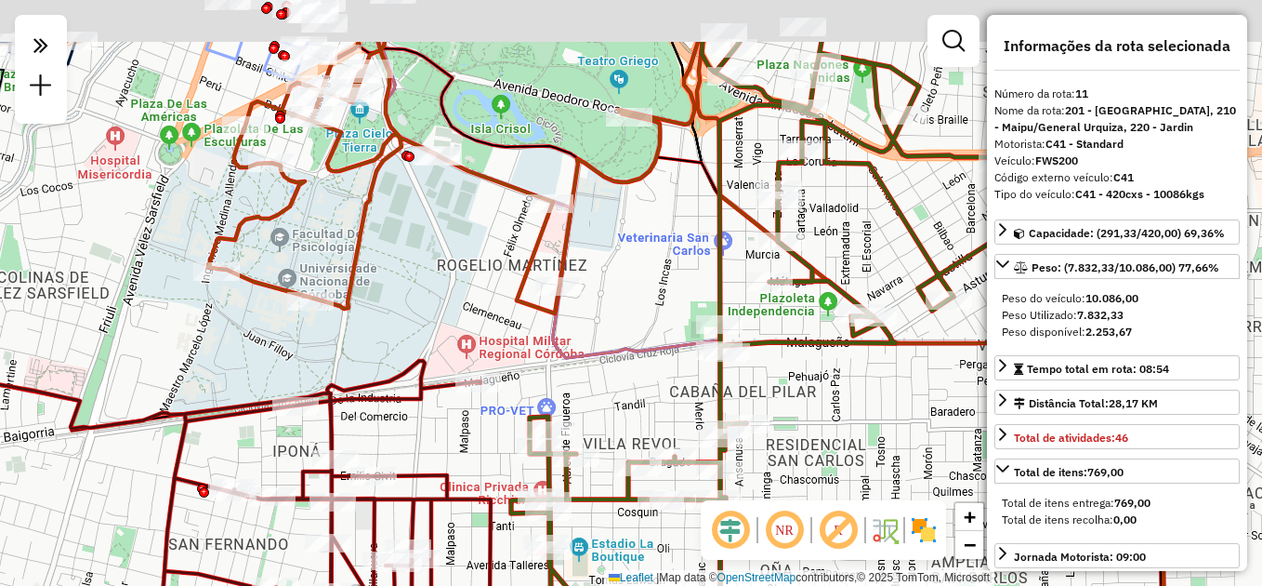
drag, startPoint x: 733, startPoint y: 366, endPoint x: 802, endPoint y: 548, distance: 194.2
click at [809, 550] on hb-router-mapa "**********" at bounding box center [631, 293] width 1262 height 586
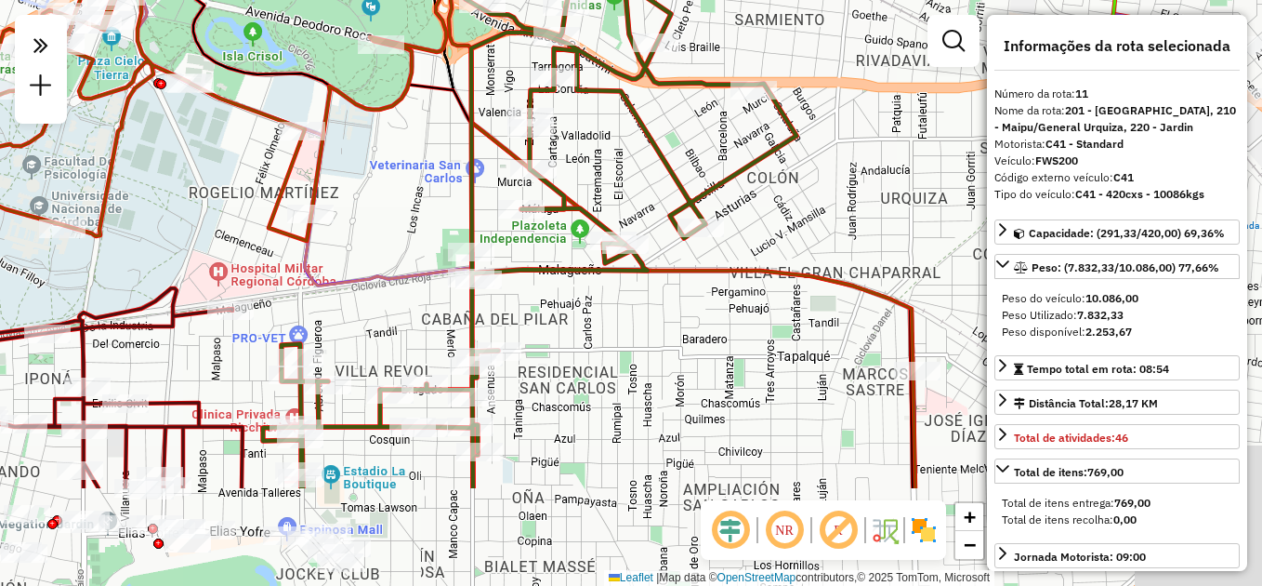
drag, startPoint x: 865, startPoint y: 415, endPoint x: 601, endPoint y: 197, distance: 342.1
click at [601, 198] on icon at bounding box center [530, 194] width 534 height 587
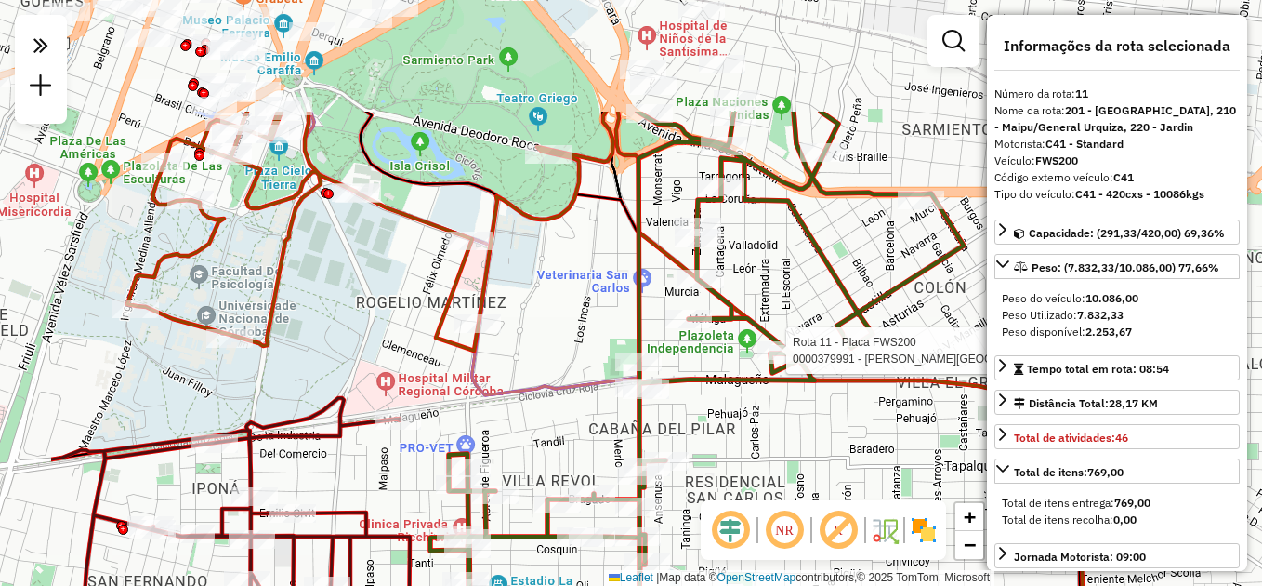
drag, startPoint x: 640, startPoint y: 284, endPoint x: 809, endPoint y: 443, distance: 232.8
click at [817, 454] on div "Rota 11 - Placa FWS200 0000379991 - [PERSON_NAME] de atendimento Grade de atend…" at bounding box center [631, 293] width 1262 height 586
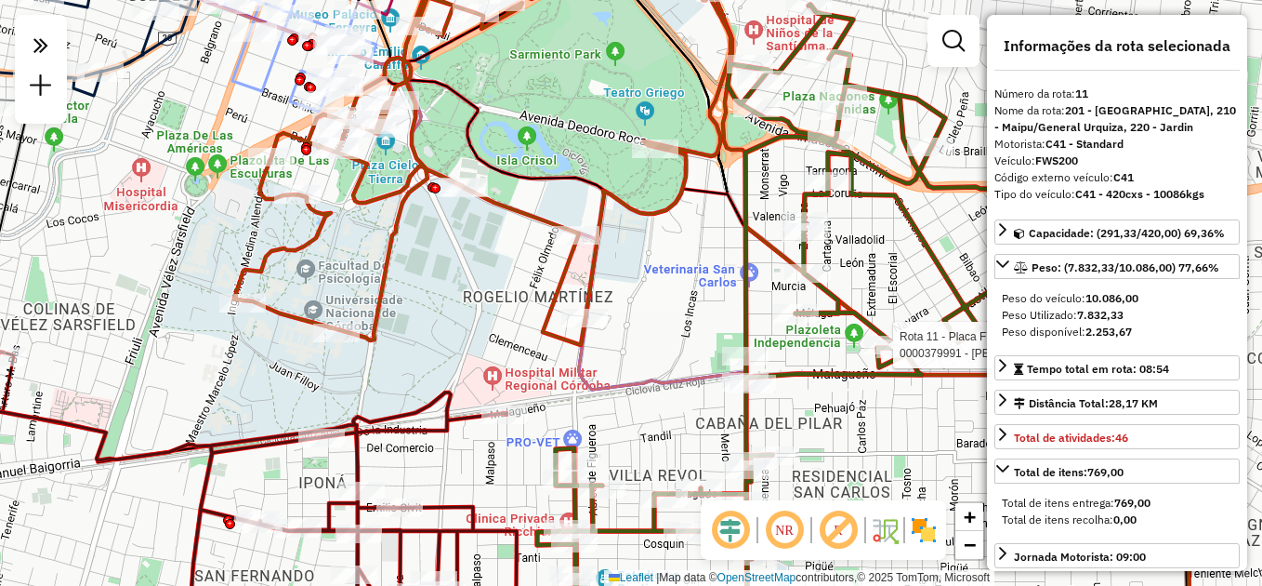
drag, startPoint x: 348, startPoint y: 298, endPoint x: 420, endPoint y: 123, distance: 190.1
click at [420, 123] on div "Rota 11 - Placa FWS200 0000379991 - [PERSON_NAME] de atendimento Grade de atend…" at bounding box center [631, 293] width 1262 height 586
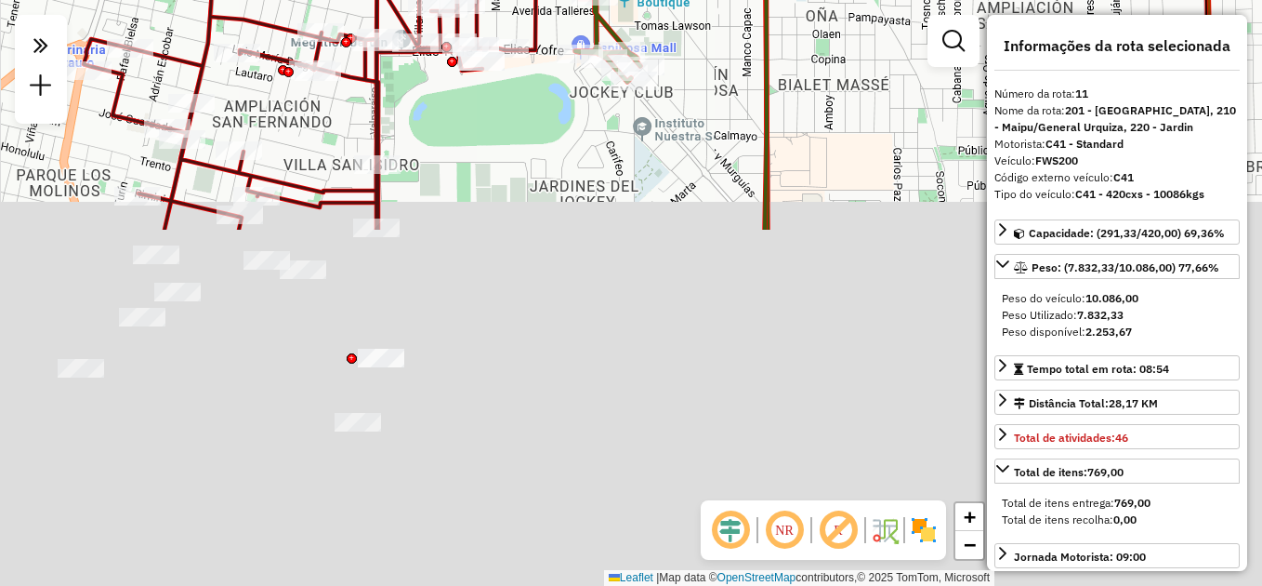
drag, startPoint x: 513, startPoint y: 514, endPoint x: 573, endPoint y: 134, distance: 384.8
click at [572, 133] on div "Rota 11 - Placa FWS200 0000379991 - [PERSON_NAME] de atendimento Grade de atend…" at bounding box center [631, 293] width 1262 height 586
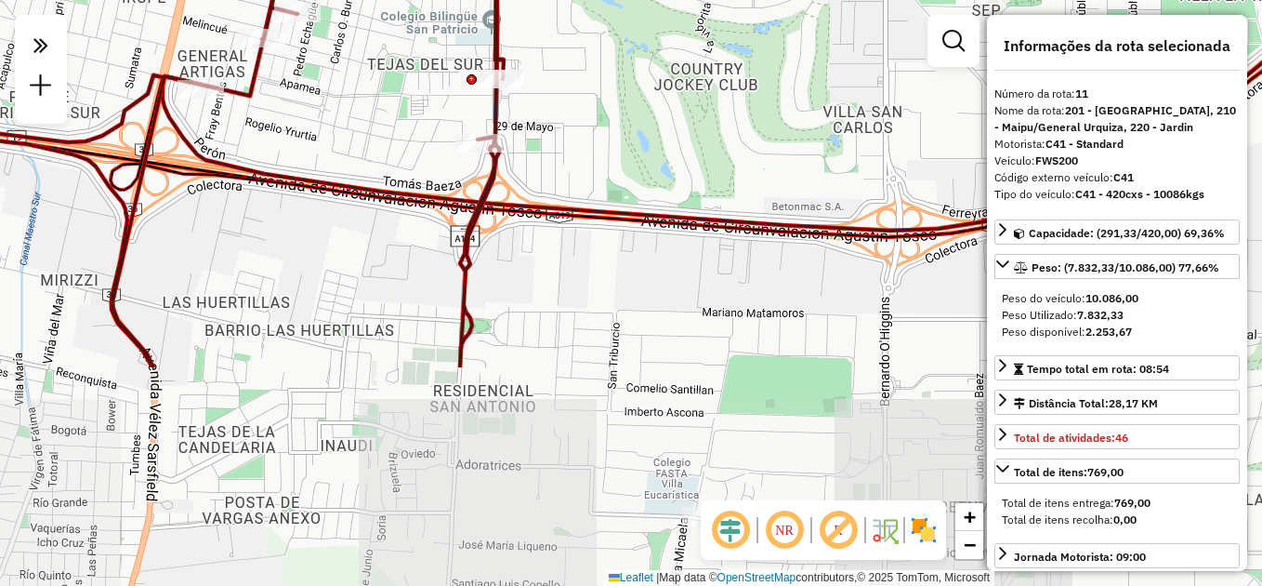
drag, startPoint x: 546, startPoint y: 376, endPoint x: 666, endPoint y: 99, distance: 301.9
click at [666, 99] on div "Rota 11 - Placa FWS200 0000379991 - [PERSON_NAME] de atendimento Grade de atend…" at bounding box center [631, 293] width 1262 height 586
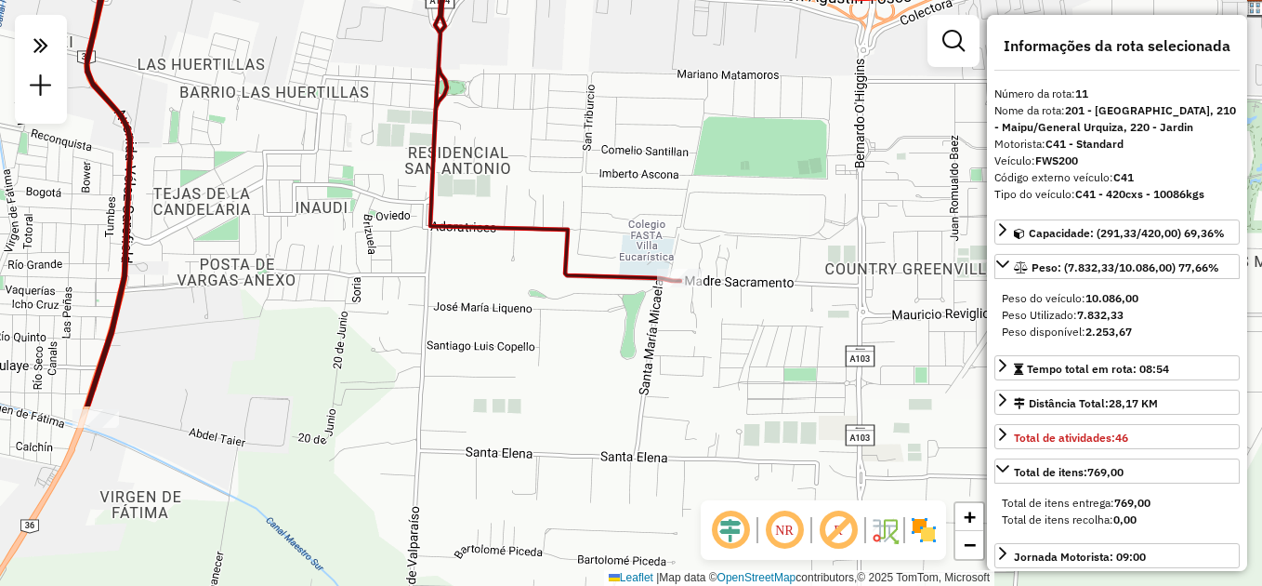
drag, startPoint x: 634, startPoint y: 267, endPoint x: 709, endPoint y: 251, distance: 76.9
click at [708, 250] on div "Rota 11 - Placa FWS200 0000379991 - [PERSON_NAME] de atendimento Grade de atend…" at bounding box center [631, 293] width 1262 height 586
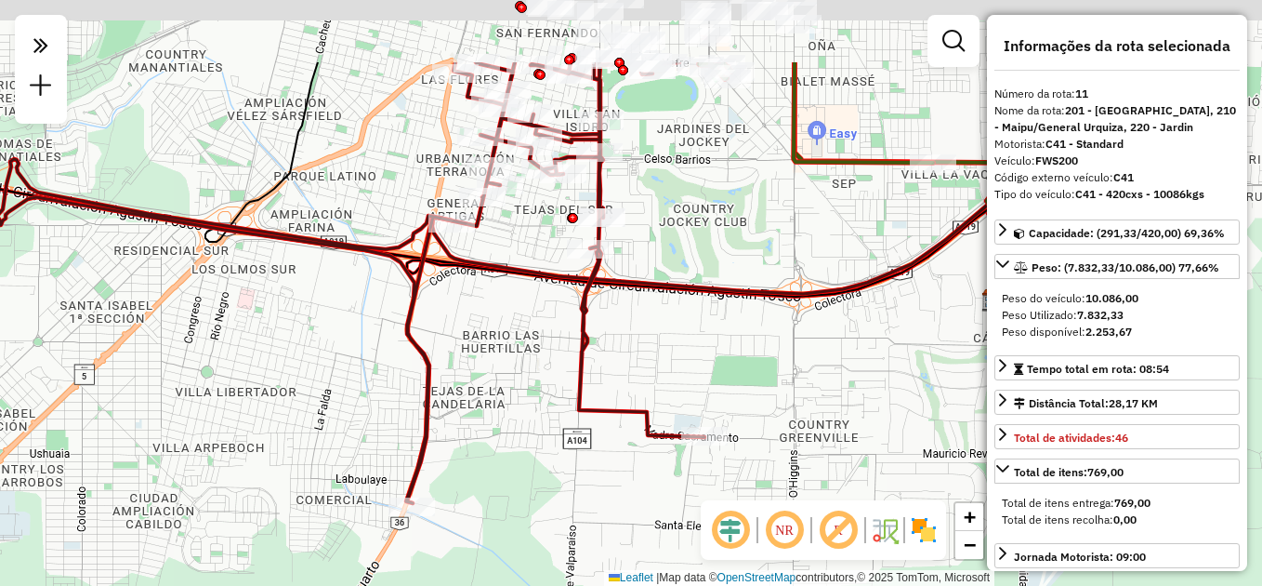
drag, startPoint x: 684, startPoint y: 269, endPoint x: 653, endPoint y: 301, distance: 44.7
click at [661, 300] on icon at bounding box center [716, 181] width 619 height 238
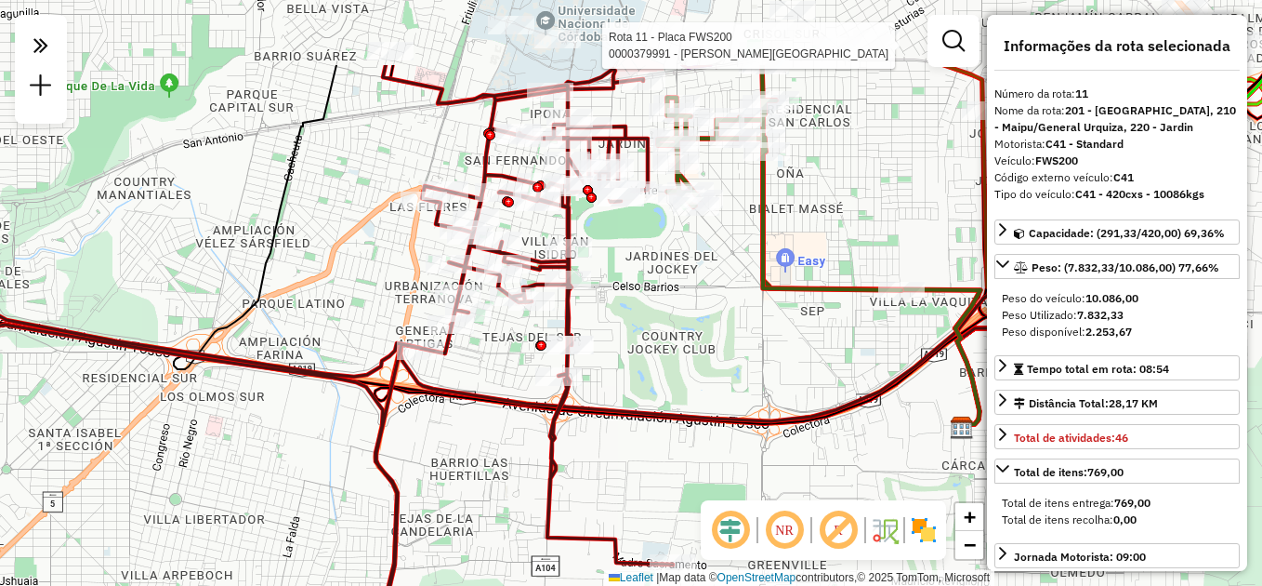
drag, startPoint x: 683, startPoint y: 263, endPoint x: 666, endPoint y: 343, distance: 81.9
click at [667, 343] on div "Rota 11 - Placa FWS200 0000379991 - [PERSON_NAME] de atendimento Grade de atend…" at bounding box center [631, 293] width 1262 height 586
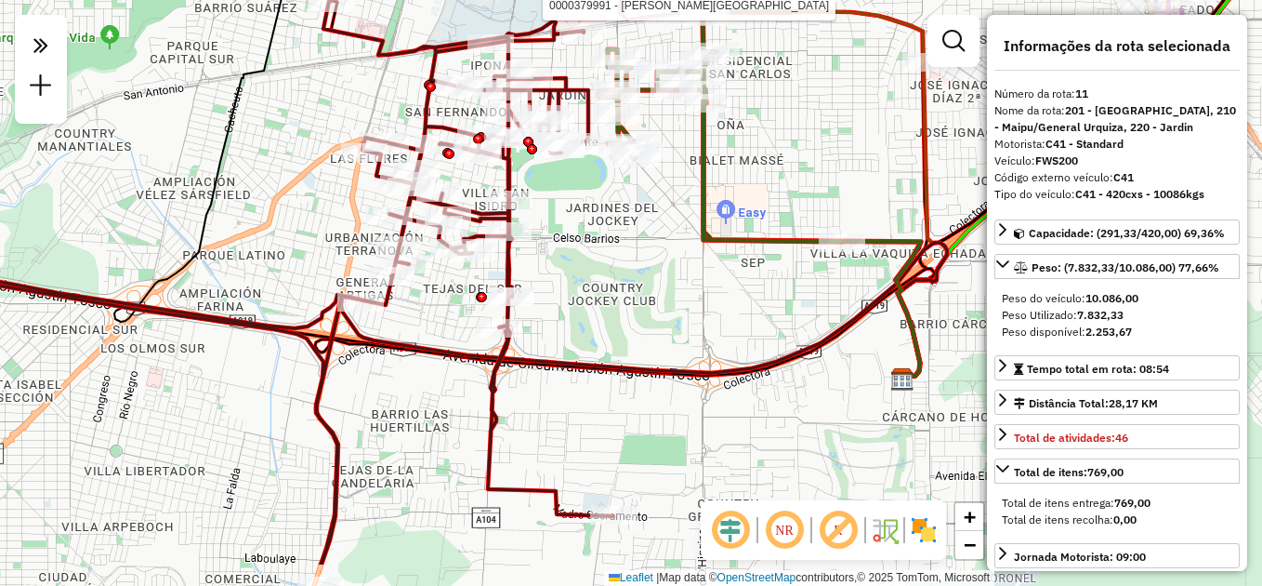
drag, startPoint x: 707, startPoint y: 313, endPoint x: 605, endPoint y: 245, distance: 122.7
click at [610, 255] on div "Rota 11 - Placa FWS200 0000379991 - [PERSON_NAME] de atendimento Grade de atend…" at bounding box center [631, 293] width 1262 height 586
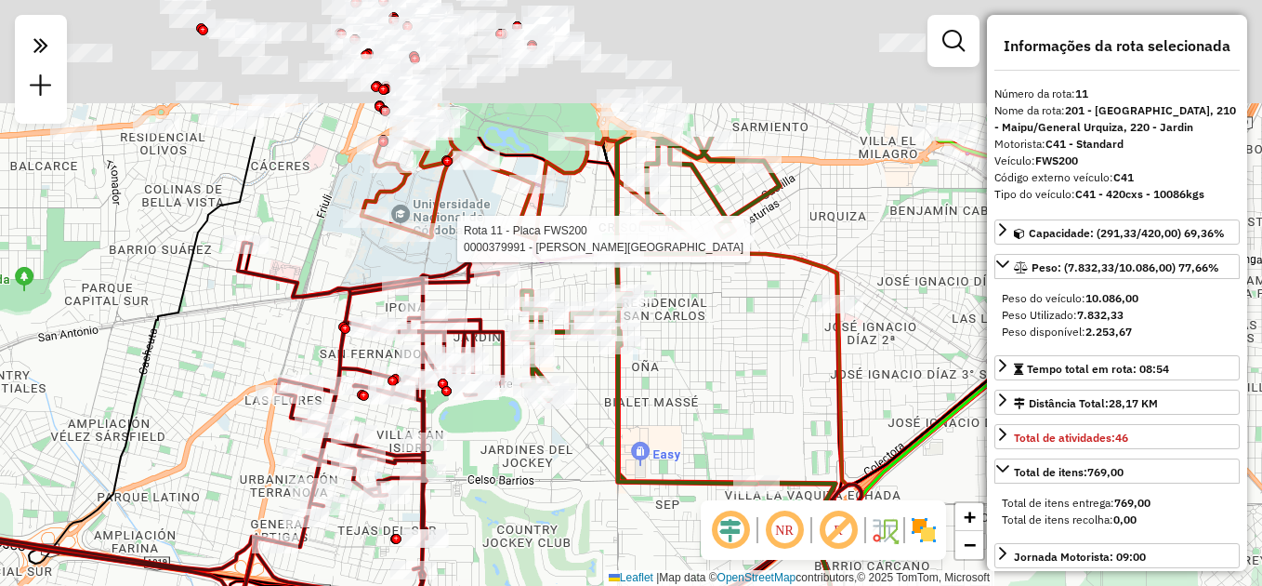
drag, startPoint x: 752, startPoint y: 222, endPoint x: 673, endPoint y: 376, distance: 173.4
click at [680, 386] on div "Rota 11 - Placa FWS200 0000379991 - [PERSON_NAME] de atendimento Grade de atend…" at bounding box center [631, 293] width 1262 height 586
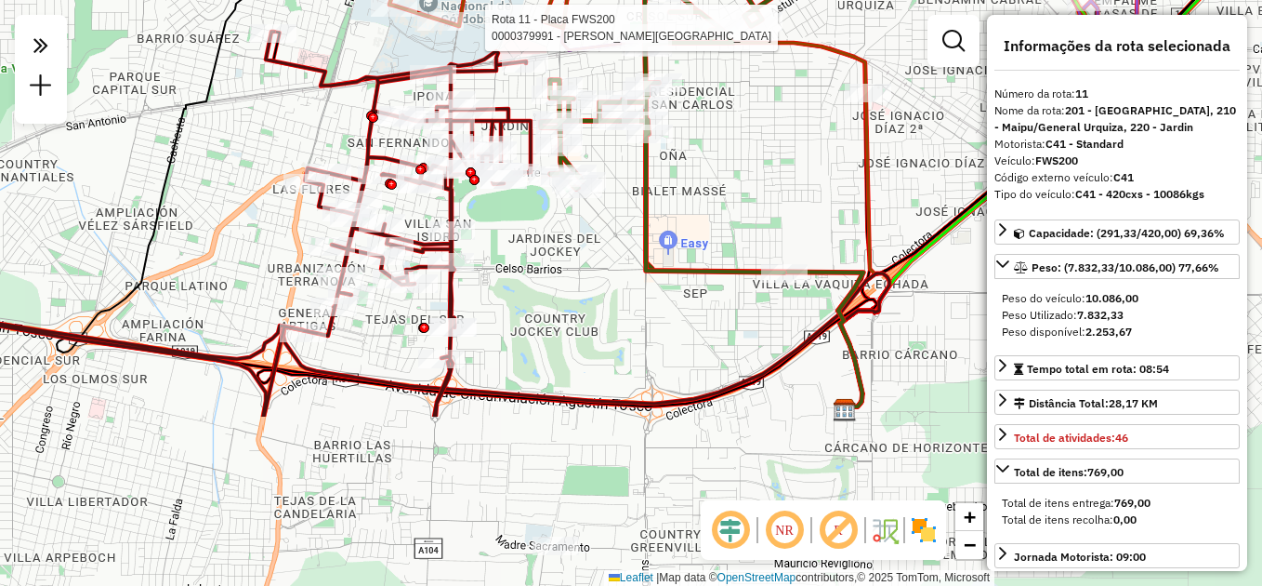
drag
click at [748, 40] on div "Rota 11 - Placa FWS200 0000379991 - [PERSON_NAME] 11 - Placa FWS200 0000389581 …" at bounding box center [631, 293] width 1262 height 586
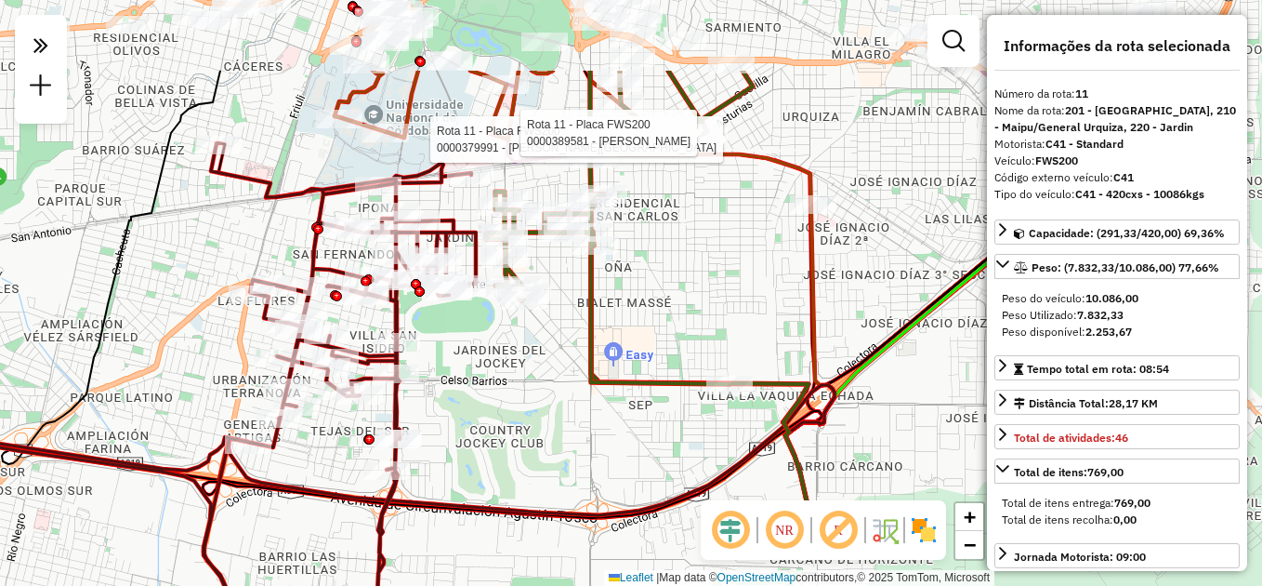
click at [594, 521] on icon at bounding box center [532, 453] width 606 height 137
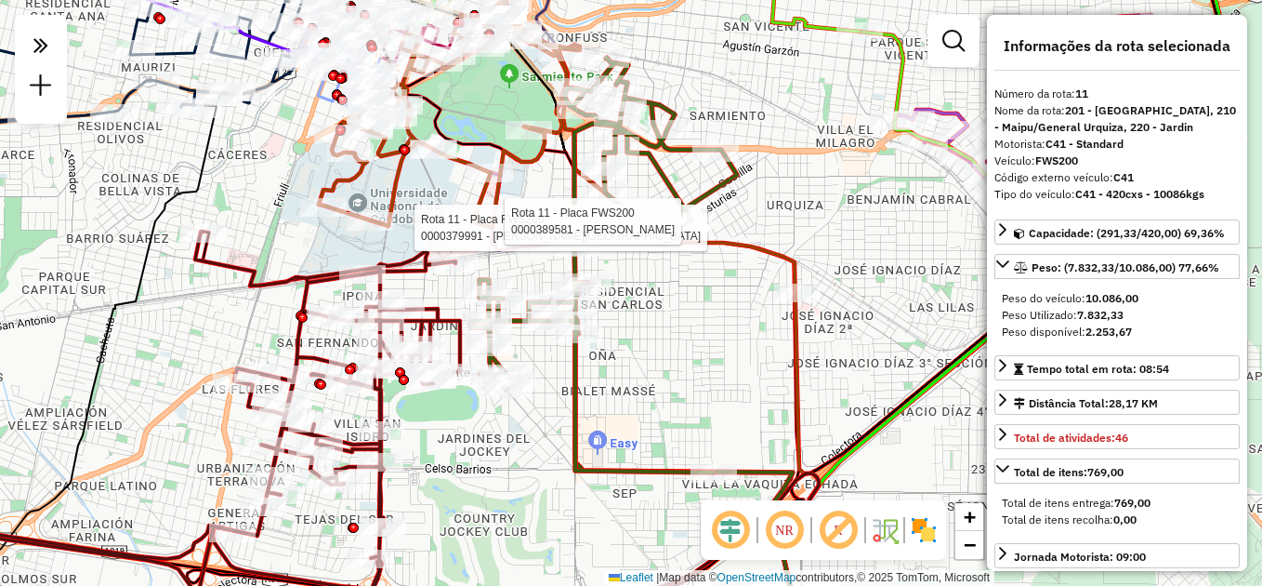
click at [716, 548] on hb-router-mapa "**********" at bounding box center [631, 293] width 1262 height 586
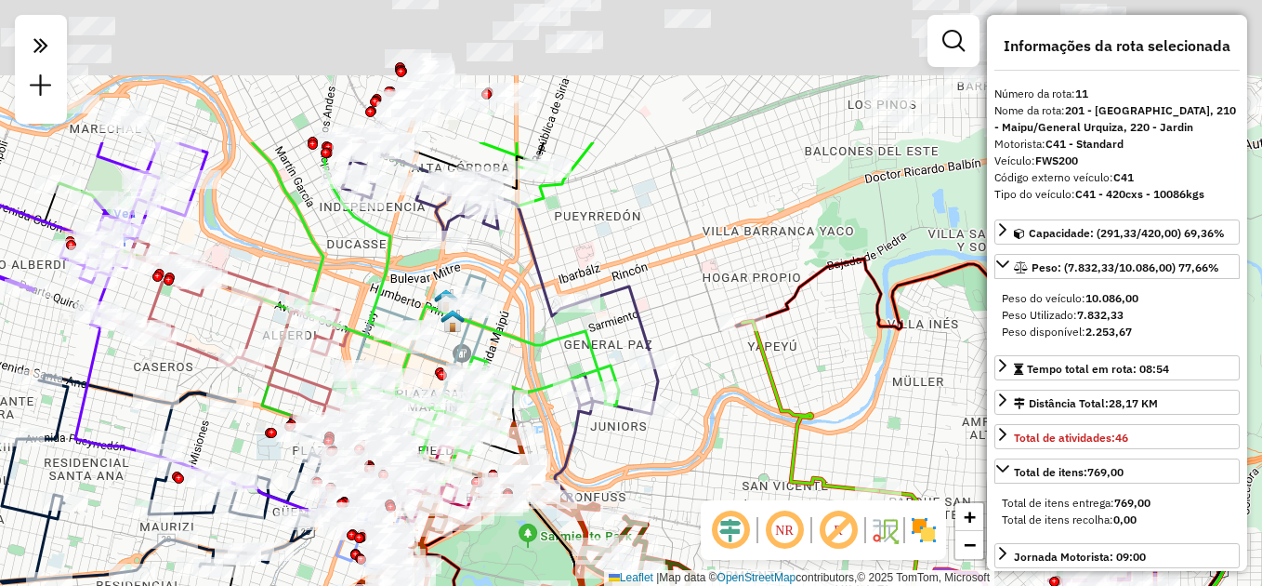
click at [733, 385] on div "Rota 11 - Placa FWS200 0000379991 - [PERSON_NAME] de atendimento Grade de atend…" at bounding box center [631, 293] width 1262 height 586
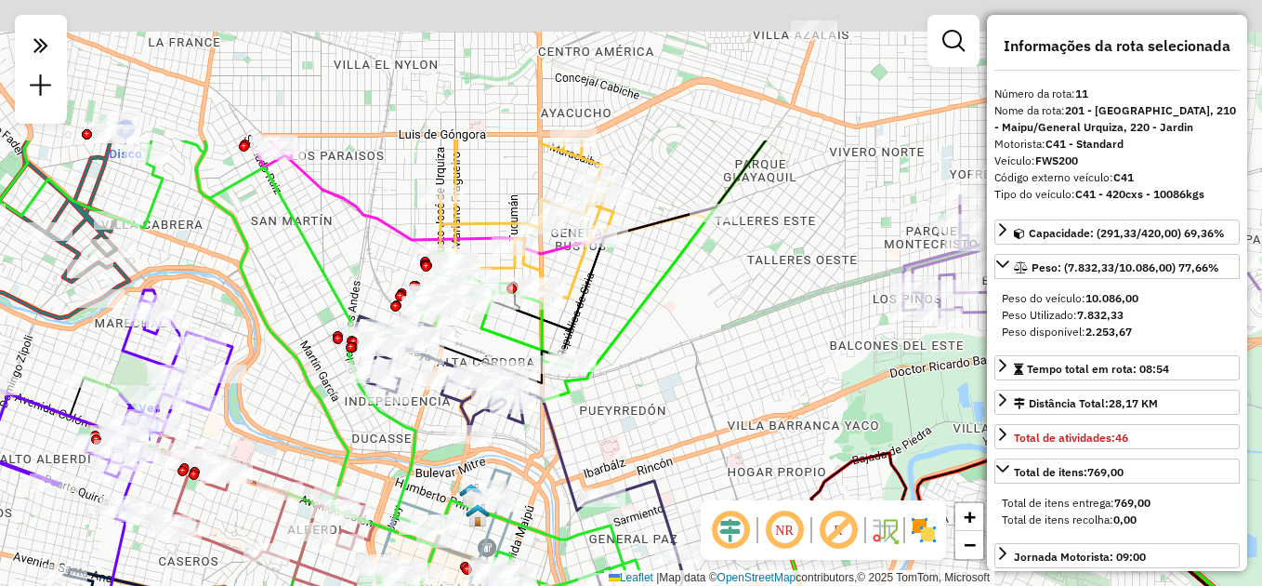
click at [612, 291] on div "Rota 11 - Placa FWS200 0000379991 - [PERSON_NAME] de atendimento Grade de atend…" at bounding box center [631, 293] width 1262 height 586
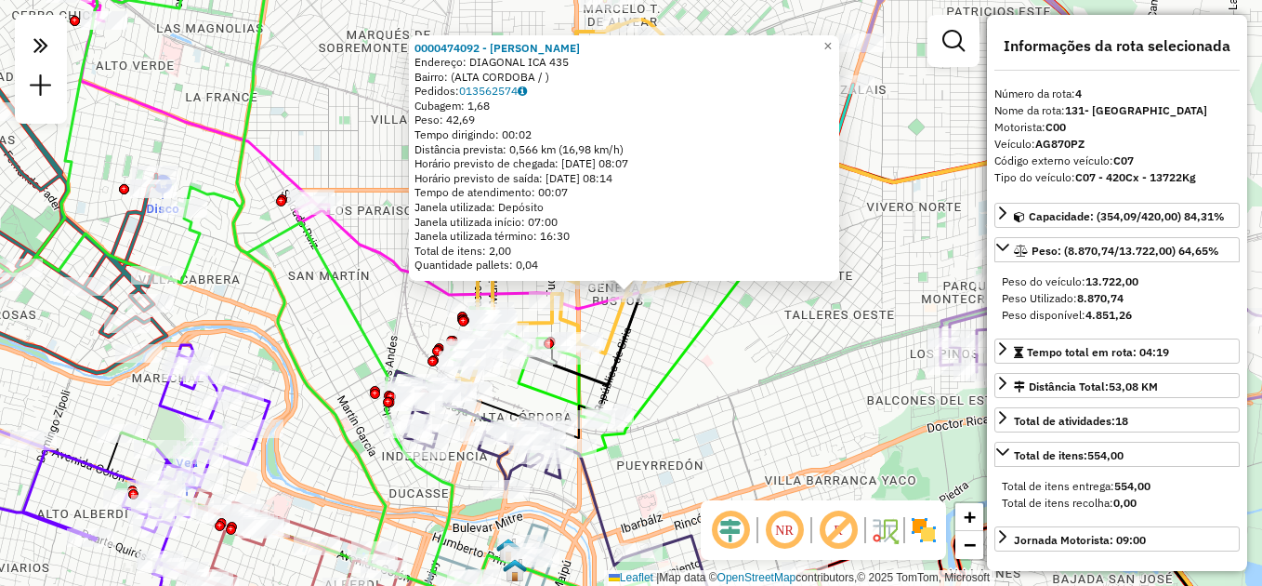
click at [644, 373] on div "0000474092 - [PERSON_NAME]: DIAGONAL ICA 435 Bairro: ([GEOGRAPHIC_DATA] / ) Ped…" at bounding box center [631, 293] width 1262 height 586
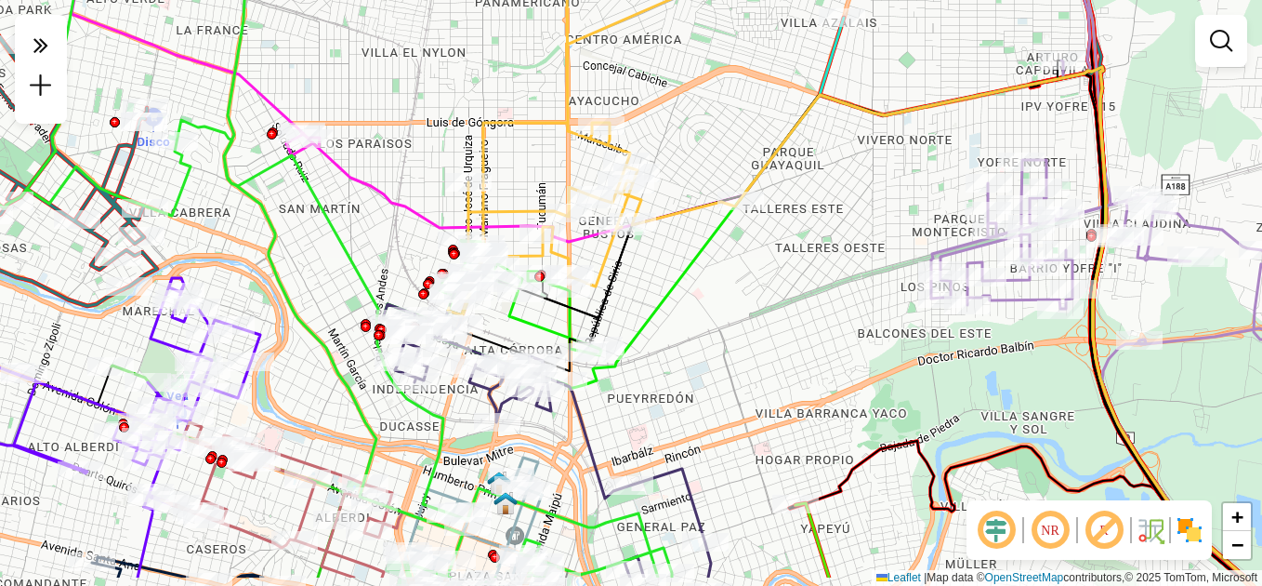
click at [694, 173] on div "Janela de atendimento Grade de atendimento Capacidade Transportadoras Veículos …" at bounding box center [631, 293] width 1262 height 586
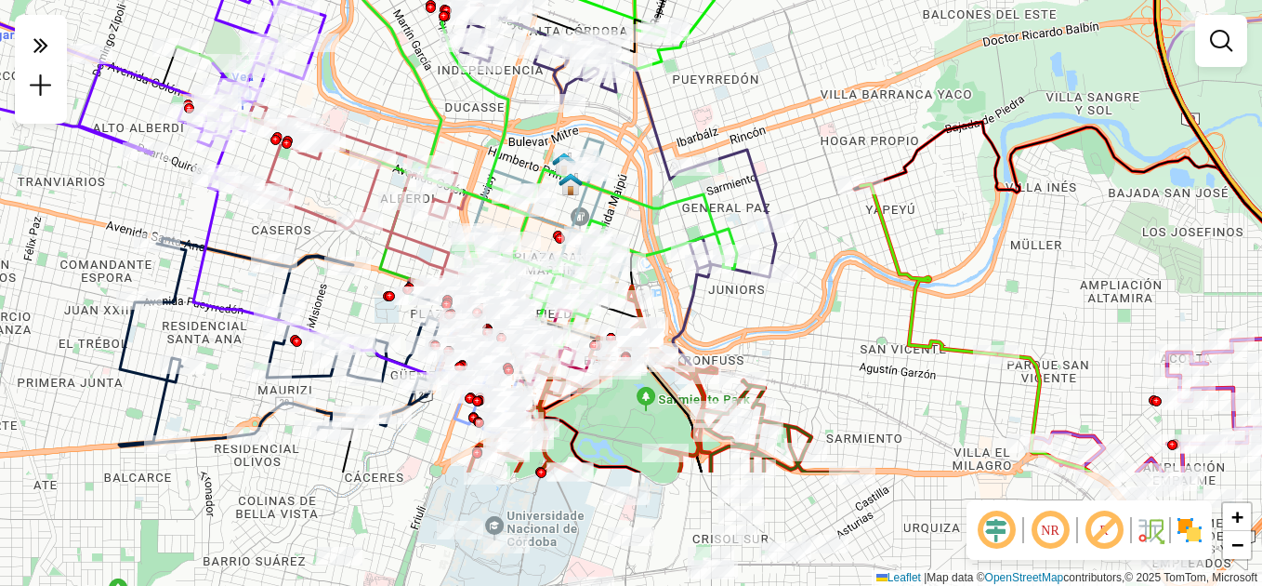
click at [776, 75] on icon at bounding box center [612, 131] width 328 height 292
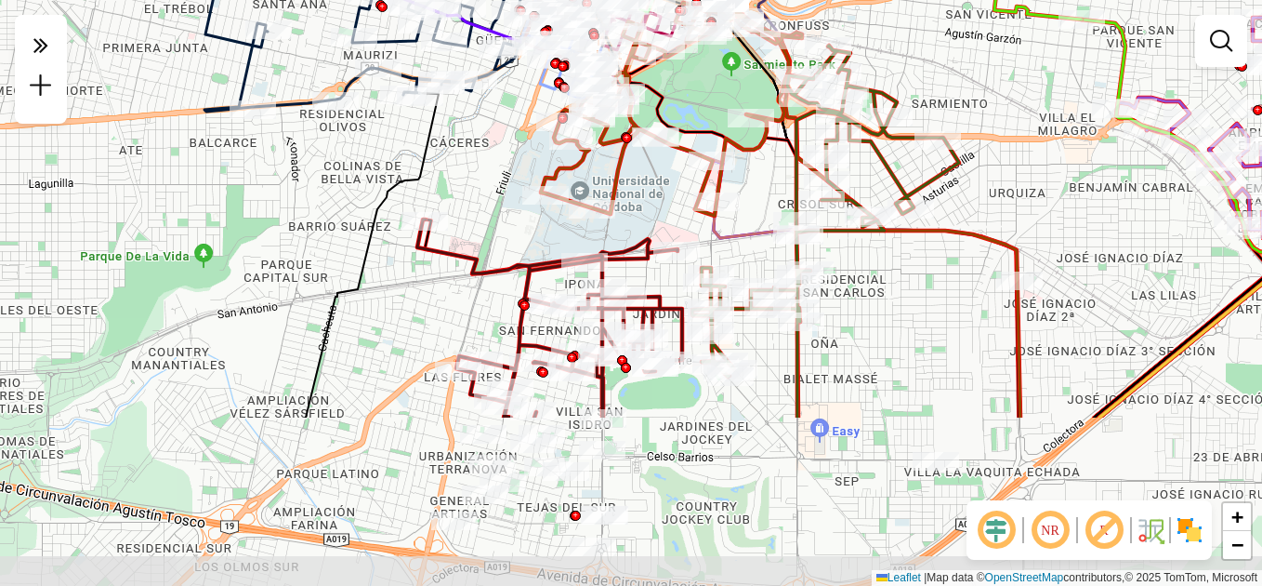
click at [688, 180] on div "Rota 23 - Placa AC414MO 0000178521 - [PERSON_NAME] Ppablo [PERSON_NAME] de aten…" at bounding box center [631, 293] width 1262 height 586
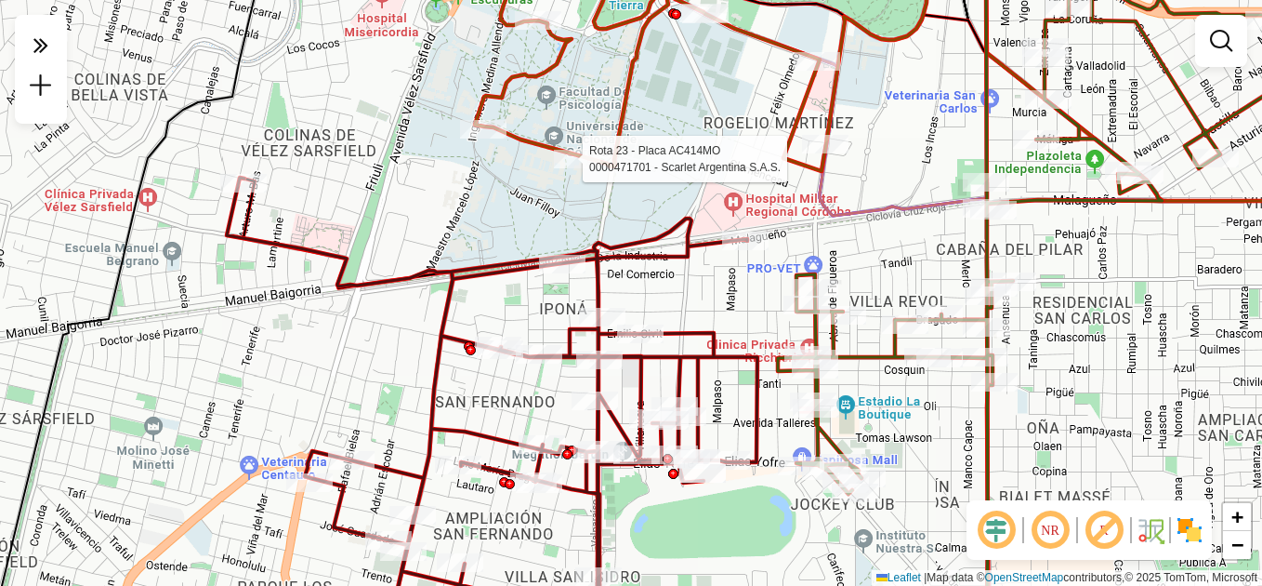
select select "**********"
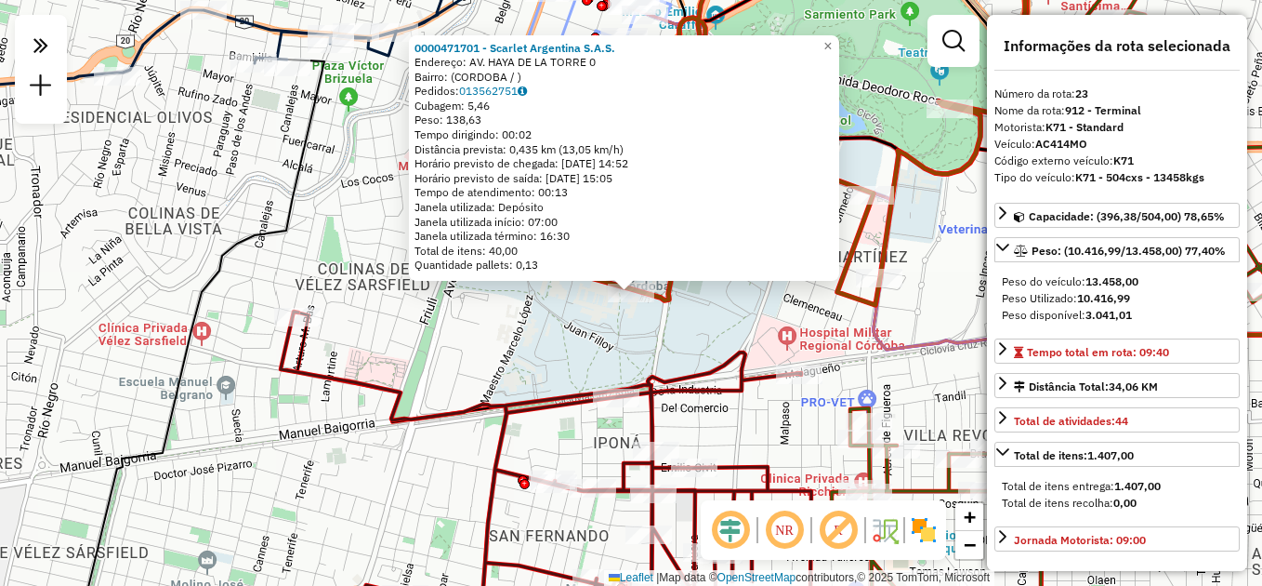
click at [677, 333] on div "0000471701 - Scarlet Argentina S.A.S. Endereço: AV. HAYA DE LA TORRE 0 Bairro: …" at bounding box center [631, 293] width 1262 height 586
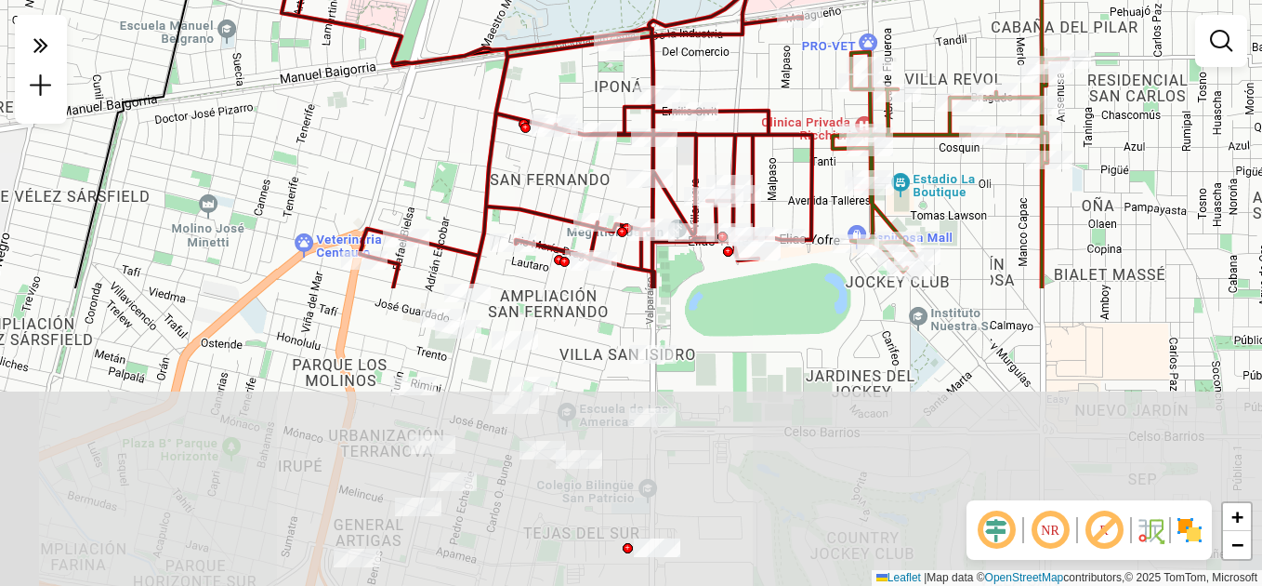
click at [648, 50] on icon at bounding box center [547, 121] width 531 height 333
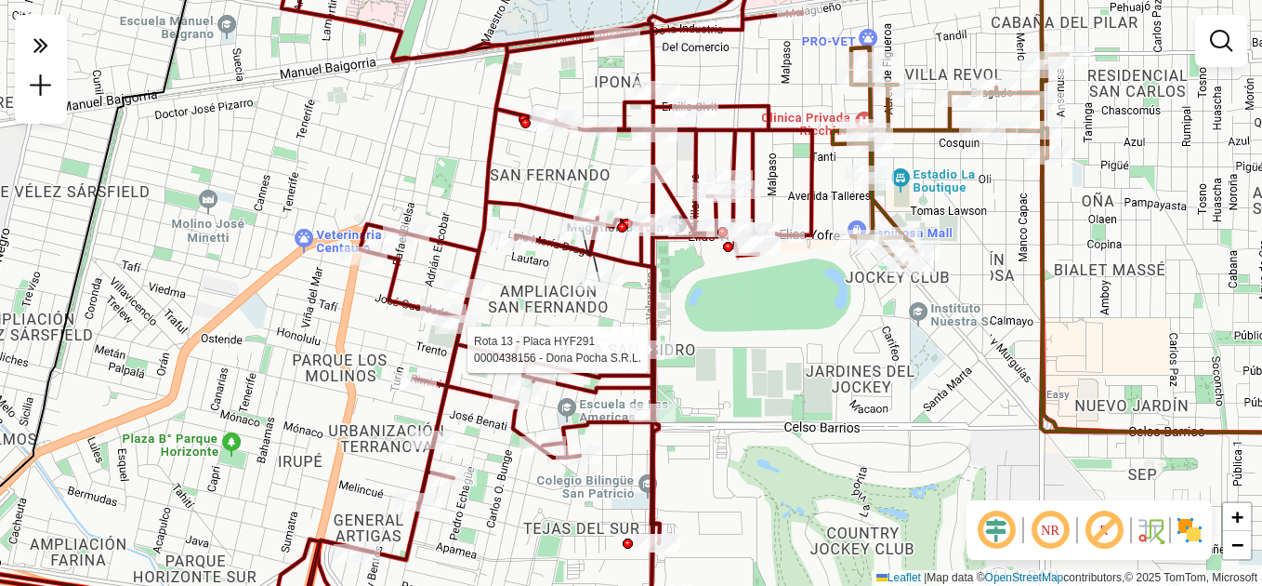
select select "**********"
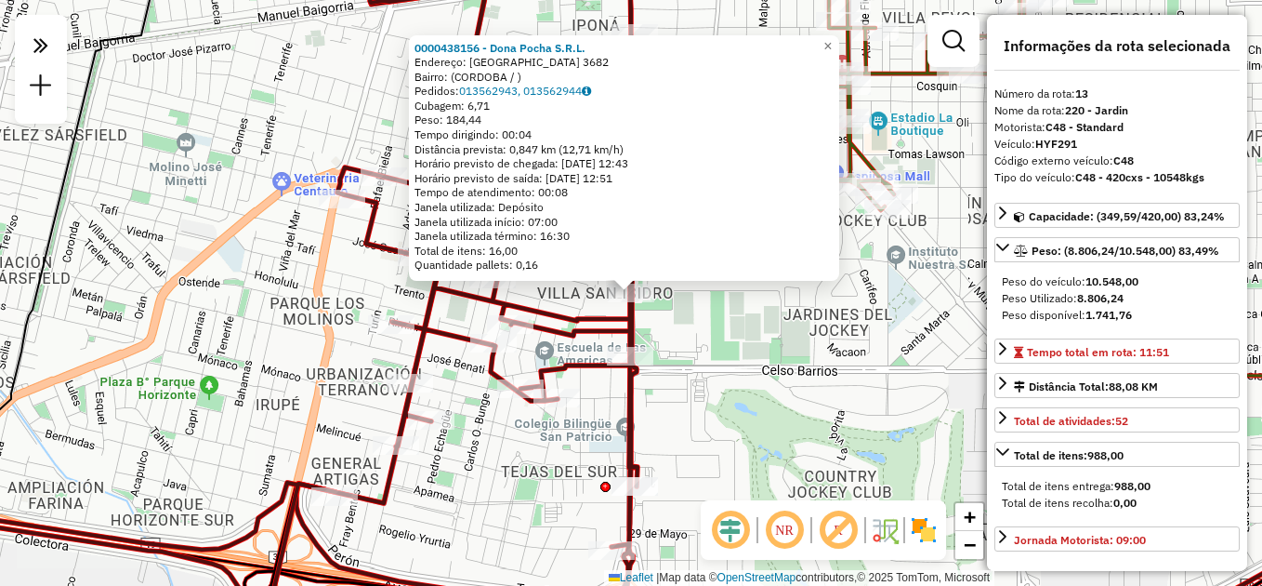
click at [757, 377] on div "0000438156 - Dona Pocha S.R.L. Endereço: [GEOGRAPHIC_DATA] 3682 Bairro: ([GEOGR…" at bounding box center [631, 293] width 1262 height 586
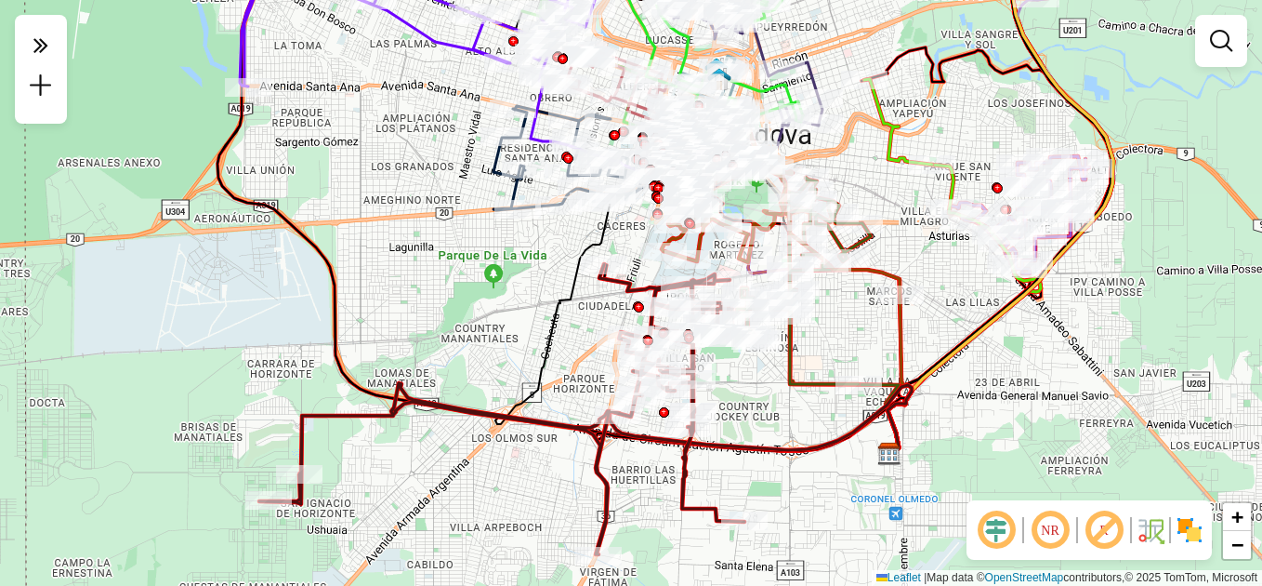
click at [737, 368] on div "Janela de atendimento Grade de atendimento Capacidade Transportadoras Veículos …" at bounding box center [631, 293] width 1262 height 586
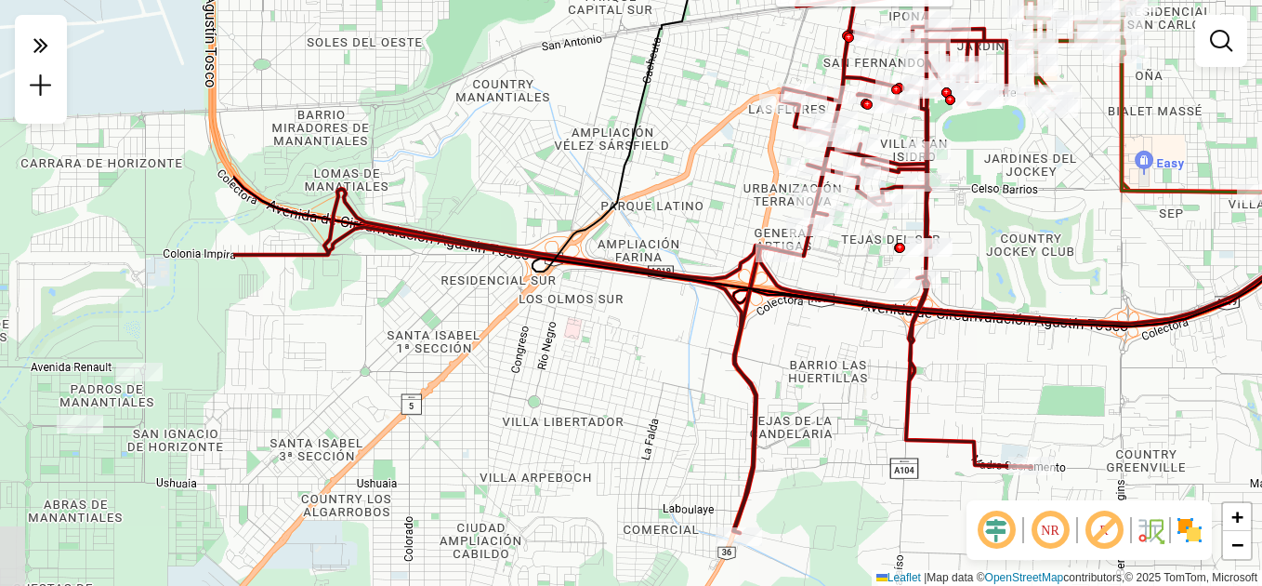
click at [1029, 237] on div "Rota 11 - Placa FWS200 0000432656 - Establecimiento Frigorifico [GEOGRAPHIC_DAT…" at bounding box center [631, 293] width 1262 height 586
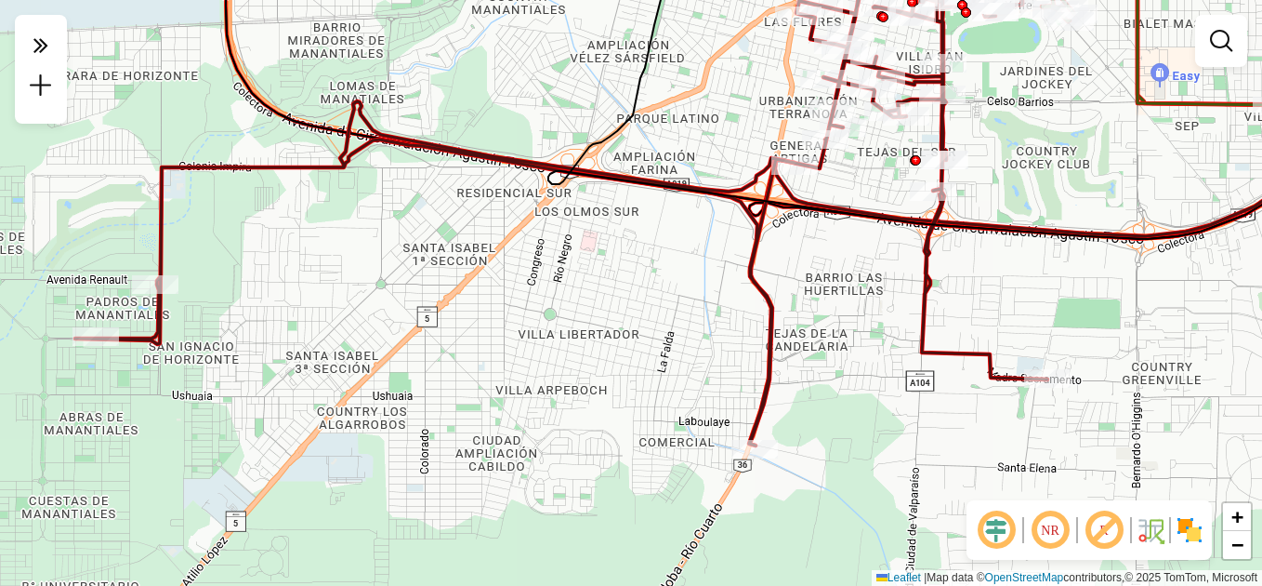
drag, startPoint x: 463, startPoint y: 299, endPoint x: 419, endPoint y: 164, distance: 142.6
click at [419, 164] on div "Rota 11 - Placa FWS200 0000432656 - Establecimiento Frigorifico [GEOGRAPHIC_DAT…" at bounding box center [631, 293] width 1262 height 586
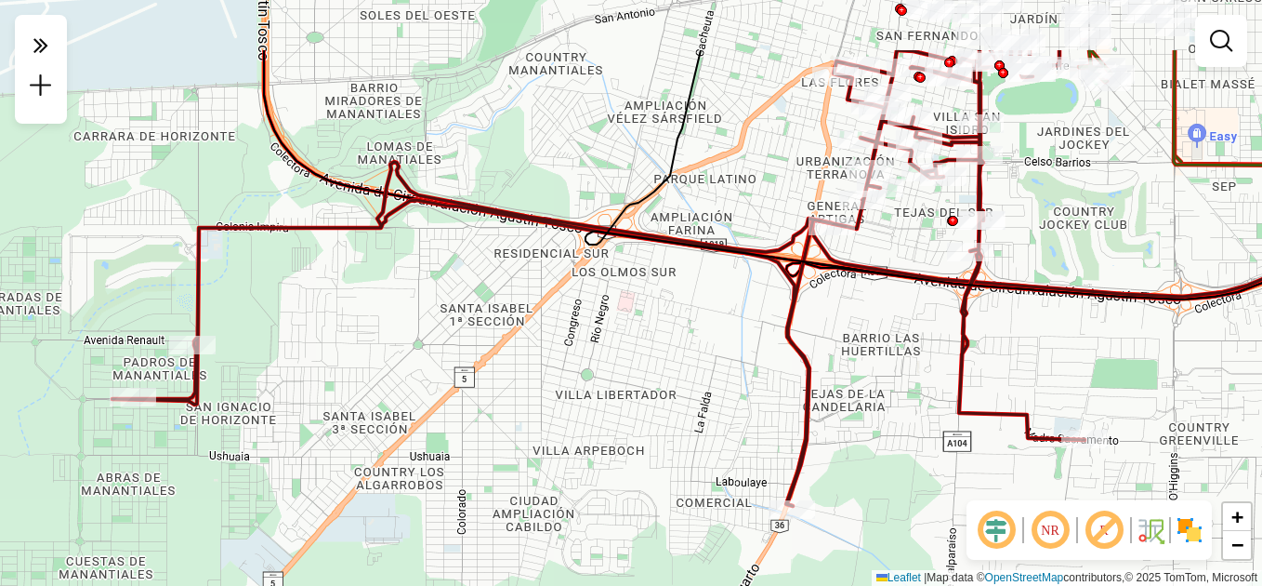
drag, startPoint x: 999, startPoint y: 244, endPoint x: 1096, endPoint y: 353, distance: 145.5
click at [1096, 353] on div "Rota 11 - Placa FWS200 0000432656 - Establecimiento Frigorifico [GEOGRAPHIC_DAT…" at bounding box center [631, 293] width 1262 height 586
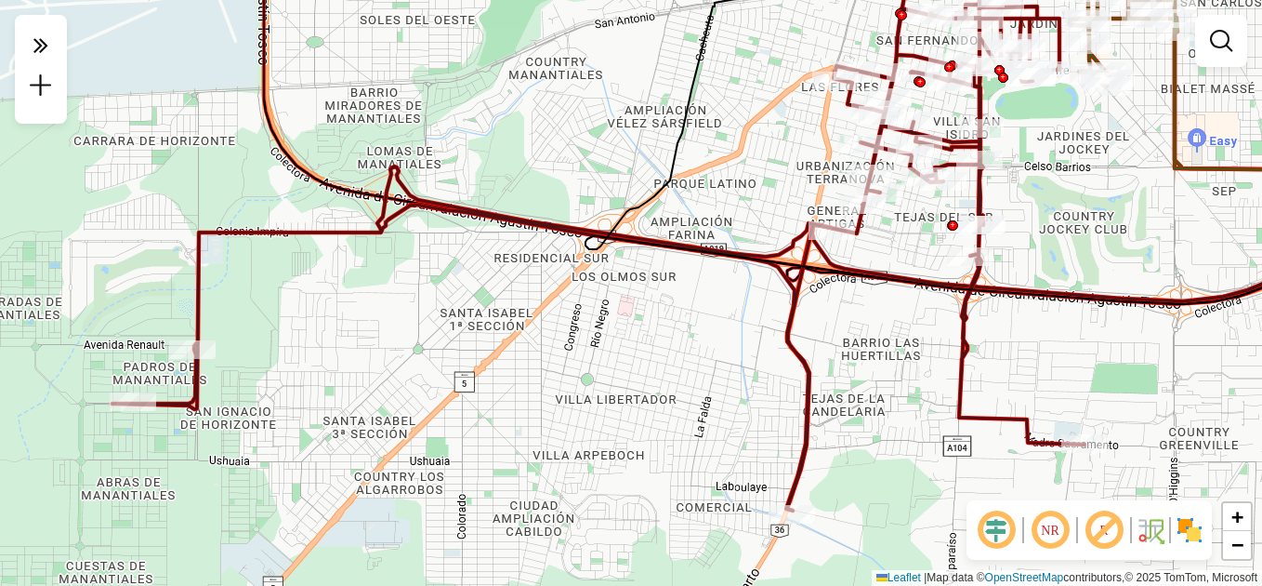
click at [1104, 298] on icon at bounding box center [987, 127] width 803 height 362
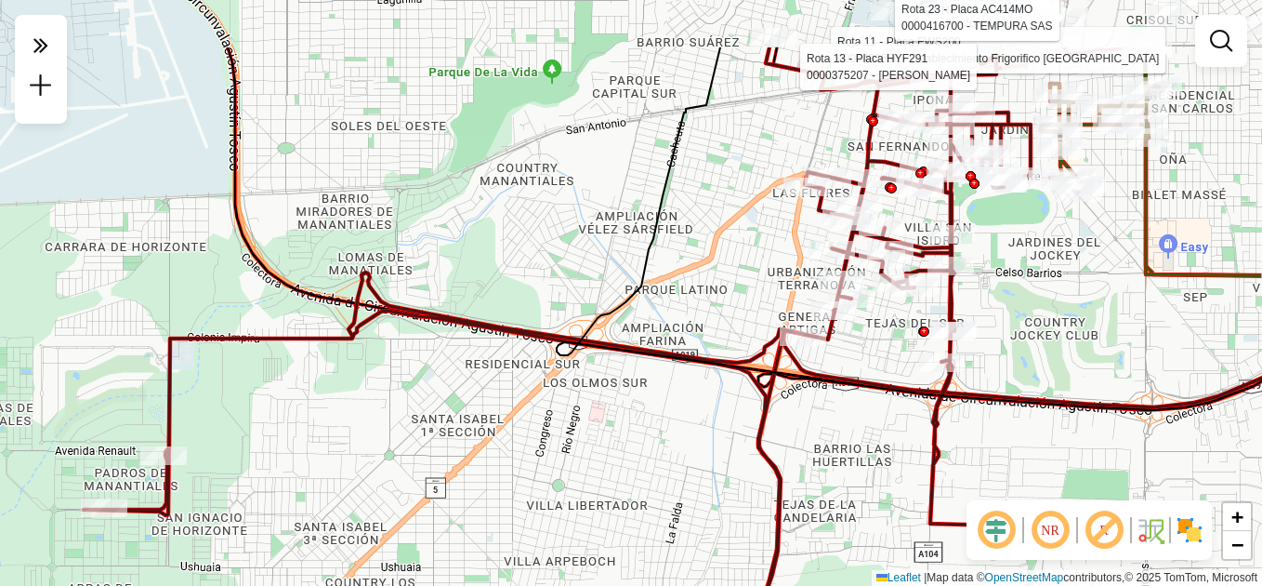
drag, startPoint x: 447, startPoint y: 302, endPoint x: 274, endPoint y: 460, distance: 234.2
click at [287, 468] on div "Rota 11 - Placa FWS200 0000432656 - Establecimiento Frigorifico San Carlos S.R.…" at bounding box center [631, 293] width 1262 height 586
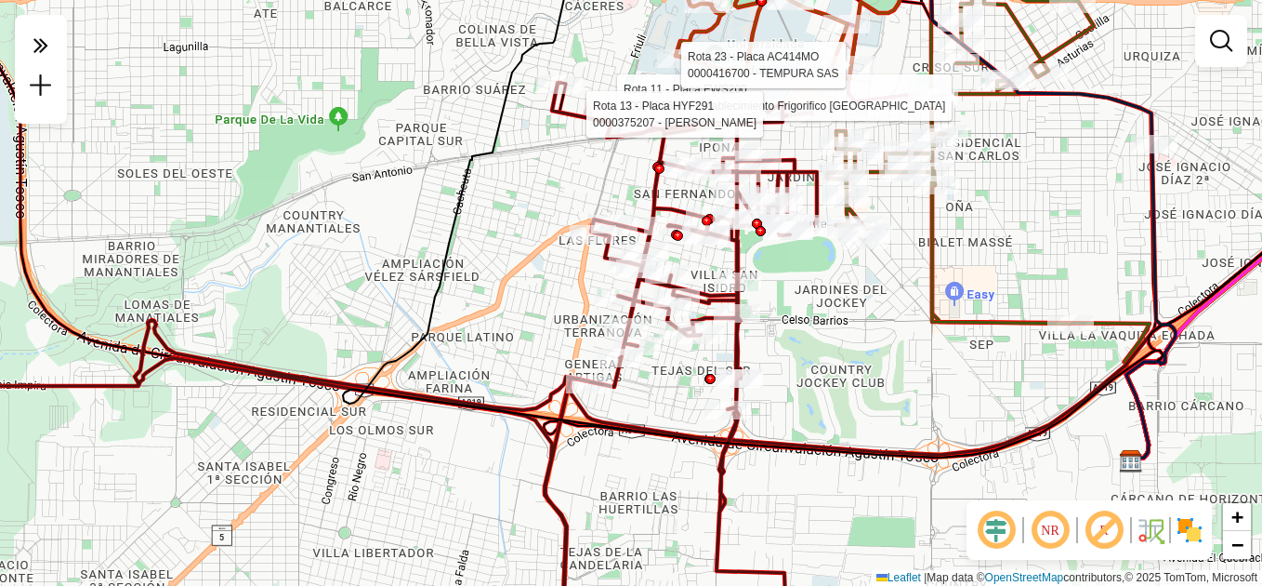
drag, startPoint x: 1014, startPoint y: 394, endPoint x: 800, endPoint y: 550, distance: 264.8
click at [803, 552] on div "Rota 11 - Placa FWS200 0000432656 - Establecimiento Frigorifico San Carlos S.R.…" at bounding box center [631, 293] width 1262 height 586
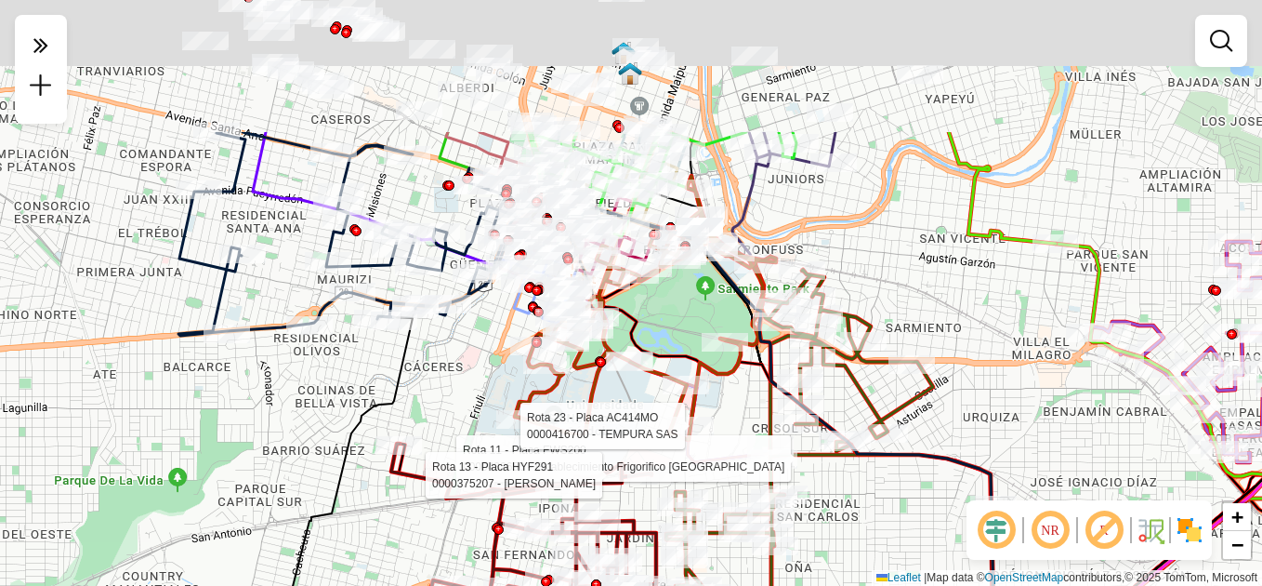
drag, startPoint x: 906, startPoint y: 346, endPoint x: 858, endPoint y: 616, distance: 274.8
click at [858, 585] on html "Aguarde... Pop-up bloqueado! Seu navegador bloqueou automáticamente a abertura …" at bounding box center [631, 293] width 1262 height 586
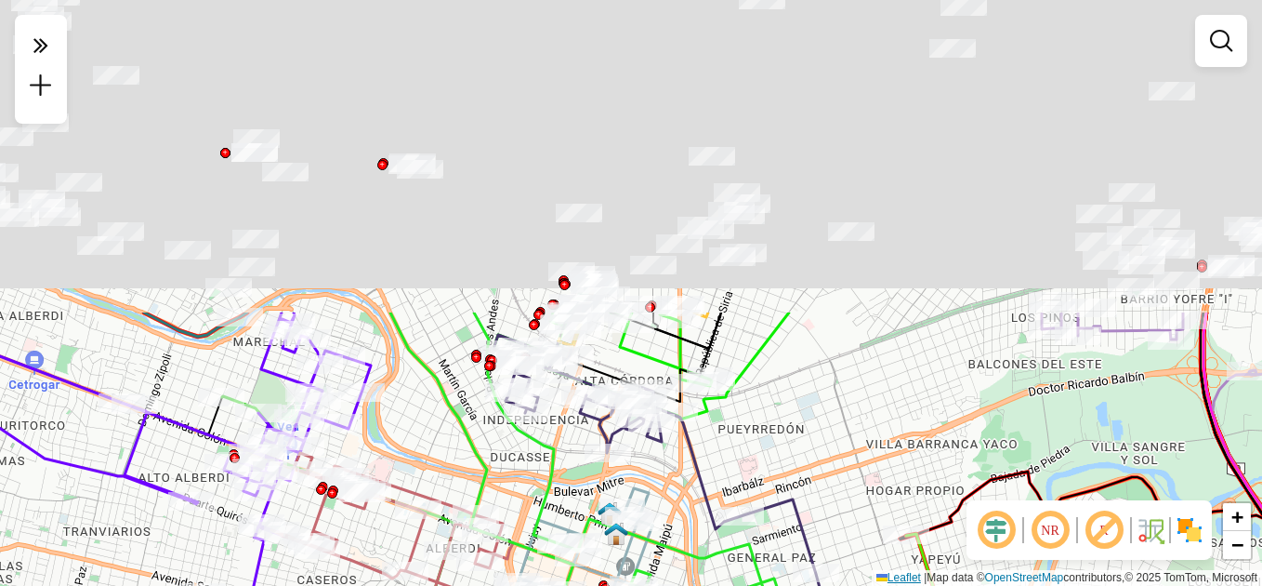
drag, startPoint x: 908, startPoint y: 191, endPoint x: 901, endPoint y: 574, distance: 383.1
click at [910, 585] on html "Aguarde... Pop-up bloqueado! Seu navegador bloqueou automáticamente a abertura …" at bounding box center [631, 293] width 1262 height 586
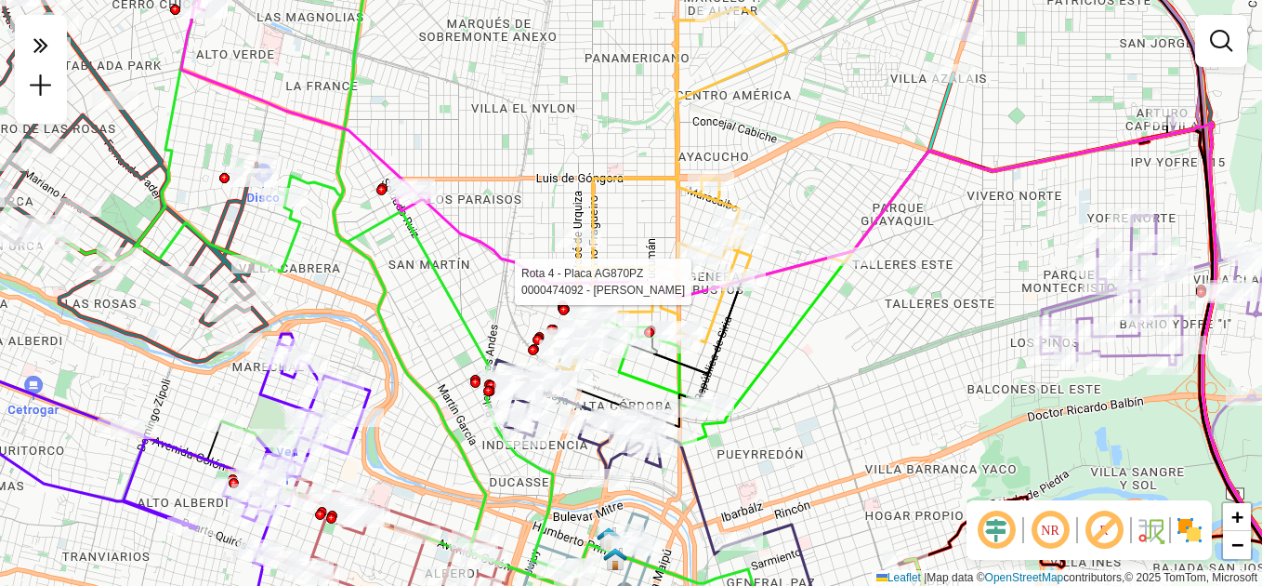
select select "**********"
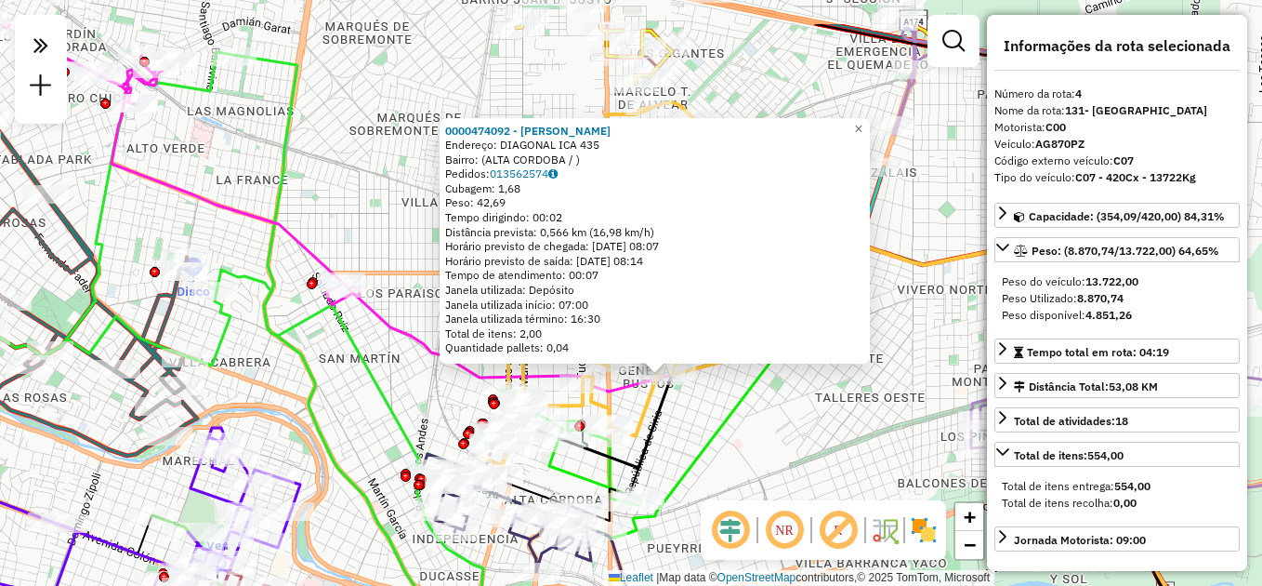
drag, startPoint x: 876, startPoint y: 452, endPoint x: 881, endPoint y: 548, distance: 96.8
click at [896, 559] on hb-router-mapa "**********" at bounding box center [631, 293] width 1262 height 586
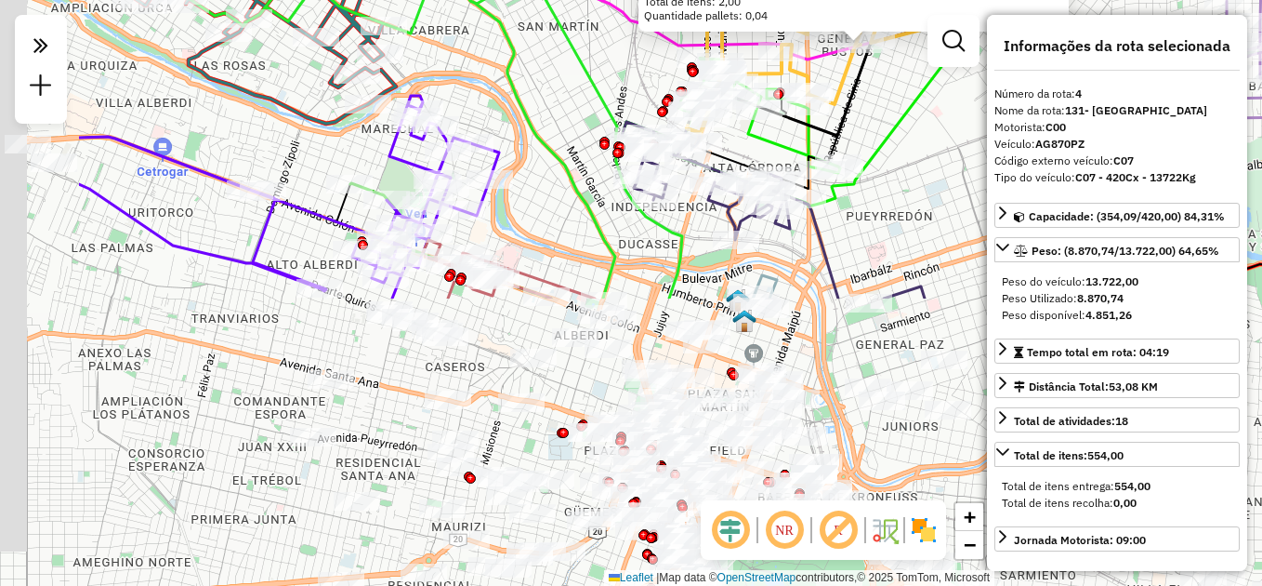
drag, startPoint x: 799, startPoint y: 423, endPoint x: 897, endPoint y: 50, distance: 385.6
click at [987, 28] on hb-router-mapa "**********" at bounding box center [631, 293] width 1262 height 586
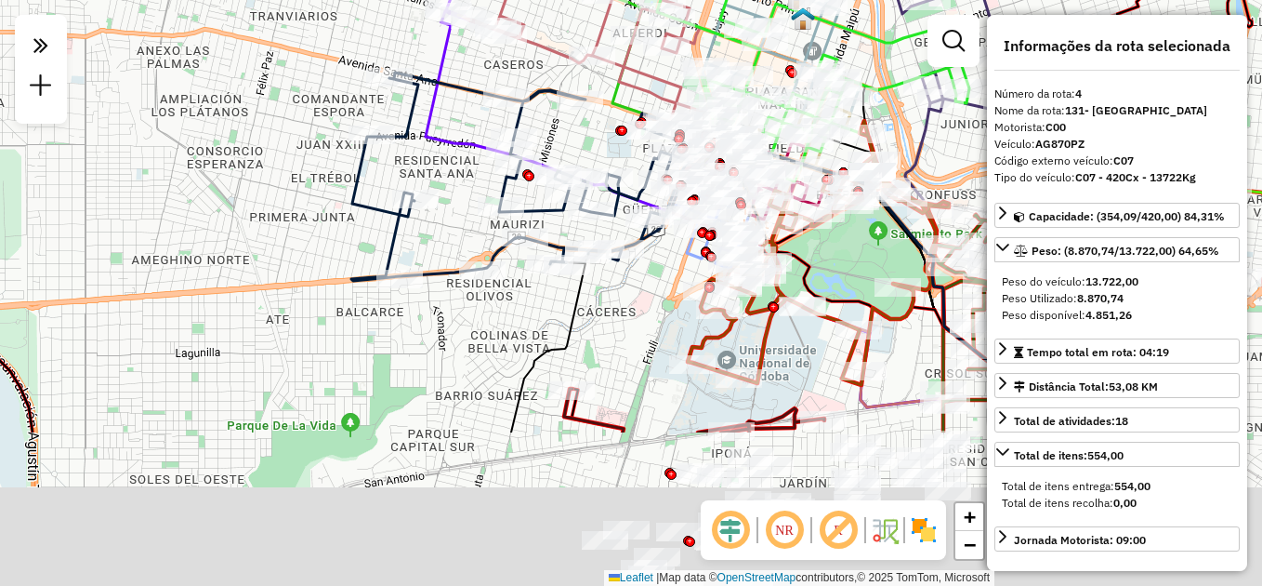
drag, startPoint x: 392, startPoint y: 521, endPoint x: 492, endPoint y: 88, distance: 443.5
click at [492, 90] on div "0000474092 - [PERSON_NAME]: DIAGONAL ICA 435 Bairro: ([GEOGRAPHIC_DATA] / ) Ped…" at bounding box center [631, 293] width 1262 height 586
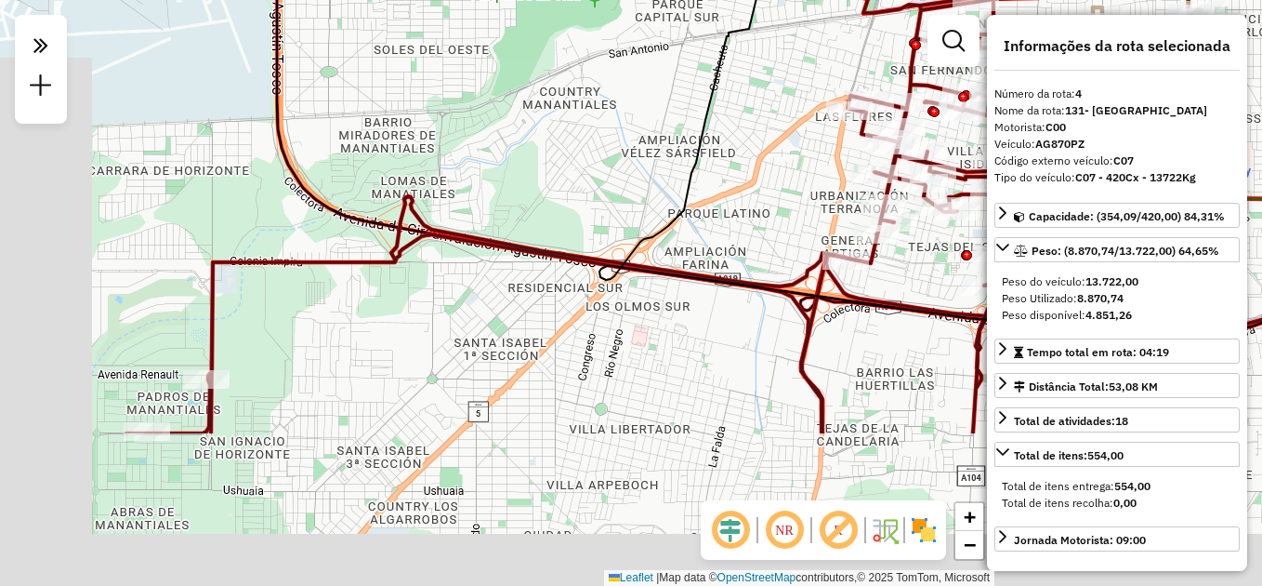
drag, startPoint x: 298, startPoint y: 360, endPoint x: 485, endPoint y: 113, distance: 309.2
click at [485, 113] on div "0000474092 - [PERSON_NAME]: DIAGONAL ICA 435 Bairro: ([GEOGRAPHIC_DATA] / ) Ped…" at bounding box center [631, 293] width 1262 height 586
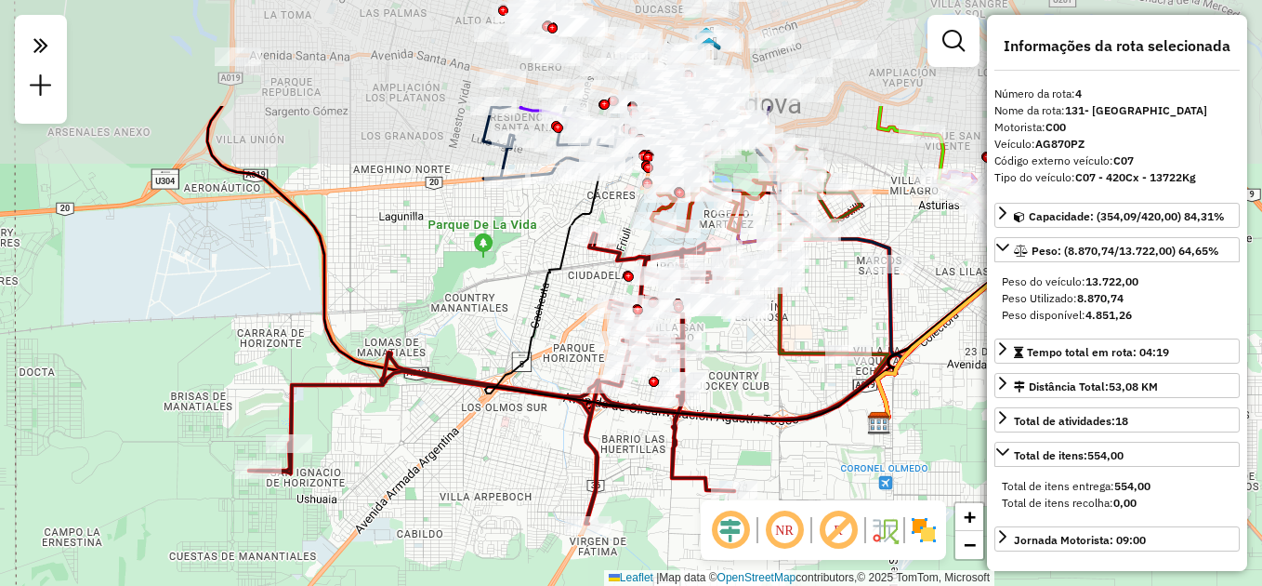
drag, startPoint x: 589, startPoint y: 143, endPoint x: 542, endPoint y: 308, distance: 171.2
click at [542, 308] on icon at bounding box center [690, 296] width 410 height 253
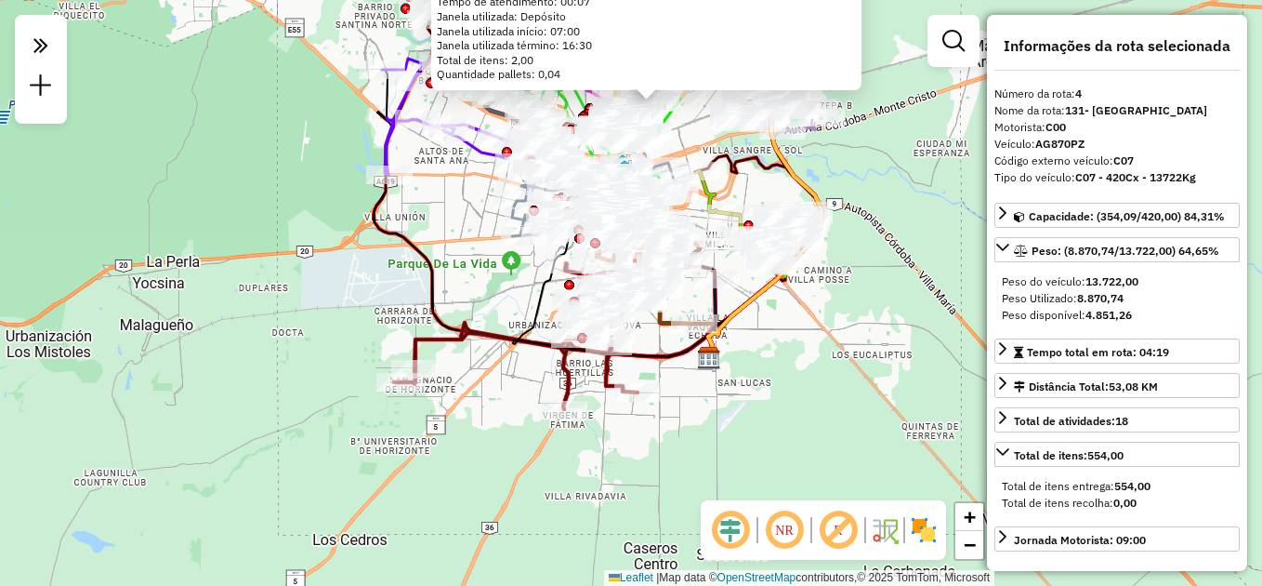
click at [534, 289] on icon at bounding box center [615, 294] width 205 height 126
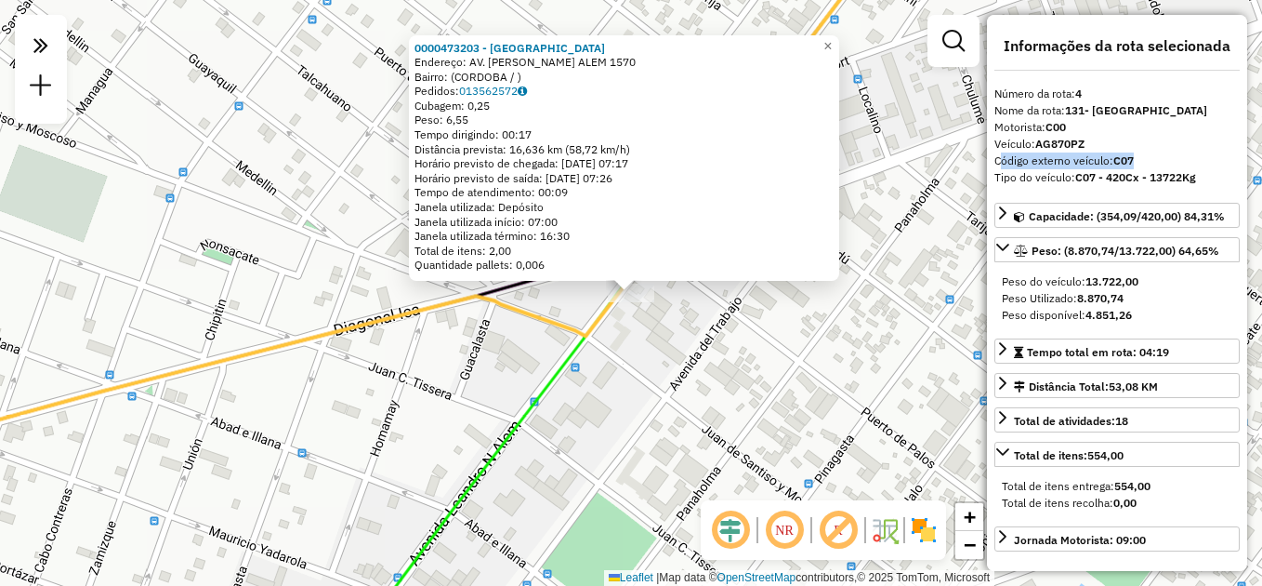
drag, startPoint x: 1139, startPoint y: 161, endPoint x: 987, endPoint y: 165, distance: 151.6
click at [987, 165] on div "**********" at bounding box center [1117, 293] width 260 height 556
copy div "Código externo veículo: C07"
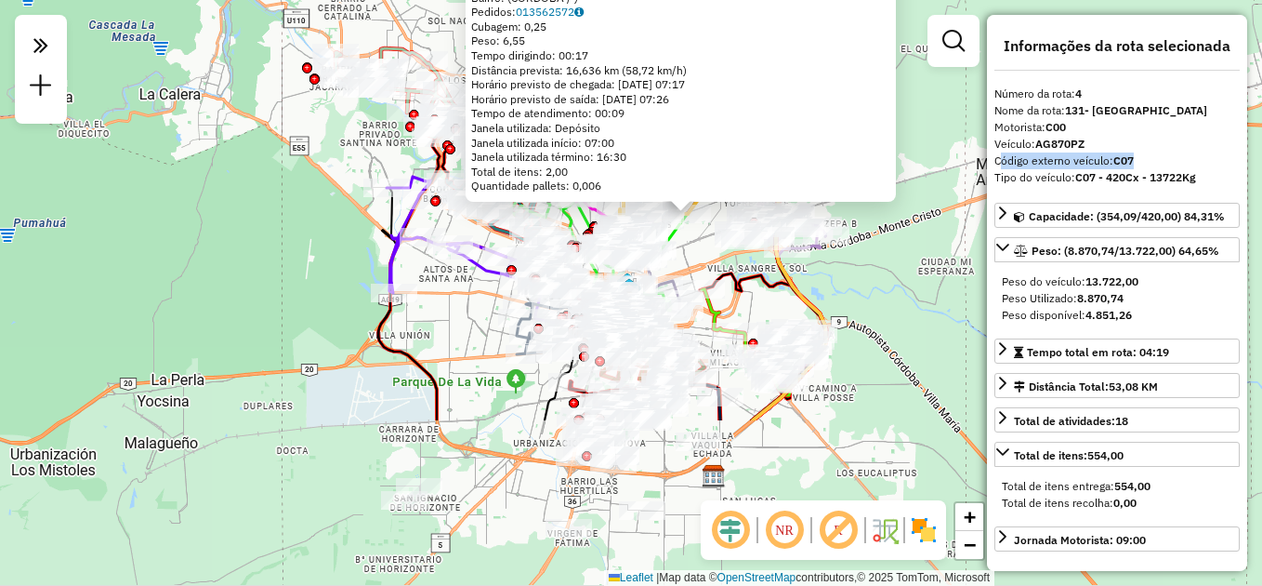
drag, startPoint x: 615, startPoint y: 496, endPoint x: 772, endPoint y: 317, distance: 237.9
click at [719, 276] on icon at bounding box center [762, 346] width 125 height 147
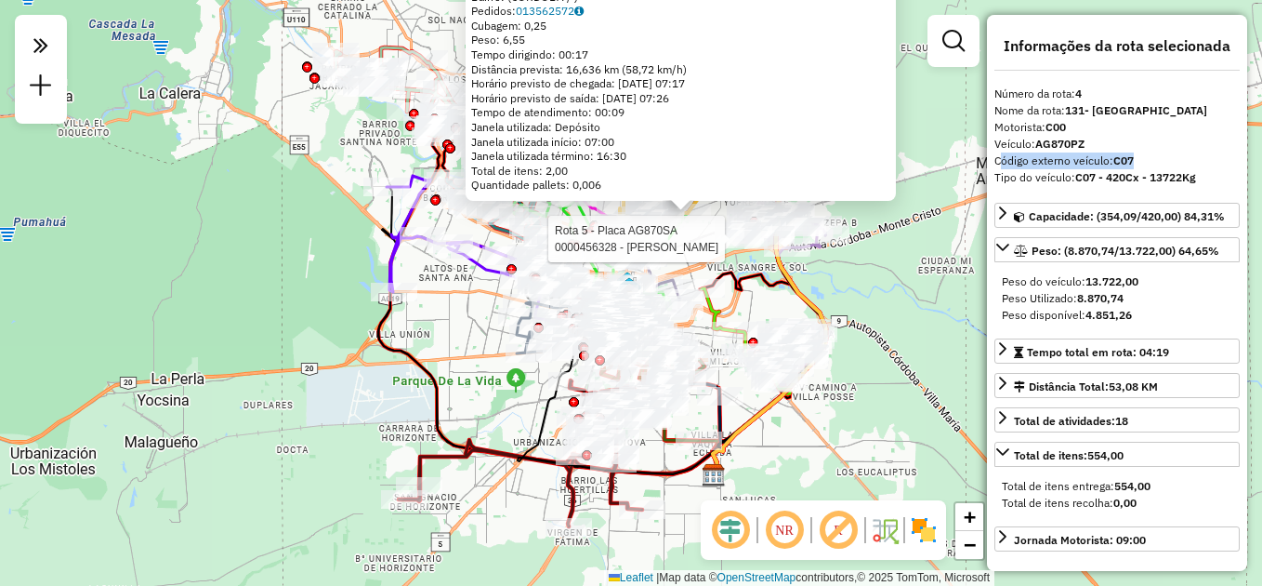
click at [915, 257] on div "Rota 5 - Placa AG870SA 0000456328 - Tevez Fabian Agustin 0000473203 - Nueva Vil…" at bounding box center [631, 293] width 1262 height 586
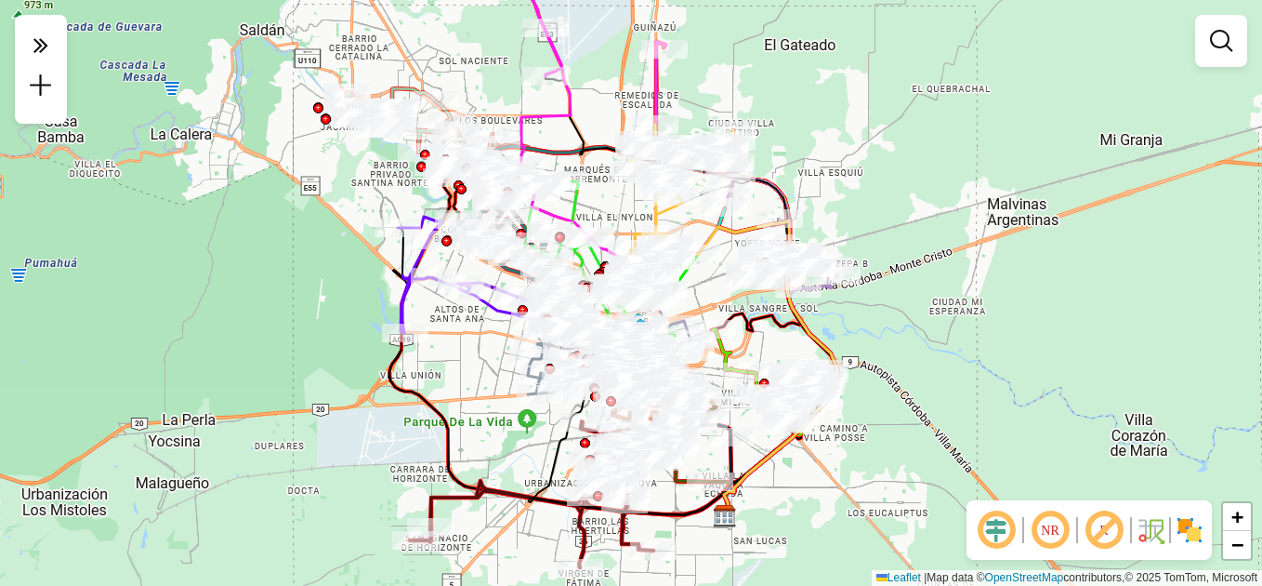
click at [980, 259] on div "Janela de atendimento Grade de atendimento Capacidade Transportadoras Veículos …" at bounding box center [631, 293] width 1262 height 586
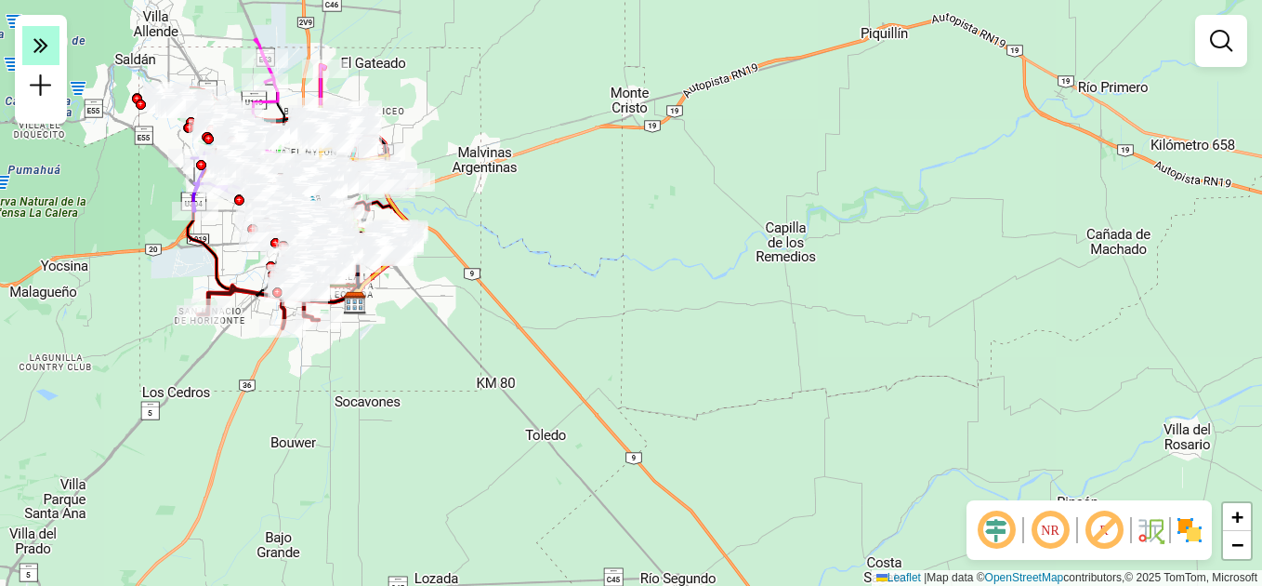
click at [44, 46] on icon at bounding box center [40, 45] width 15 height 26
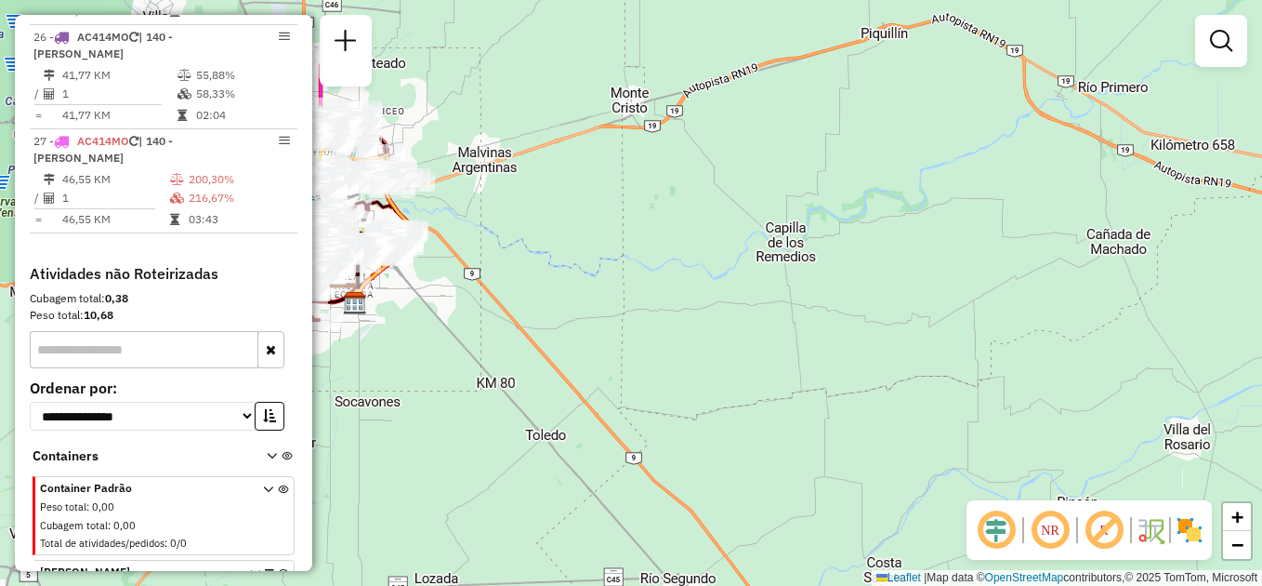
scroll to position [3207, 0]
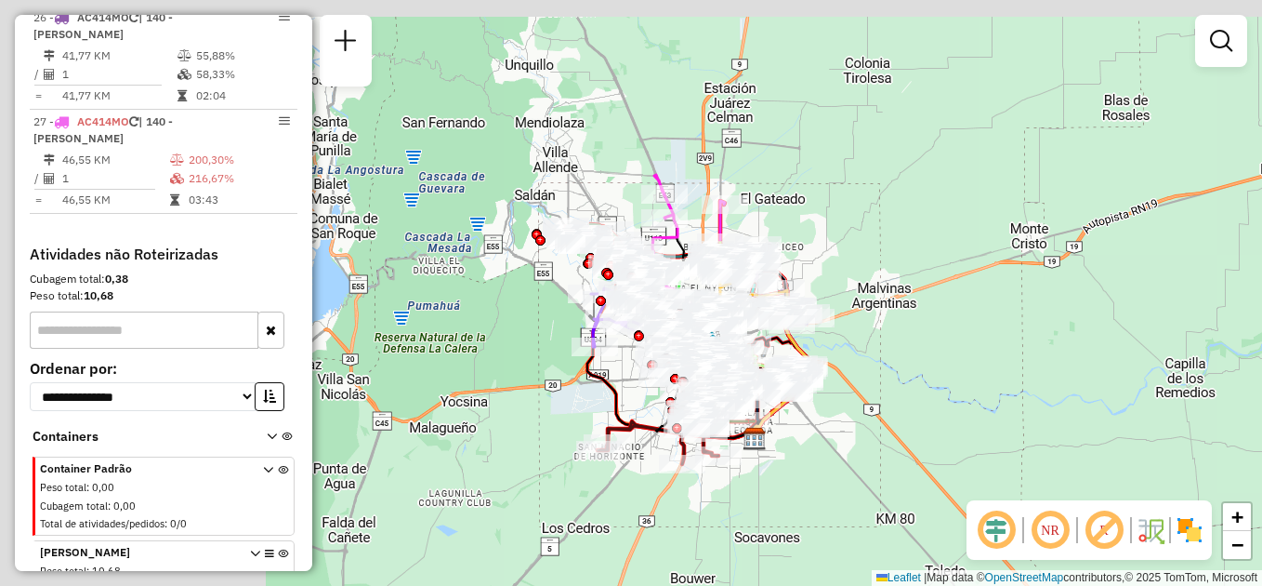
drag, startPoint x: 571, startPoint y: 176, endPoint x: 997, endPoint y: 316, distance: 448.3
click at [993, 316] on div "Janela de atendimento Grade de atendimento Capacidade Transportadoras Veículos …" at bounding box center [631, 293] width 1262 height 586
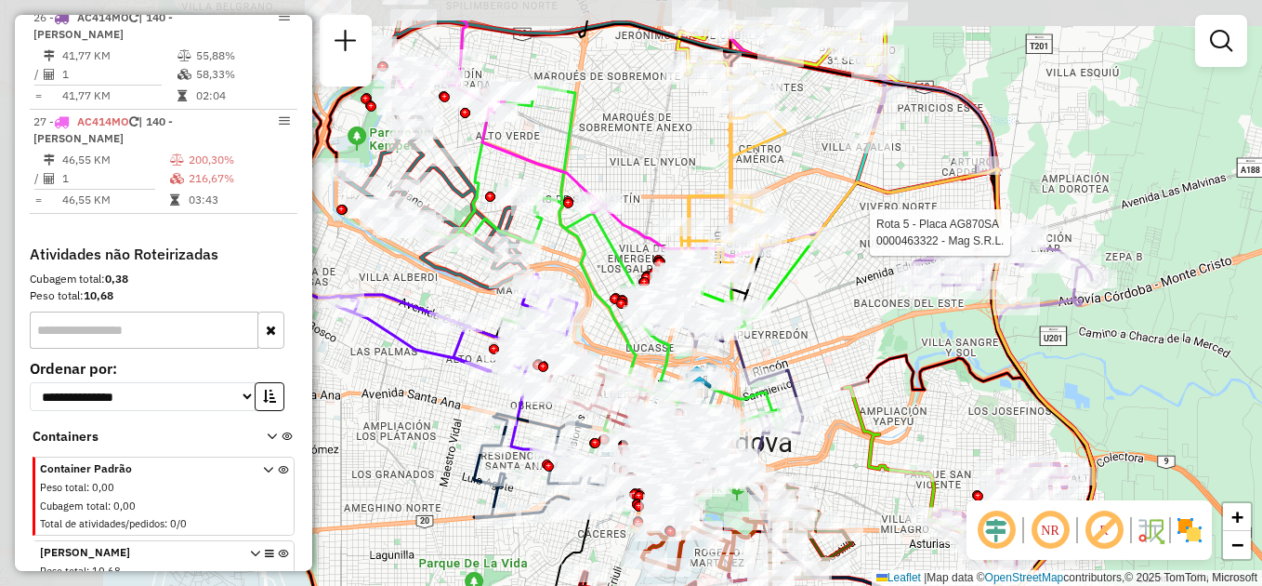
drag, startPoint x: 1063, startPoint y: 231, endPoint x: 1226, endPoint y: 317, distance: 183.8
click at [1230, 319] on div "Rota 5 - Placa AG870SA 0000463322 - Mag S.R.L. Janela de atendimento Grade de a…" at bounding box center [631, 293] width 1262 height 586
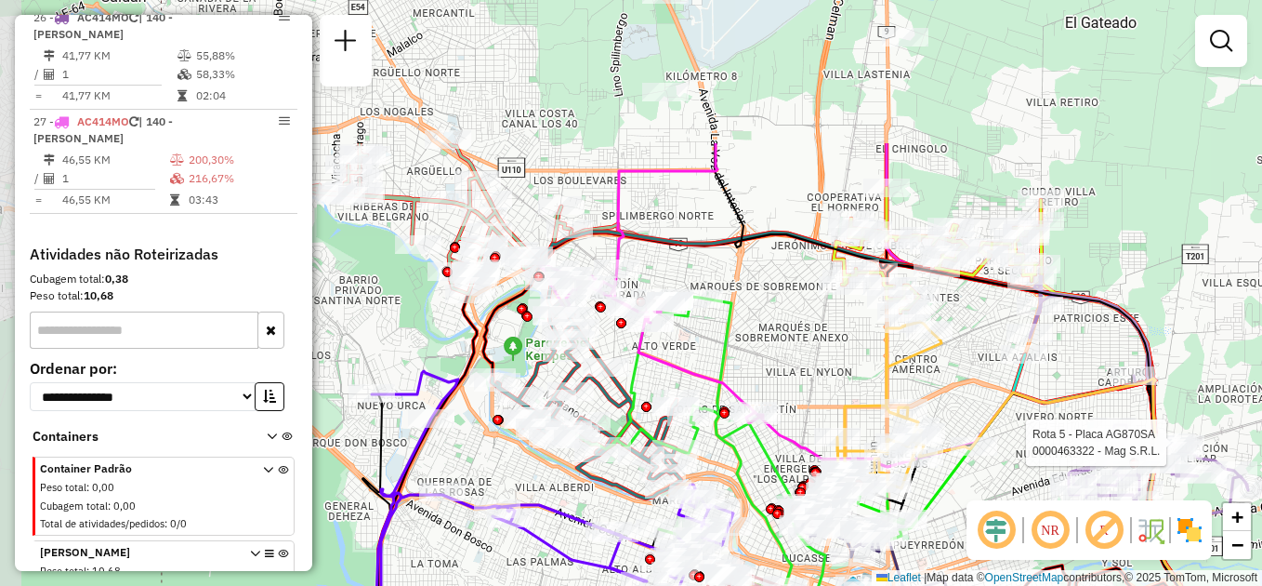
drag, startPoint x: 1010, startPoint y: 61, endPoint x: 1160, endPoint y: 257, distance: 246.5
click at [1160, 257] on div "Rota 5 - Placa AG870SA 0000463322 - Mag S.R.L. Janela de atendimento Grade de a…" at bounding box center [631, 293] width 1262 height 586
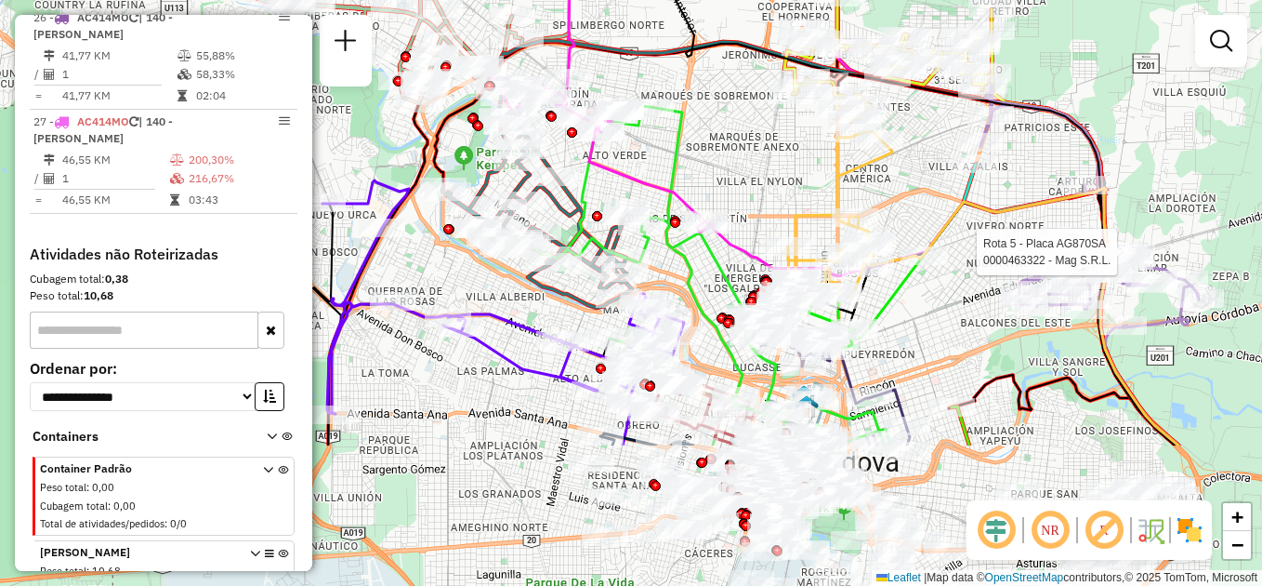
drag, startPoint x: 785, startPoint y: 381, endPoint x: 731, endPoint y: 182, distance: 206.4
click at [731, 182] on div "Rota 5 - Placa AG870SA 0000463322 - Mag S.R.L. Janela de atendimento Grade de a…" at bounding box center [631, 293] width 1262 height 586
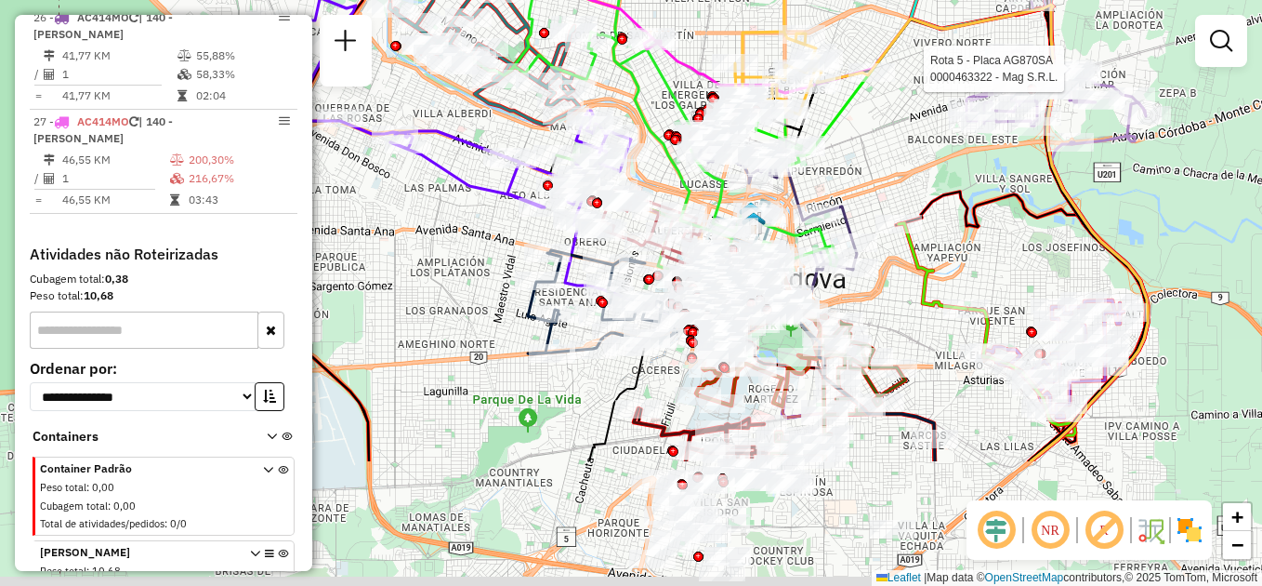
drag, startPoint x: 1123, startPoint y: 375, endPoint x: 1068, endPoint y: 182, distance: 200.1
click at [1069, 183] on icon at bounding box center [1009, 233] width 277 height 456
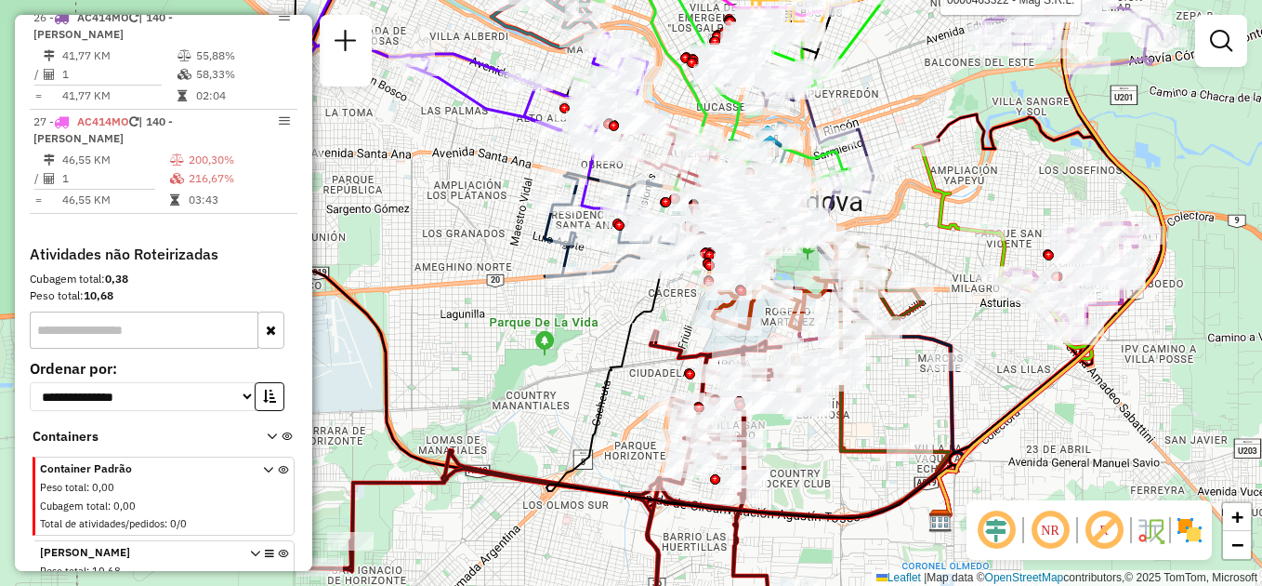
drag, startPoint x: 492, startPoint y: 454, endPoint x: 582, endPoint y: 310, distance: 169.2
click at [581, 311] on div "Rota 5 - Placa AG870SA 0000463322 - Mag S.R.L. Janela de atendimento Grade de a…" at bounding box center [631, 293] width 1262 height 586
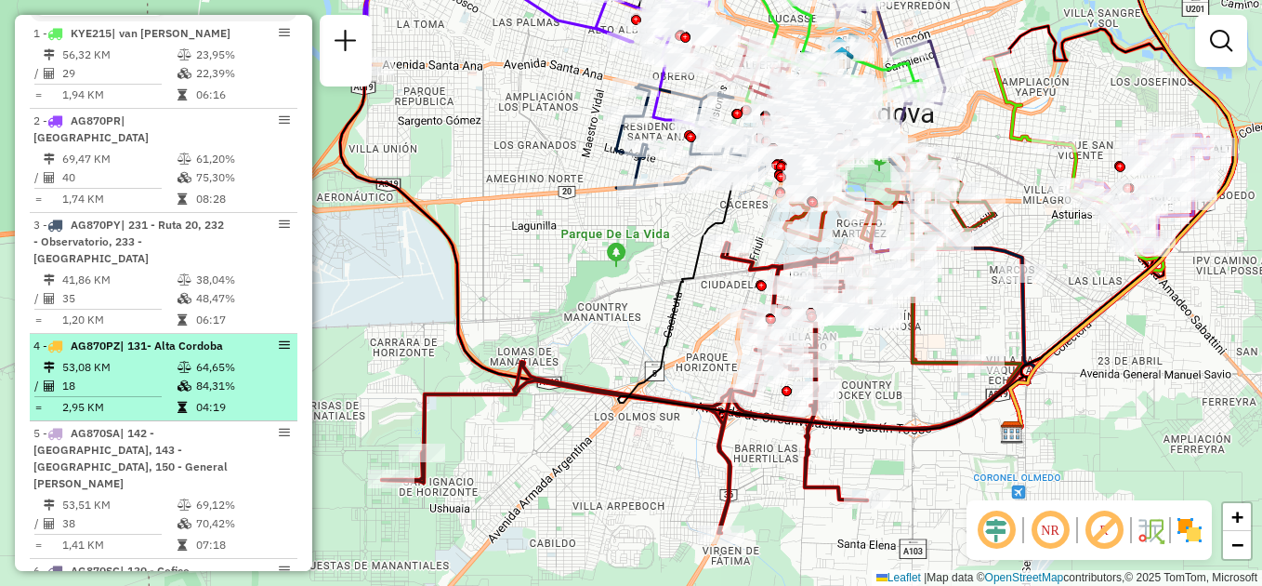
scroll to position [511, 0]
